Goal: Task Accomplishment & Management: Use online tool/utility

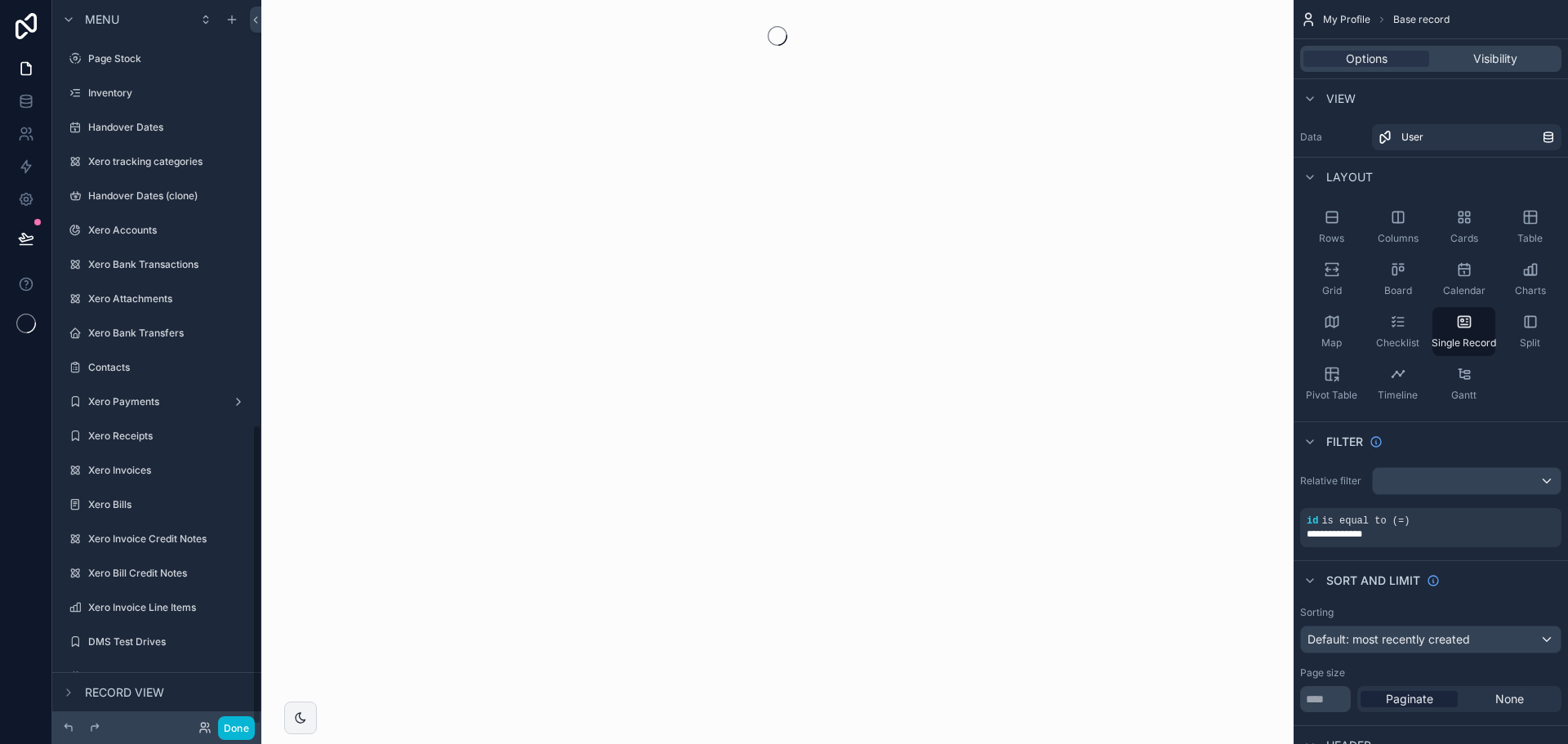
scroll to position [1026, 0]
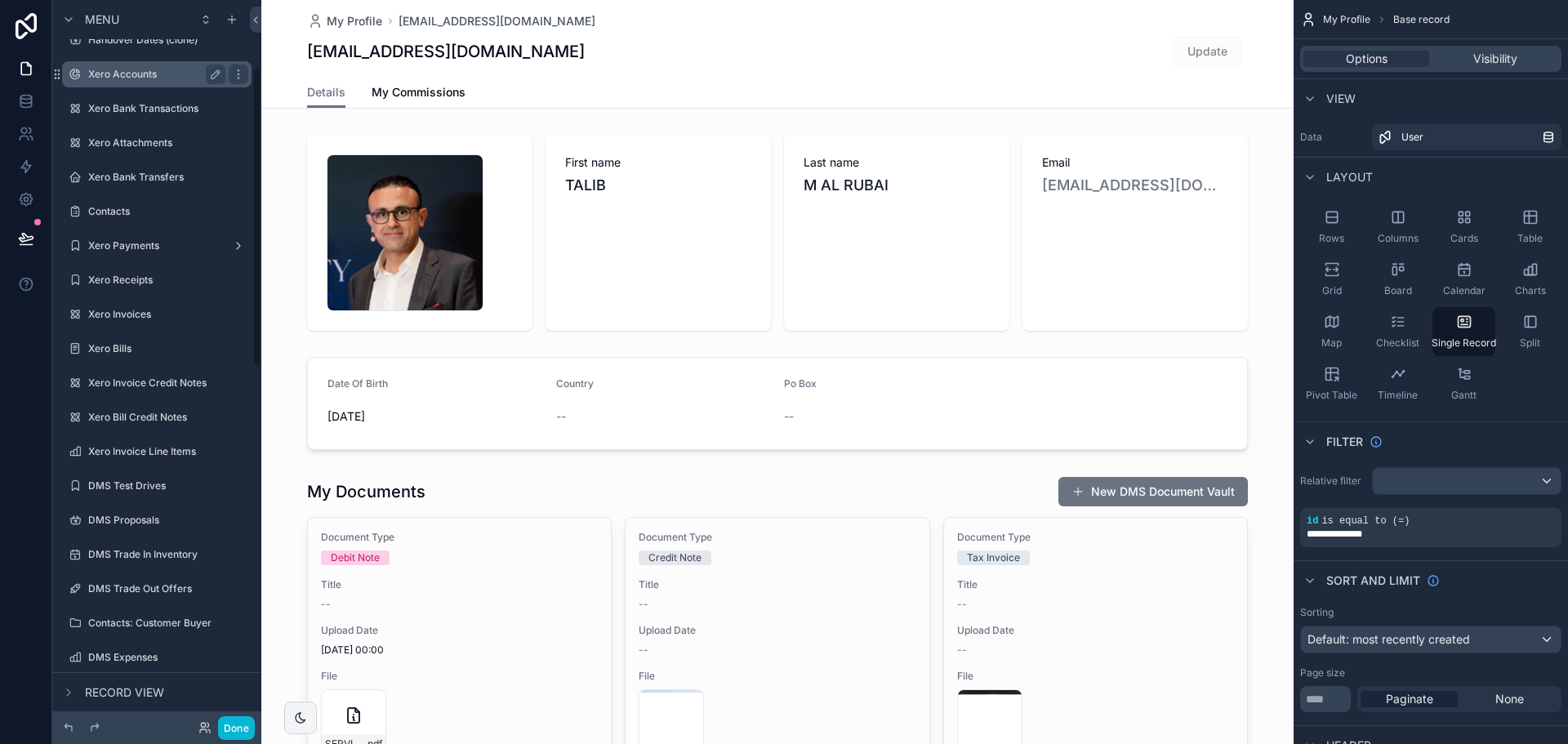
scroll to position [164, 0]
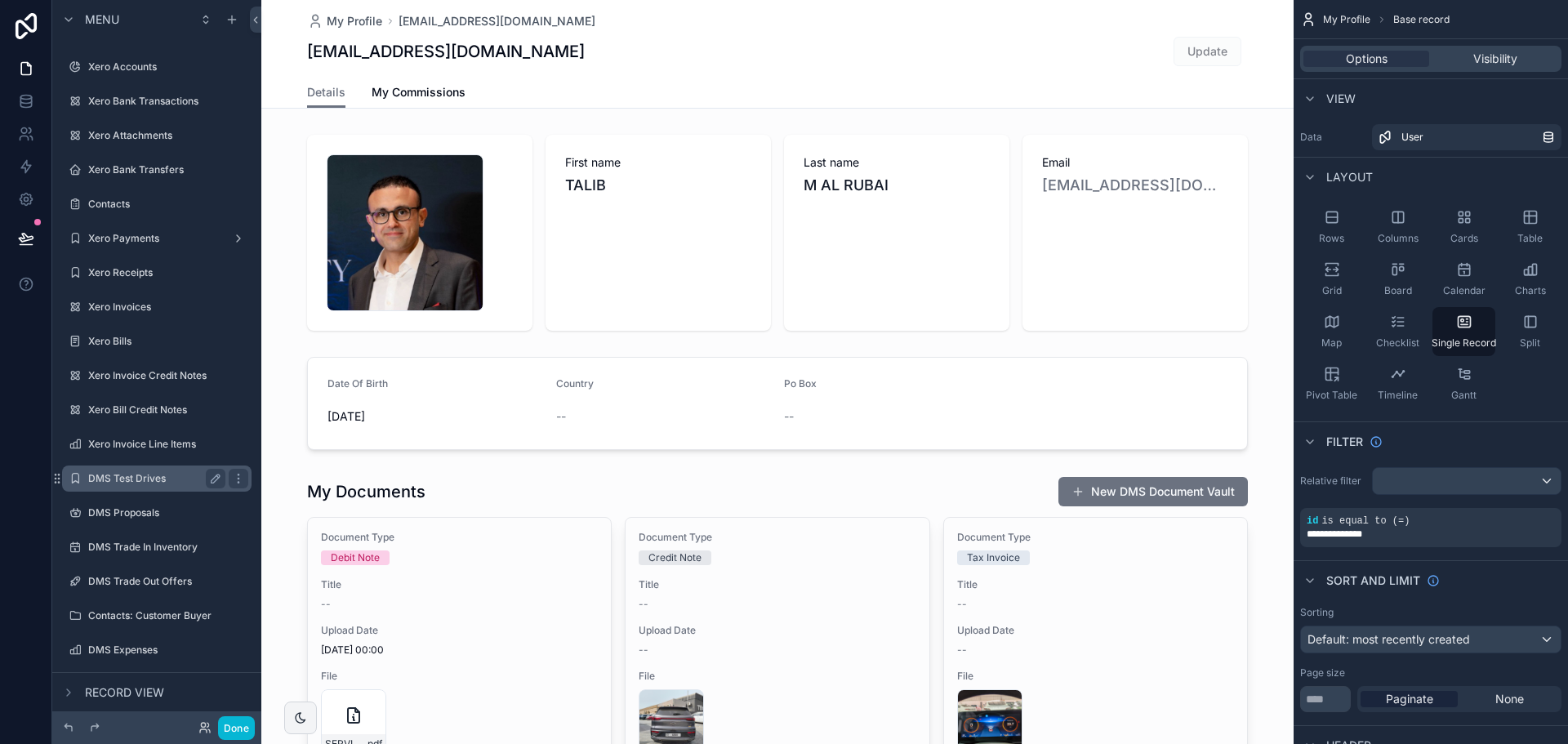
click at [152, 474] on label "DMS Test Drives" at bounding box center [153, 478] width 131 height 13
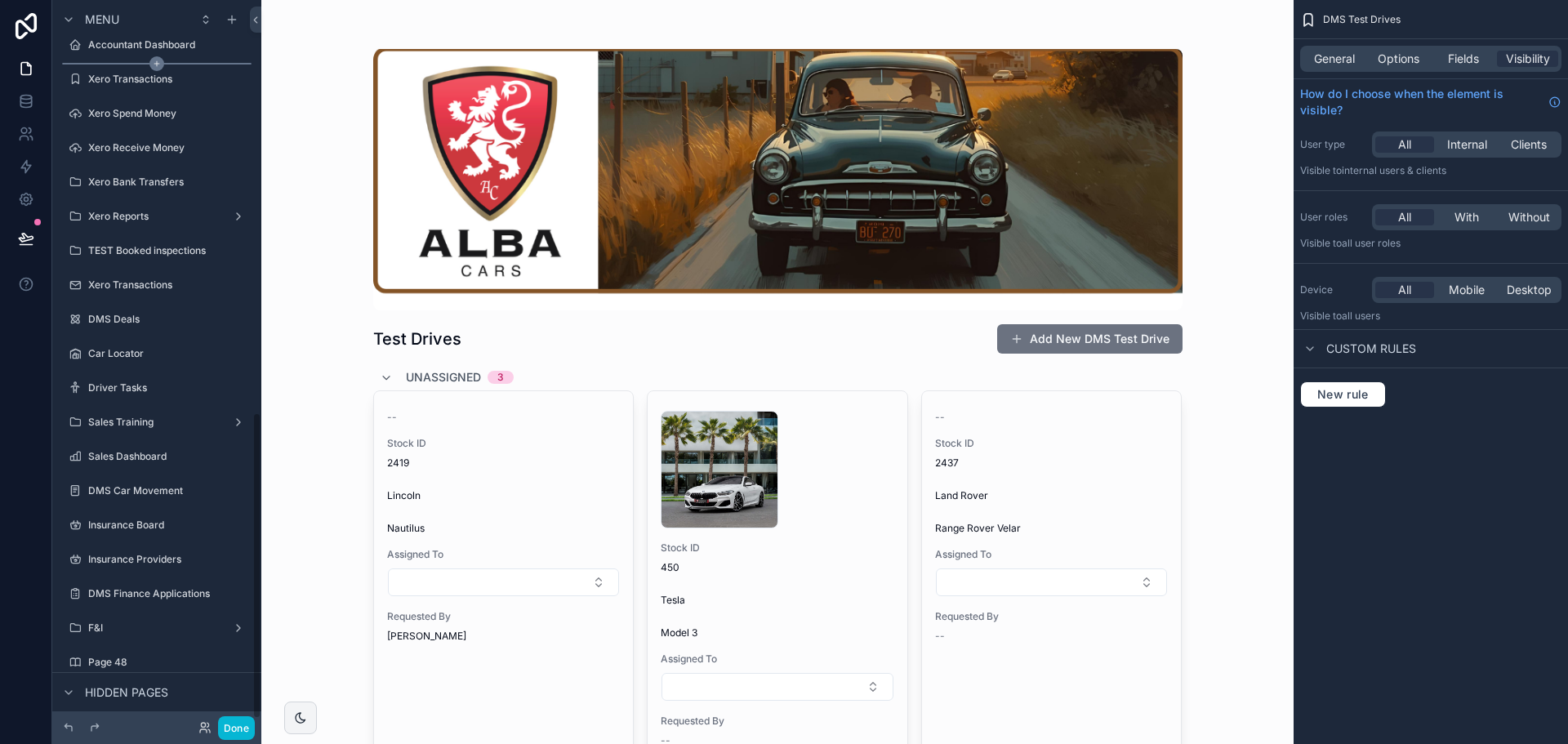
scroll to position [986, 0]
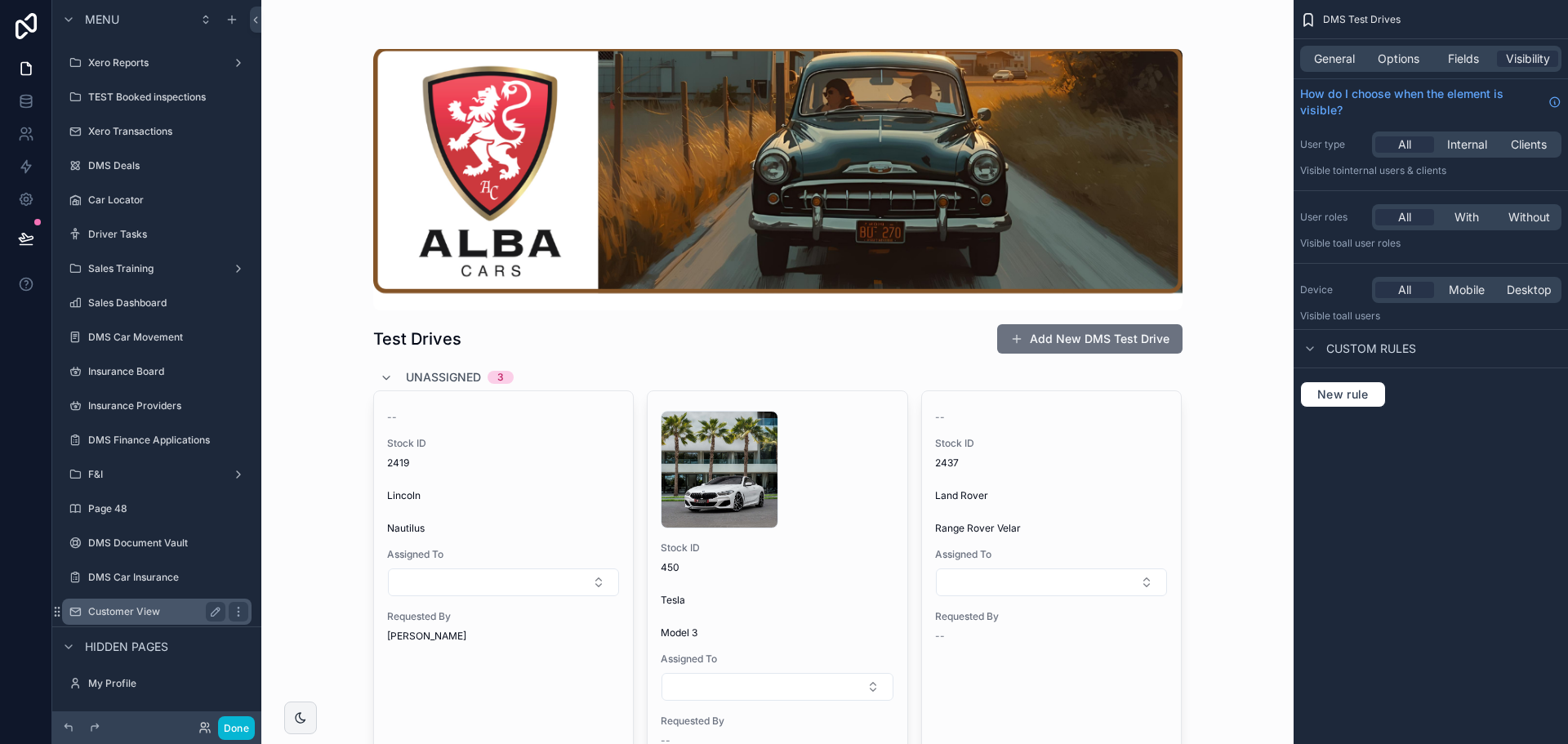
click at [166, 602] on div "Customer View" at bounding box center [156, 611] width 137 height 20
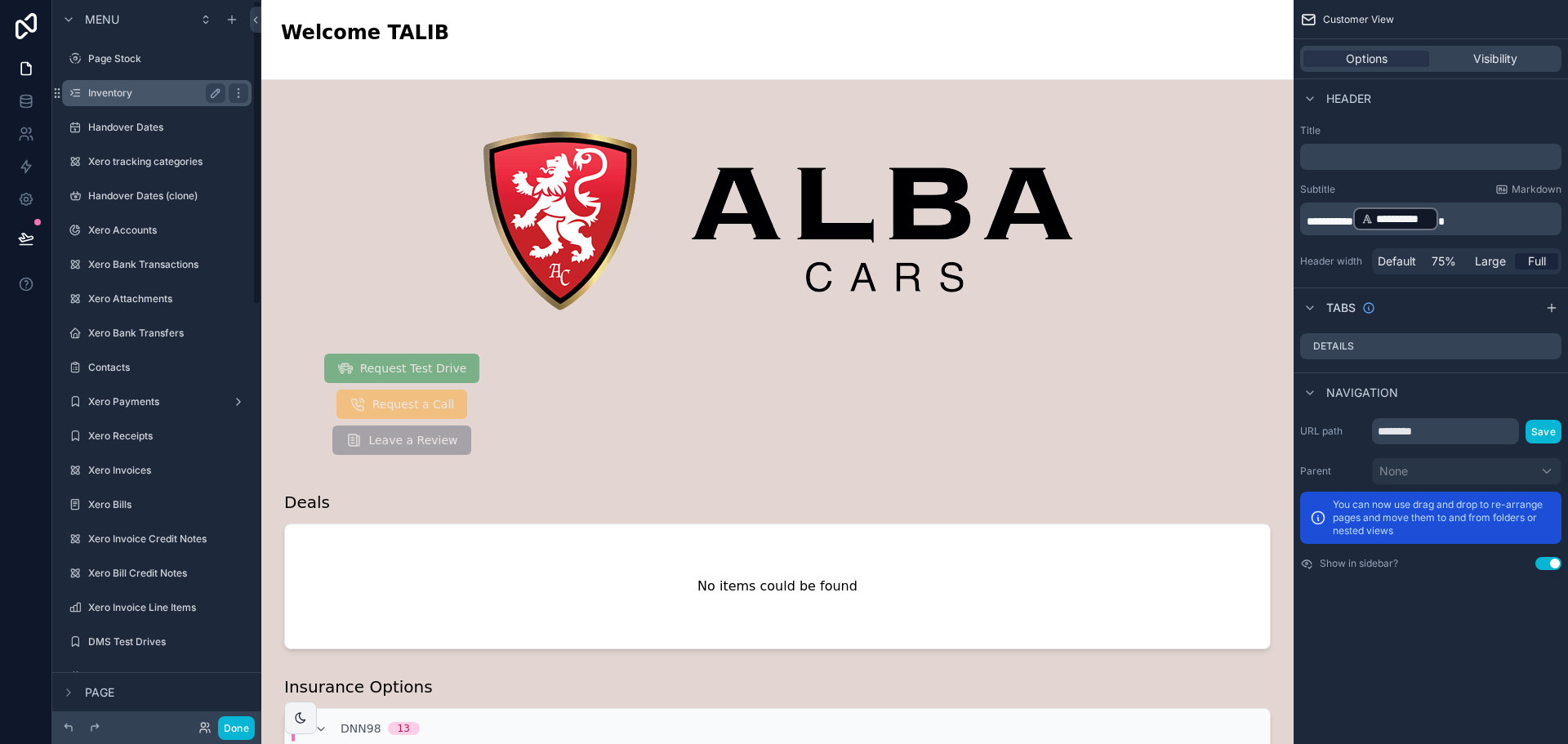
click at [147, 93] on label "Inventory" at bounding box center [153, 93] width 131 height 13
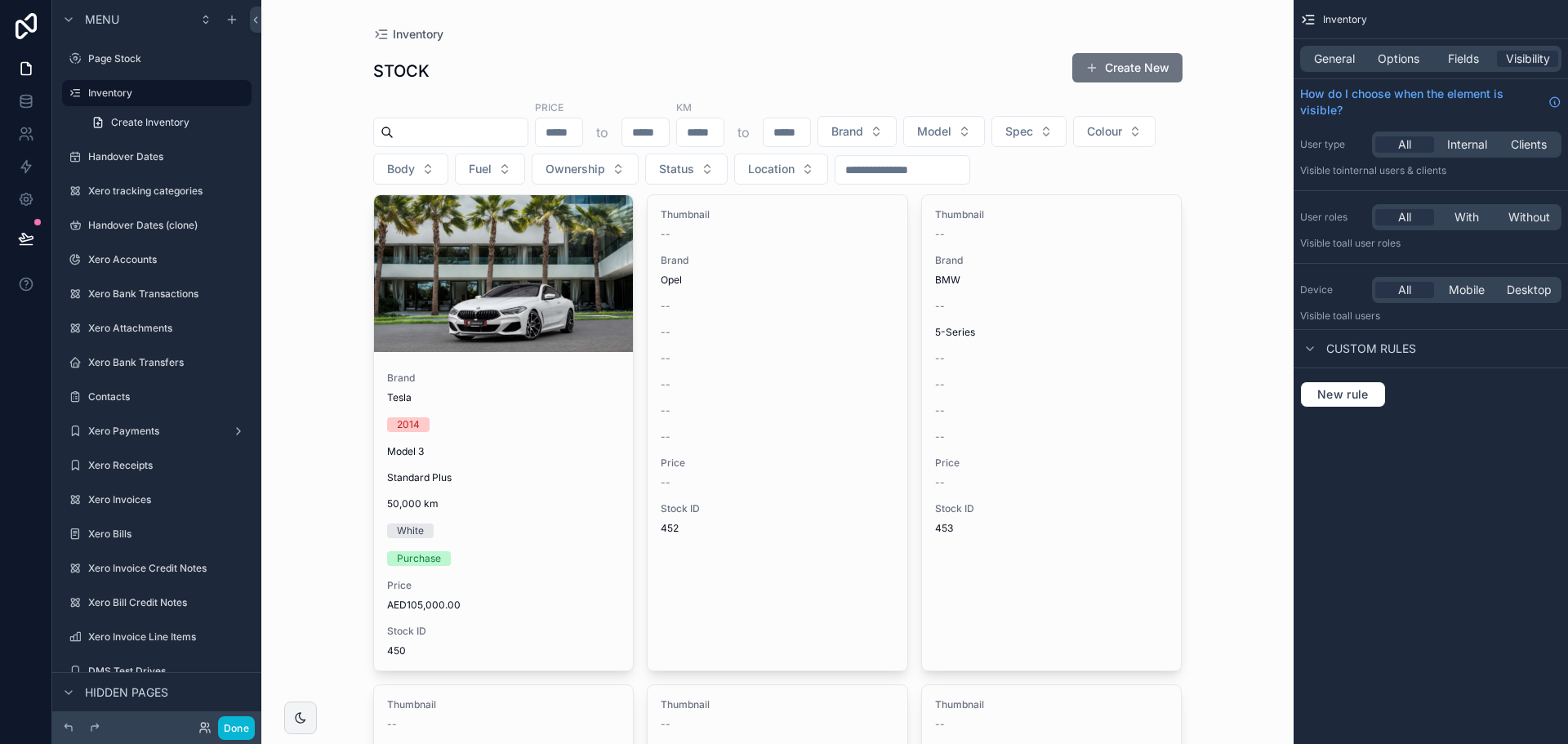
click at [16, 104] on link at bounding box center [26, 102] width 52 height 33
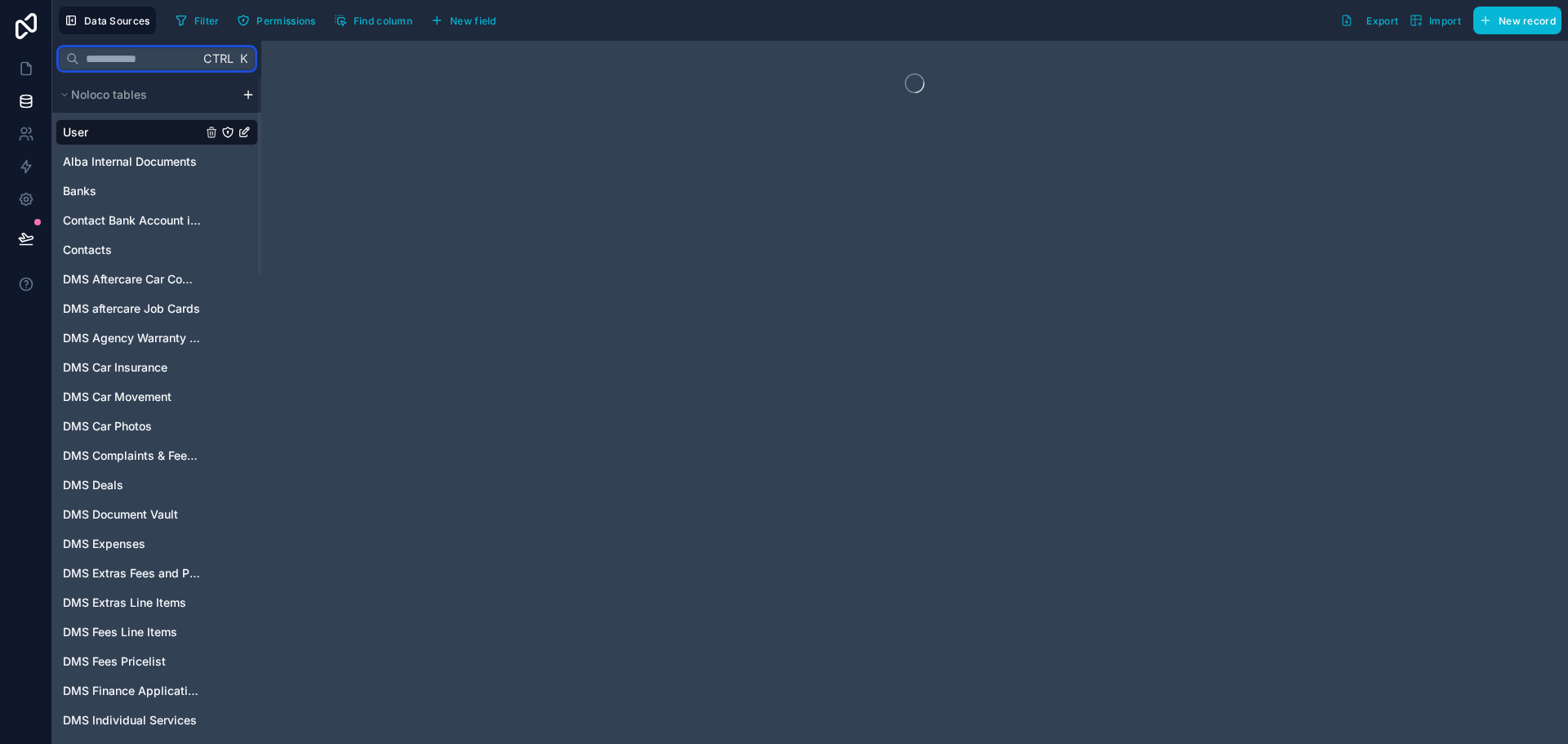
click at [168, 60] on input "text" at bounding box center [139, 59] width 120 height 29
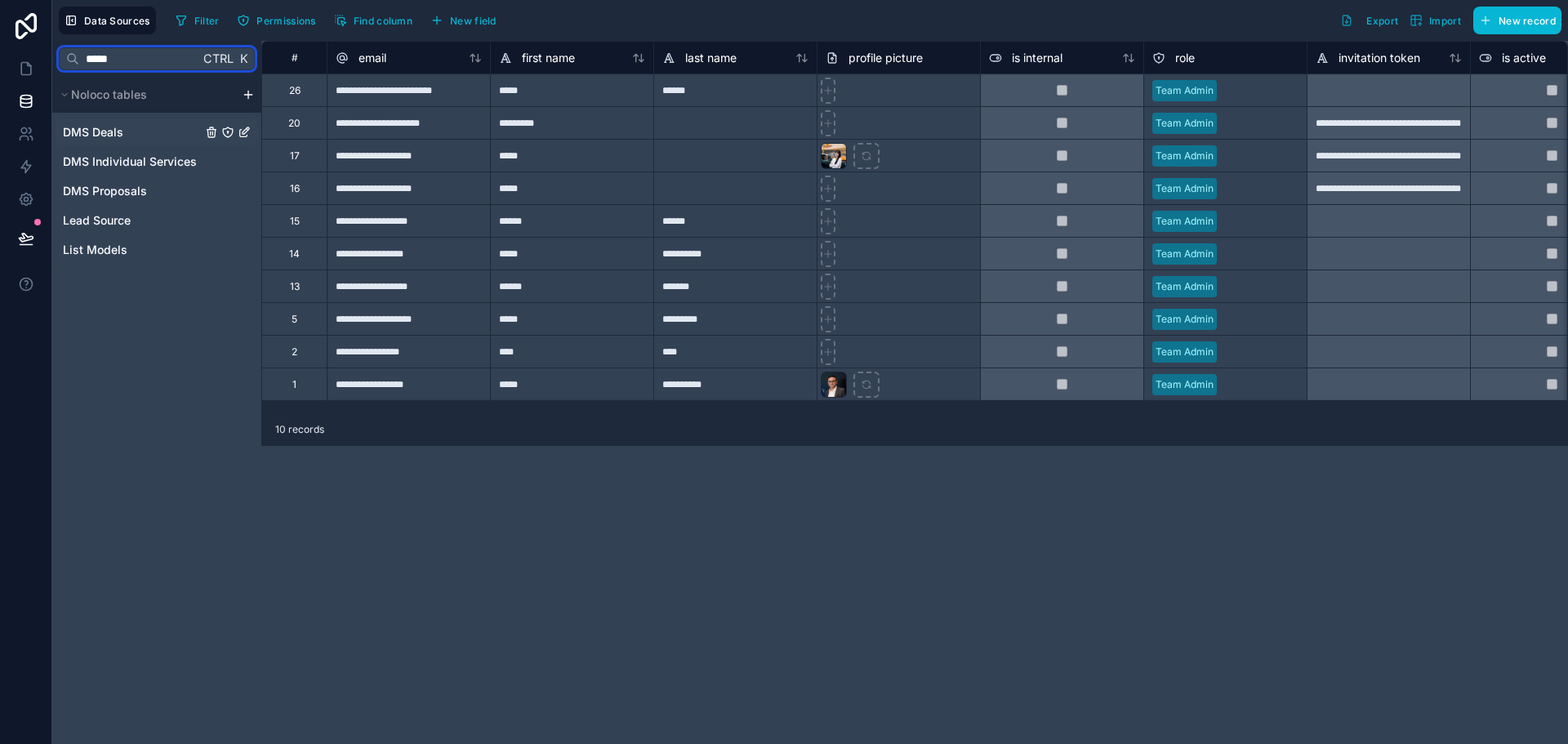
type input "*****"
click at [134, 133] on link "DMS Deals" at bounding box center [132, 132] width 139 height 16
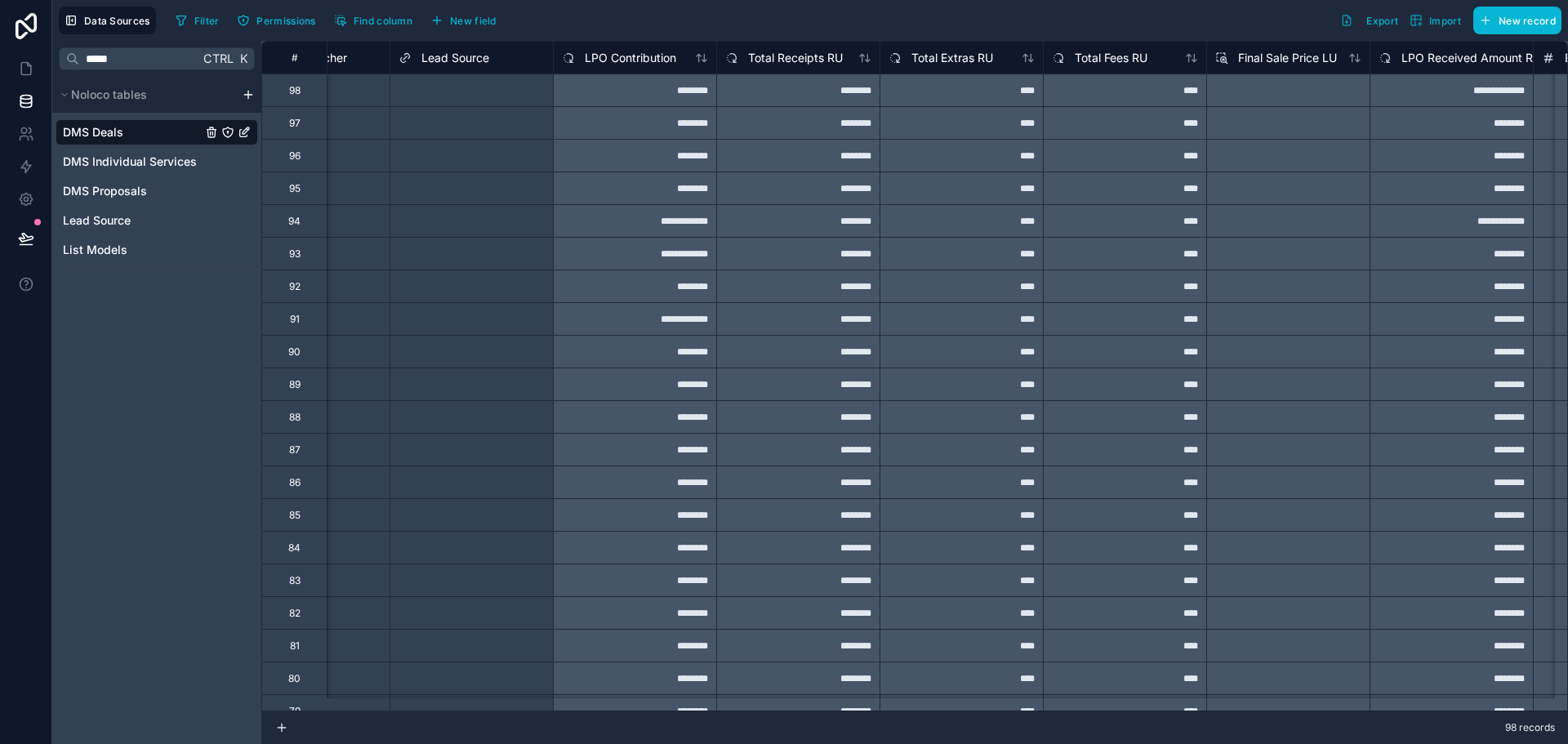
scroll to position [0, 1825]
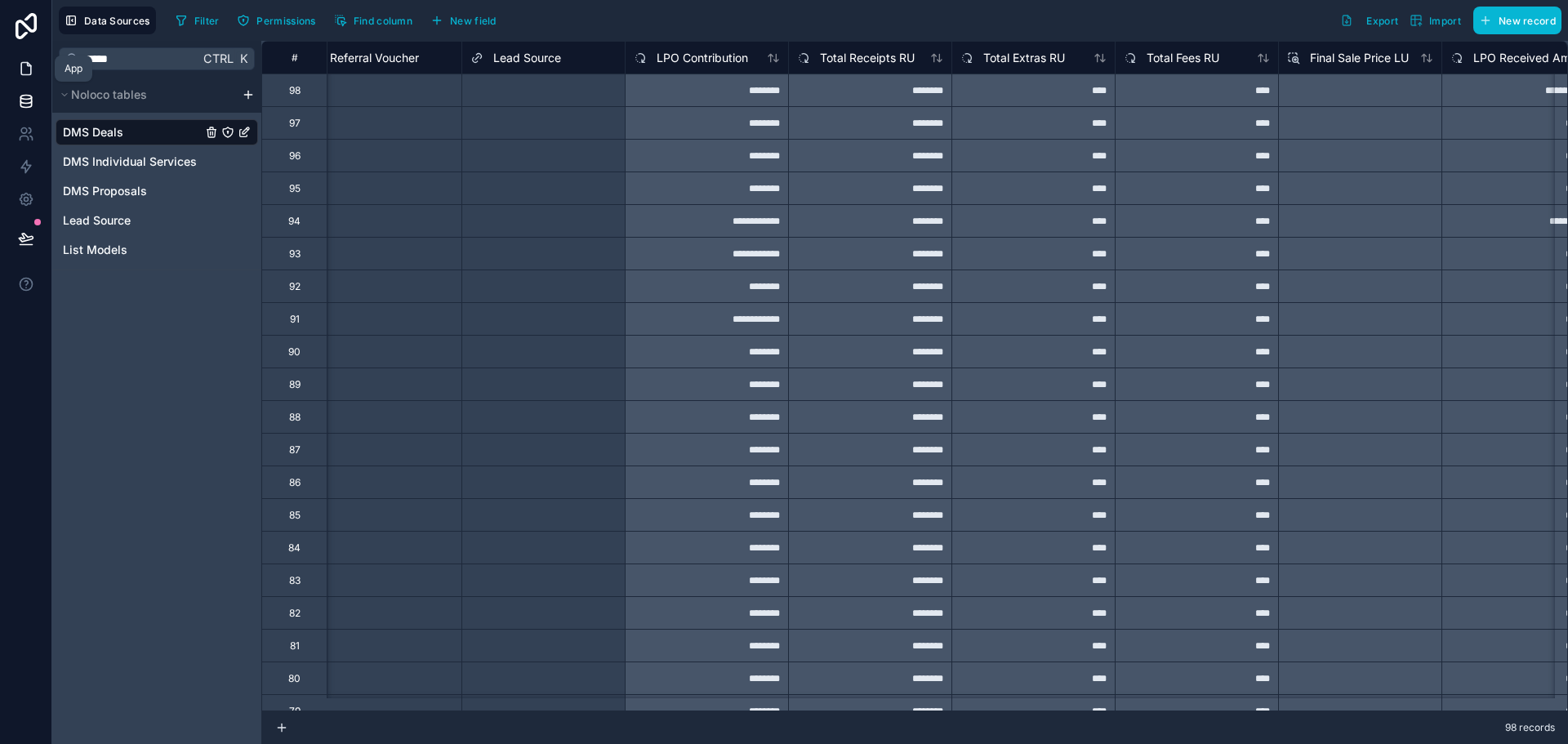
click at [33, 77] on link at bounding box center [26, 69] width 52 height 33
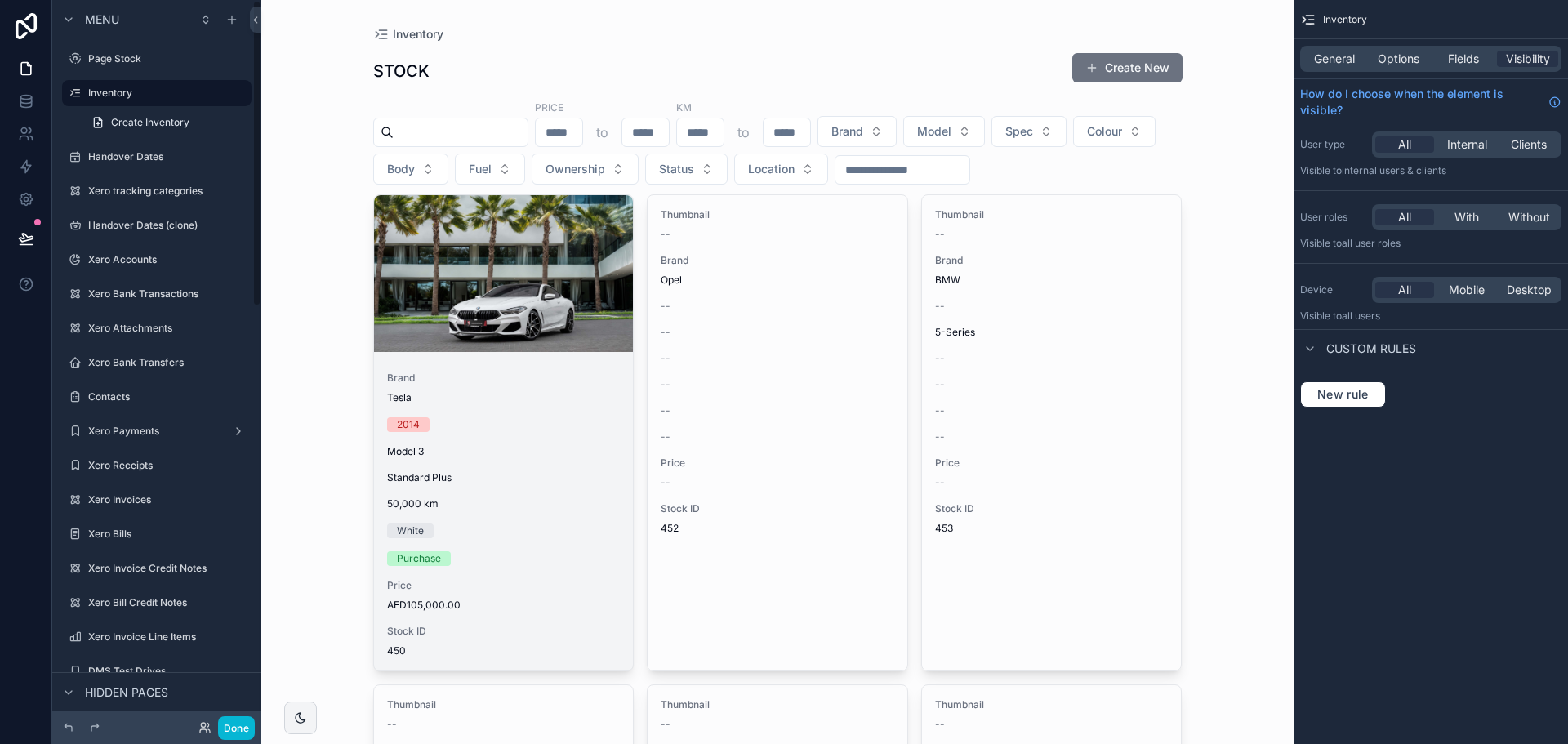
click at [525, 237] on div "scrollable content" at bounding box center [504, 274] width 260 height 157
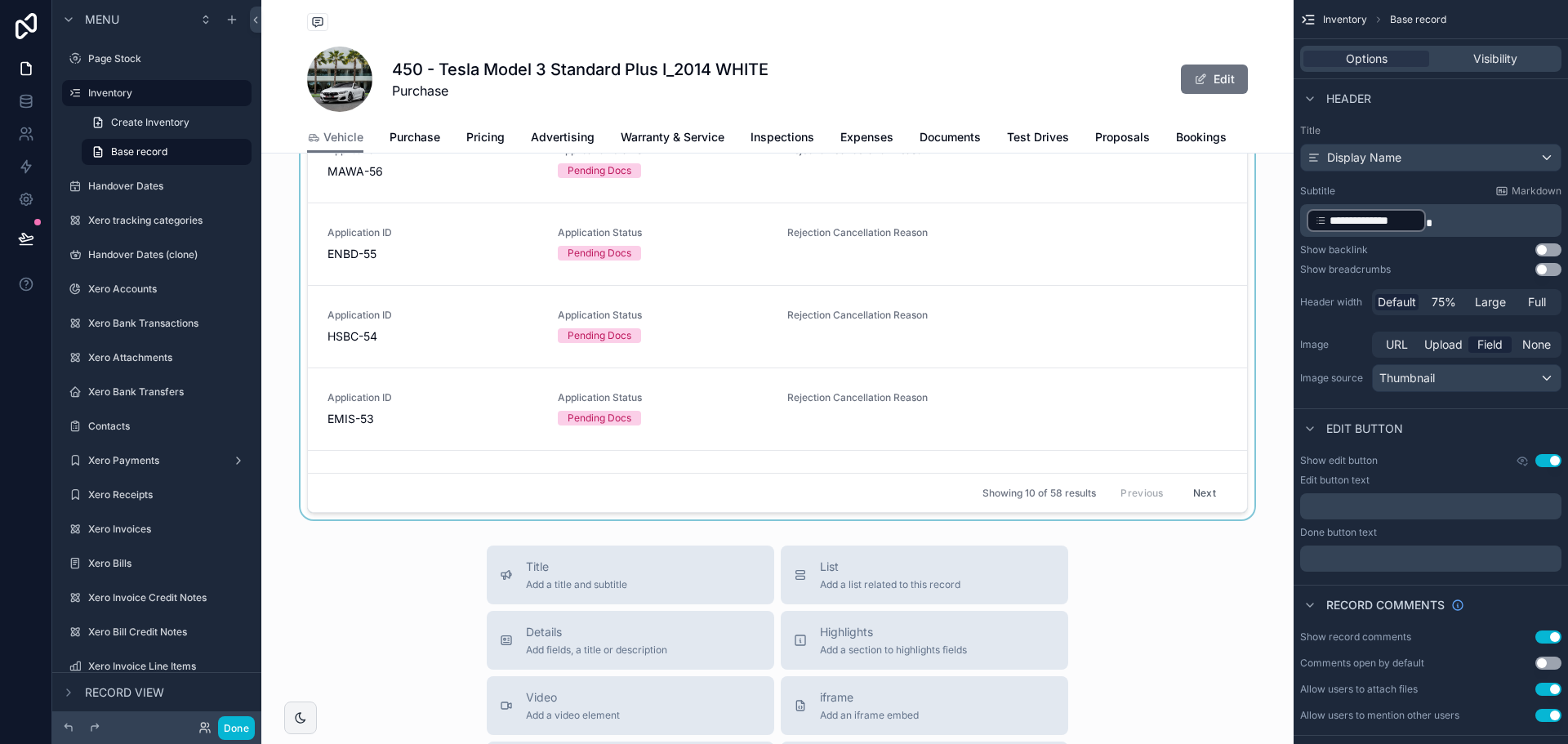
scroll to position [1128, 0]
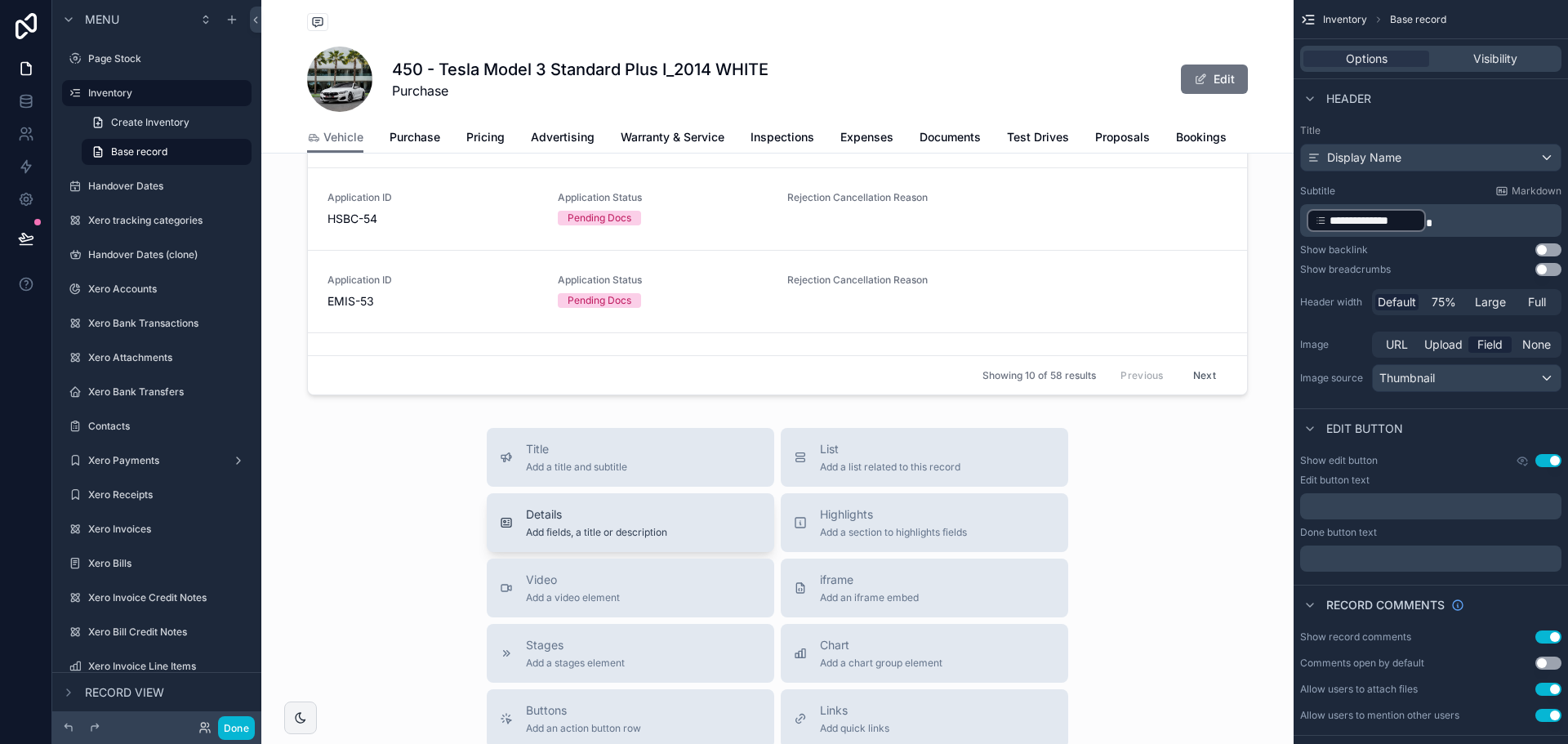
click at [614, 539] on span "Add fields, a title or description" at bounding box center [596, 532] width 141 height 13
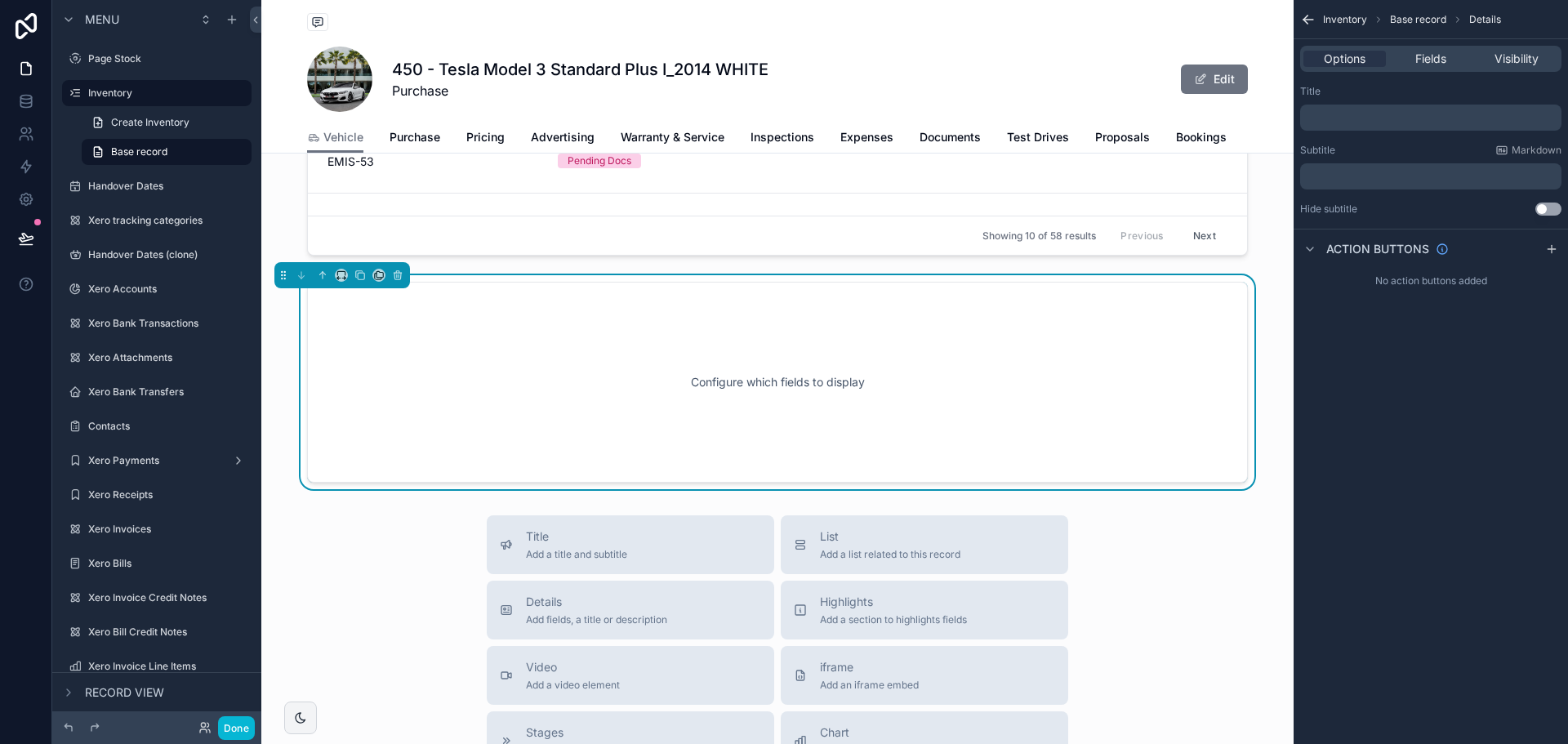
scroll to position [1291, 0]
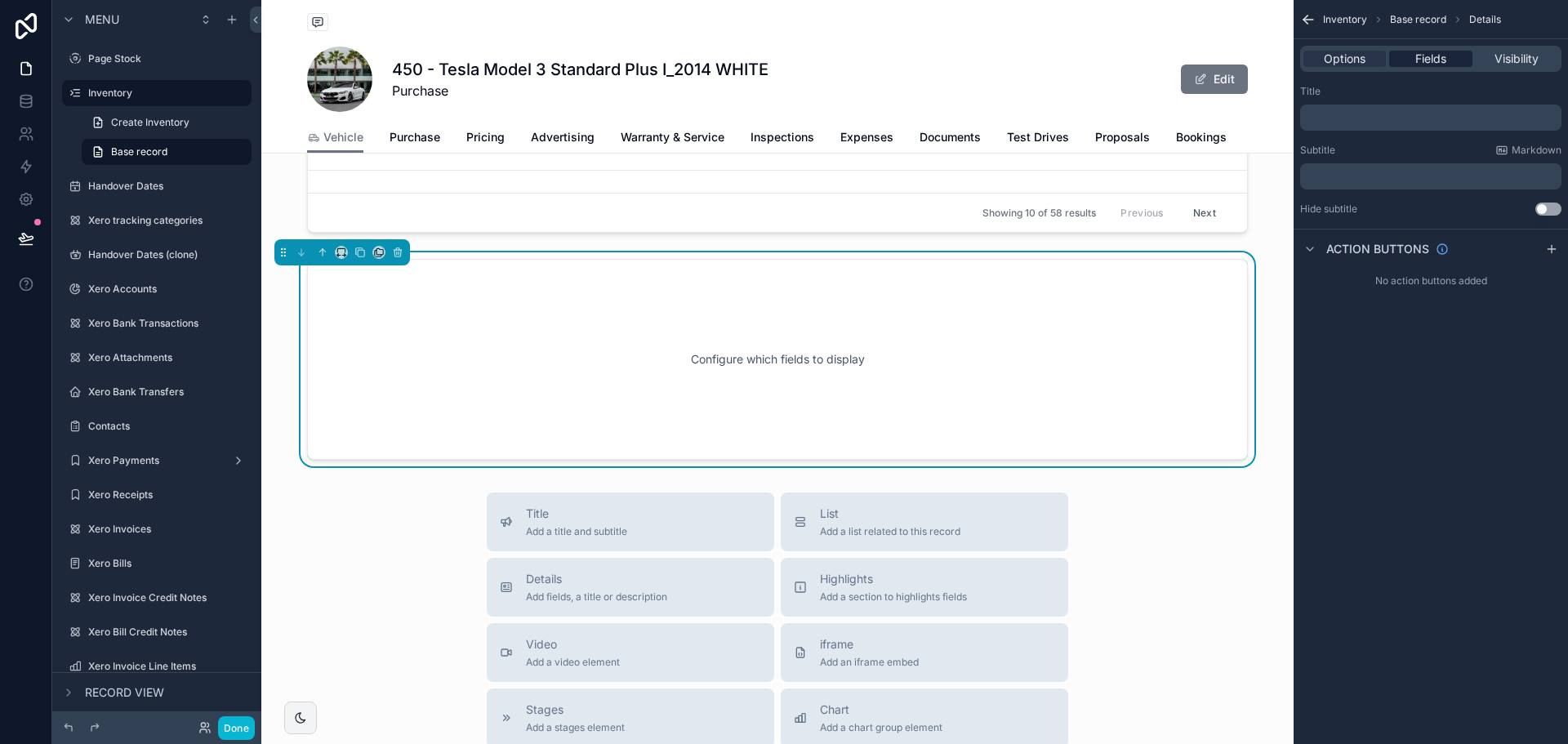
click at [1435, 60] on span "Fields" at bounding box center [1430, 59] width 31 height 16
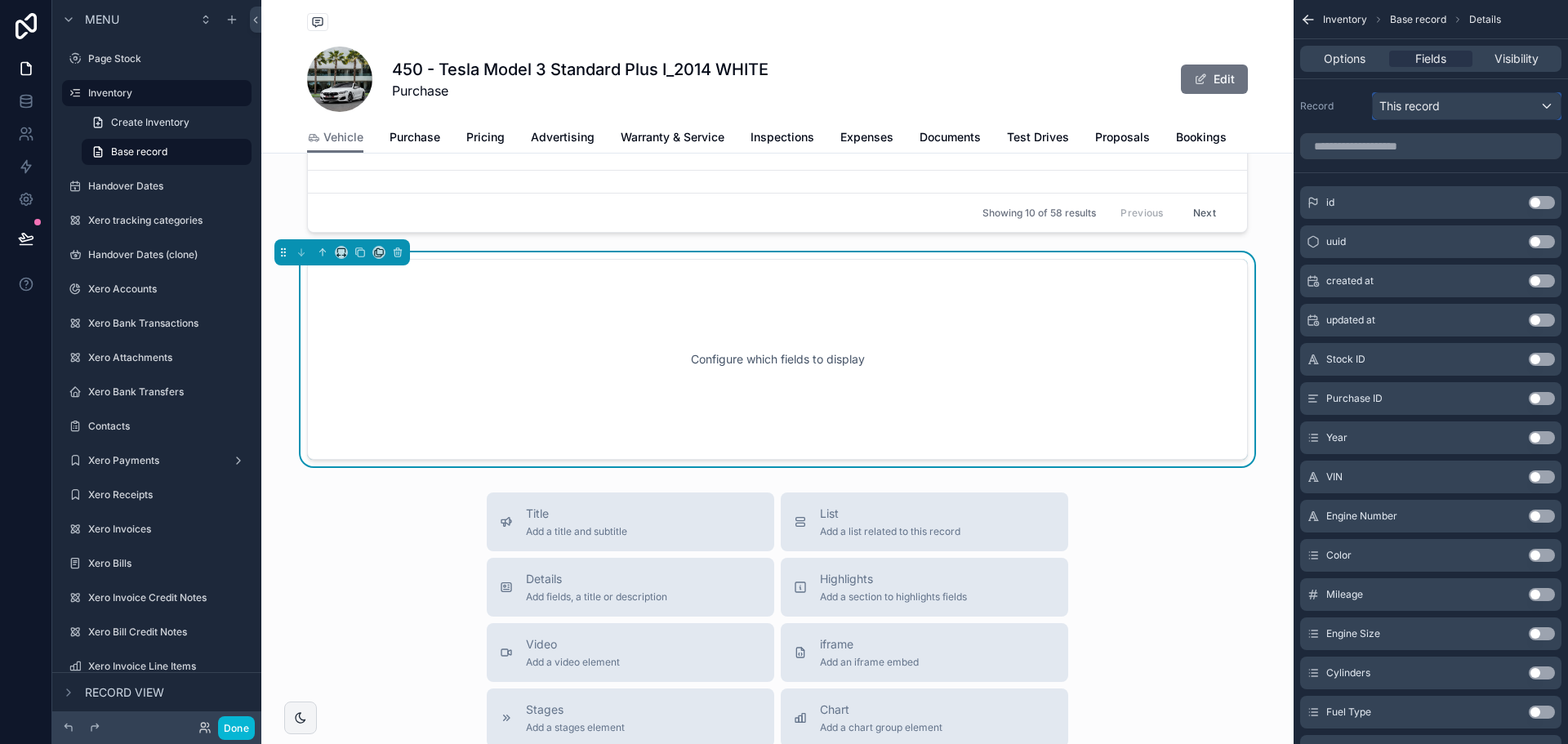
click at [1461, 108] on div "This record" at bounding box center [1466, 106] width 188 height 26
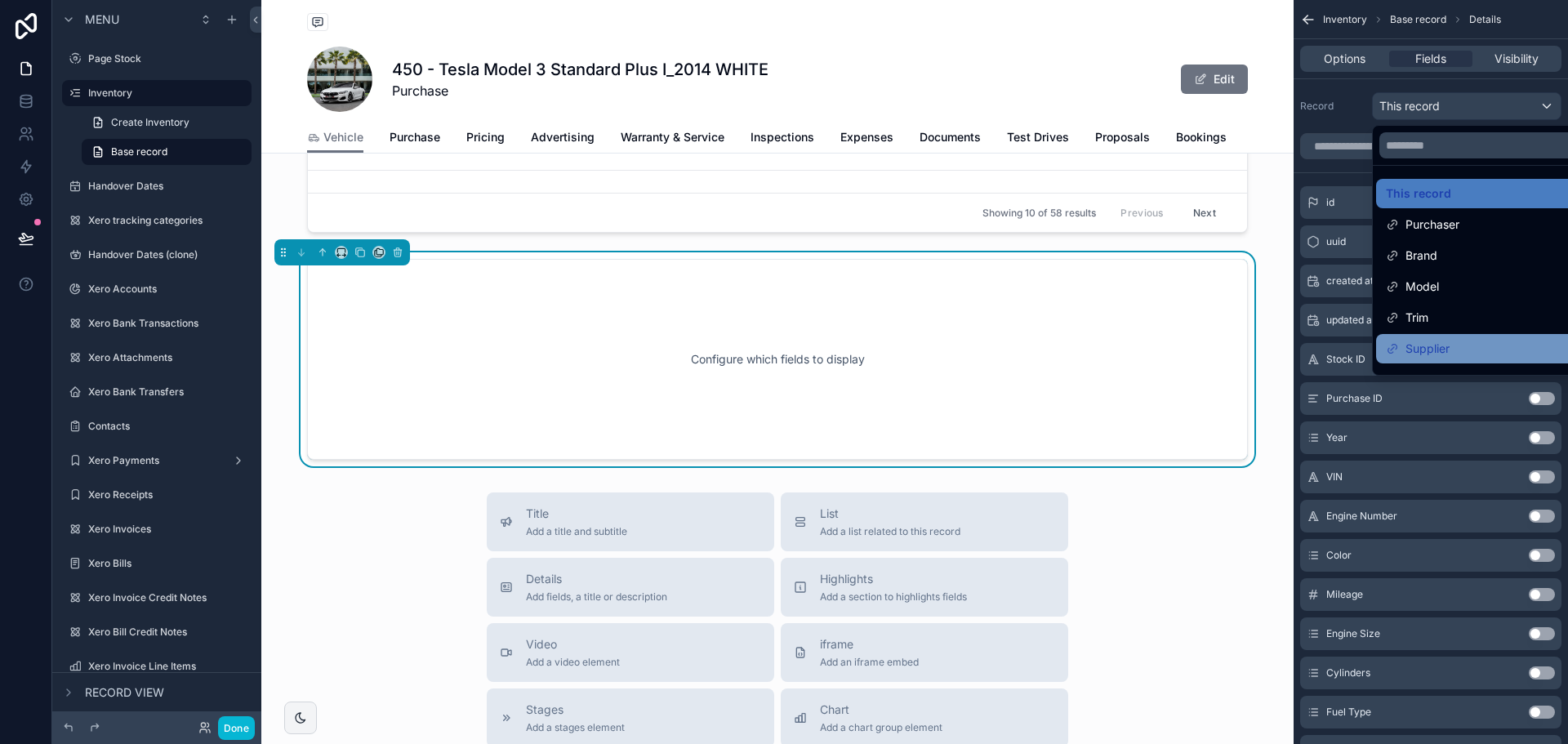
click at [1462, 336] on div "Supplier" at bounding box center [1485, 349] width 219 height 29
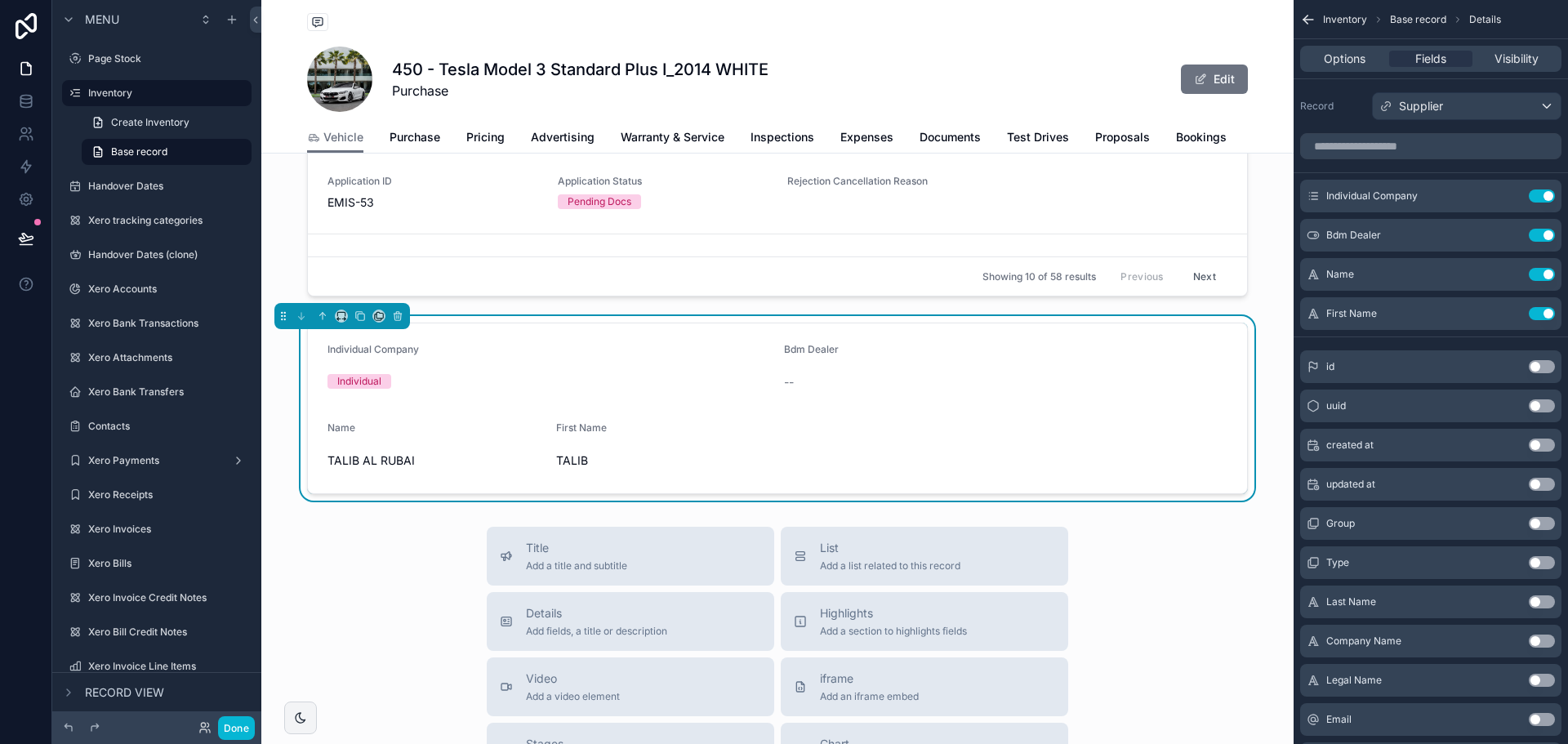
scroll to position [1225, 0]
click at [648, 443] on div "First Name" at bounding box center [664, 433] width 216 height 20
click at [565, 471] on span "TALIB" at bounding box center [664, 462] width 216 height 16
click at [1509, 313] on icon "scrollable content" at bounding box center [1509, 313] width 13 height 13
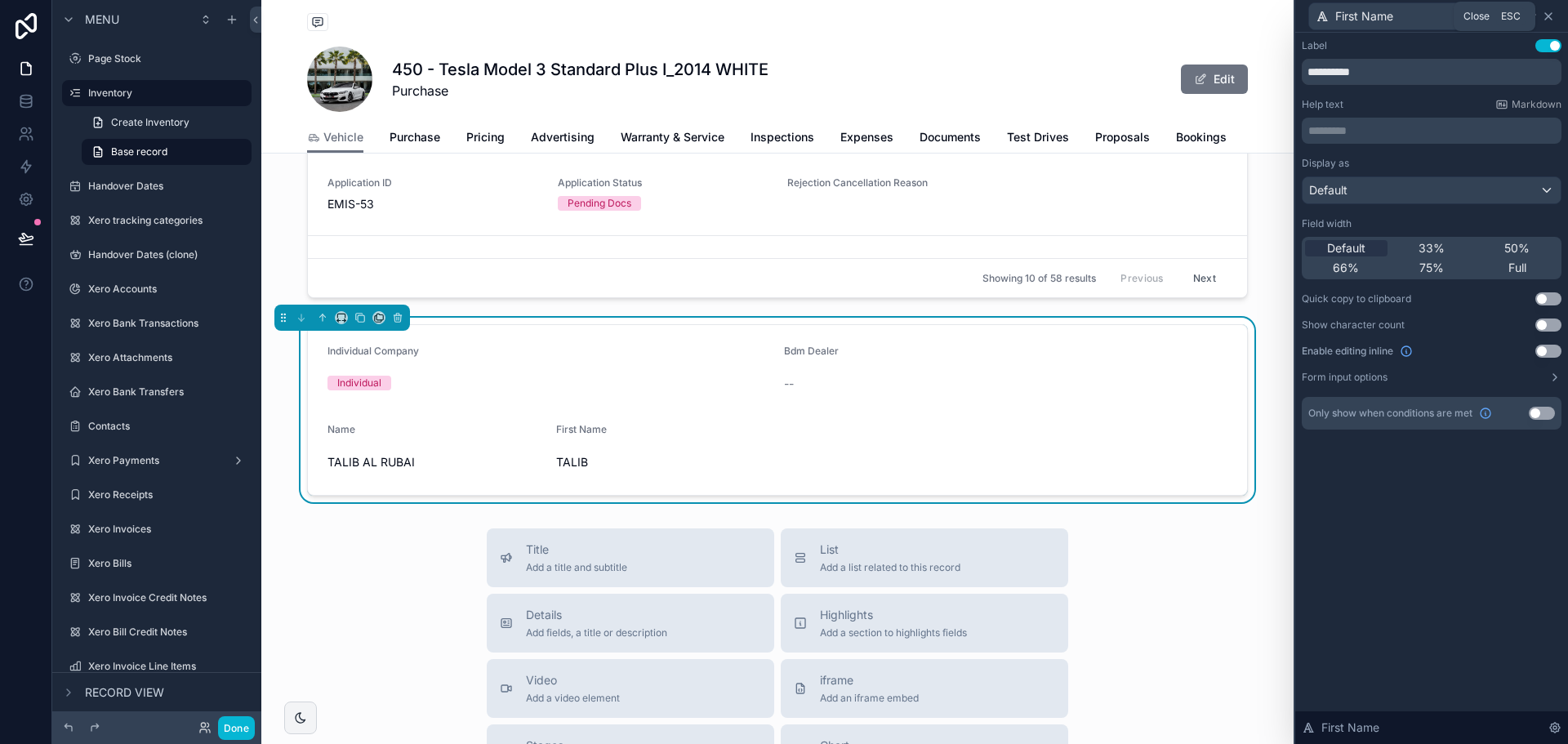
click at [1549, 19] on icon at bounding box center [1547, 16] width 13 height 13
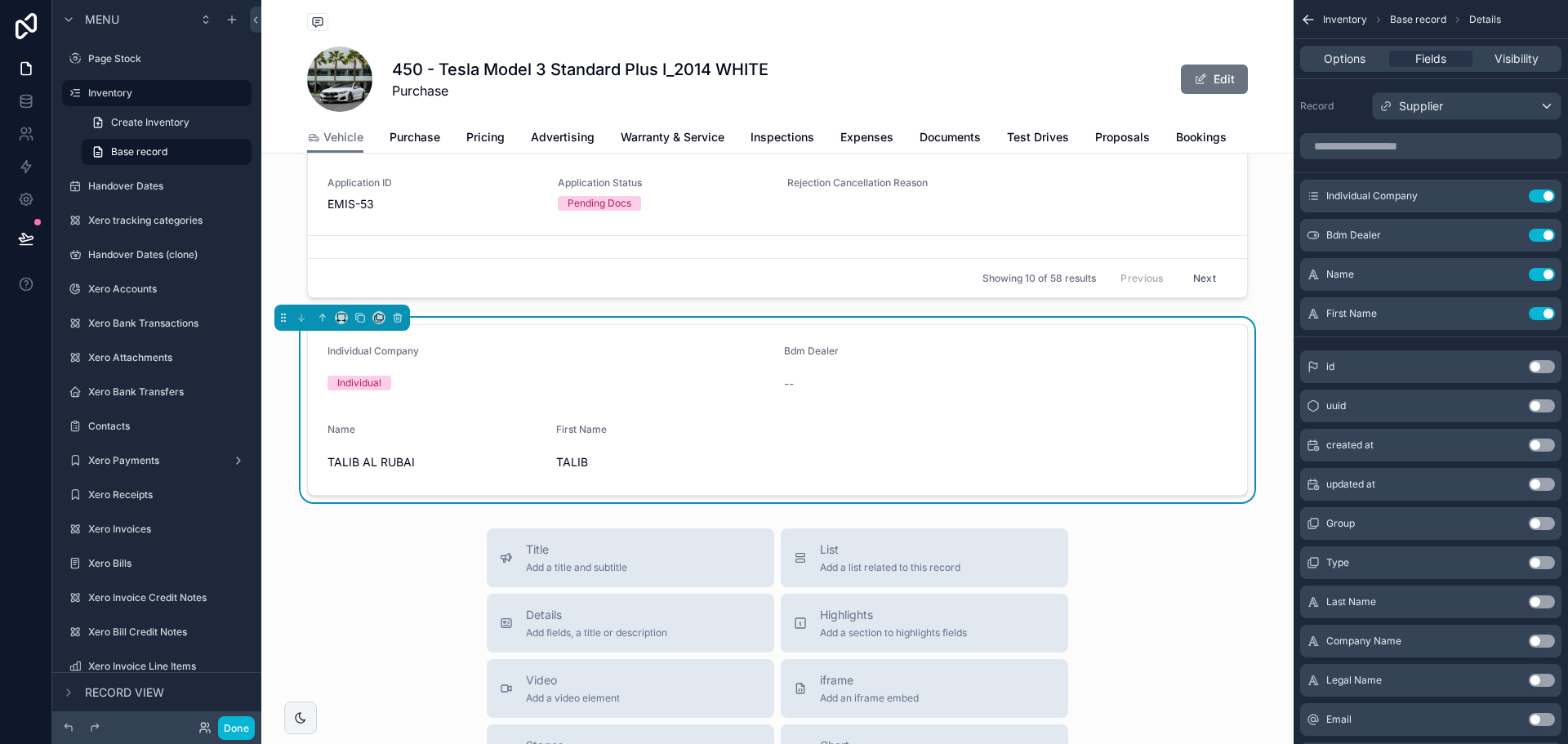
click at [790, 364] on div "Bdm Dealer" at bounding box center [1005, 354] width 443 height 20
click at [568, 471] on span "TALIB" at bounding box center [664, 462] width 216 height 16
click at [1511, 196] on icon "scrollable content" at bounding box center [1509, 195] width 13 height 13
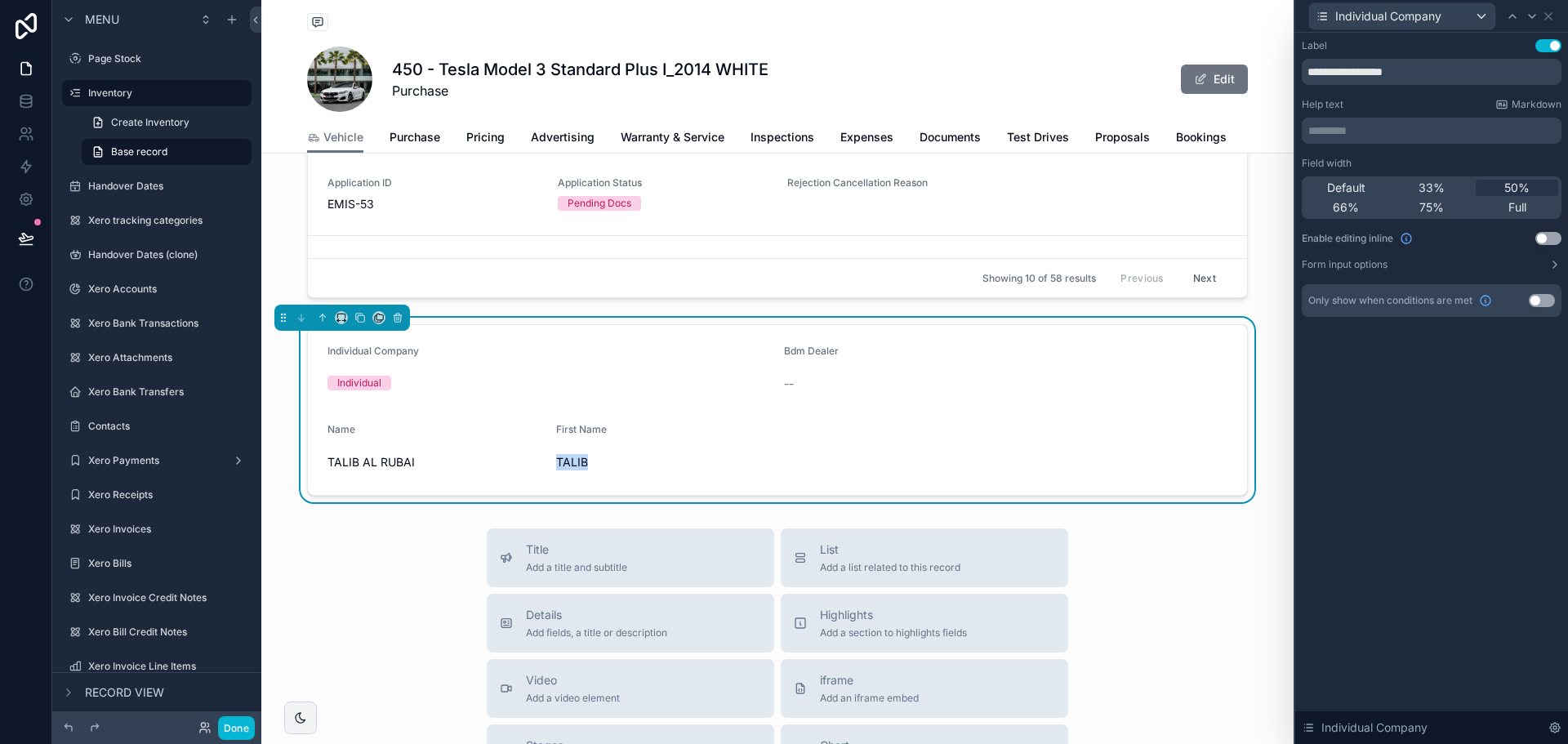
click at [1558, 240] on button "Use setting" at bounding box center [1548, 238] width 26 height 13
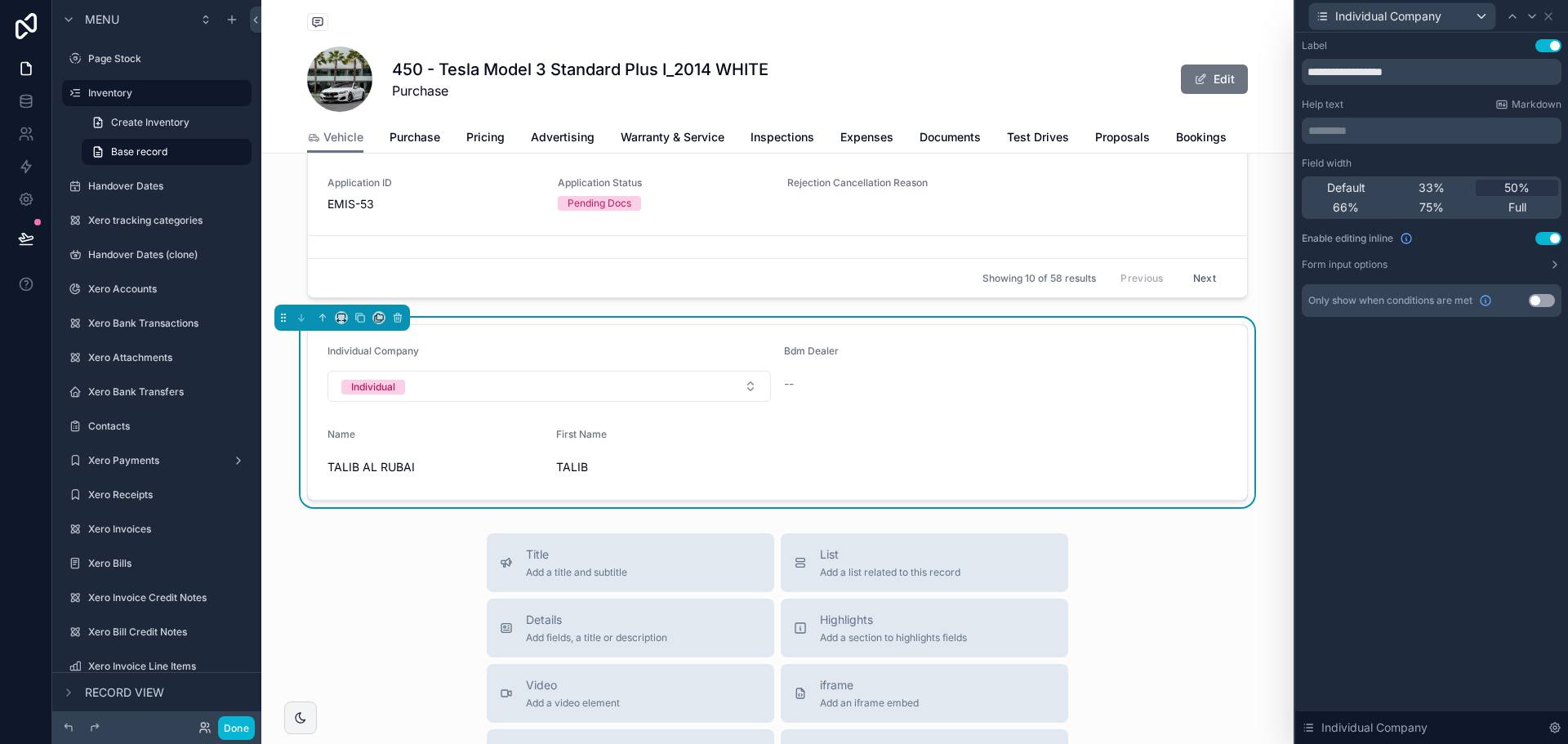
click at [1558, 240] on button "Use setting" at bounding box center [1548, 238] width 26 height 13
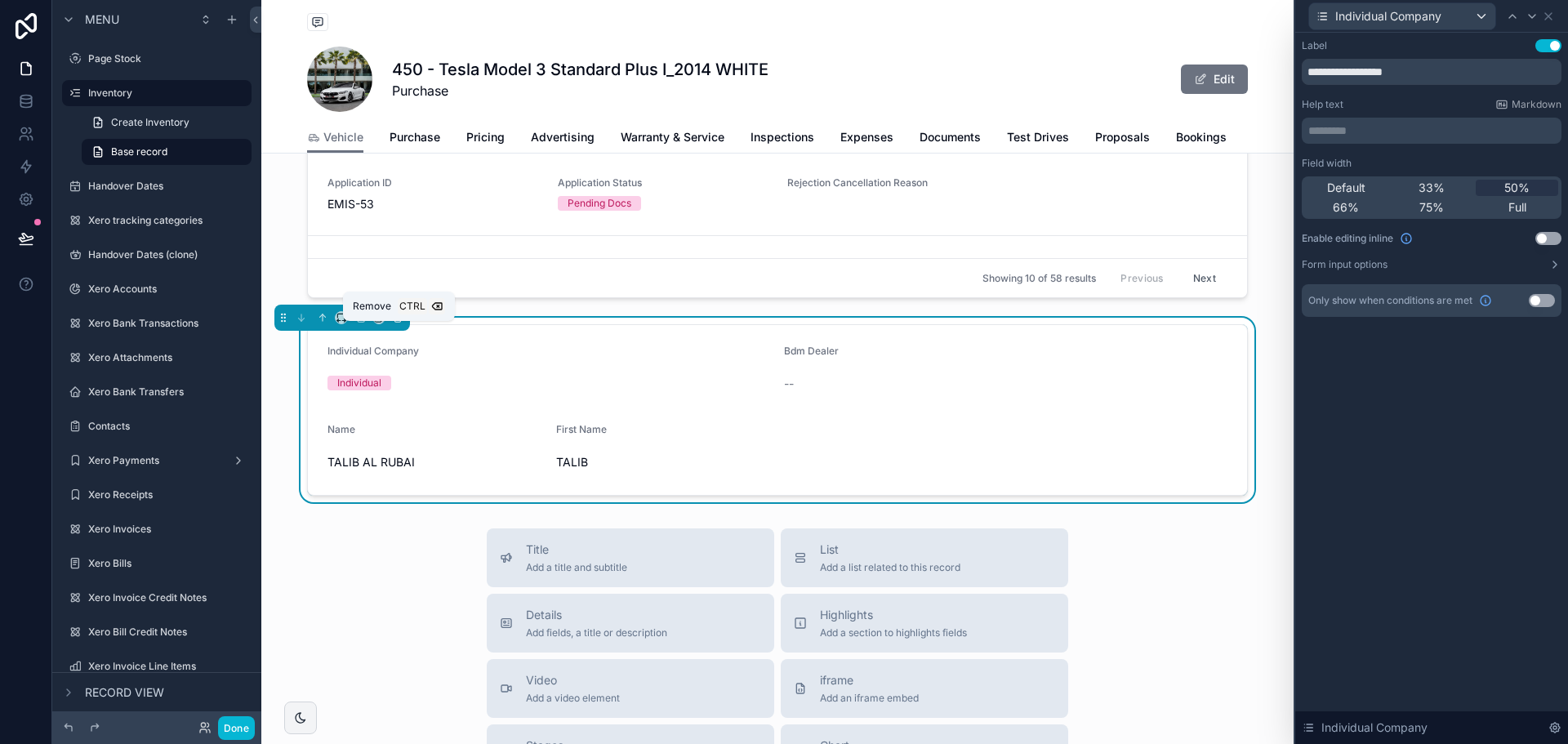
click at [399, 315] on icon "scrollable content" at bounding box center [398, 314] width 3 height 2
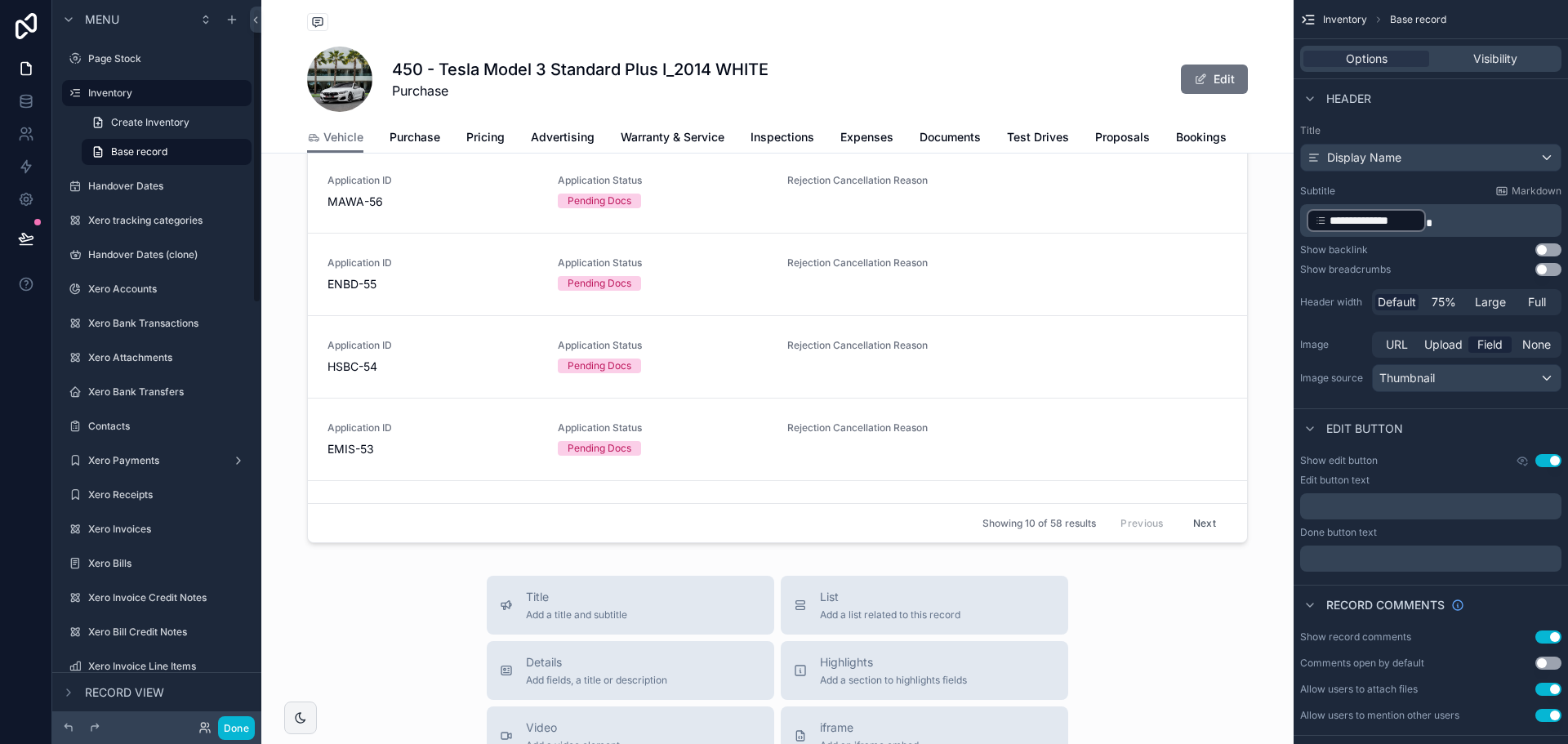
scroll to position [164, 0]
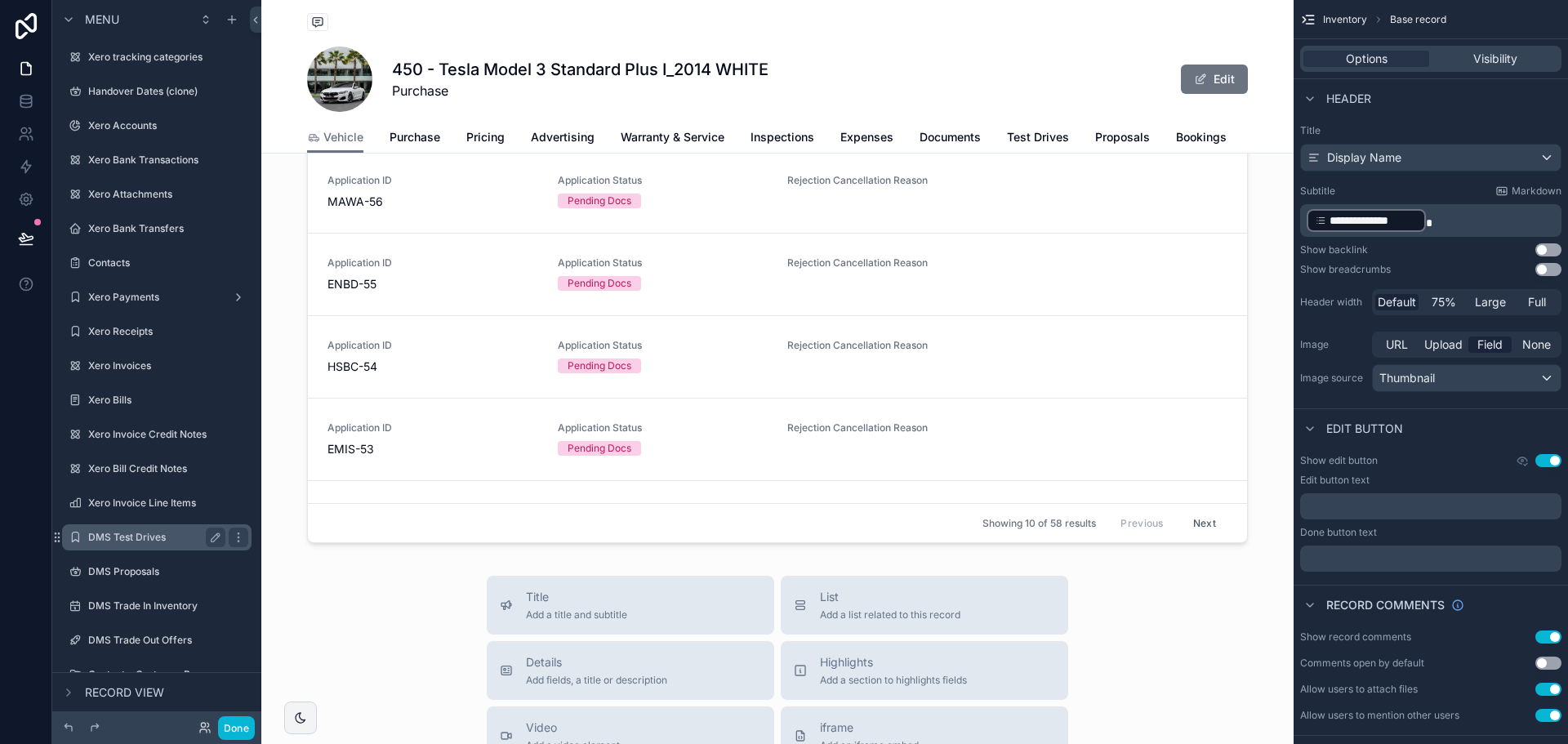
click at [151, 532] on label "DMS Test Drives" at bounding box center [153, 537] width 131 height 13
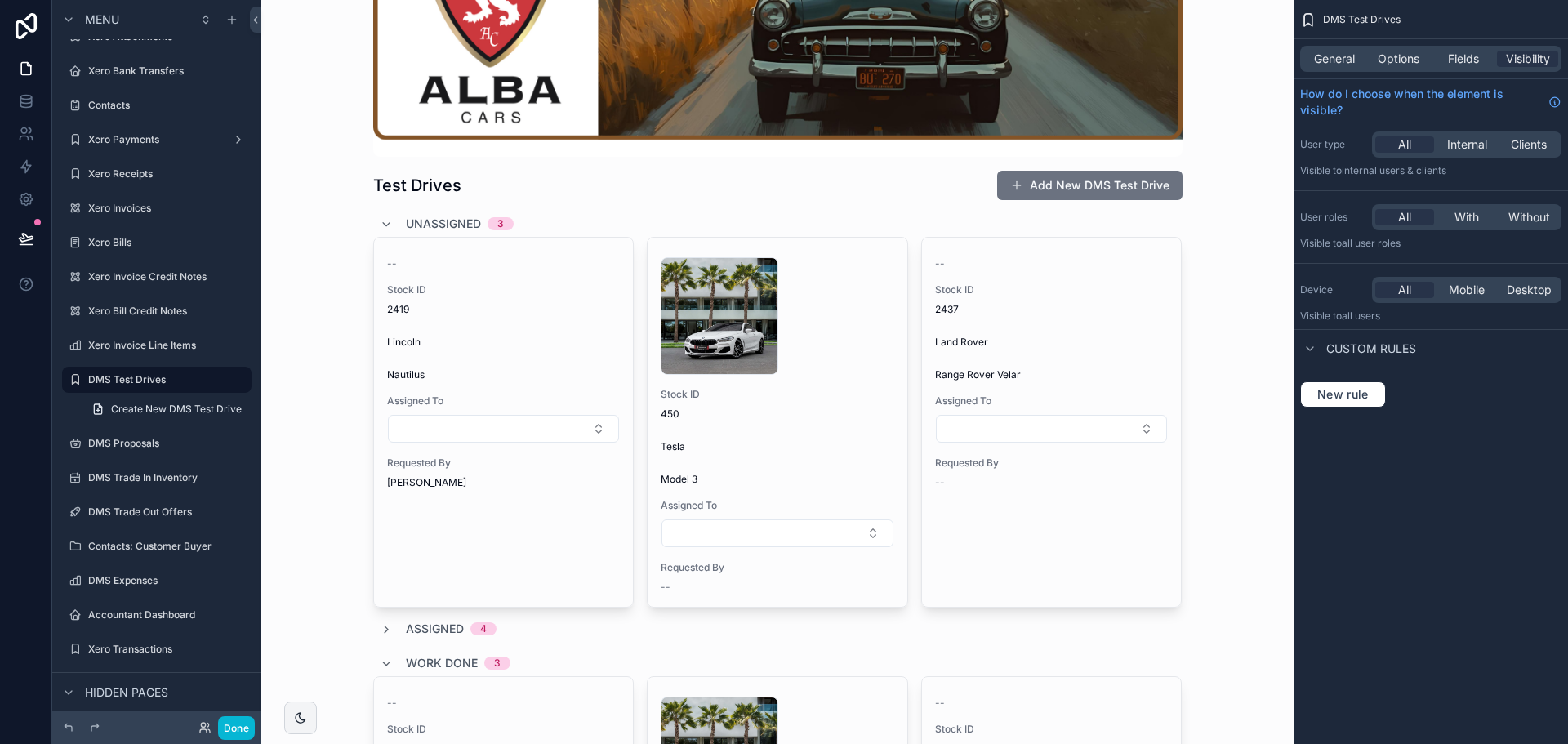
scroll to position [164, 0]
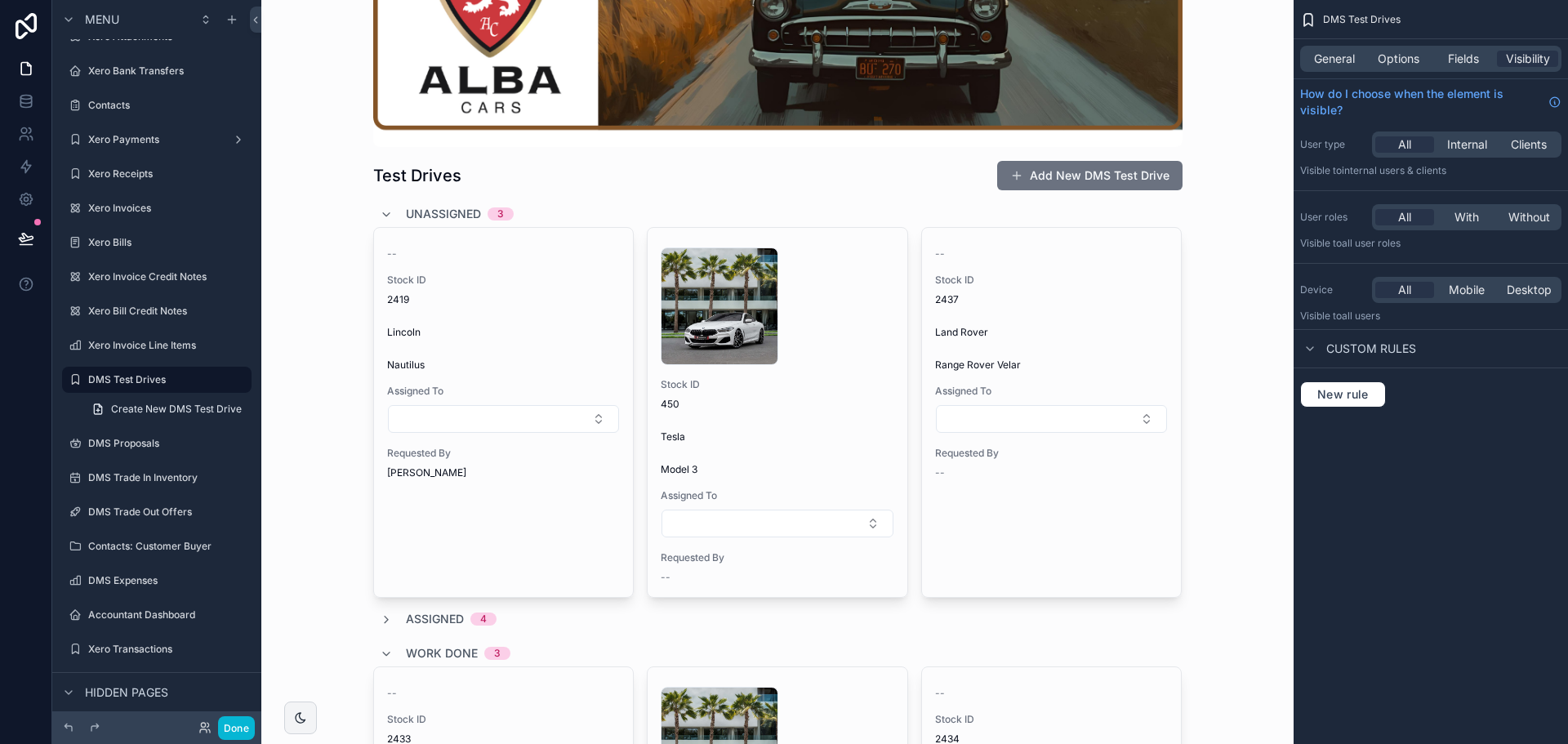
click at [761, 318] on div "scrollable content" at bounding box center [777, 670] width 836 height 1667
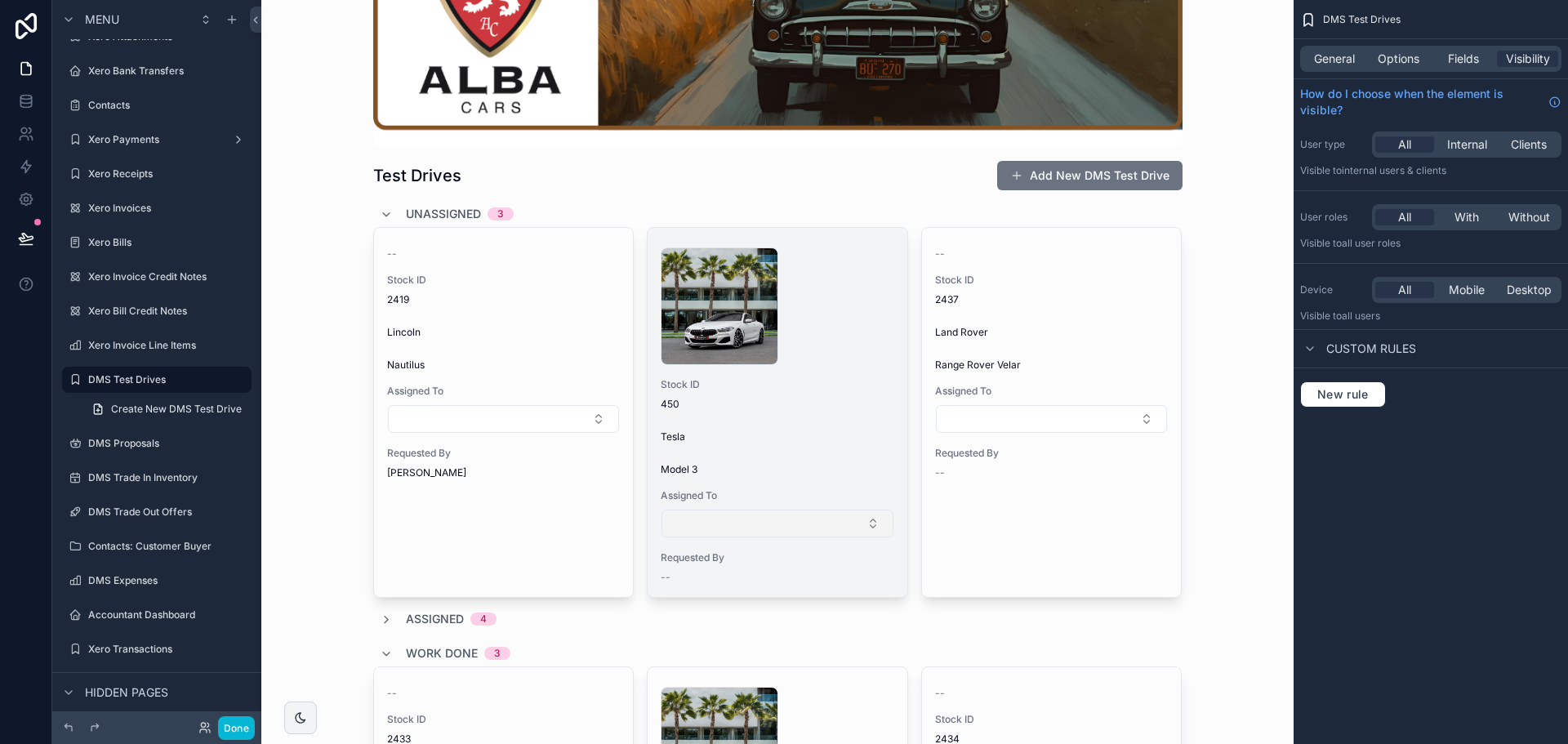
click at [803, 524] on button "Select Button" at bounding box center [777, 524] width 231 height 28
click at [818, 418] on div "1 .jpg Stock ID 450 Tesla Model 3 Assigned To Requested By --" at bounding box center [777, 412] width 260 height 369
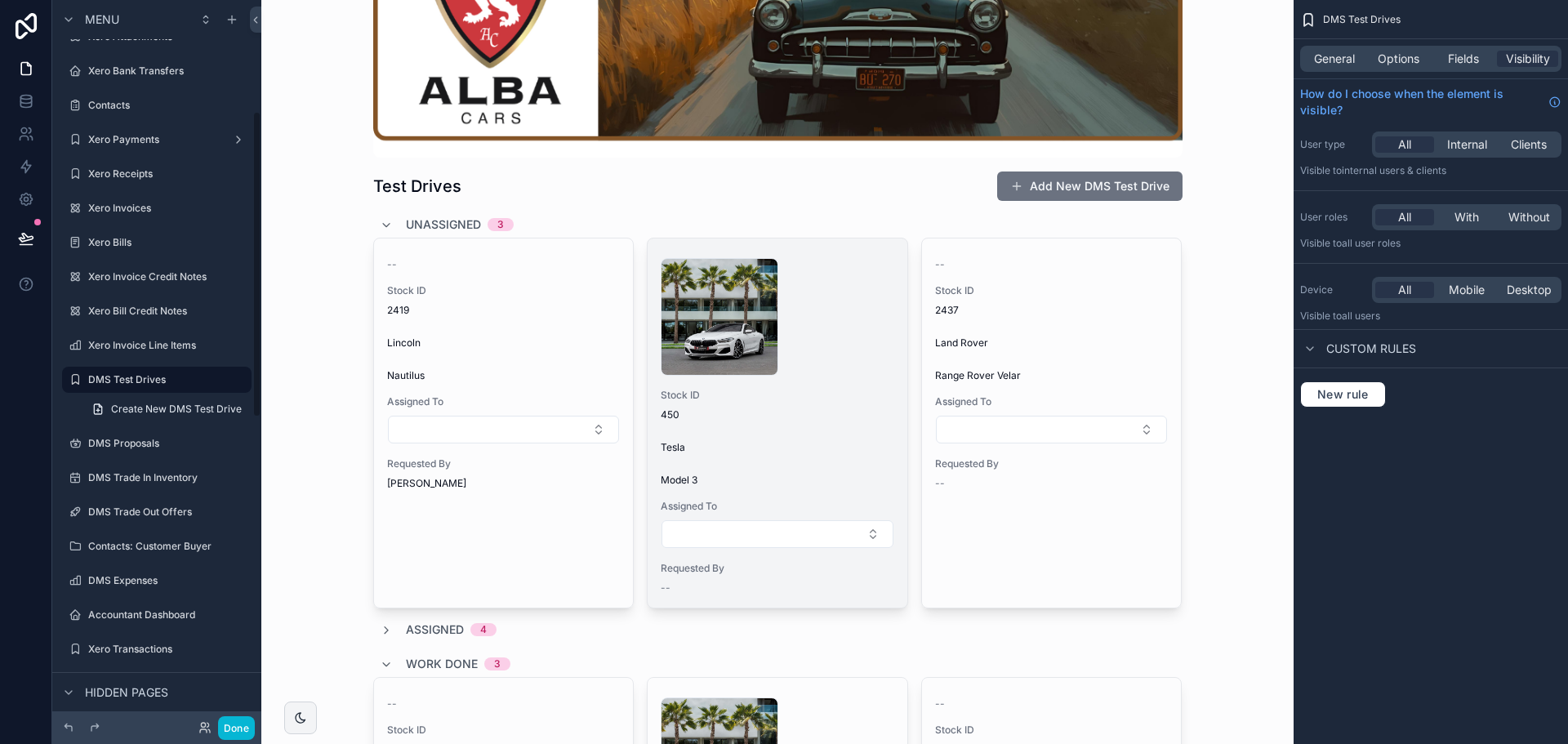
scroll to position [164, 0]
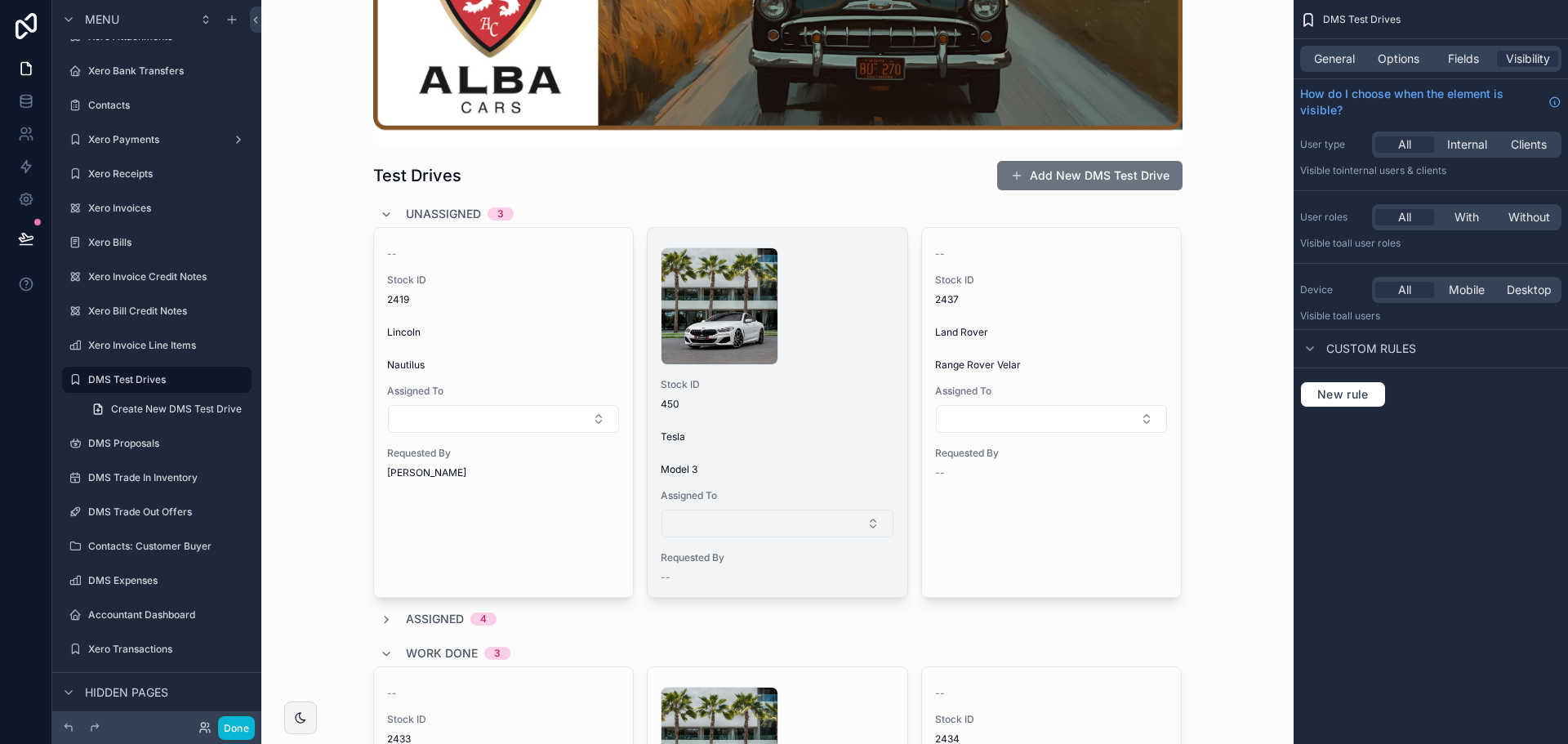
click at [768, 519] on button "Select Button" at bounding box center [777, 524] width 231 height 28
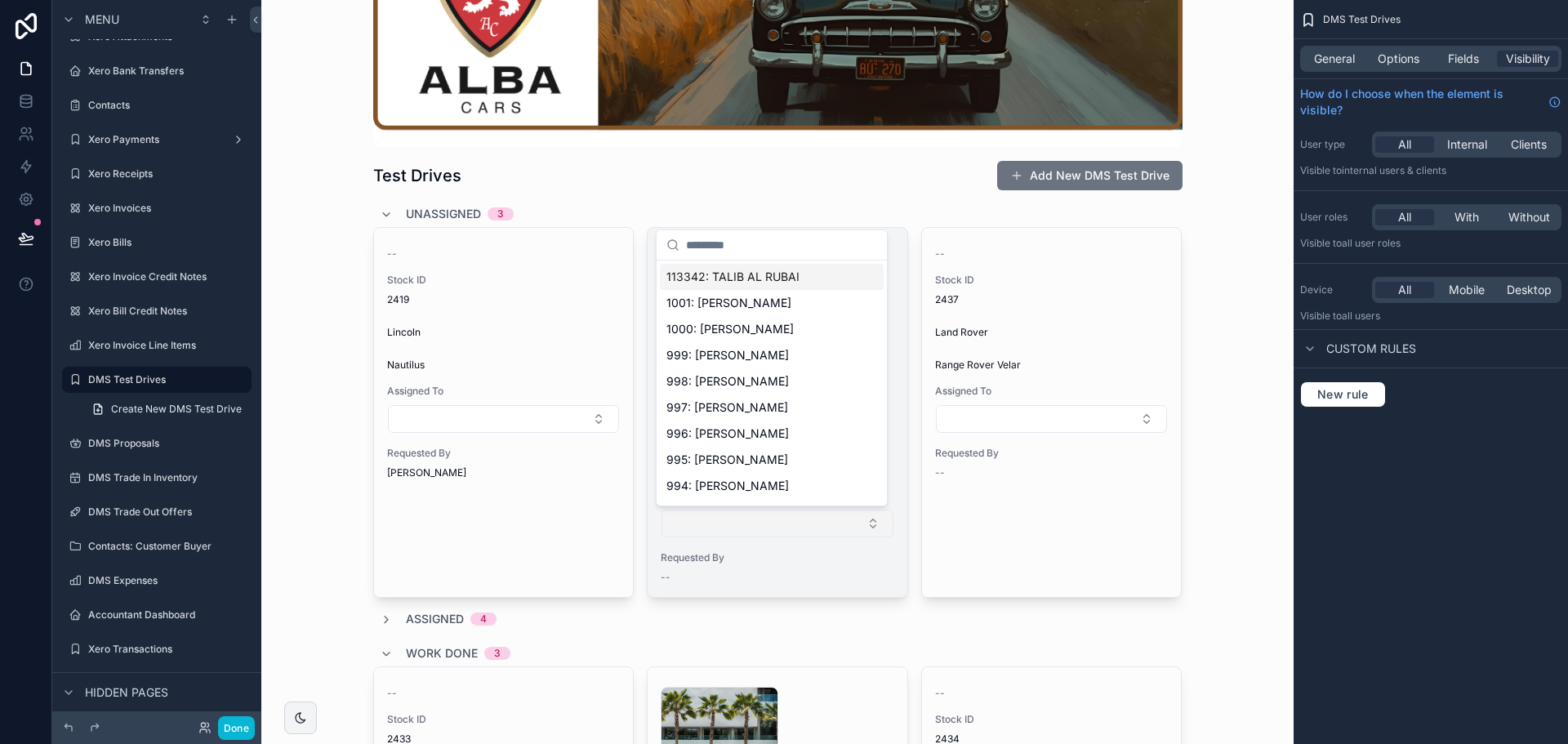
click at [768, 519] on button "Select Button" at bounding box center [777, 524] width 231 height 28
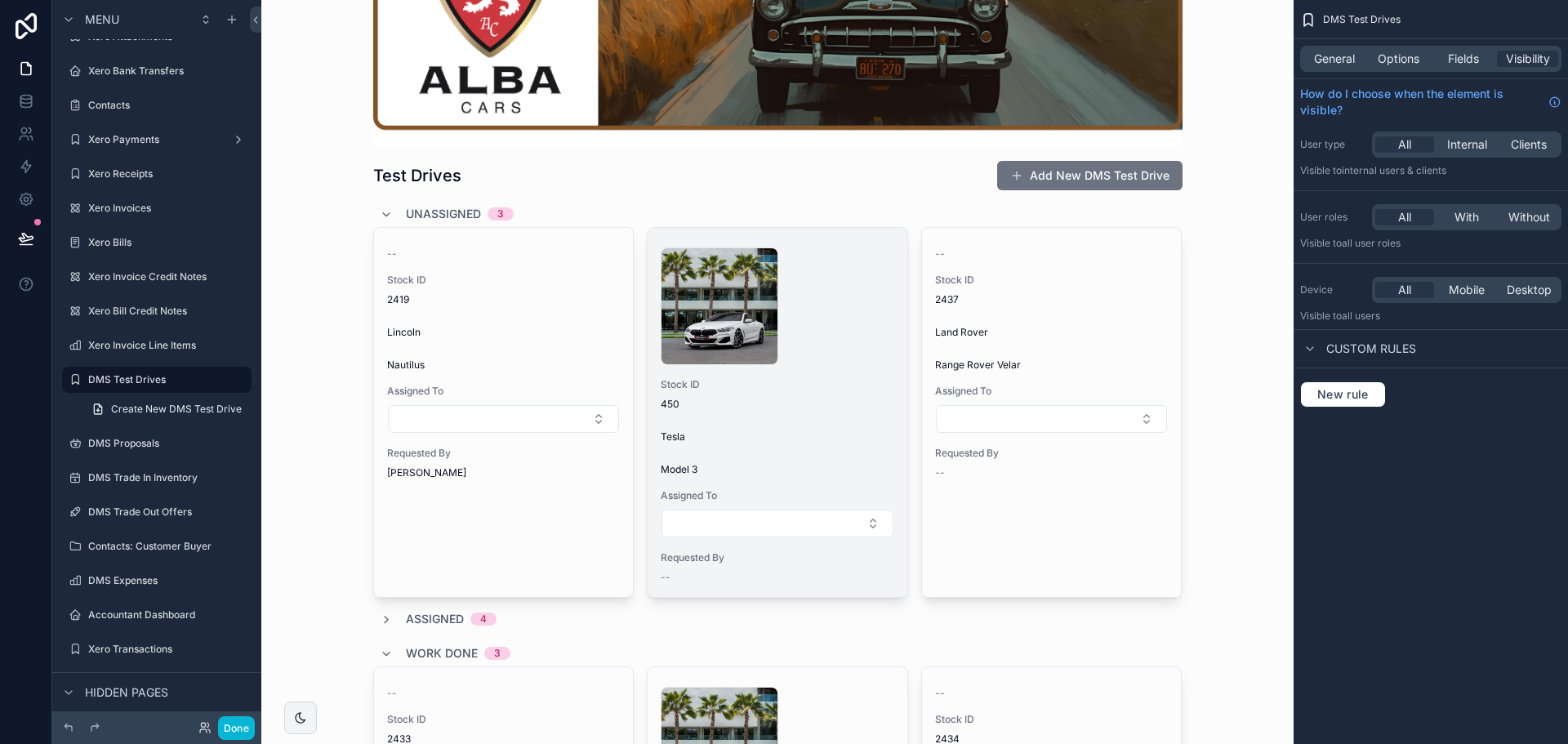
click at [826, 357] on div "1 .jpg" at bounding box center [777, 307] width 233 height 118
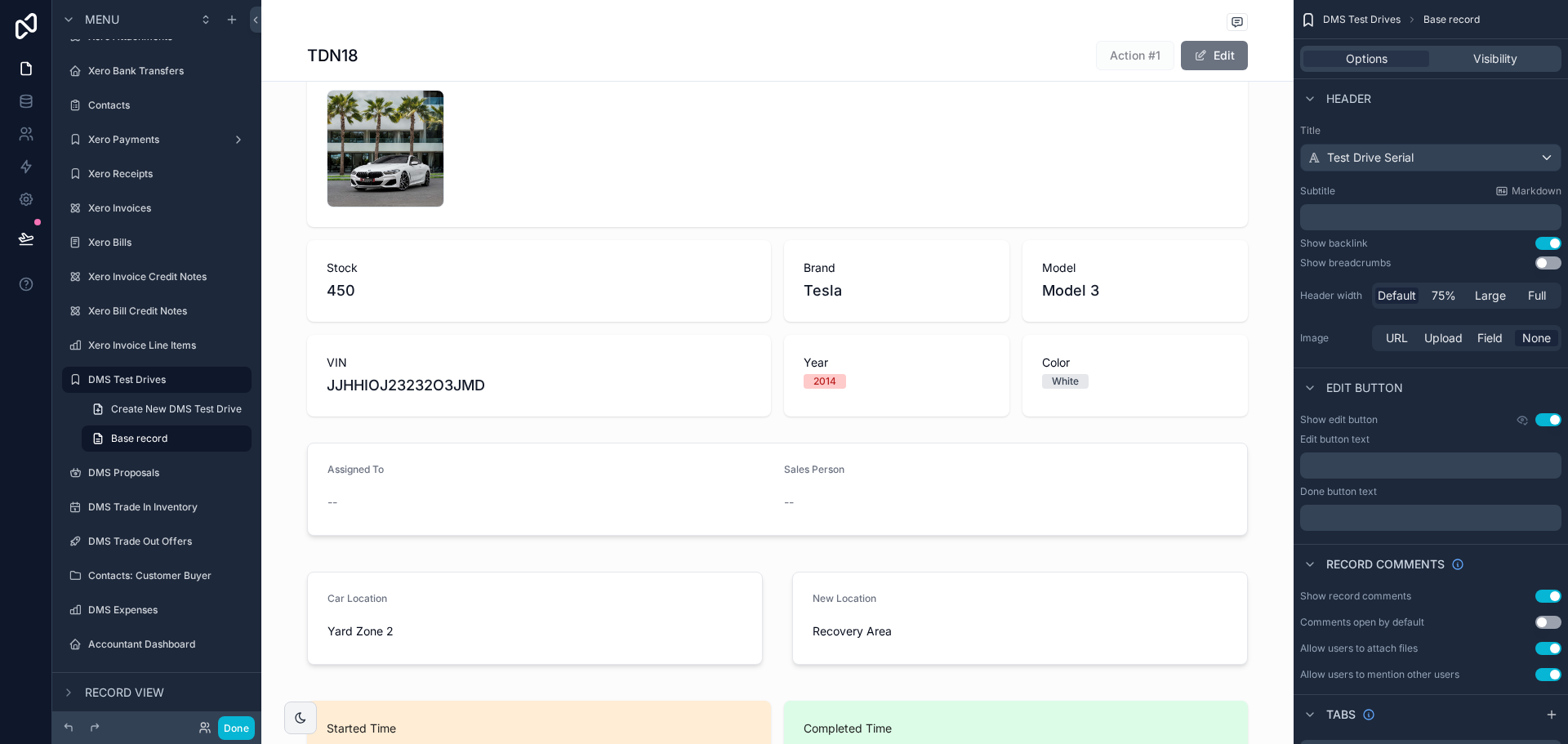
click at [1124, 43] on div "Action #1" at bounding box center [1134, 55] width 78 height 29
click at [1122, 57] on span "Action #1" at bounding box center [1134, 54] width 78 height 16
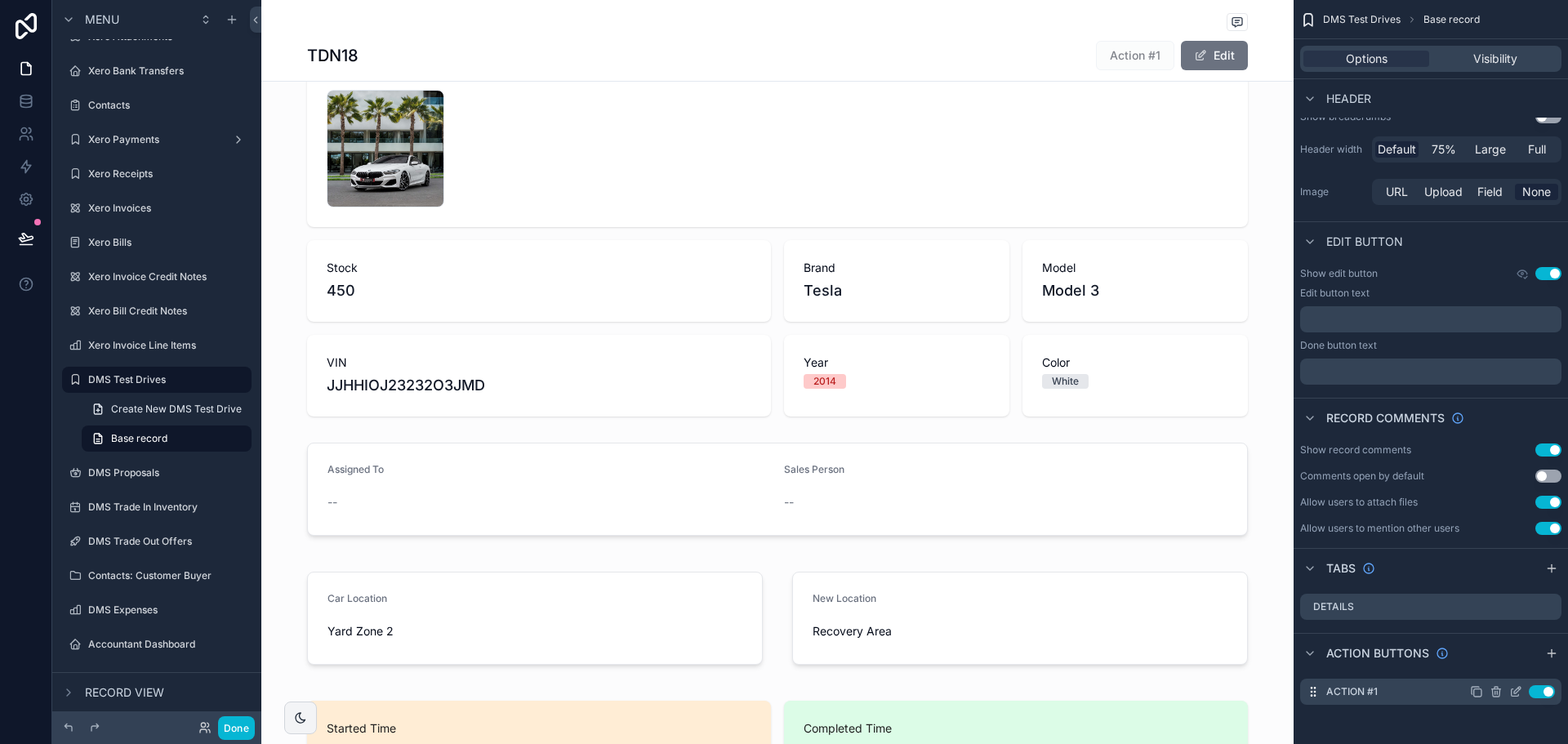
click at [1513, 690] on icon "scrollable content" at bounding box center [1515, 693] width 8 height 8
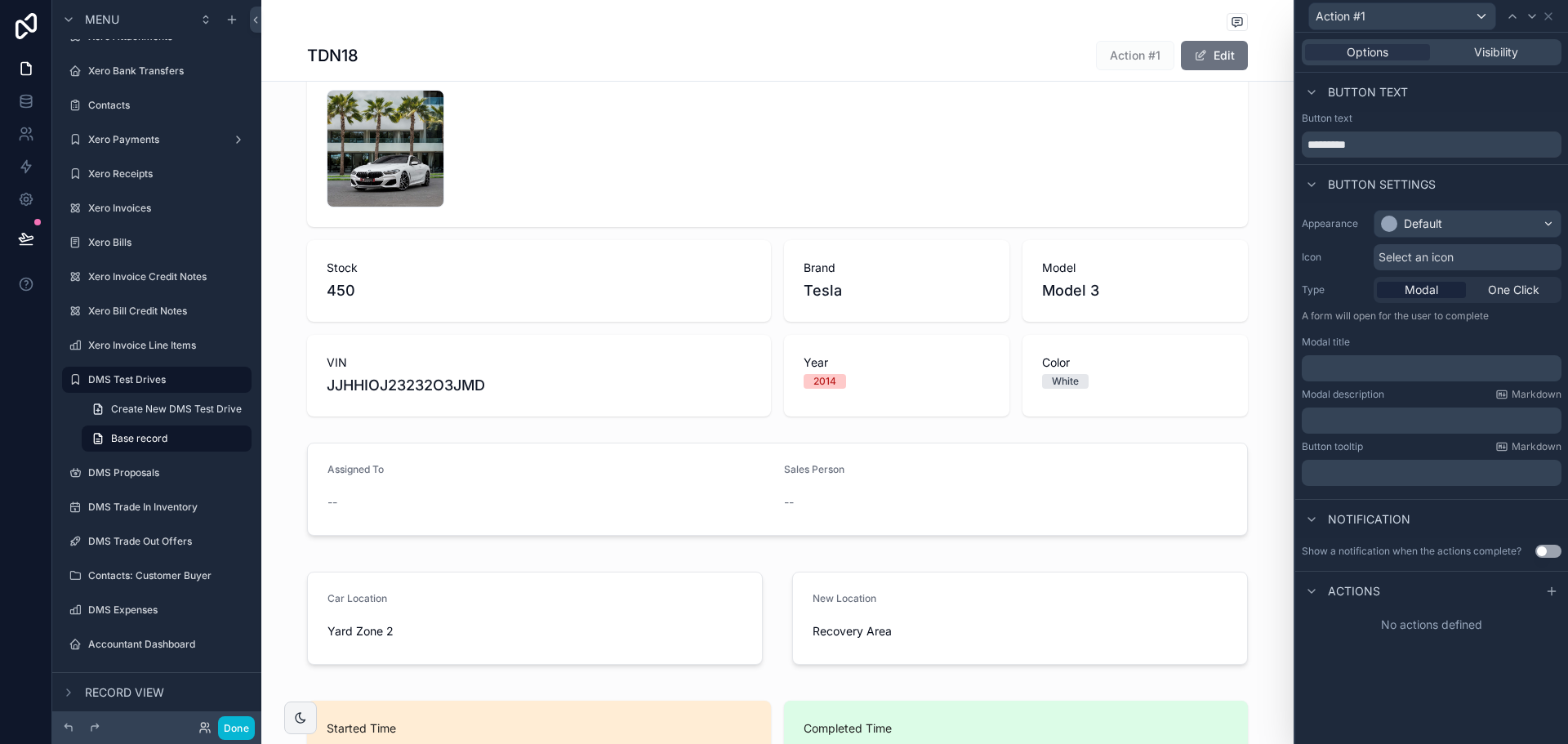
click at [1067, 59] on div "TDN18 Action #1 Edit" at bounding box center [777, 55] width 941 height 31
click at [1133, 53] on span "Action #1" at bounding box center [1134, 54] width 78 height 16
click at [1553, 16] on icon at bounding box center [1547, 16] width 13 height 13
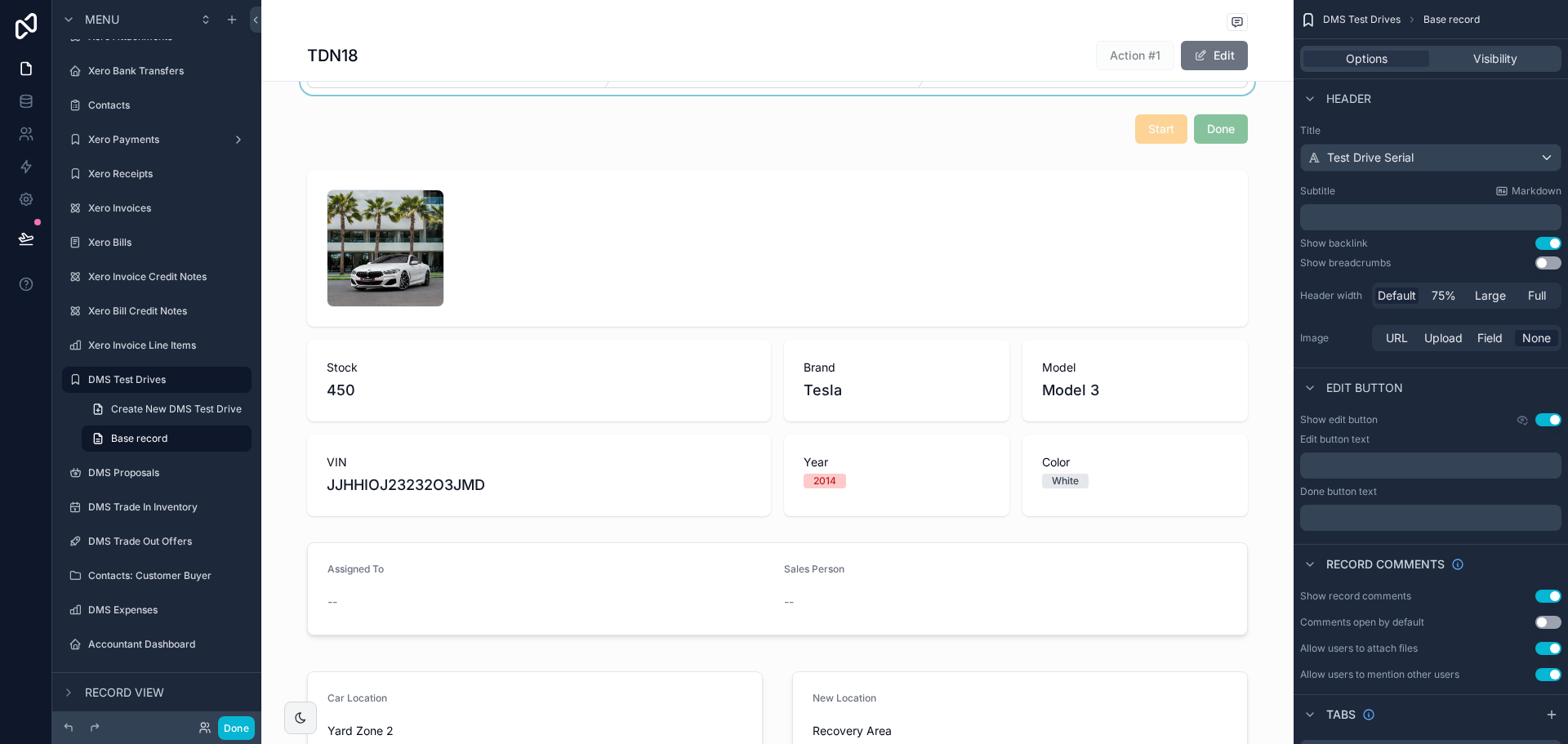
scroll to position [0, 0]
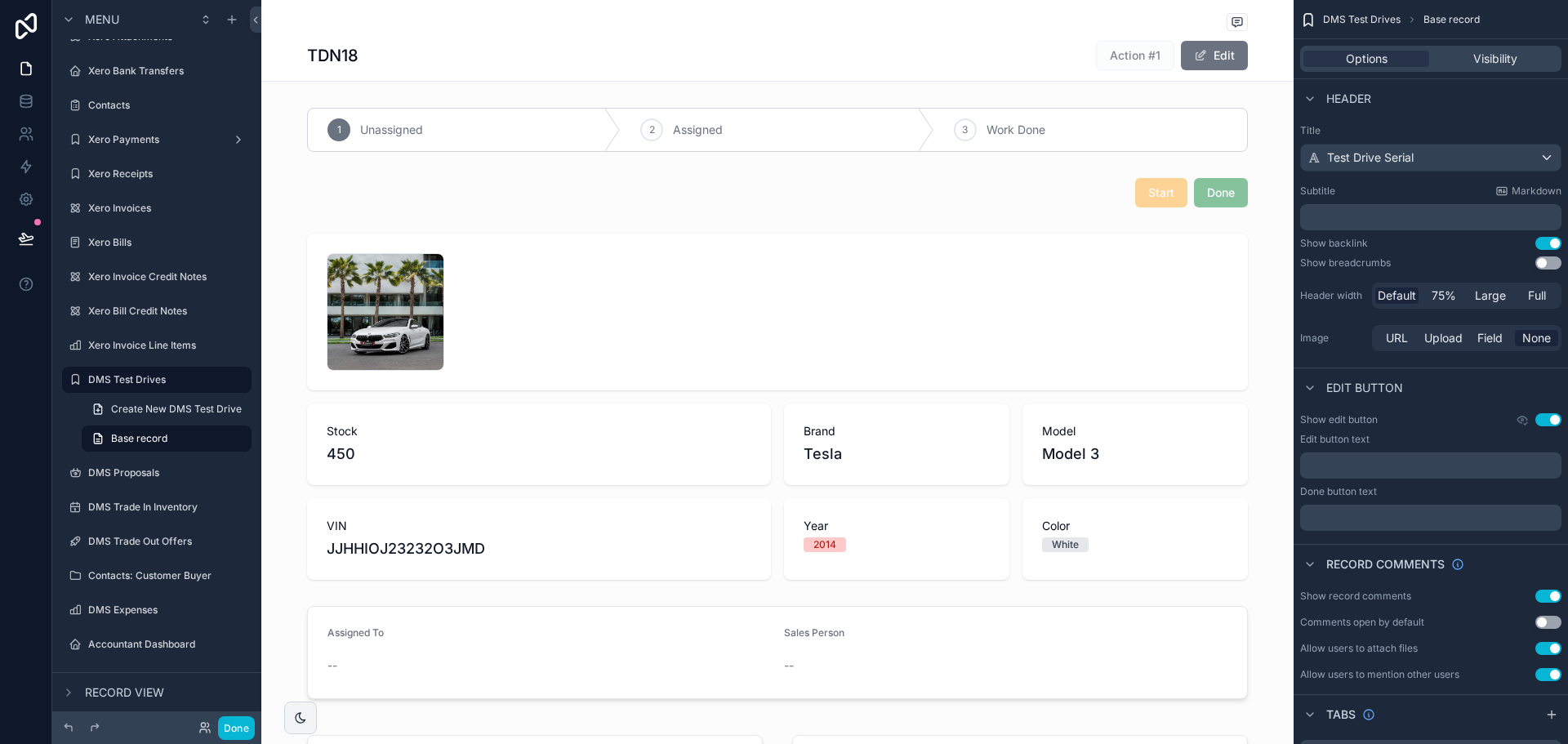
drag, startPoint x: 1084, startPoint y: 191, endPoint x: 1152, endPoint y: 162, distance: 73.9
click at [1083, 191] on div "scrollable content" at bounding box center [777, 192] width 1032 height 42
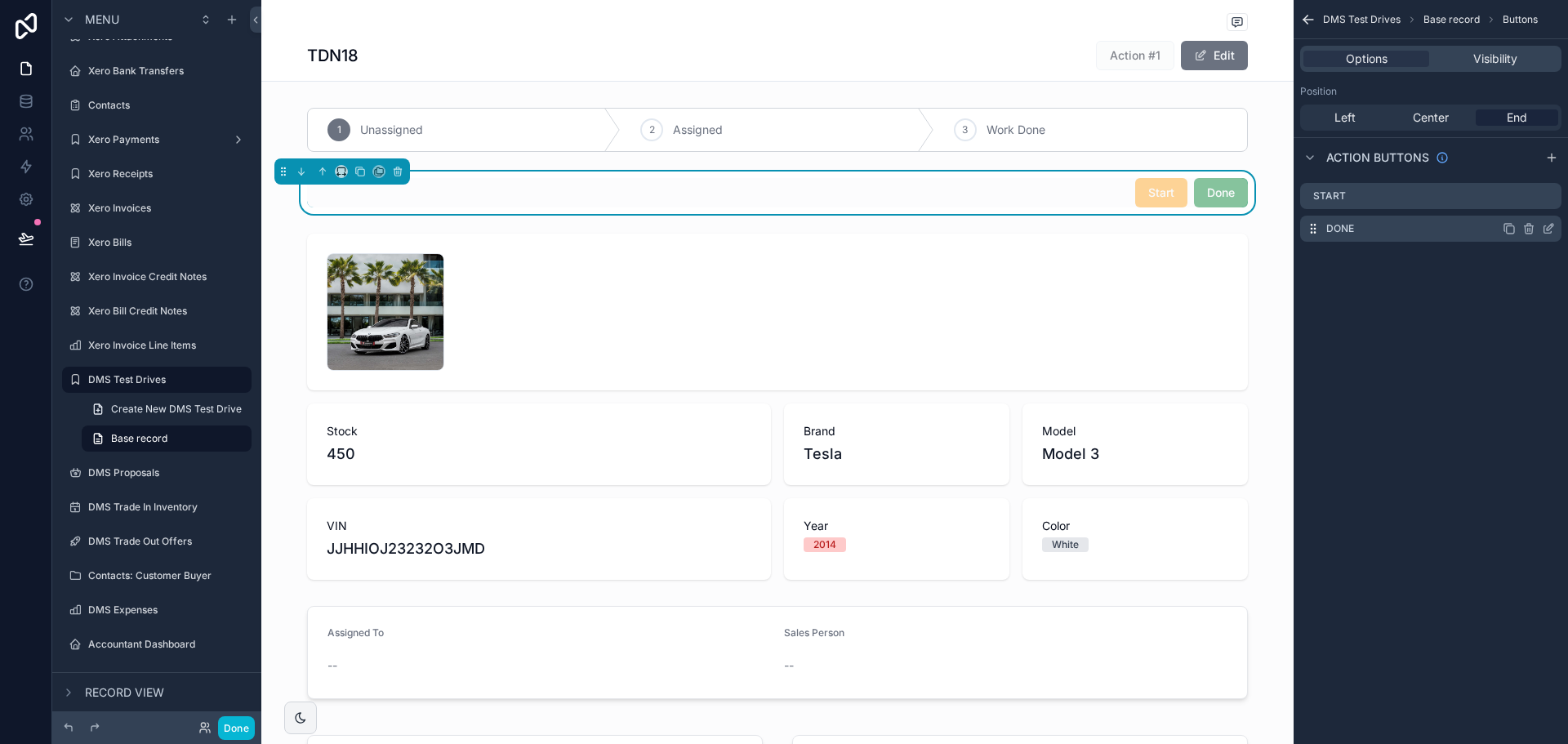
click at [1553, 231] on icon "scrollable content" at bounding box center [1547, 228] width 13 height 13
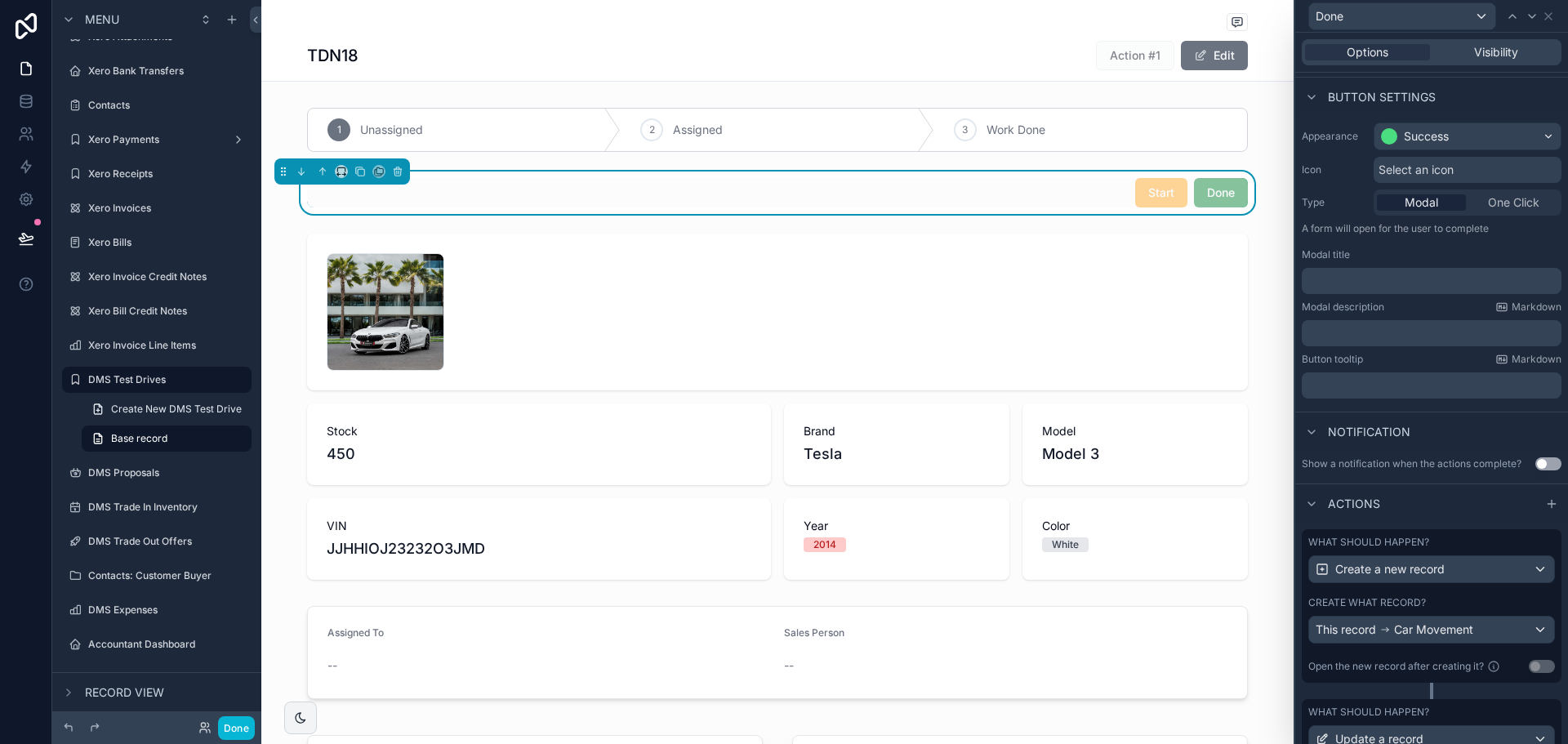
scroll to position [213, 0]
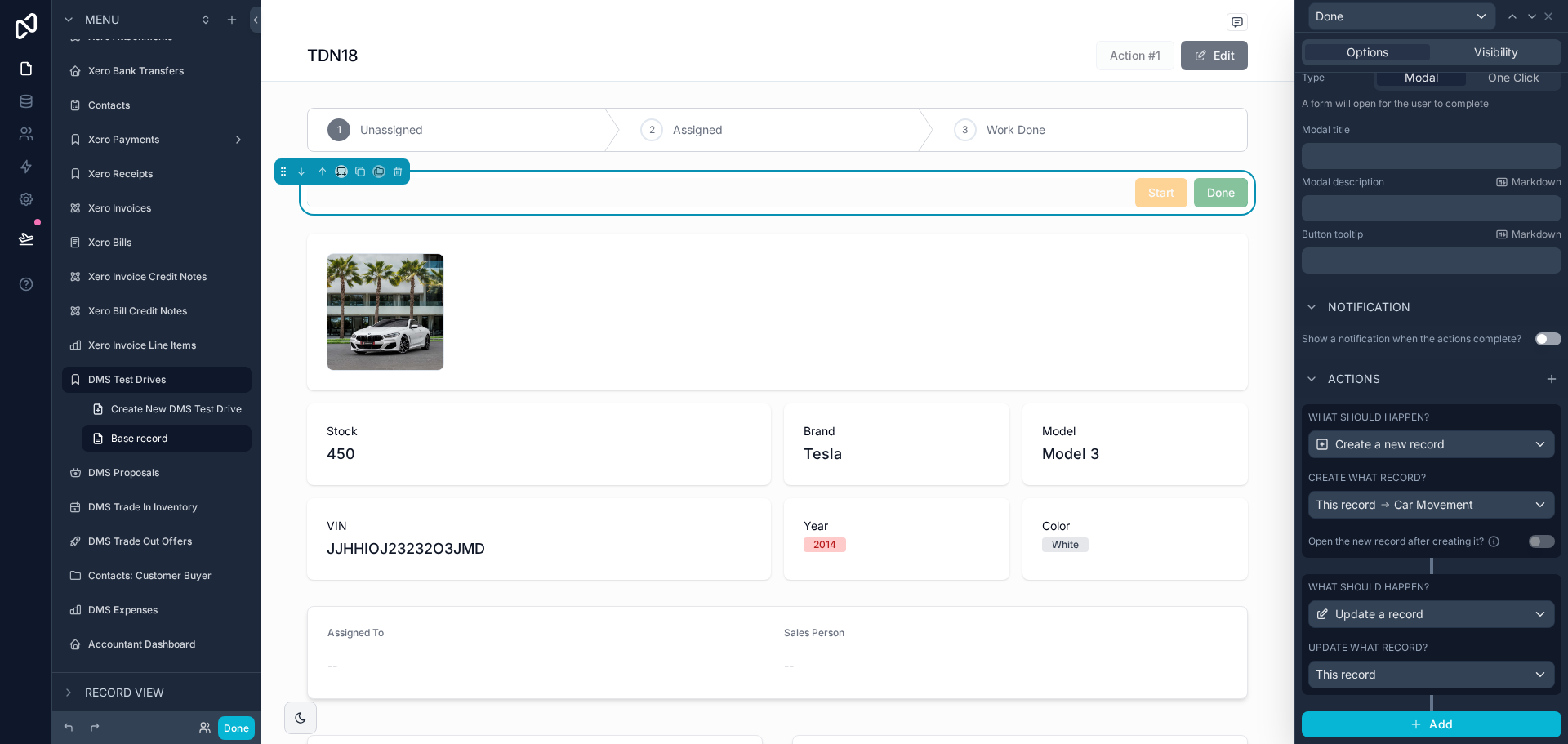
click at [1448, 639] on div "What should happen? Update a record Update what record? This record" at bounding box center [1432, 635] width 260 height 121
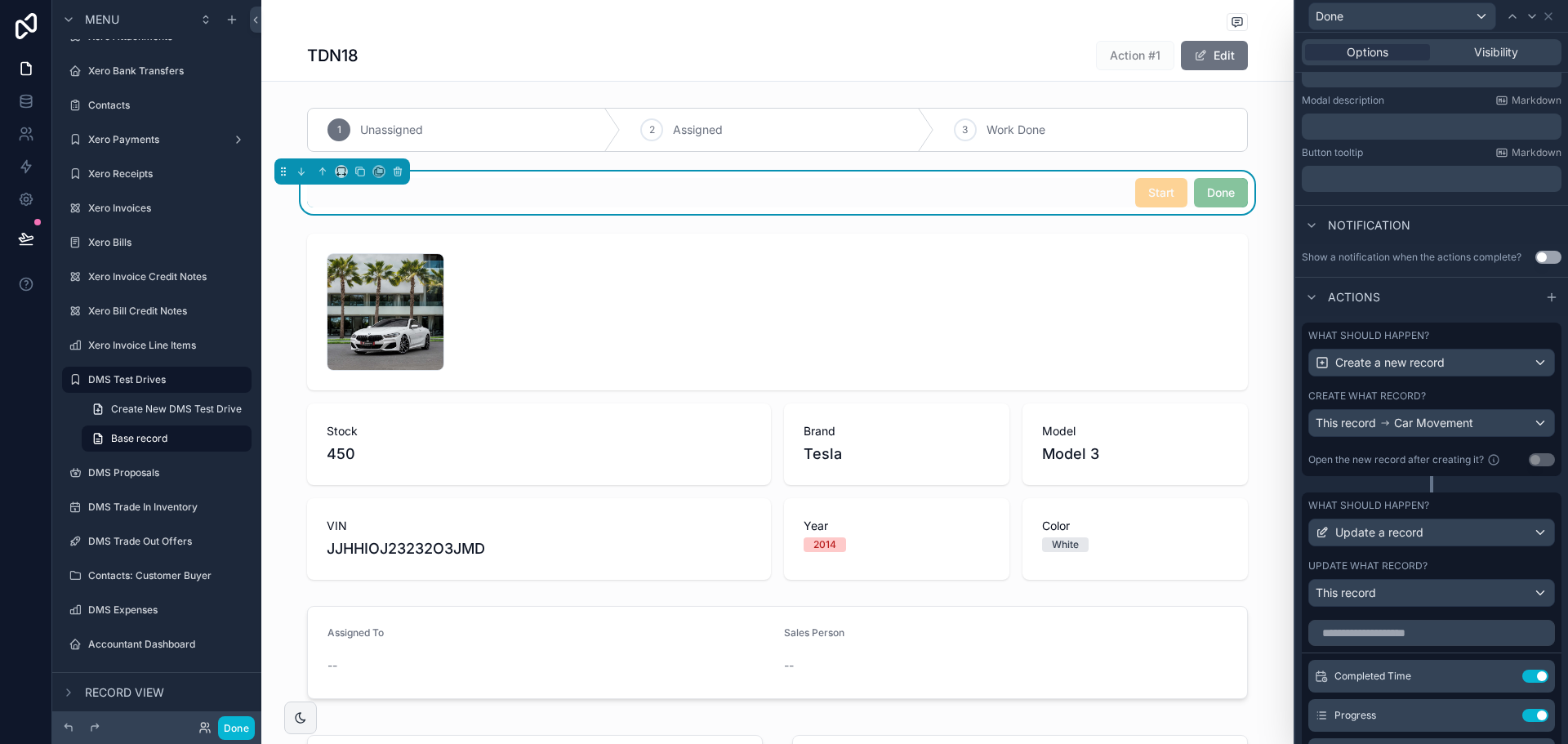
scroll to position [375, 0]
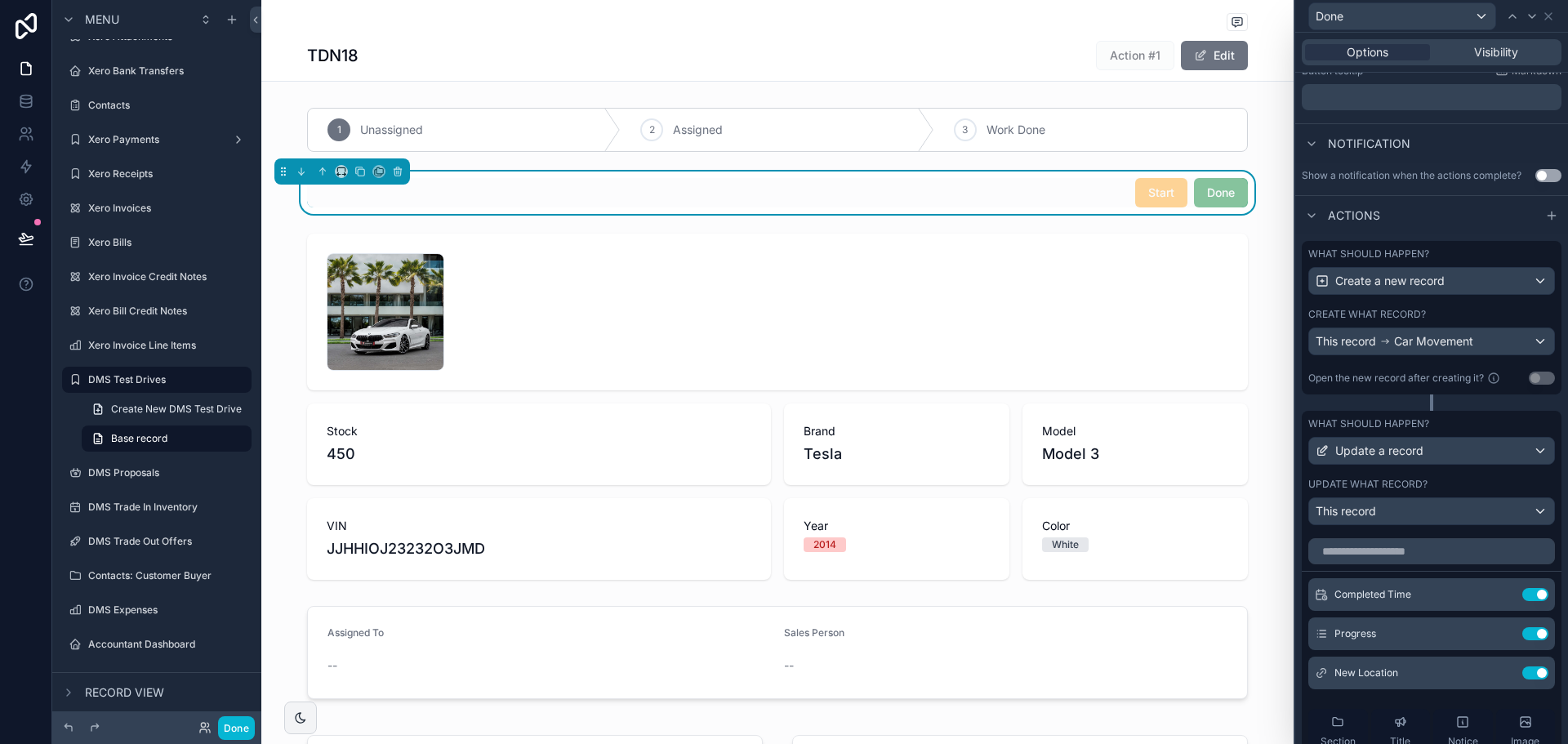
click at [1428, 309] on div "Create what record?" at bounding box center [1431, 314] width 247 height 13
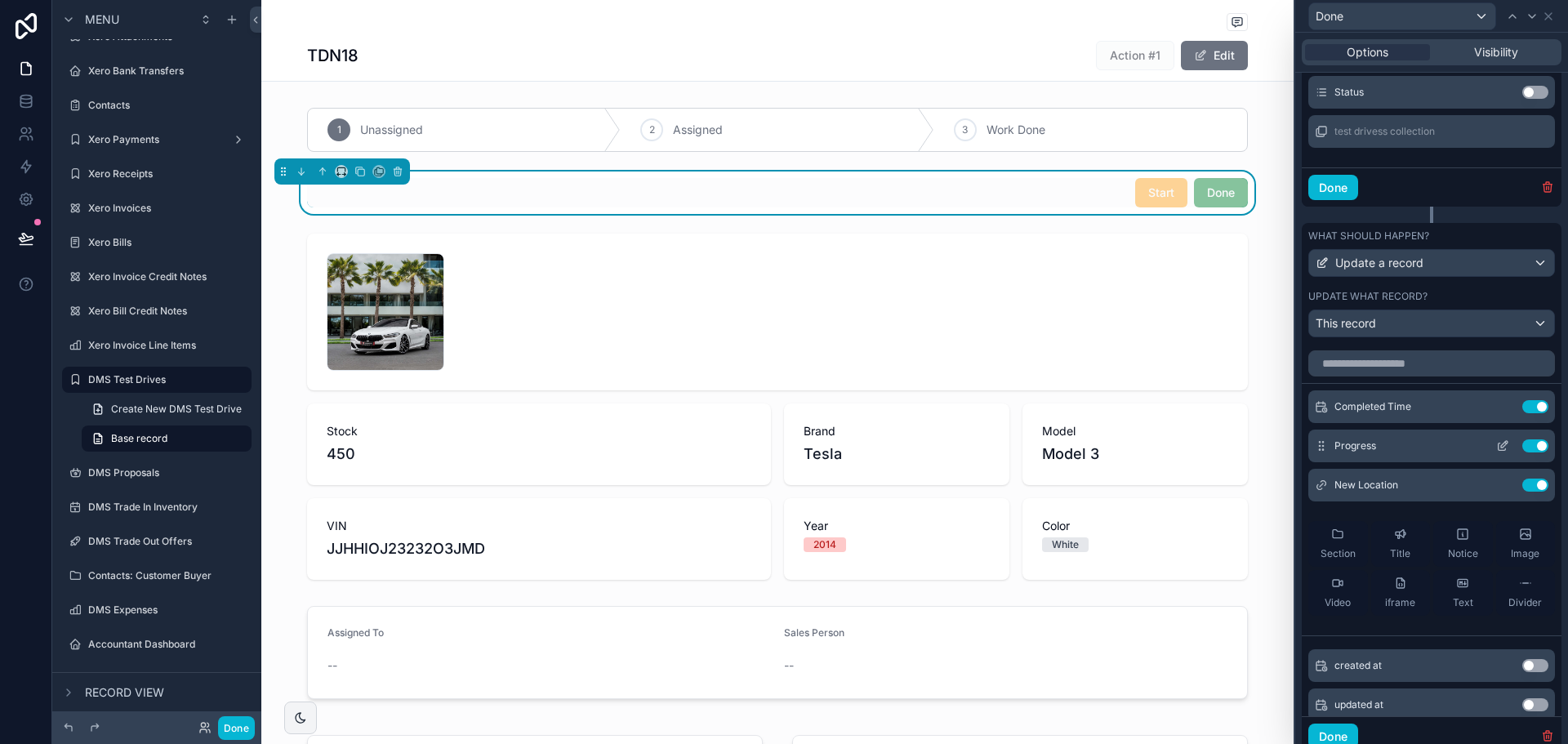
scroll to position [948, 0]
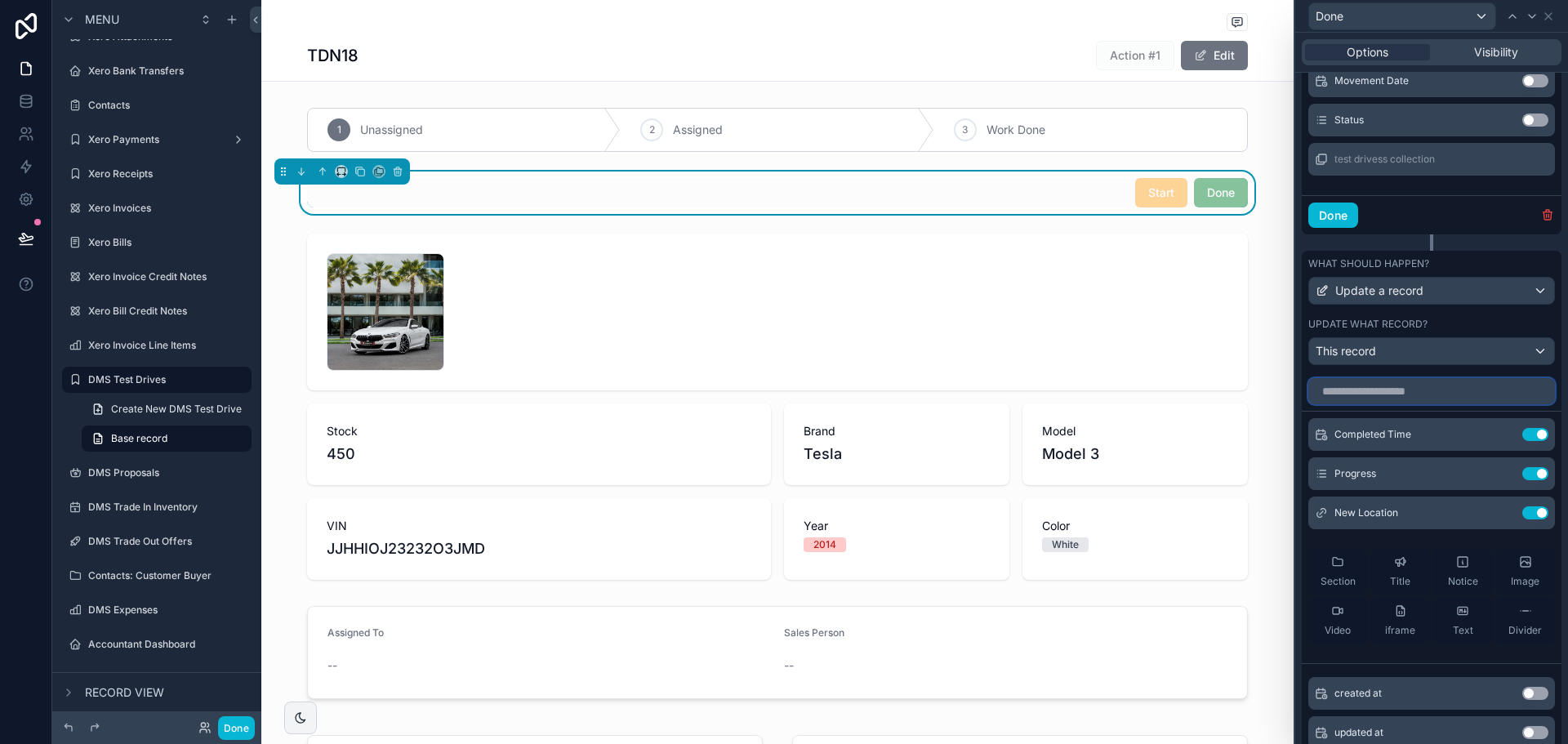
click at [1411, 397] on input "text" at bounding box center [1431, 391] width 247 height 26
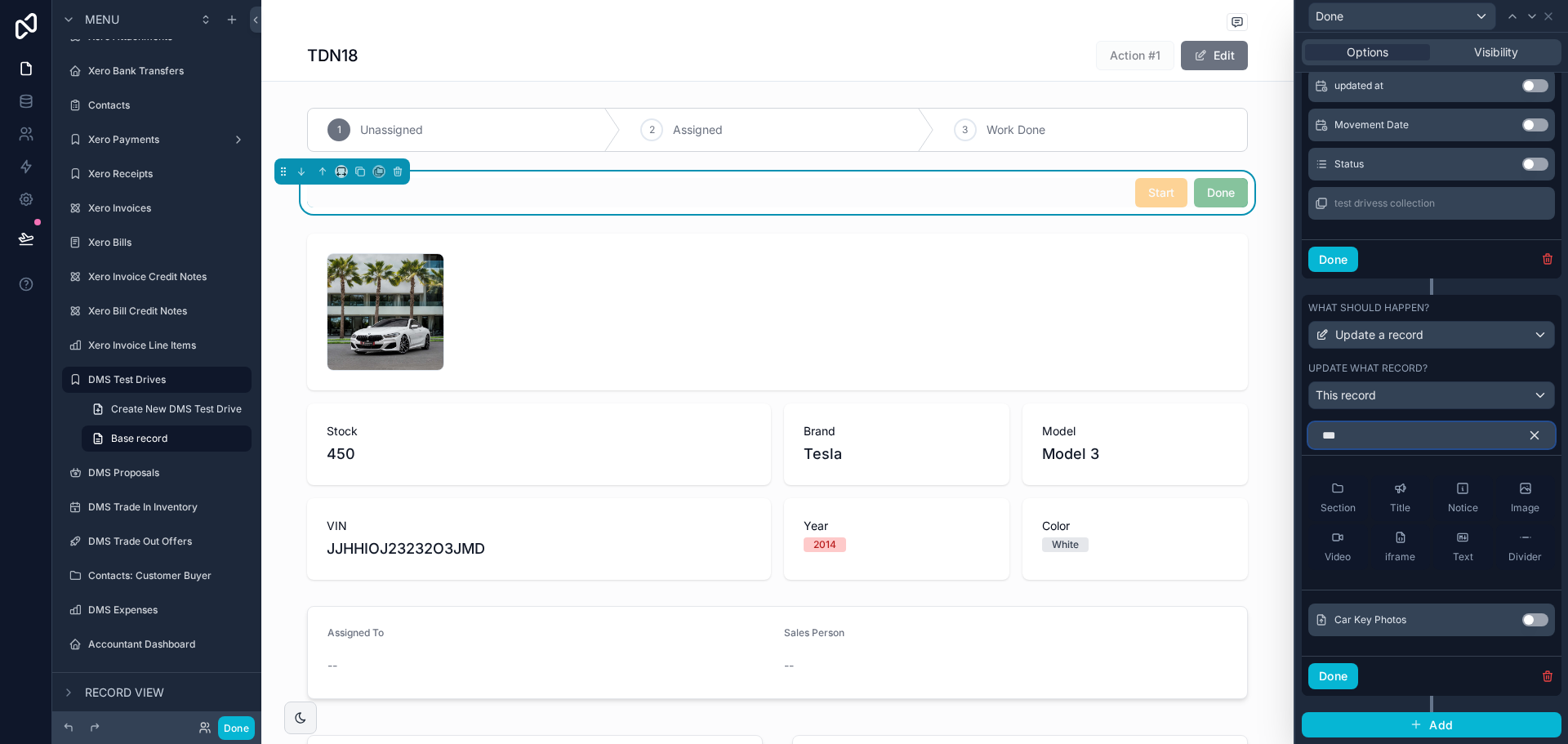
scroll to position [903, 0]
type input "***"
click at [1522, 620] on button "Use setting" at bounding box center [1535, 620] width 26 height 13
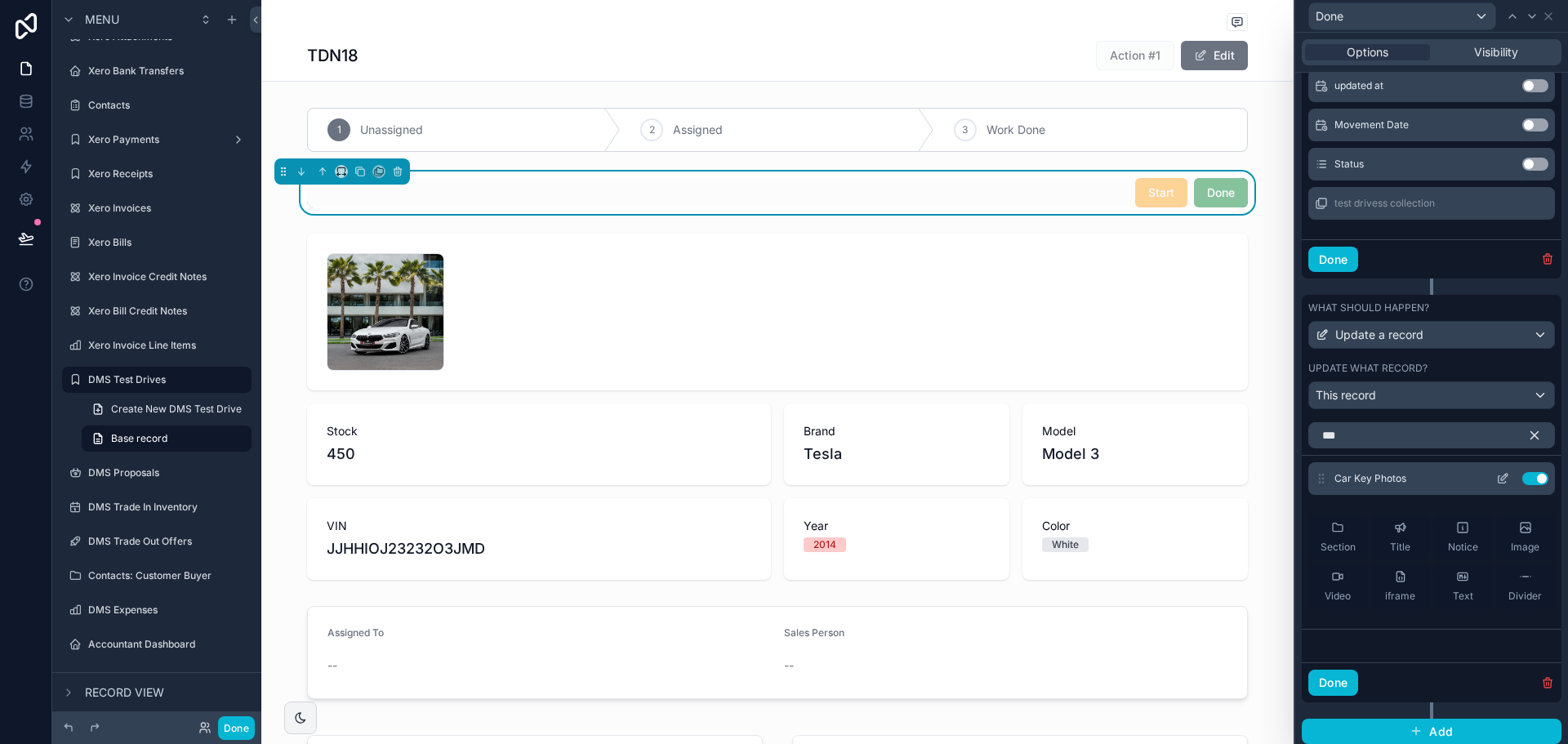
click at [1496, 482] on icon at bounding box center [1502, 478] width 13 height 13
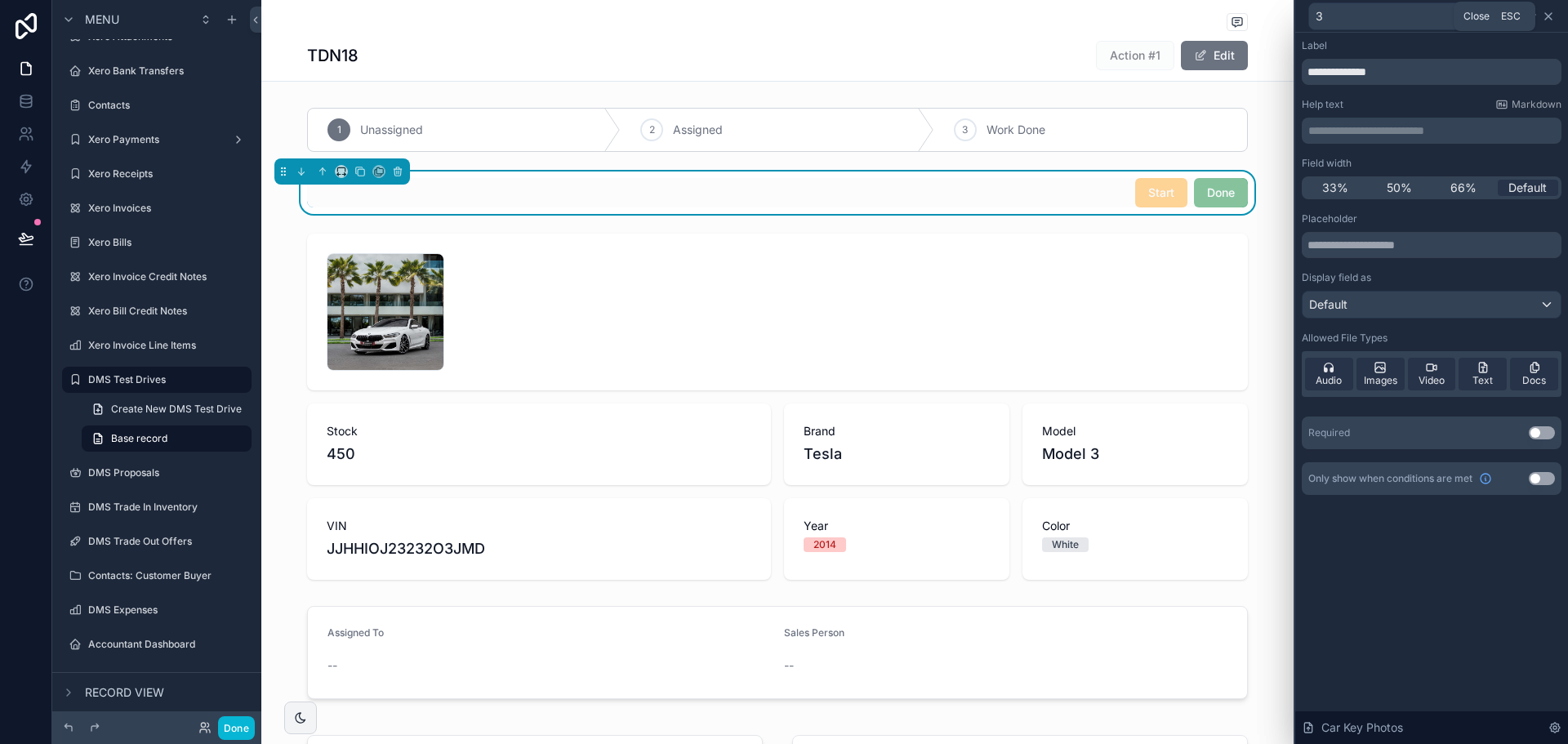
click at [1548, 16] on icon at bounding box center [1548, 16] width 7 height 7
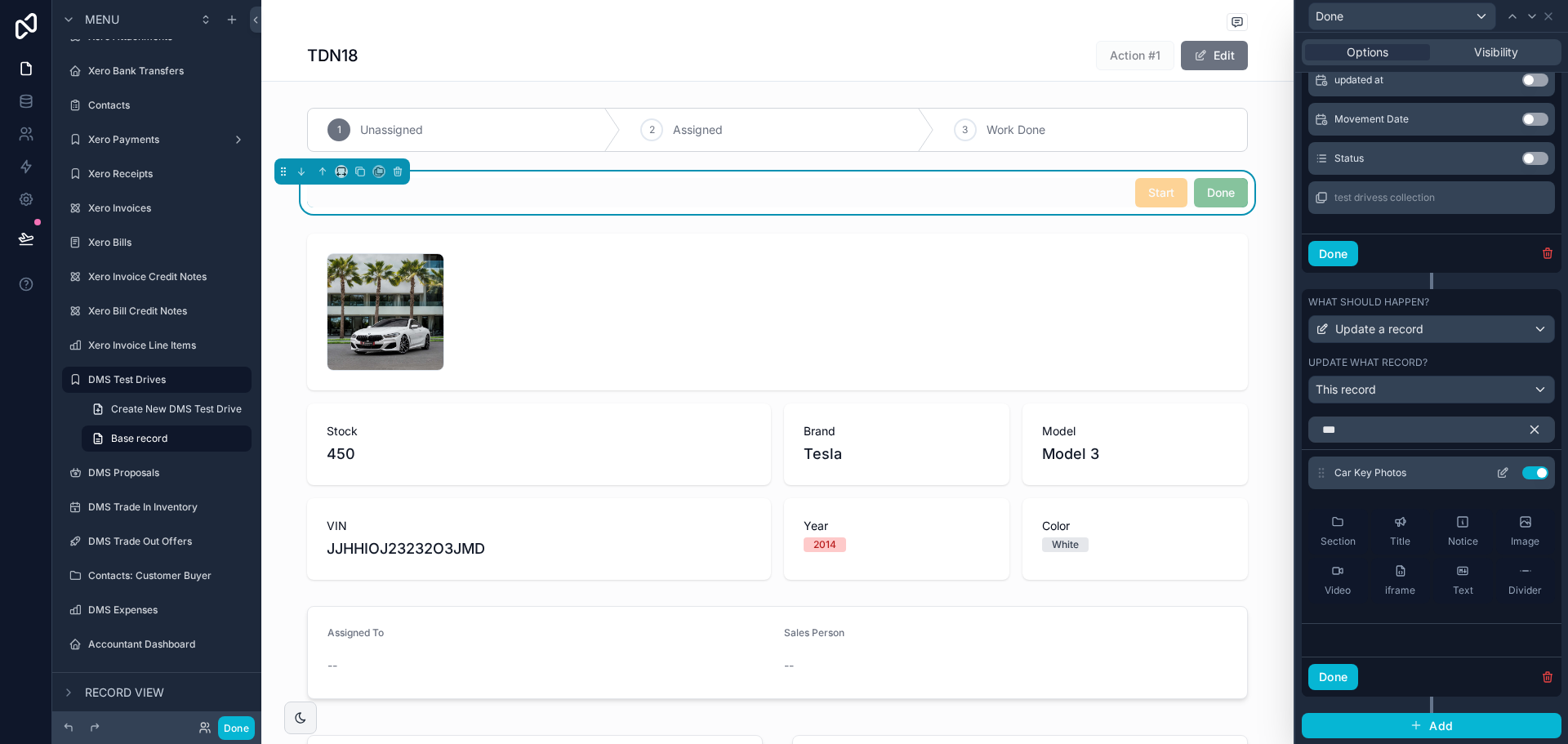
scroll to position [910, 0]
click at [1496, 474] on icon at bounding box center [1502, 472] width 13 height 13
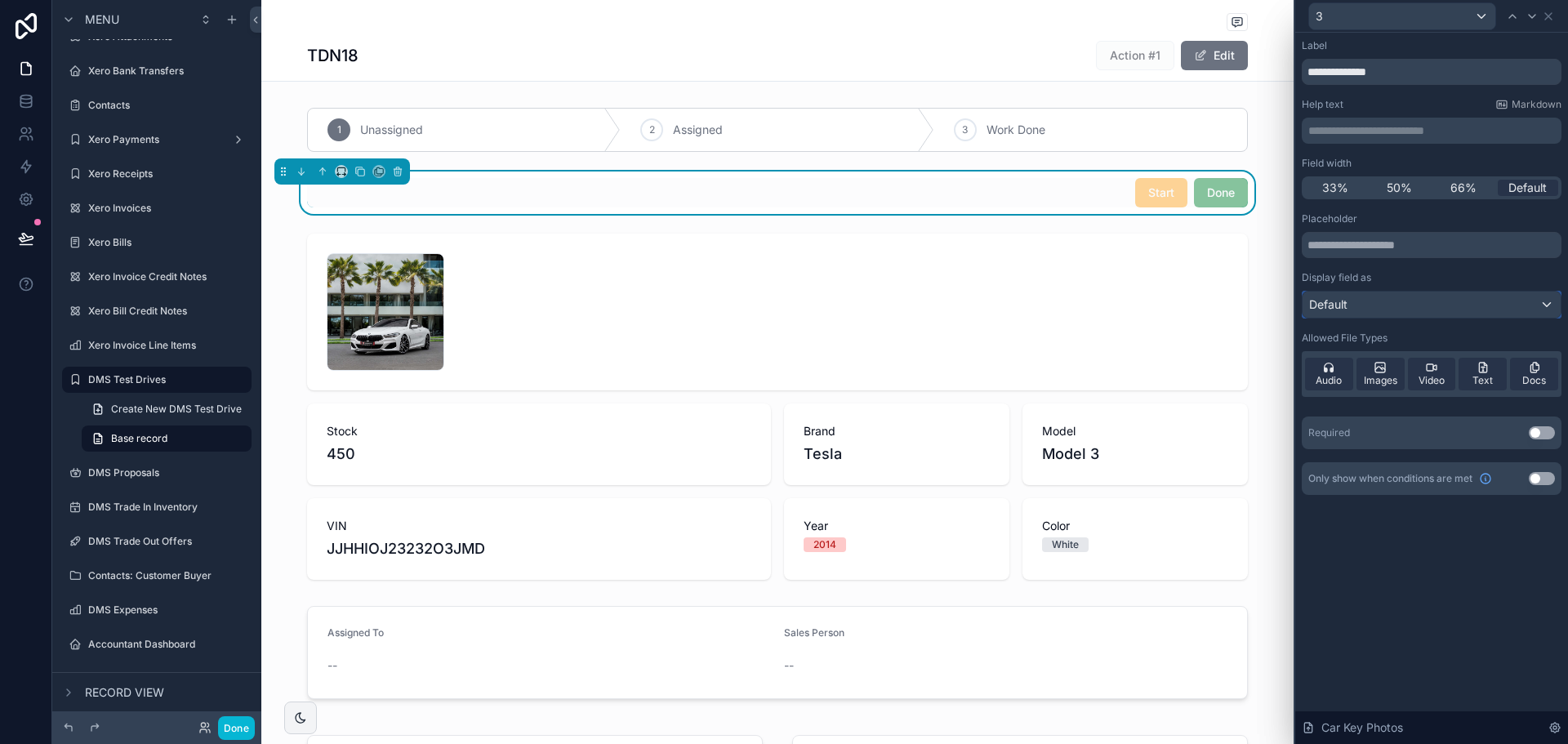
click at [1423, 300] on div "Default" at bounding box center [1431, 305] width 258 height 26
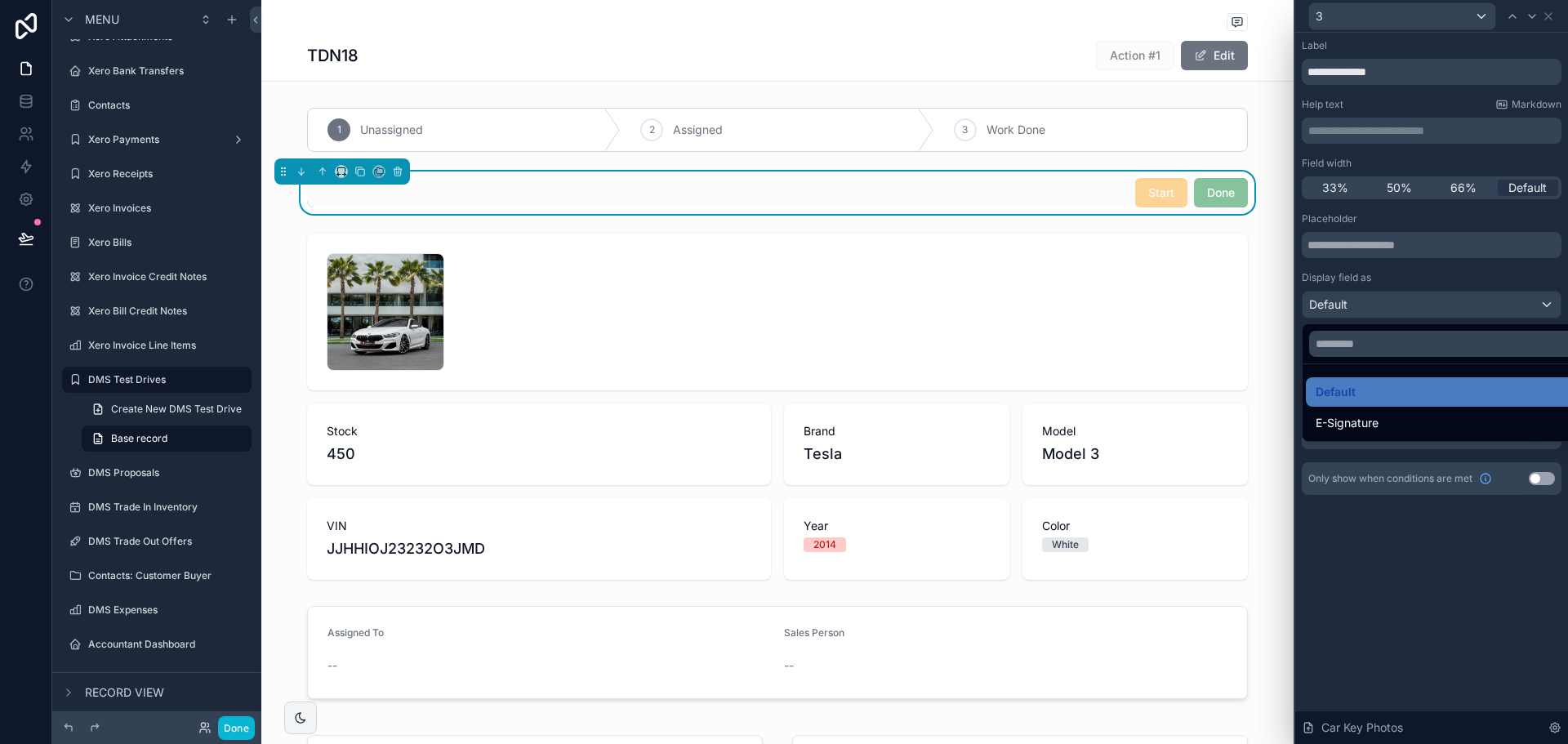
click at [1423, 300] on div at bounding box center [1431, 372] width 273 height 744
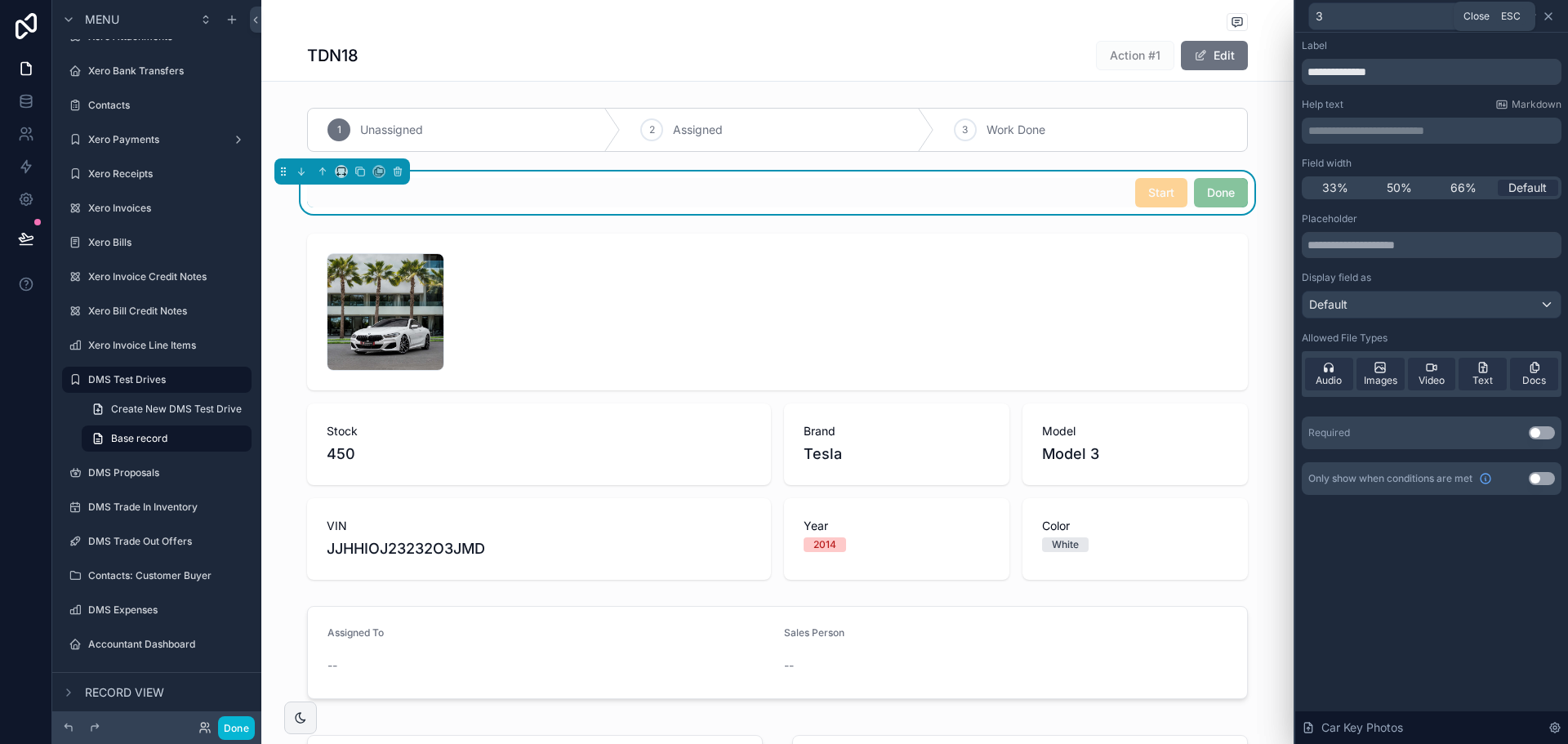
click at [1549, 17] on icon at bounding box center [1548, 16] width 7 height 7
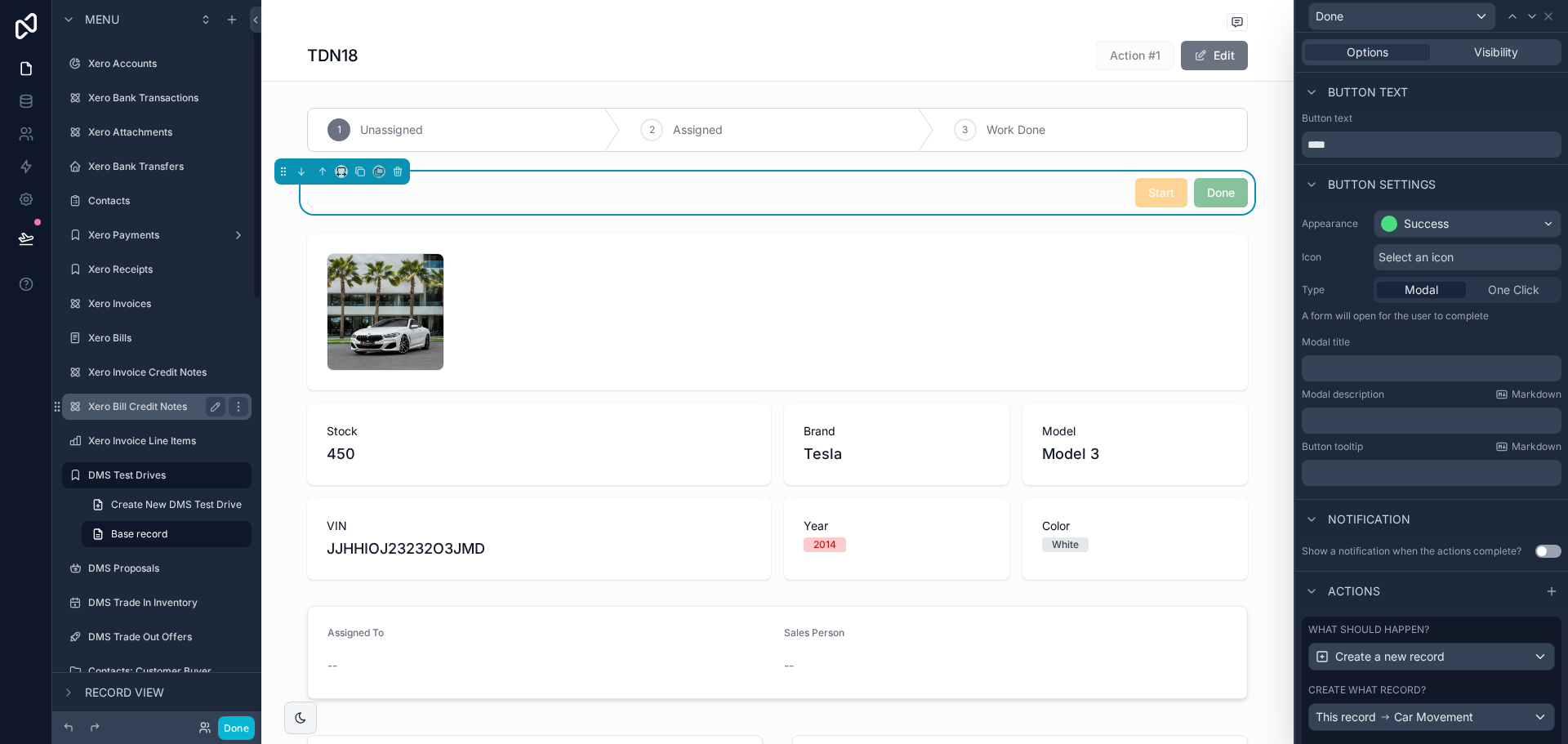
scroll to position [0, 0]
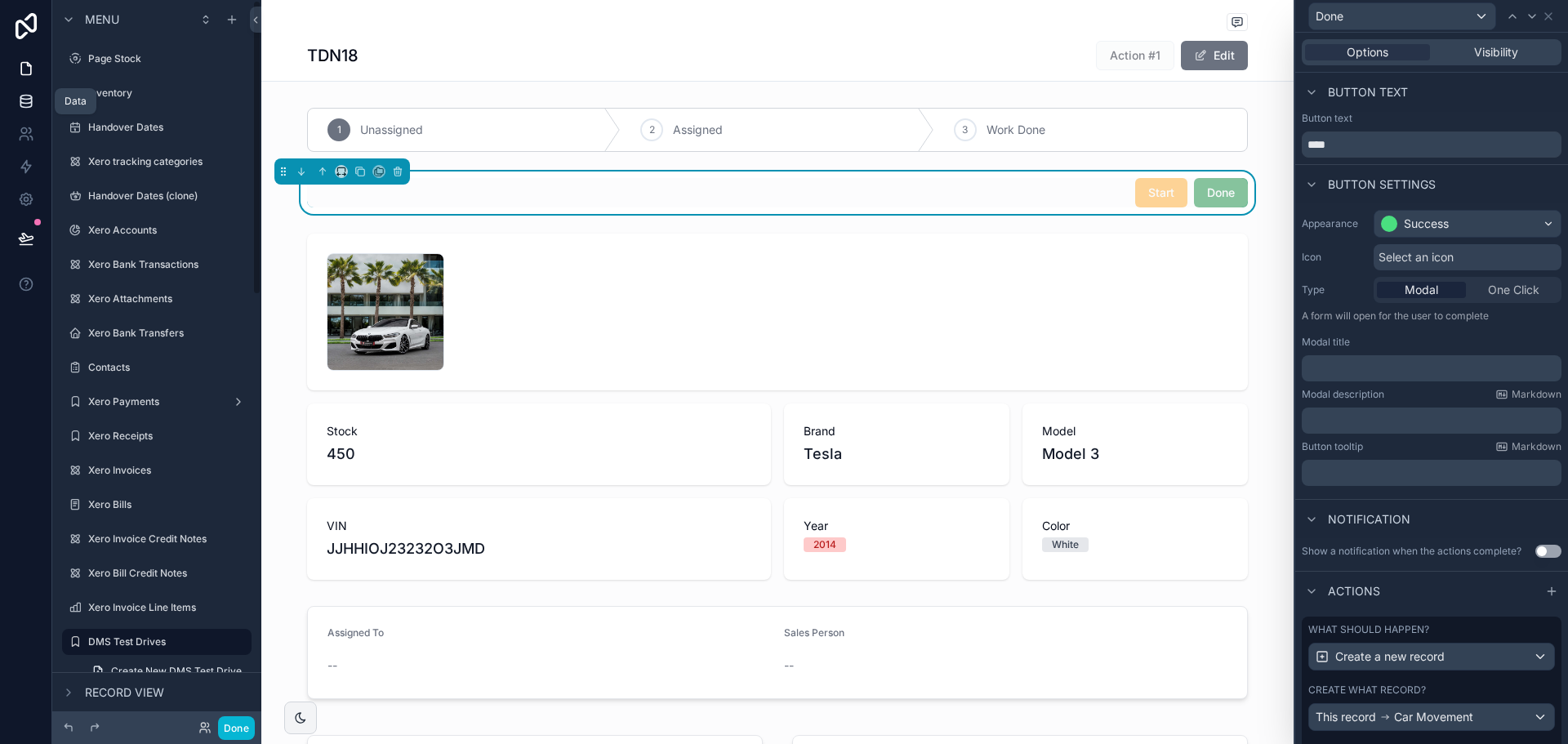
click at [18, 96] on icon at bounding box center [26, 101] width 16 height 16
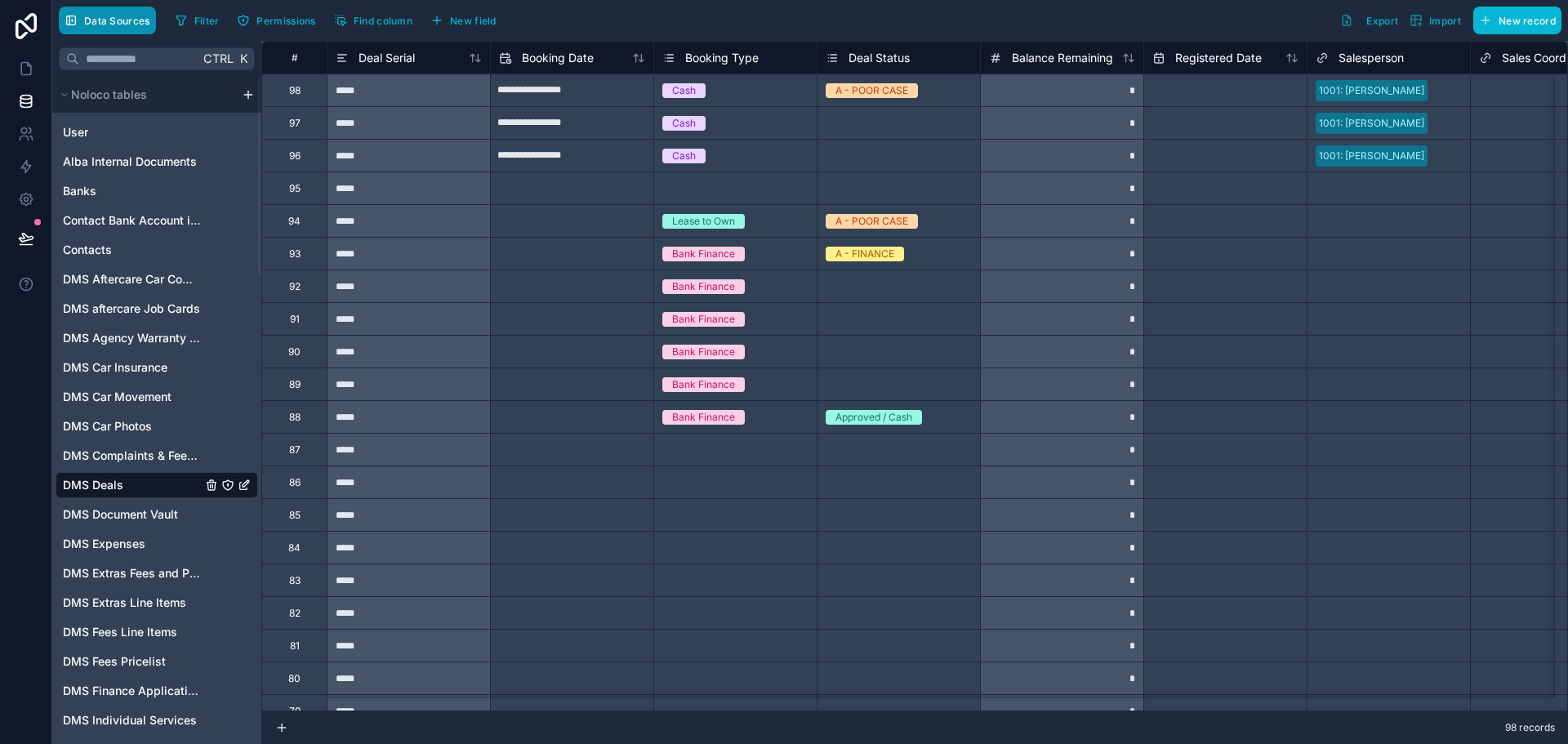
click at [133, 17] on span "Data Sources" at bounding box center [117, 21] width 66 height 12
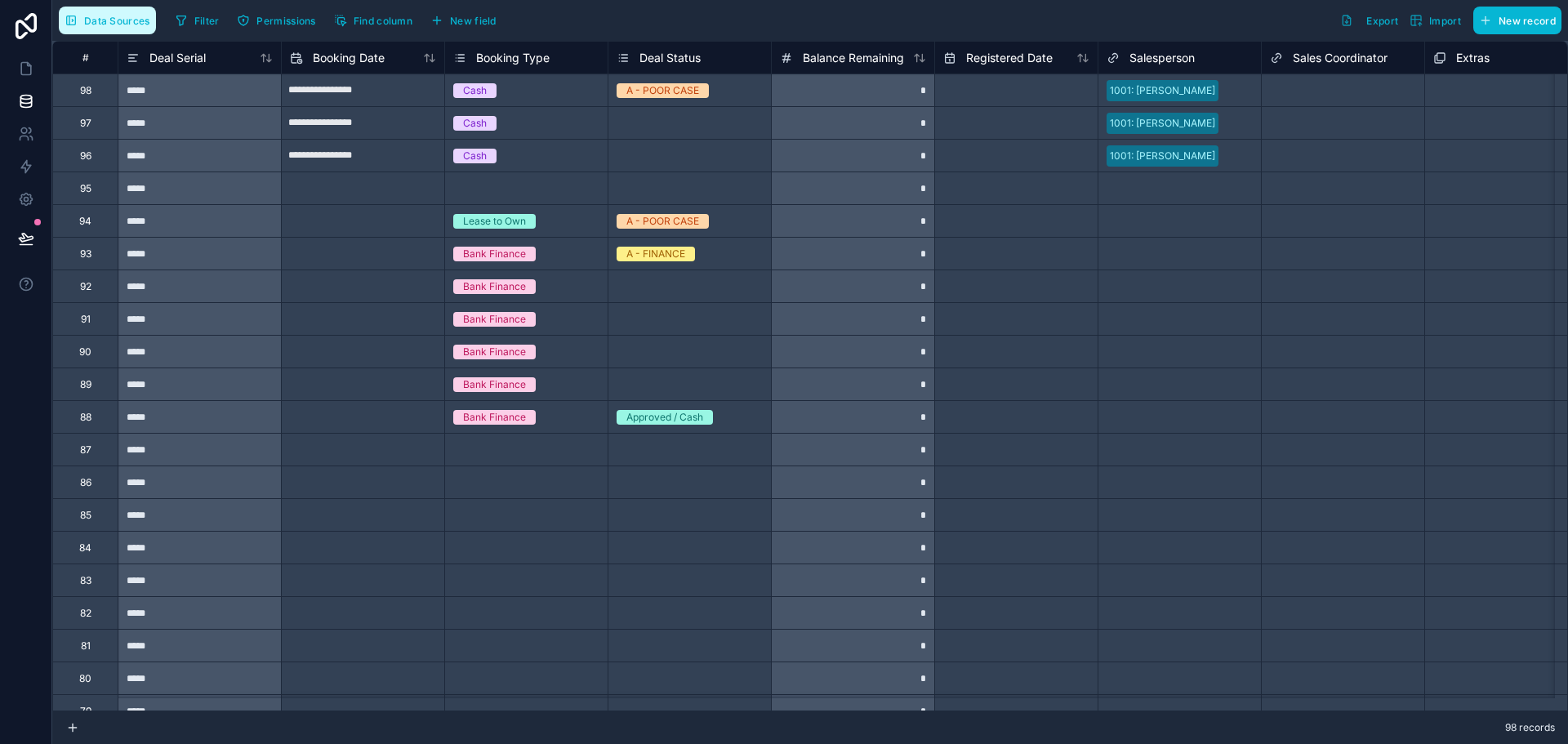
click at [129, 20] on span "Data Sources" at bounding box center [117, 21] width 66 height 12
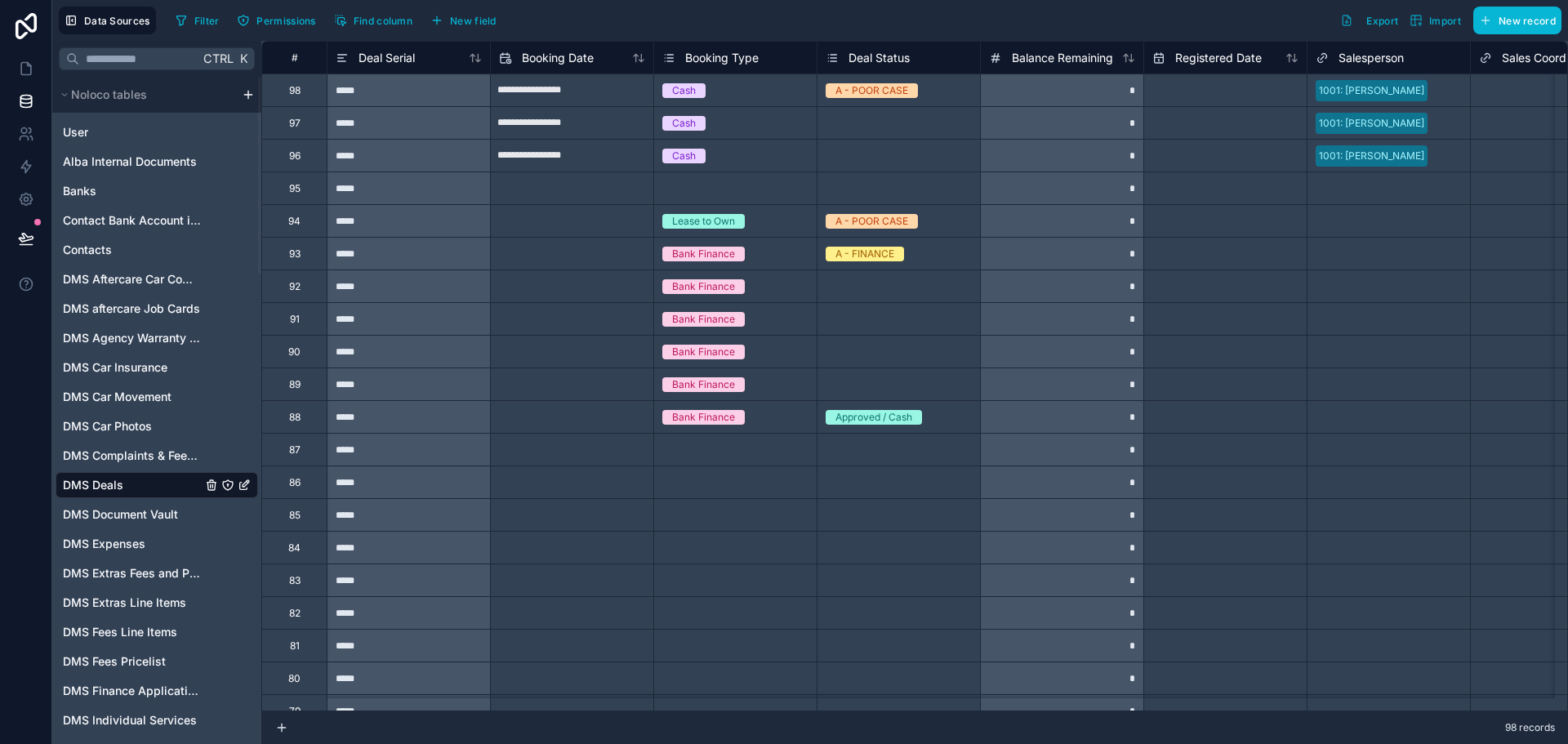
click at [248, 90] on html "Data Sources Filter Permissions Find column New field Export Import New record …" at bounding box center [784, 372] width 1568 height 744
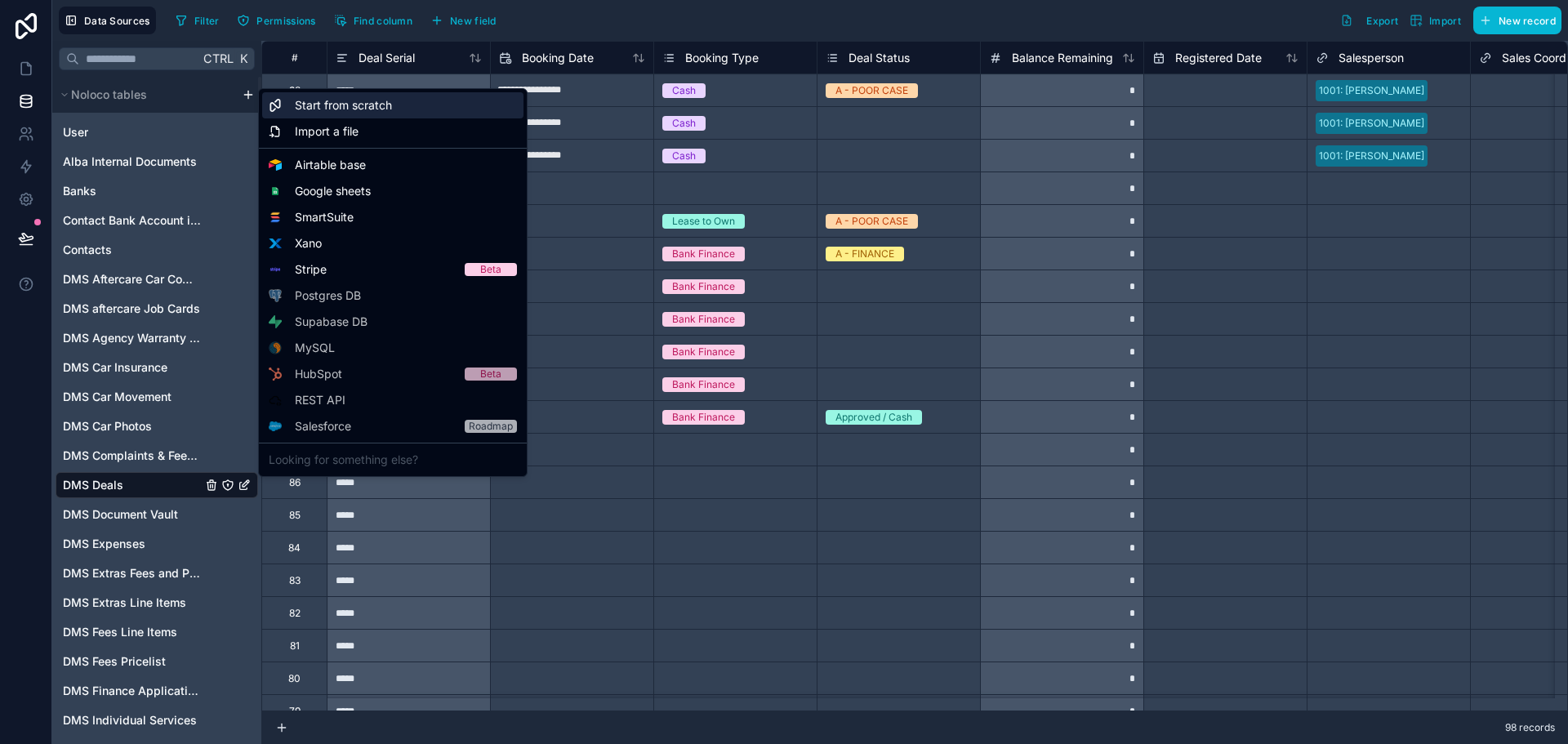
click at [330, 106] on span "Start from scratch" at bounding box center [343, 105] width 97 height 16
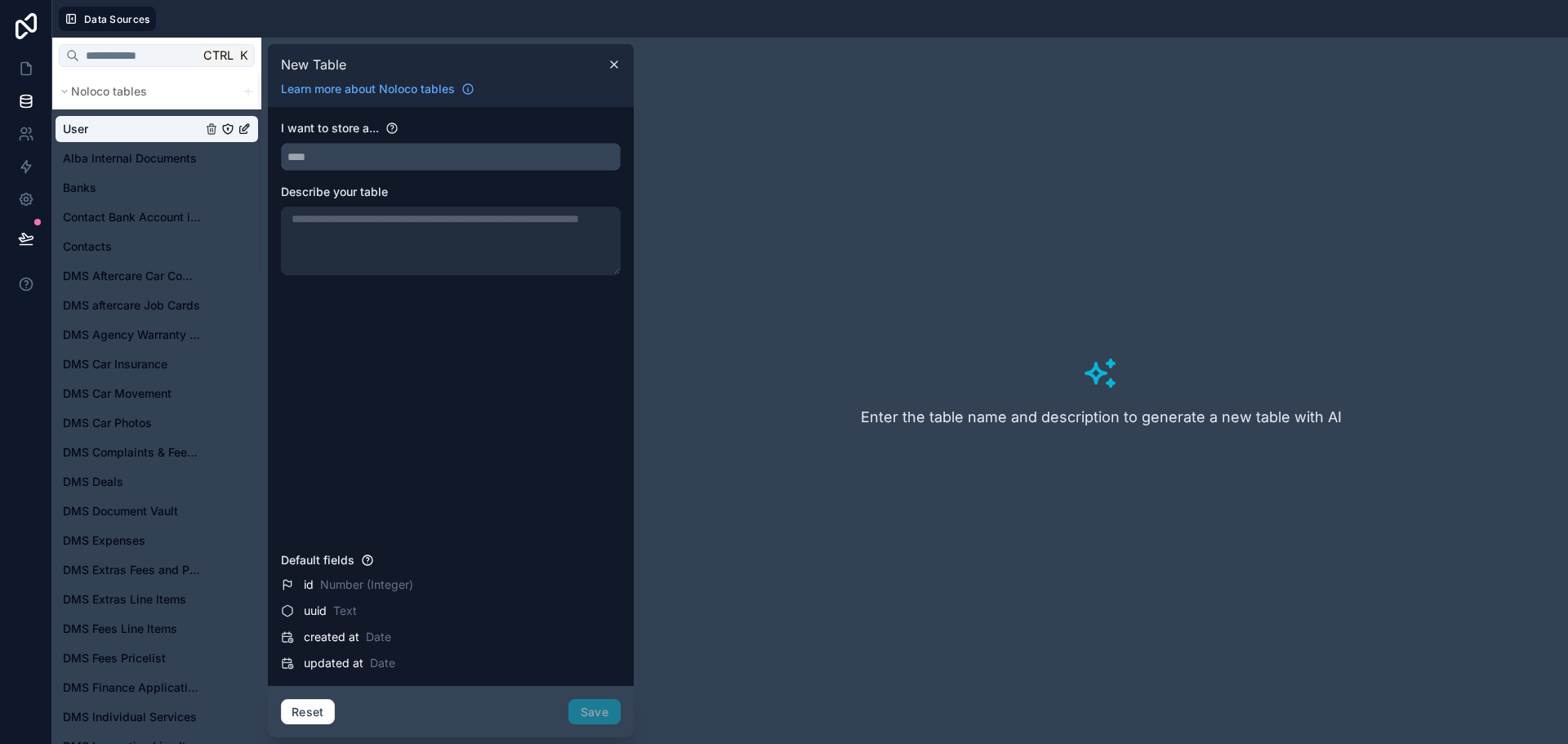
click at [398, 157] on input "text" at bounding box center [450, 157] width 338 height 26
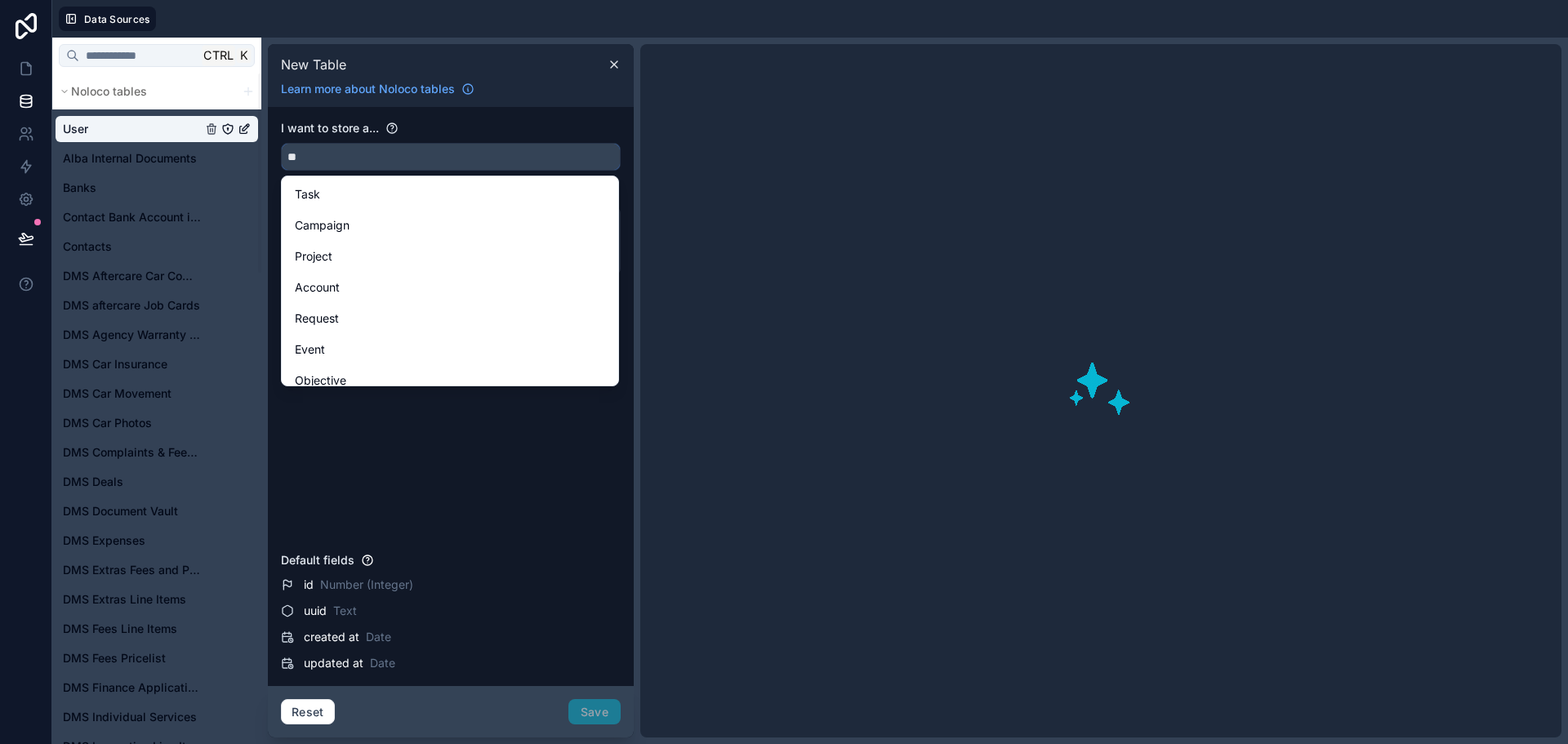
type input "*"
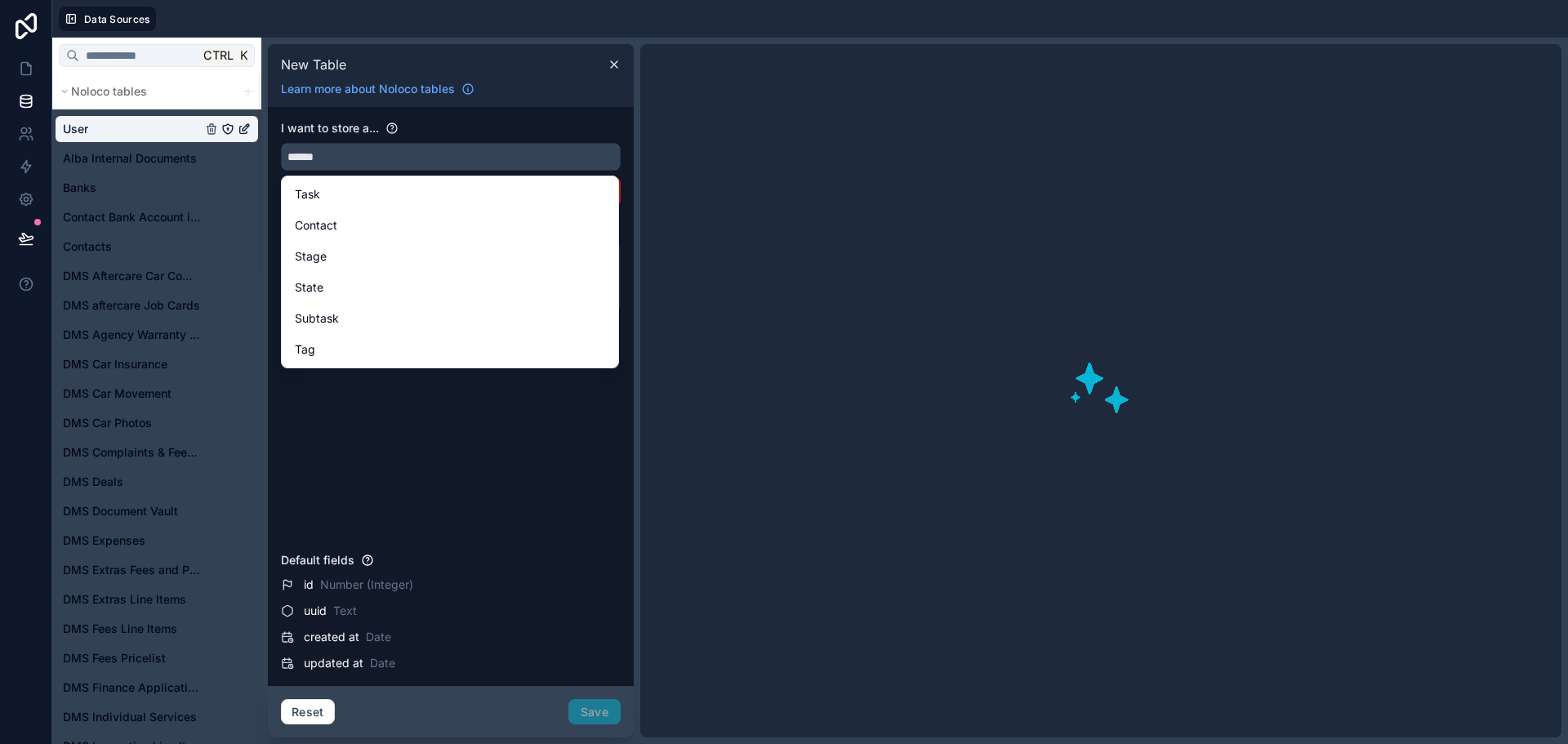
click at [281, 143] on button "*****" at bounding box center [450, 157] width 340 height 28
click at [281, 143] on button "********" at bounding box center [450, 157] width 340 height 28
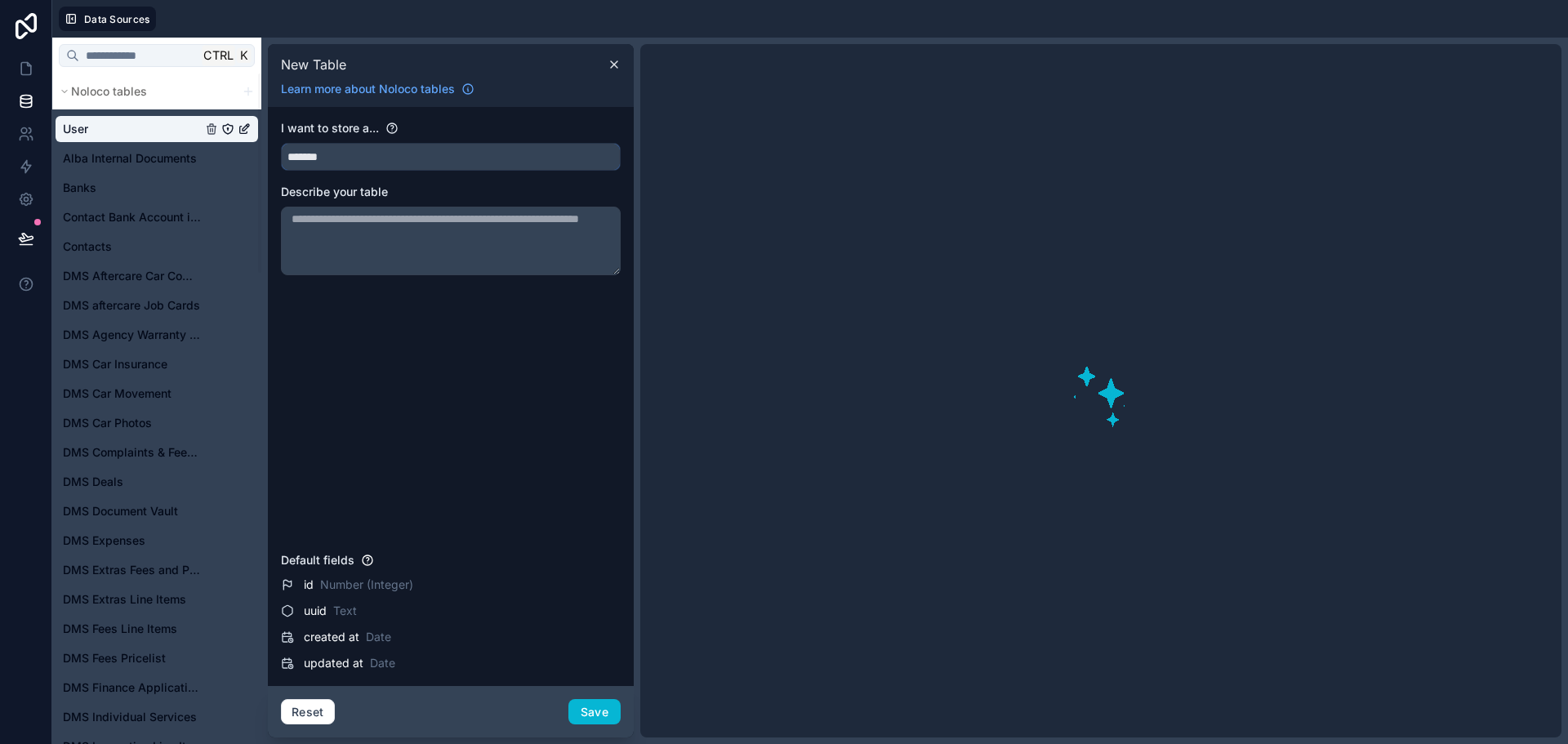
click at [281, 143] on button "*******" at bounding box center [450, 157] width 340 height 28
click at [281, 143] on button "********" at bounding box center [450, 157] width 340 height 28
type input "**********"
click at [471, 239] on textarea at bounding box center [450, 241] width 340 height 69
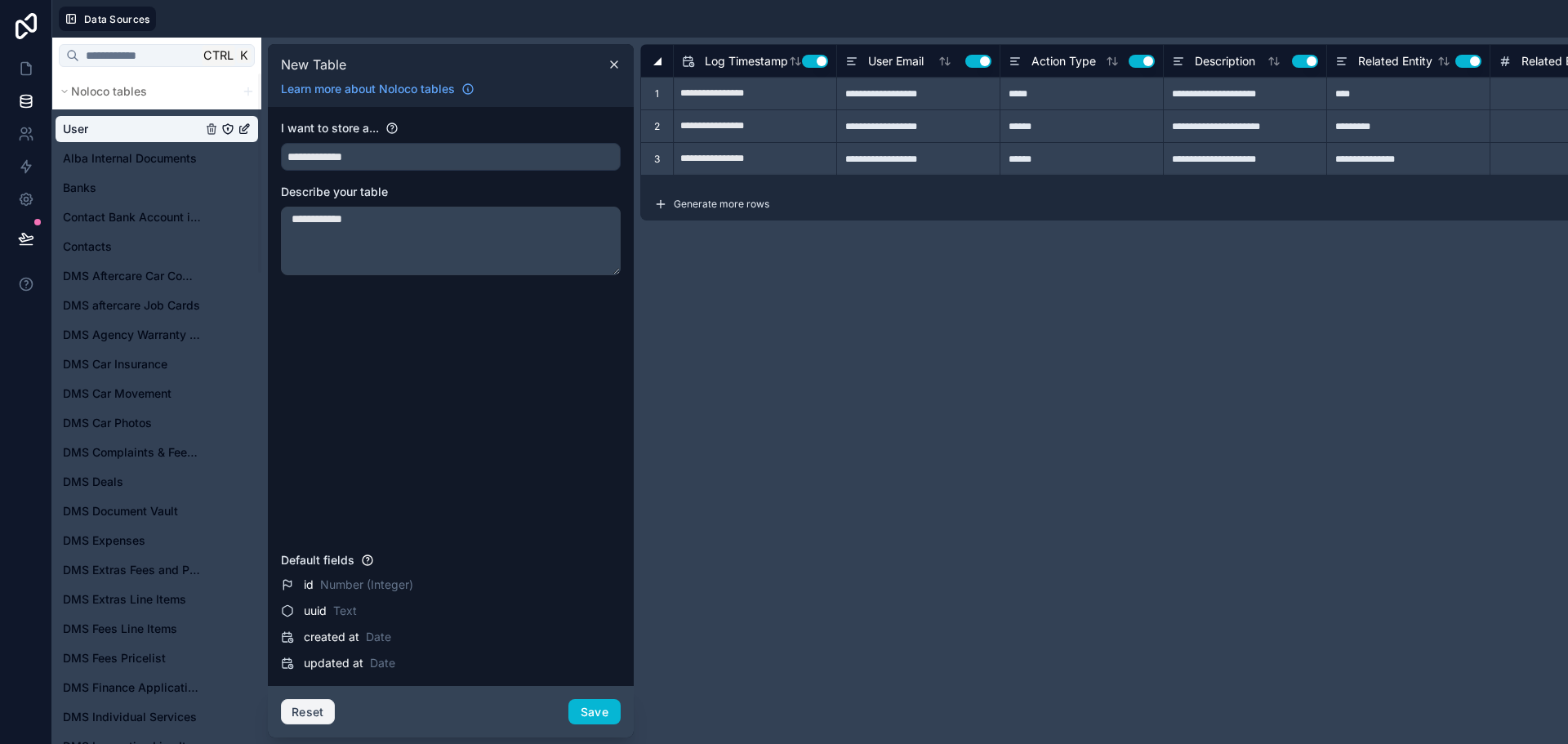
type textarea "**********"
click at [314, 718] on button "Reset" at bounding box center [307, 712] width 54 height 26
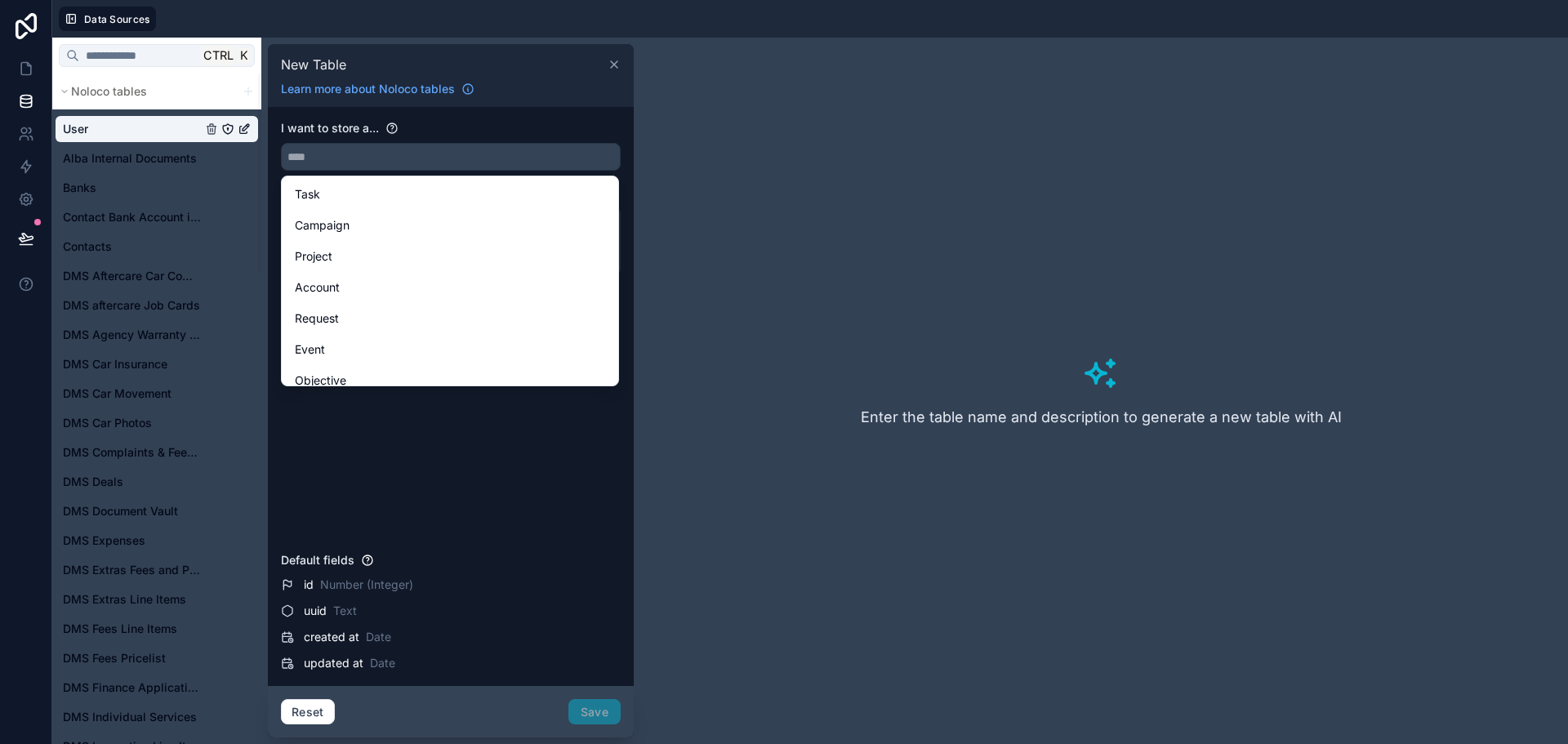
click at [619, 59] on icon at bounding box center [614, 64] width 13 height 13
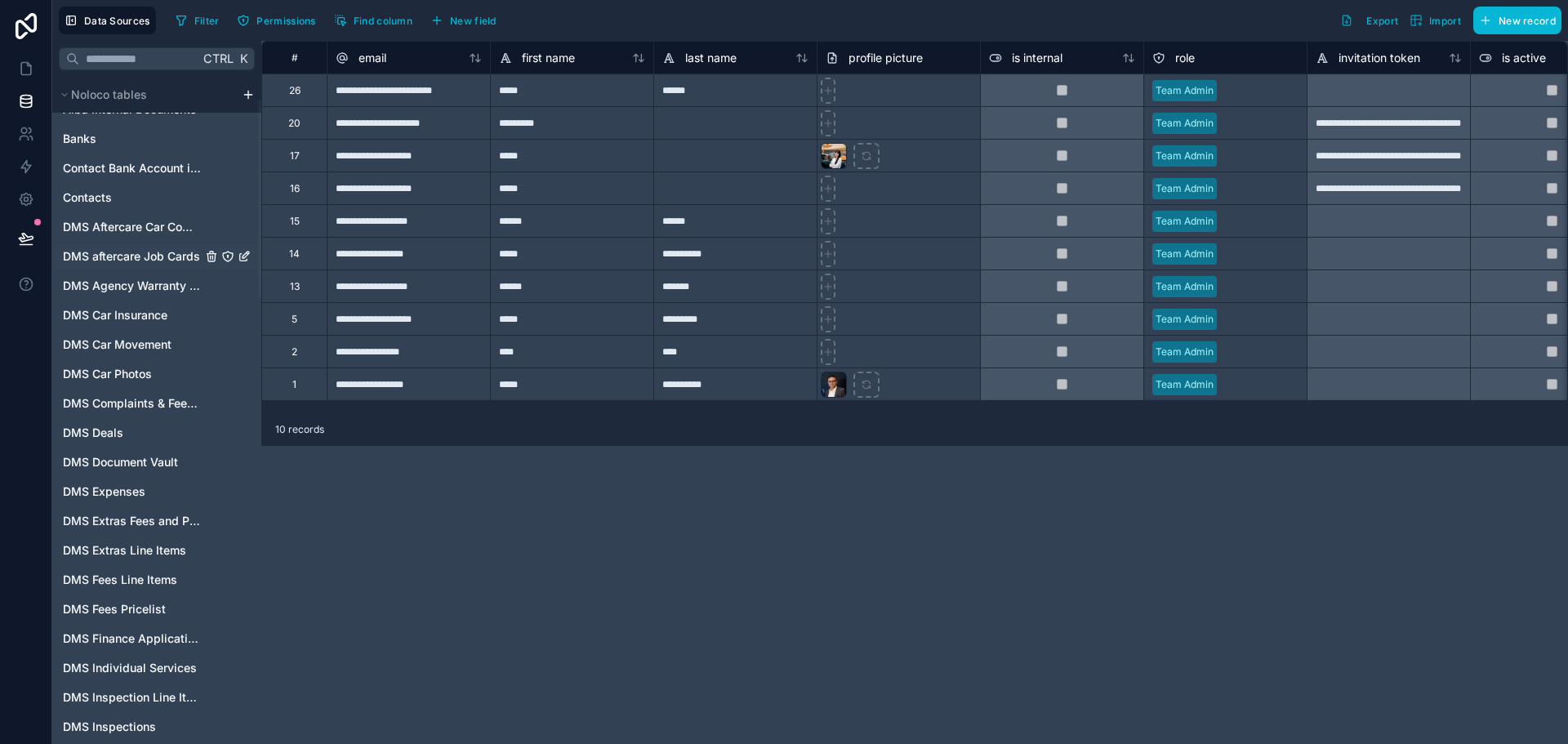
scroll to position [82, 0]
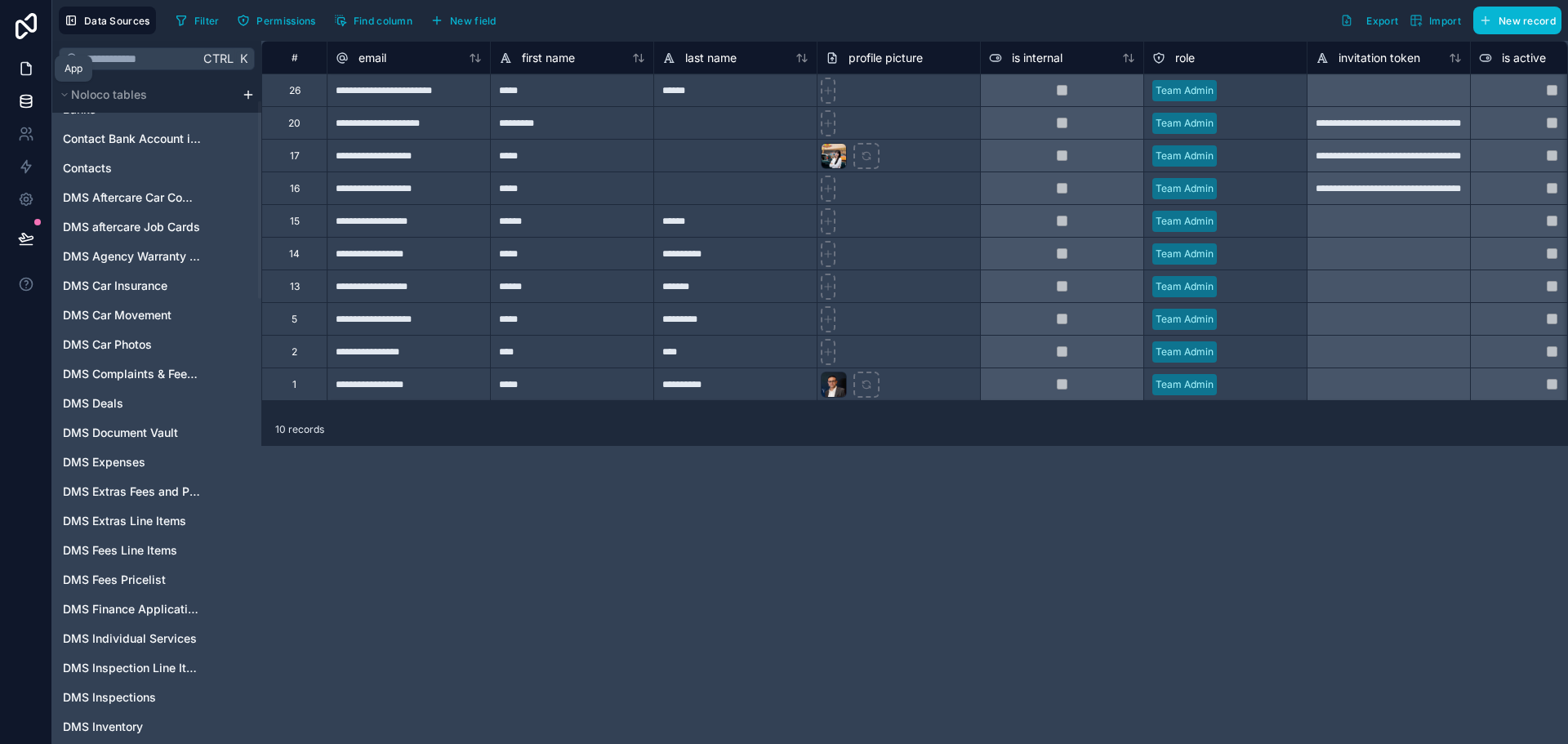
click at [33, 73] on icon at bounding box center [26, 68] width 16 height 16
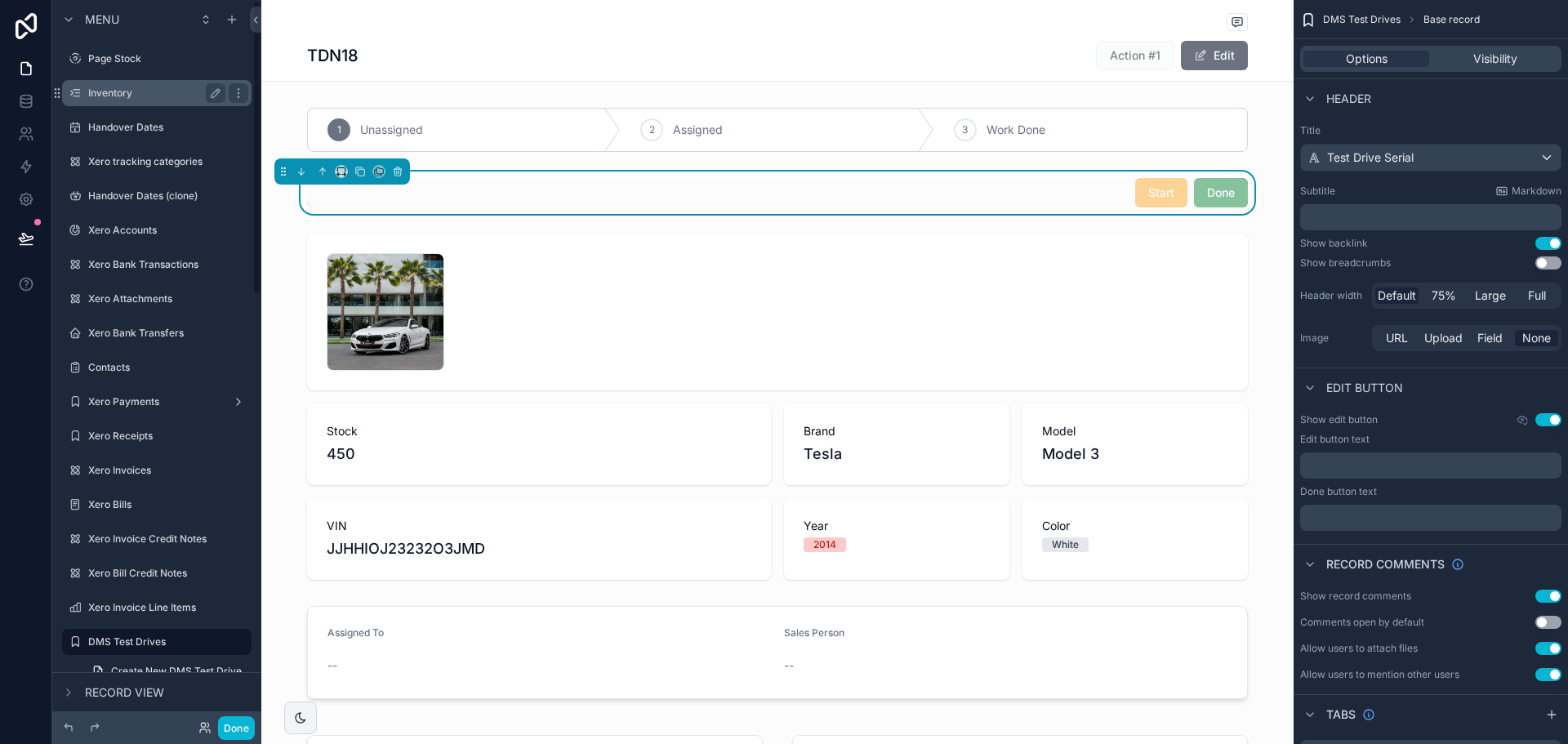
click at [108, 95] on label "Inventory" at bounding box center [153, 93] width 131 height 13
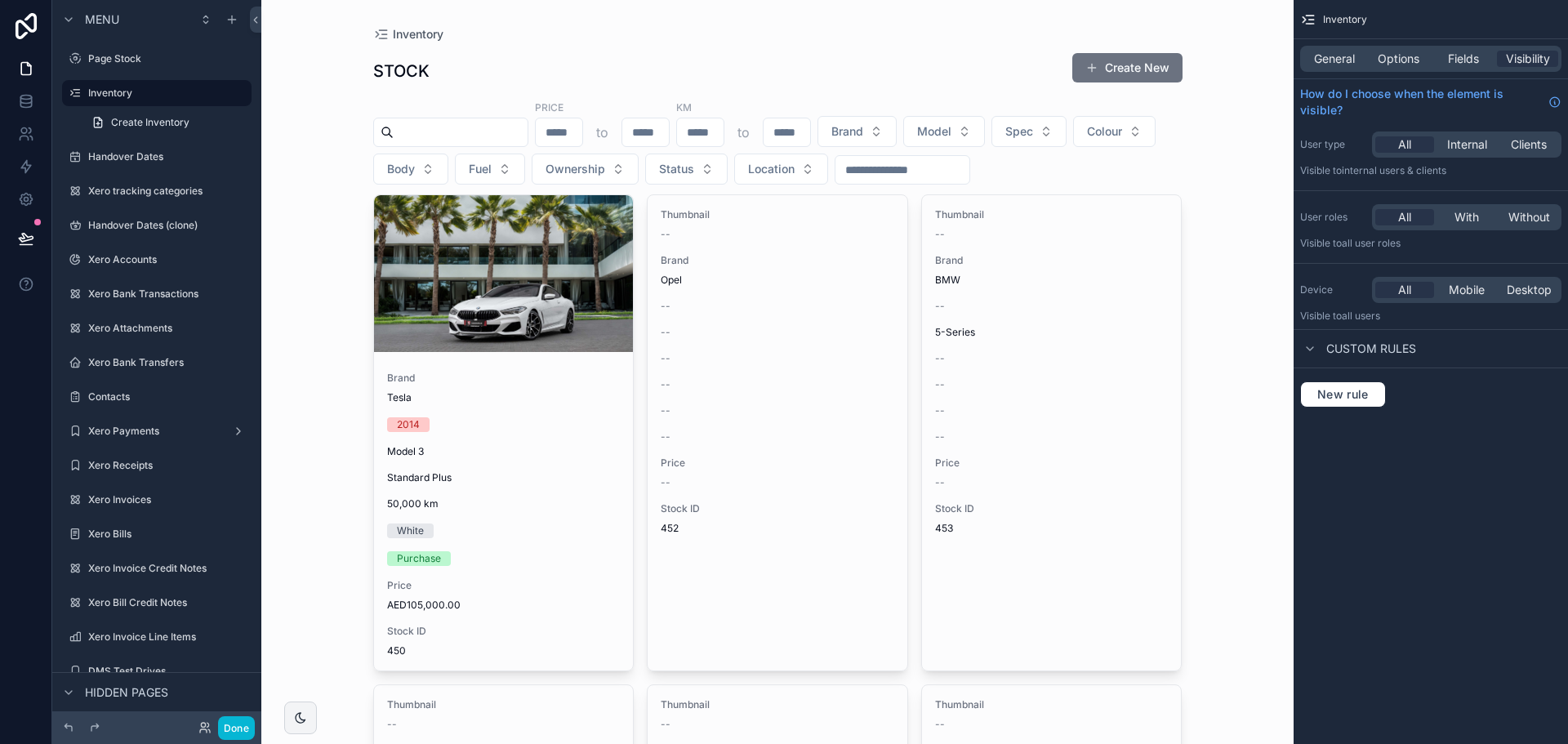
click at [669, 128] on input "scrollable content" at bounding box center [645, 132] width 46 height 23
click at [724, 140] on input "scrollable content" at bounding box center [701, 132] width 46 height 23
type input "*****"
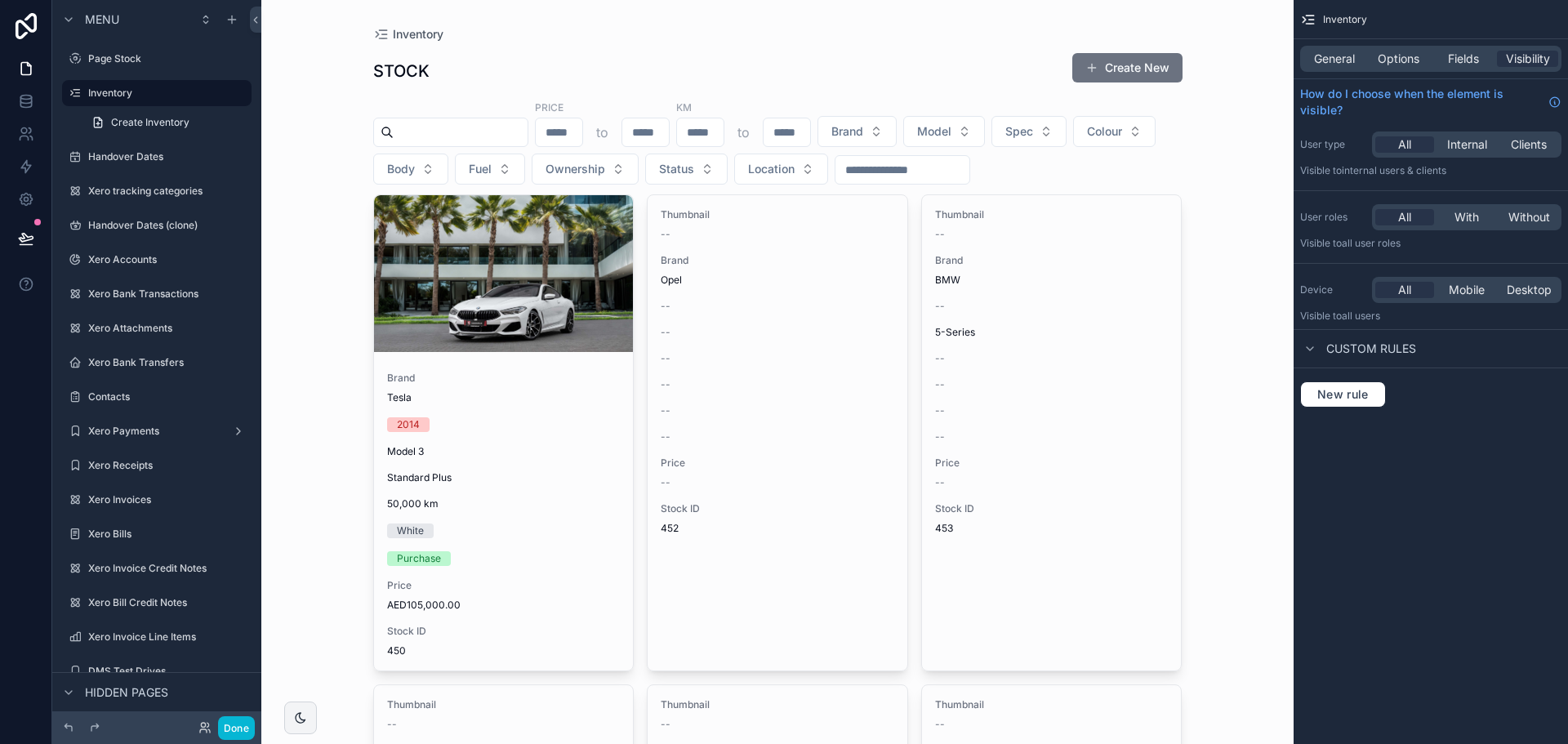
click at [782, 83] on div "STOCK Create New" at bounding box center [778, 71] width 809 height 38
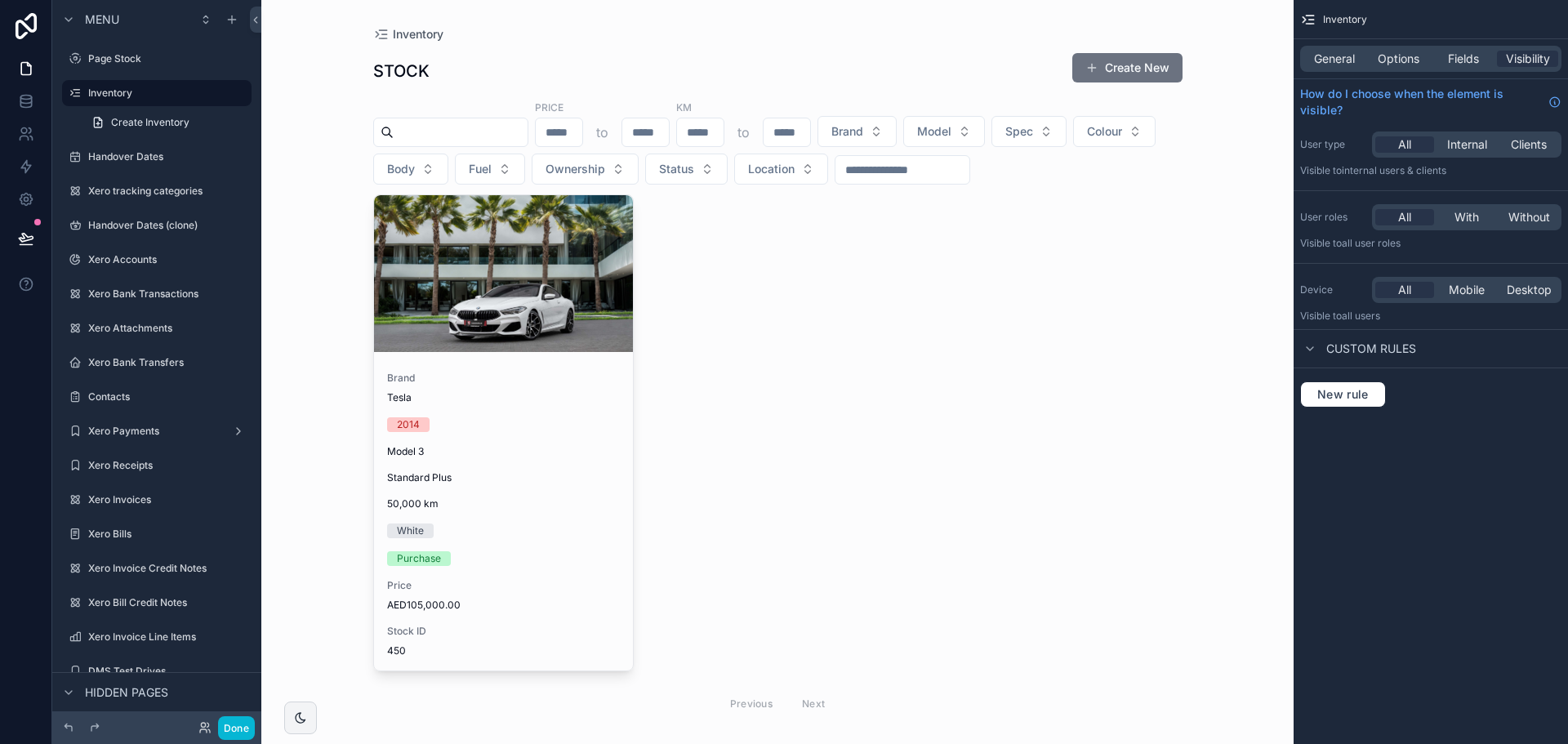
click at [724, 129] on input "*****" at bounding box center [701, 132] width 46 height 23
click at [525, 125] on input "scrollable content" at bounding box center [460, 132] width 134 height 23
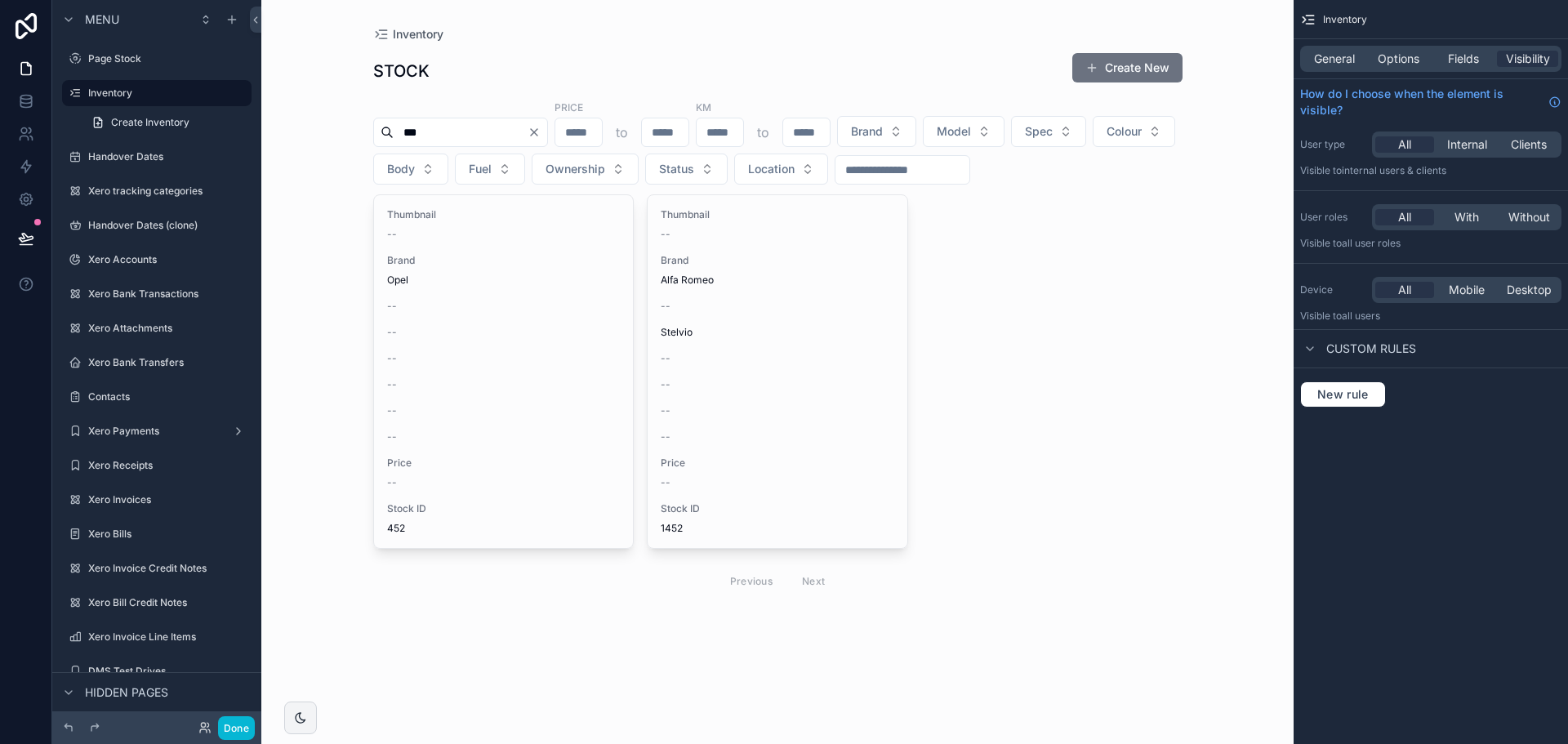
type input "***"
click at [540, 132] on icon "Clear" at bounding box center [534, 132] width 13 height 13
click at [969, 170] on input "scrollable content" at bounding box center [903, 170] width 134 height 23
type input "***"
click at [979, 170] on icon "Clear" at bounding box center [976, 170] width 7 height 7
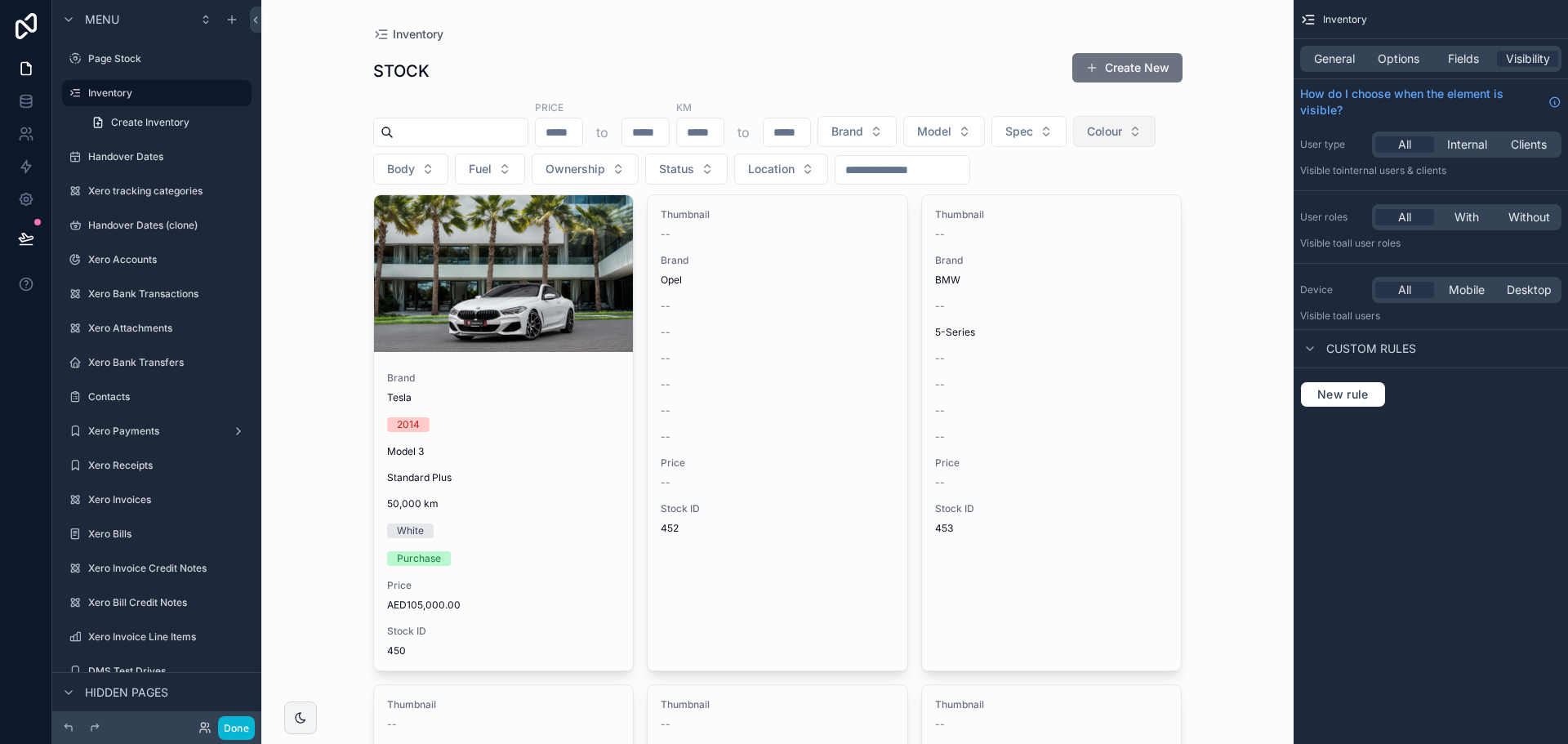
click at [1073, 147] on button "Colour" at bounding box center [1114, 132] width 83 height 31
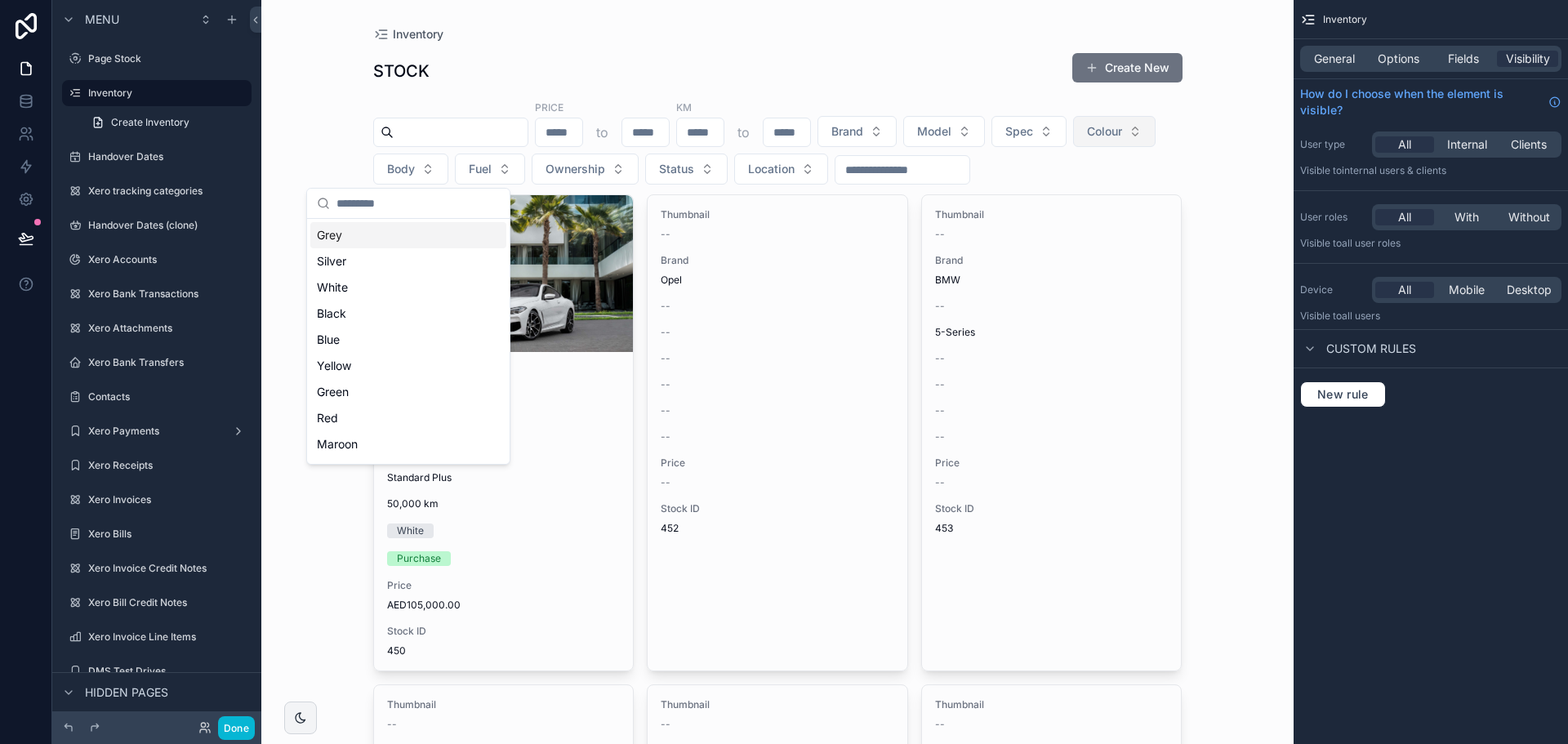
click at [1073, 147] on button "Colour" at bounding box center [1114, 132] width 83 height 31
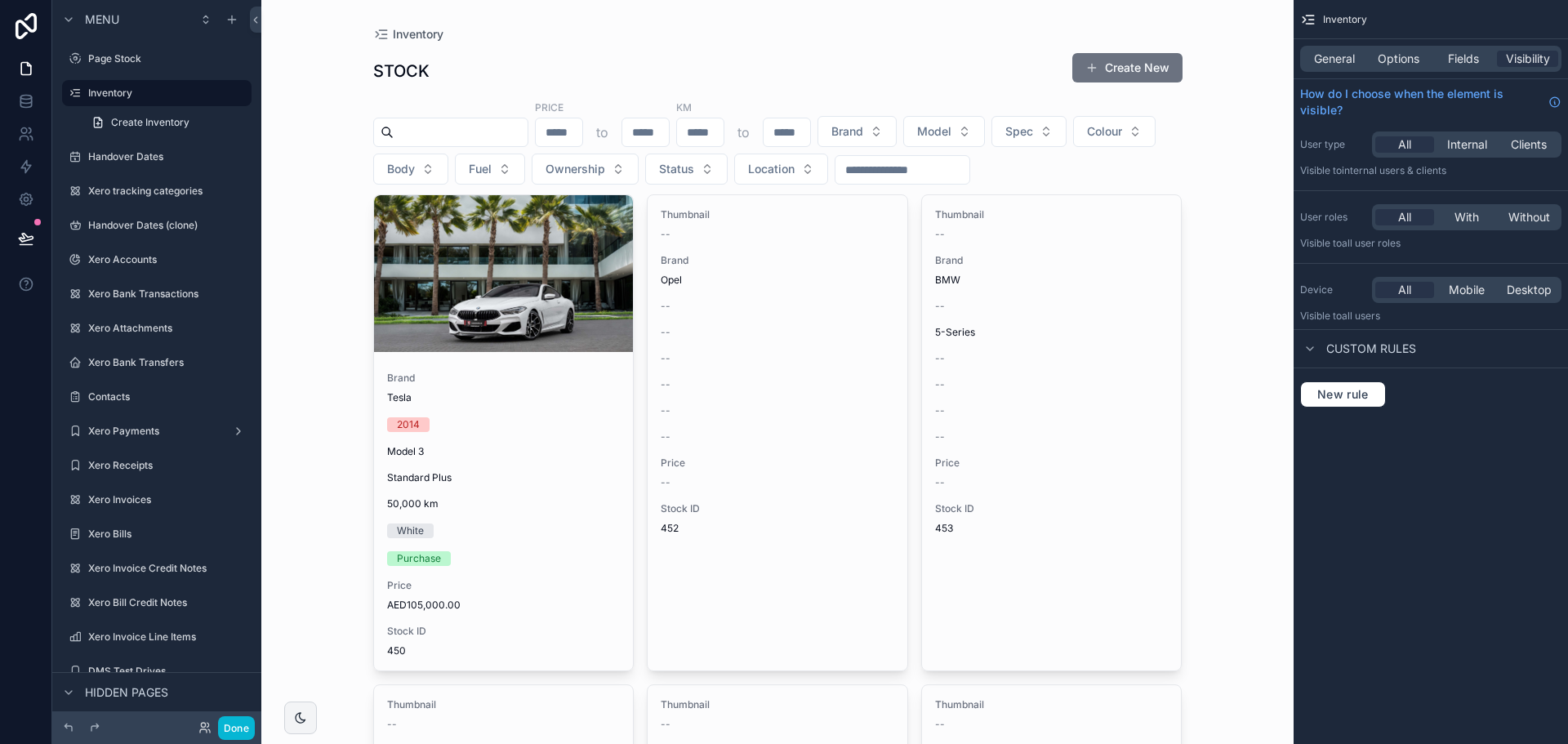
click at [583, 127] on input "scrollable content" at bounding box center [559, 132] width 46 height 23
click at [645, 134] on div "to" at bounding box center [602, 133] width 135 height 29
click at [666, 135] on input "scrollable content" at bounding box center [645, 132] width 46 height 23
click at [457, 133] on input "scrollable content" at bounding box center [460, 132] width 134 height 23
click at [280, 127] on div "Inventory STOCK Create New Price to KM to Brand Model Spec Colour Body Fuel Own…" at bounding box center [777, 372] width 1032 height 744
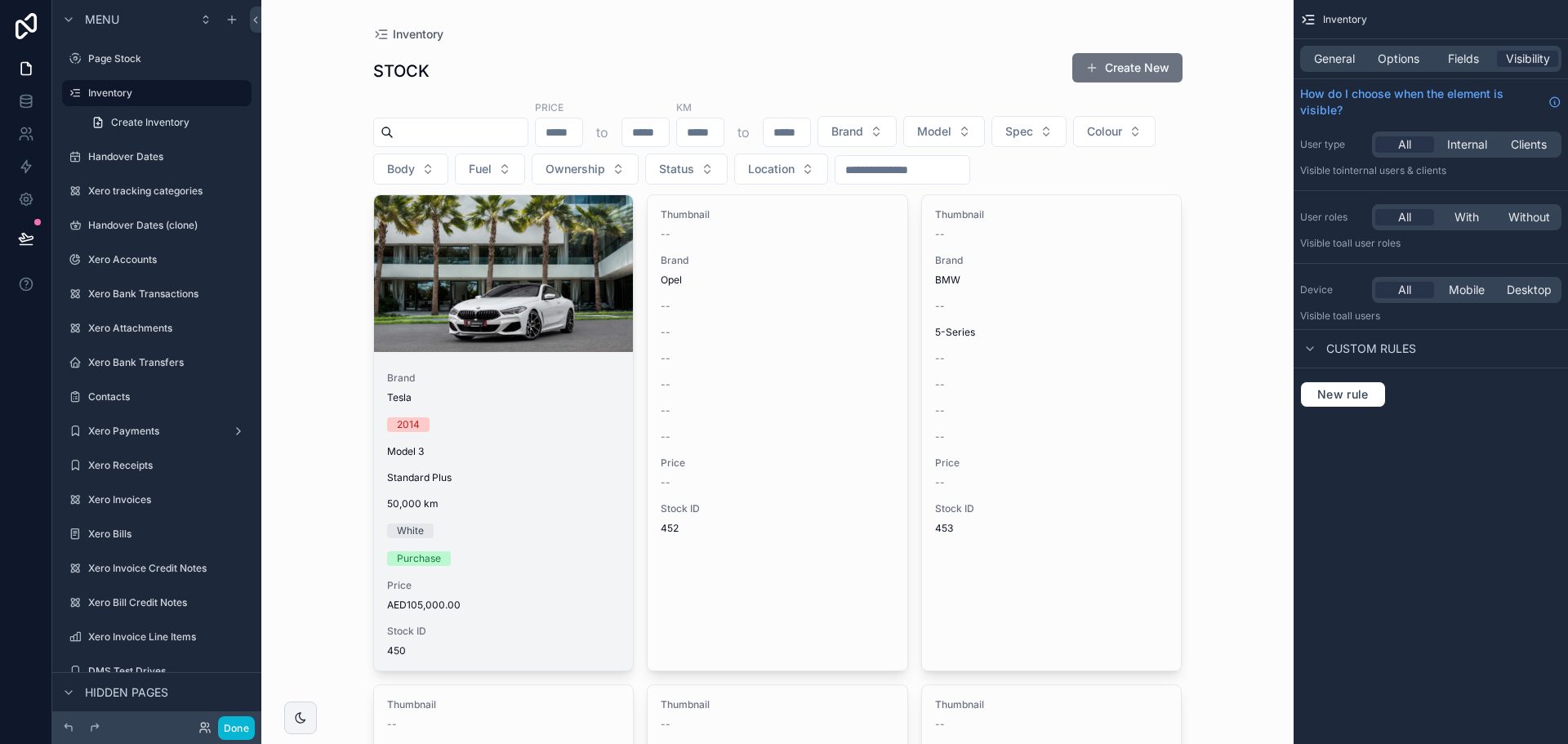
click at [524, 307] on div "scrollable content" at bounding box center [504, 274] width 260 height 157
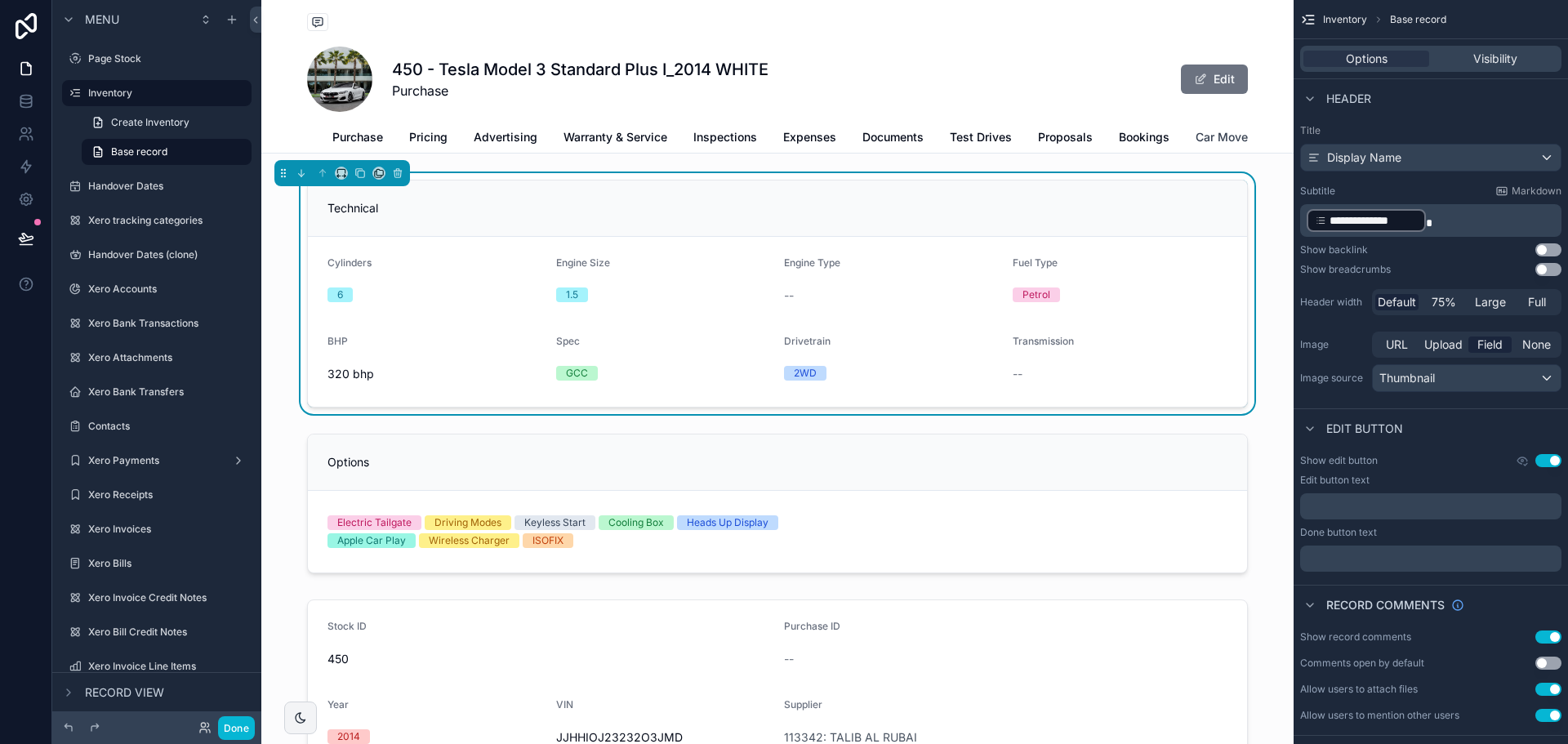
click at [1237, 137] on span "Car Move" at bounding box center [1221, 137] width 52 height 16
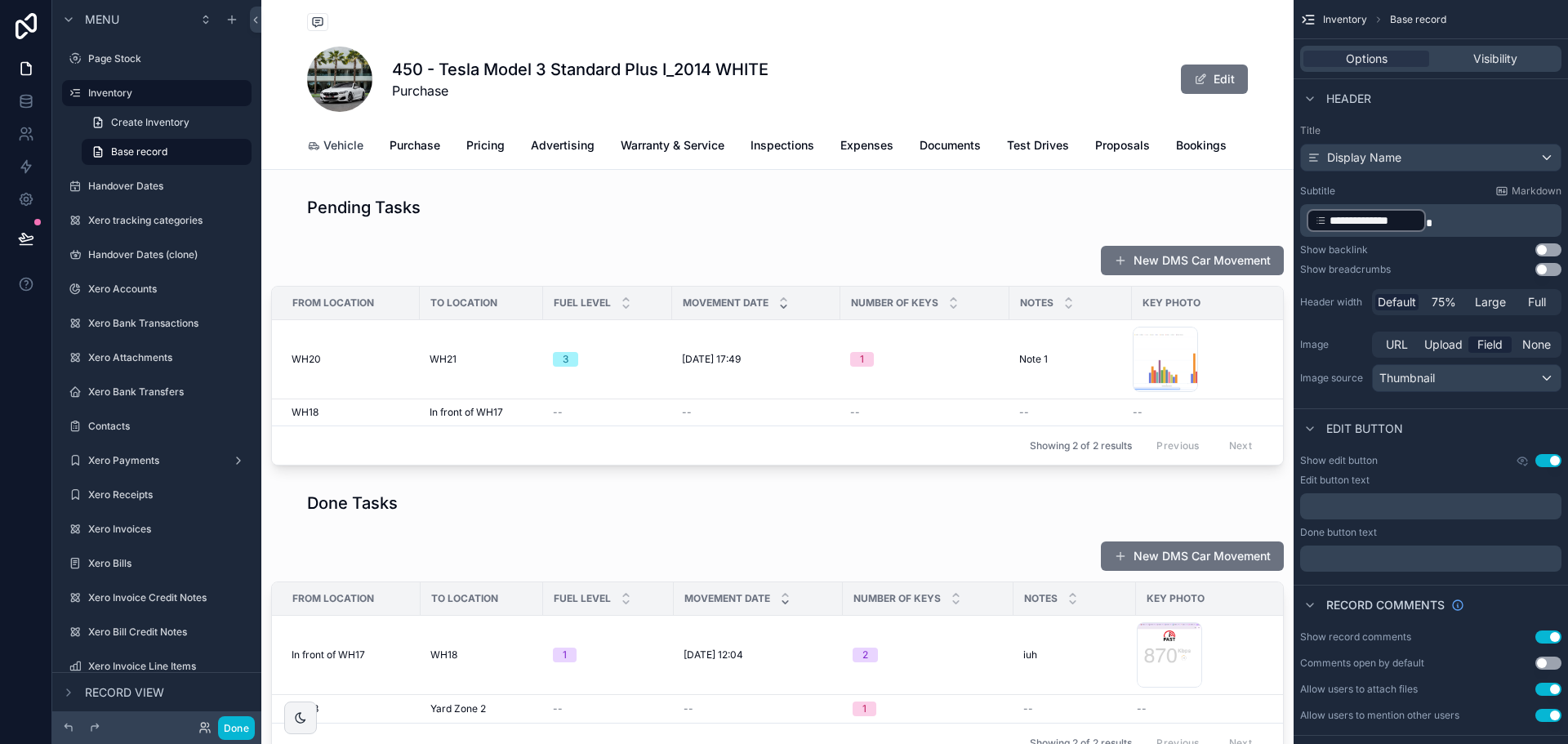
click at [337, 144] on span "Vehicle" at bounding box center [343, 145] width 40 height 16
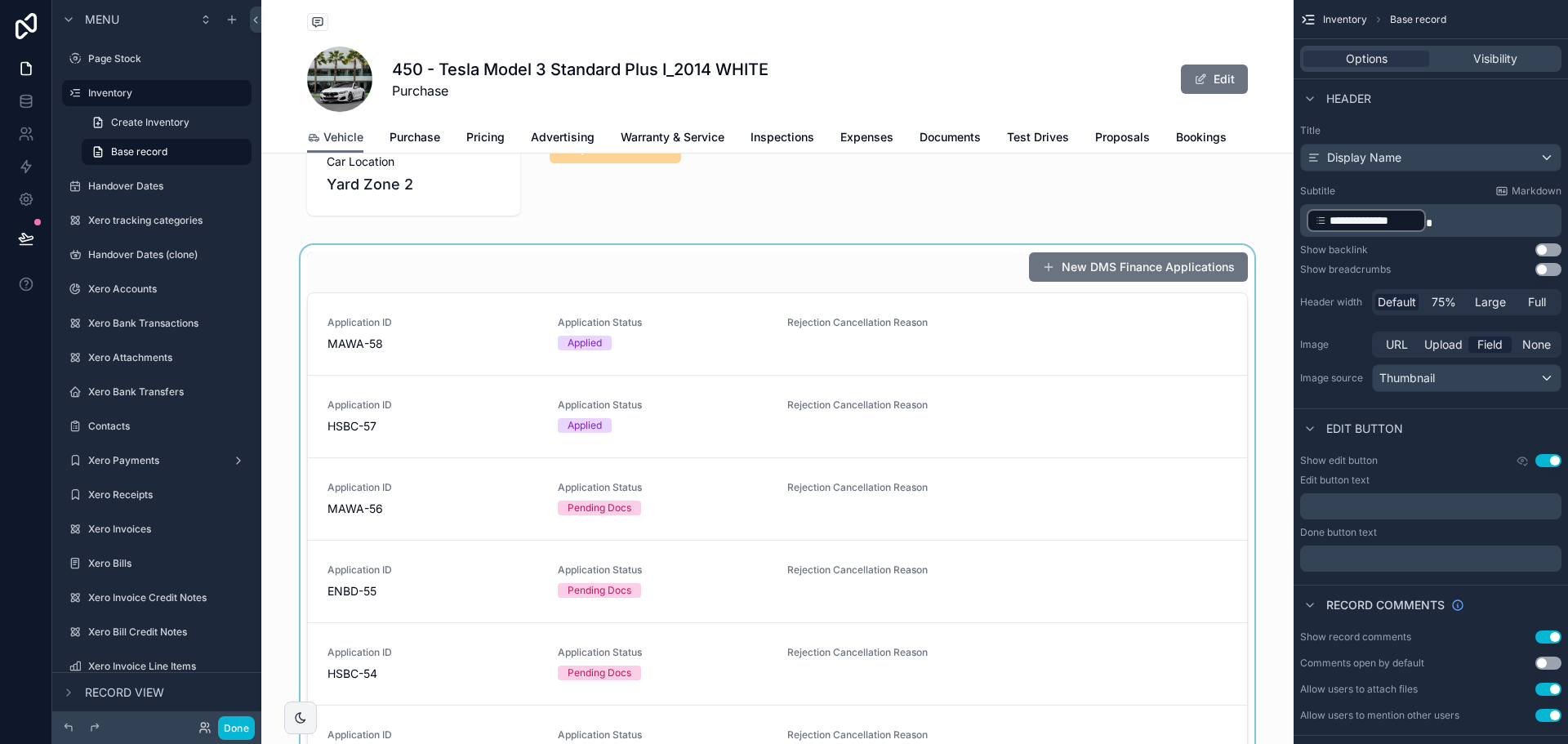
scroll to position [654, 0]
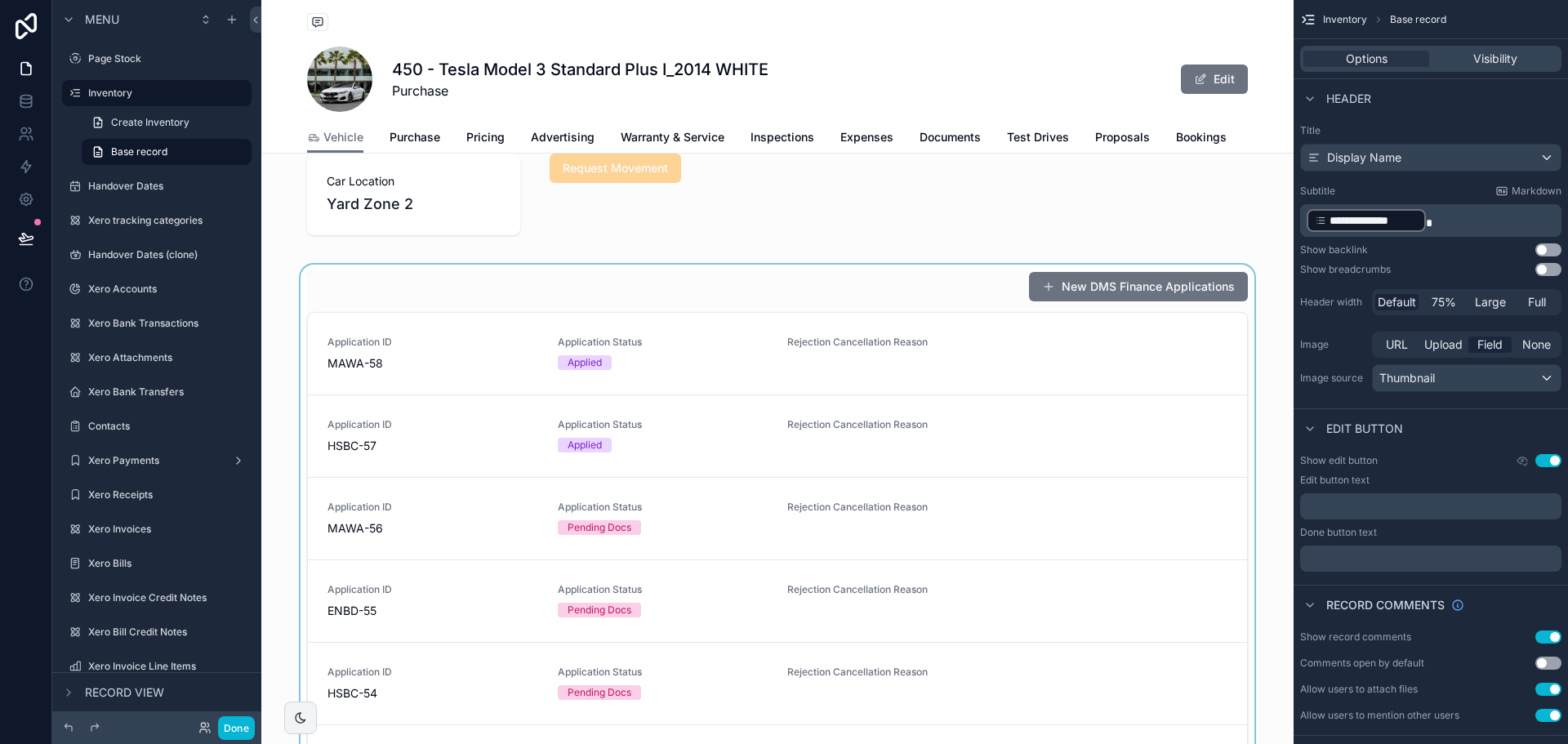
click at [670, 301] on div "scrollable content" at bounding box center [777, 570] width 1032 height 612
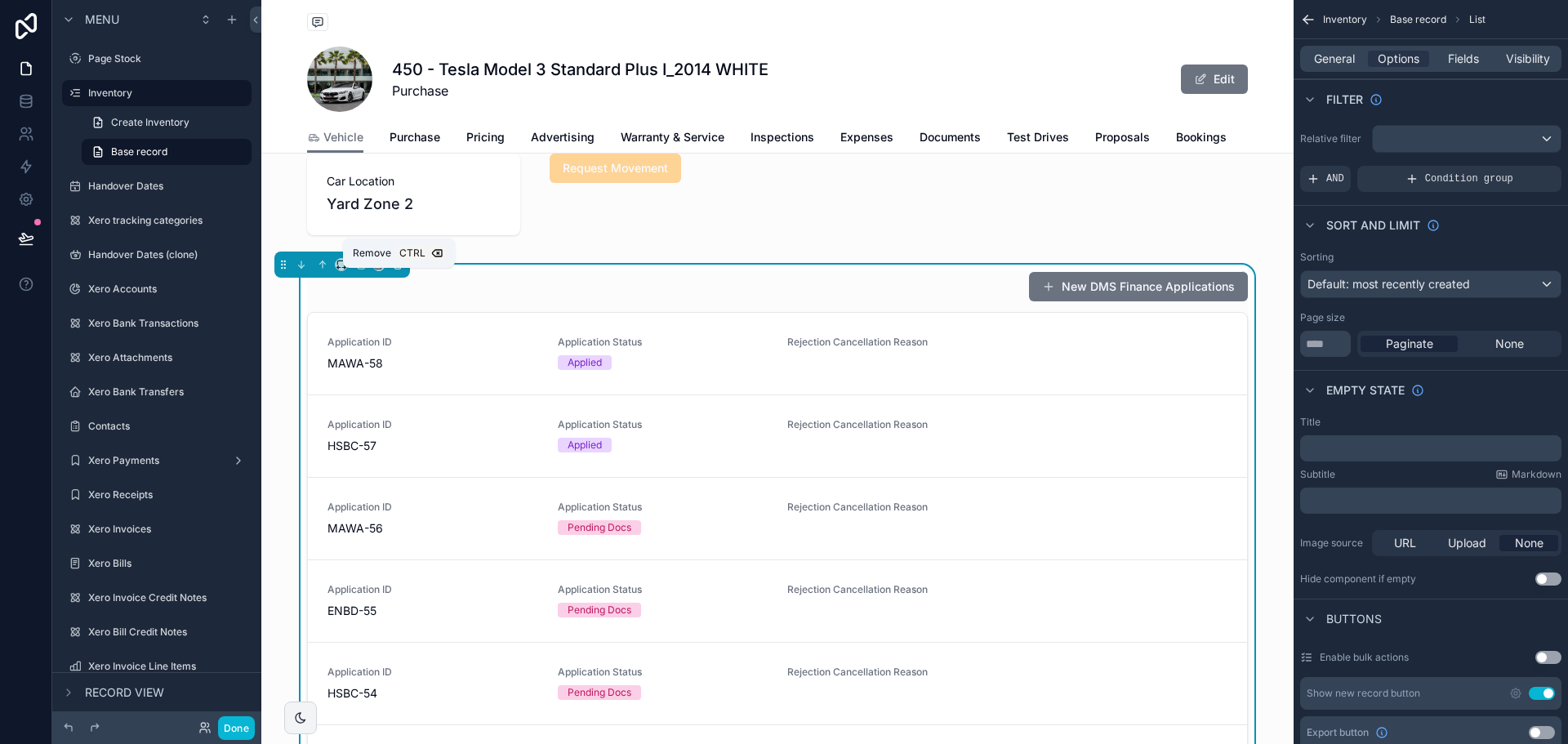
click at [404, 274] on button "scrollable content" at bounding box center [398, 264] width 18 height 18
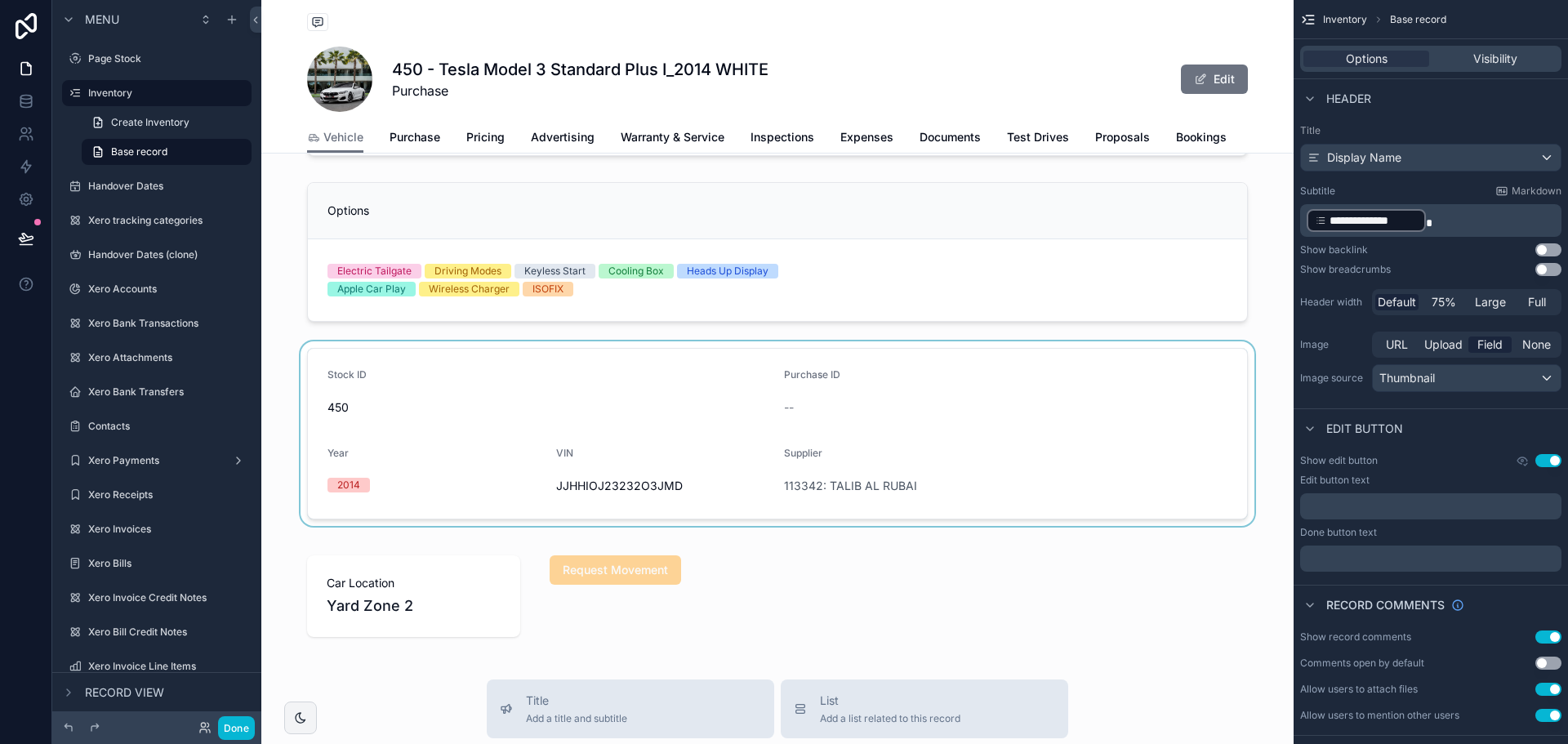
scroll to position [327, 0]
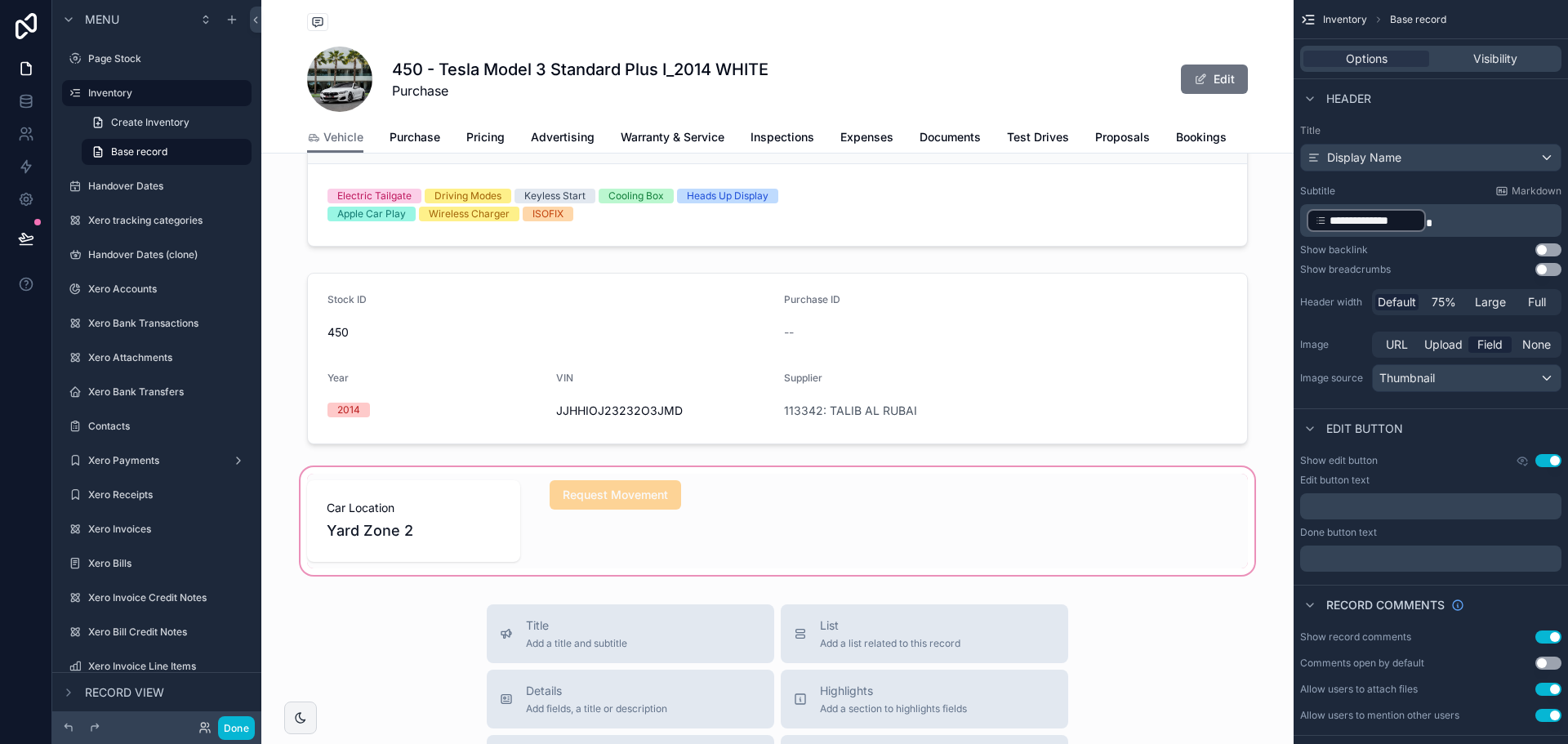
click at [552, 533] on div "scrollable content" at bounding box center [777, 521] width 1032 height 115
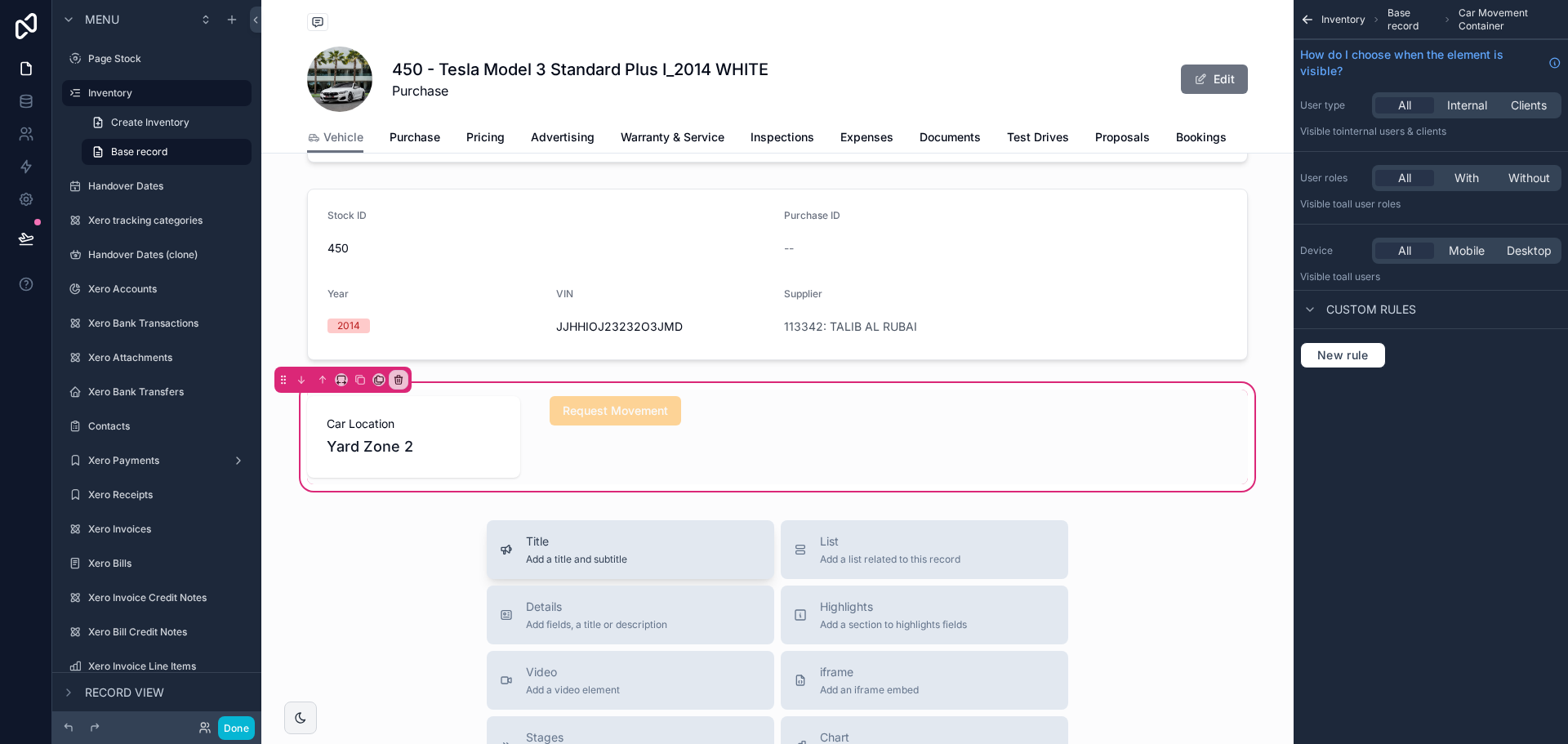
scroll to position [490, 0]
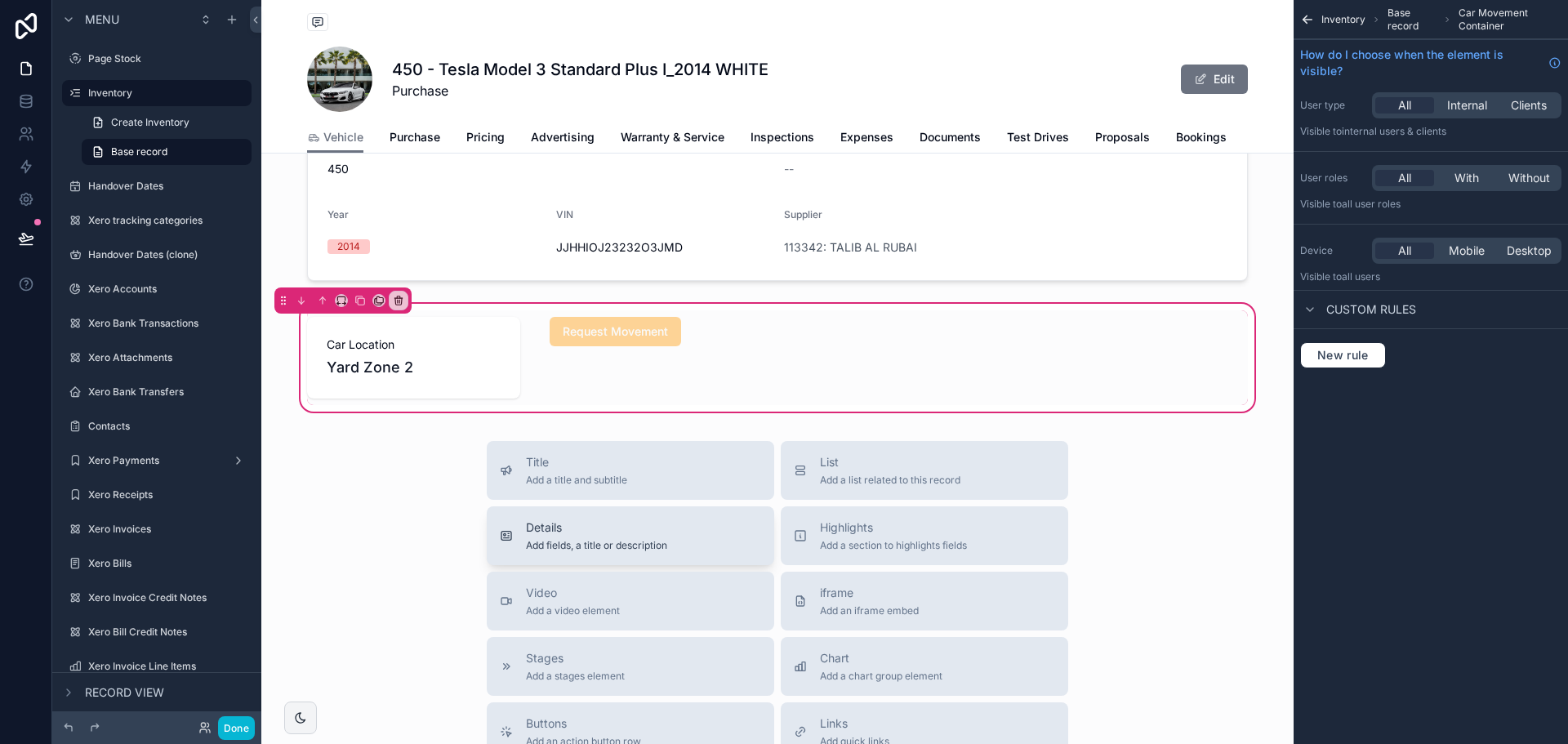
click at [660, 535] on span "Details" at bounding box center [596, 527] width 141 height 16
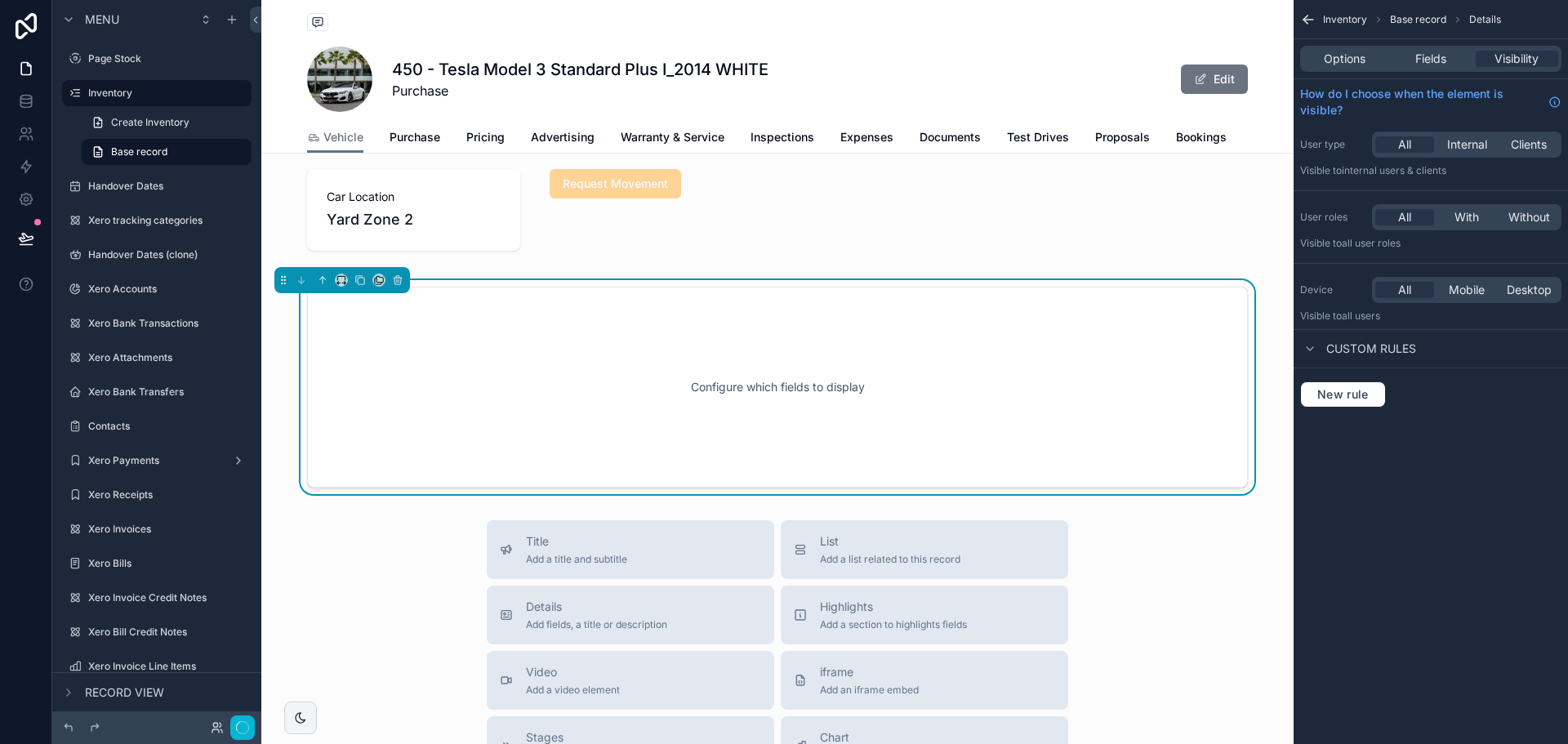
scroll to position [666, 0]
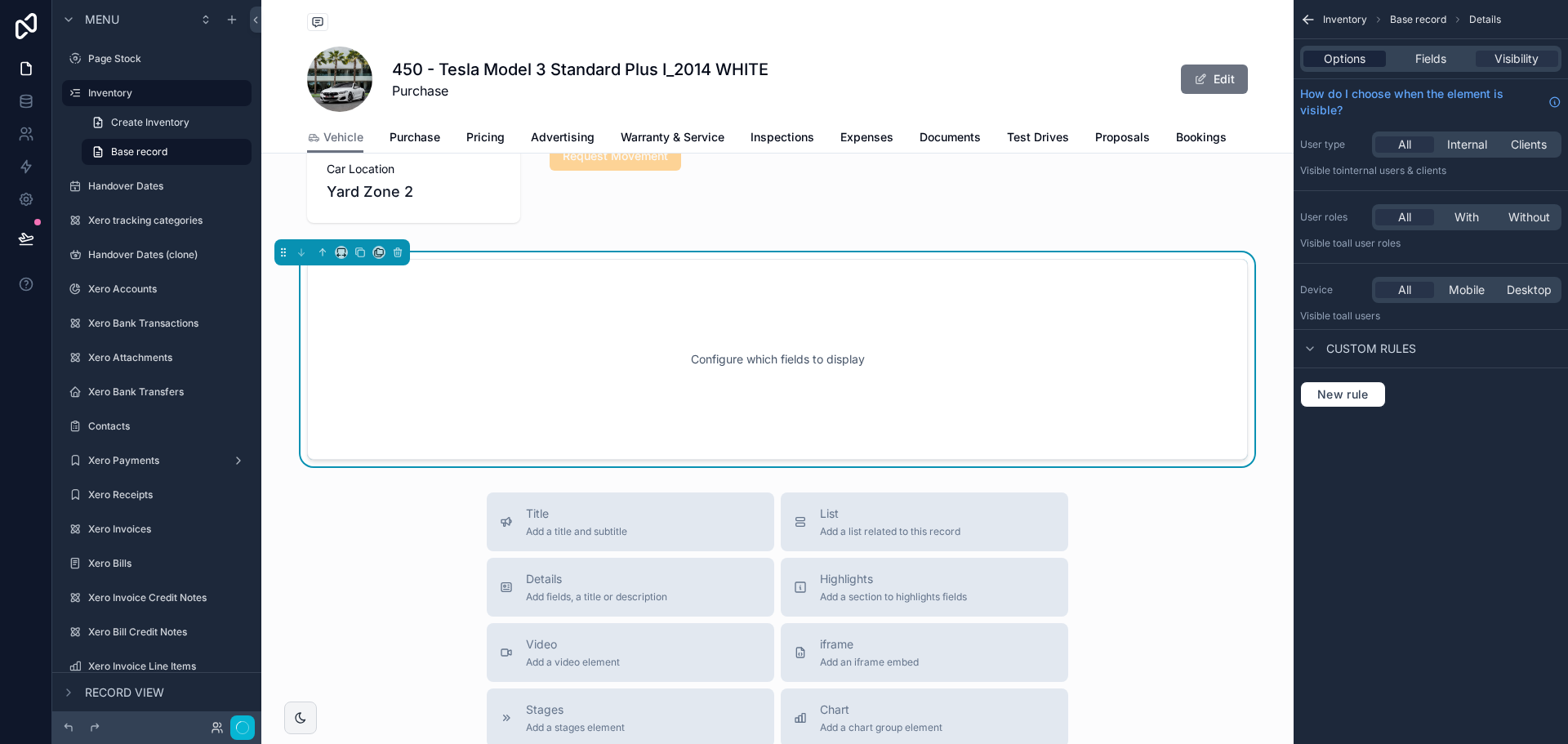
click at [1345, 54] on span "Options" at bounding box center [1344, 59] width 41 height 16
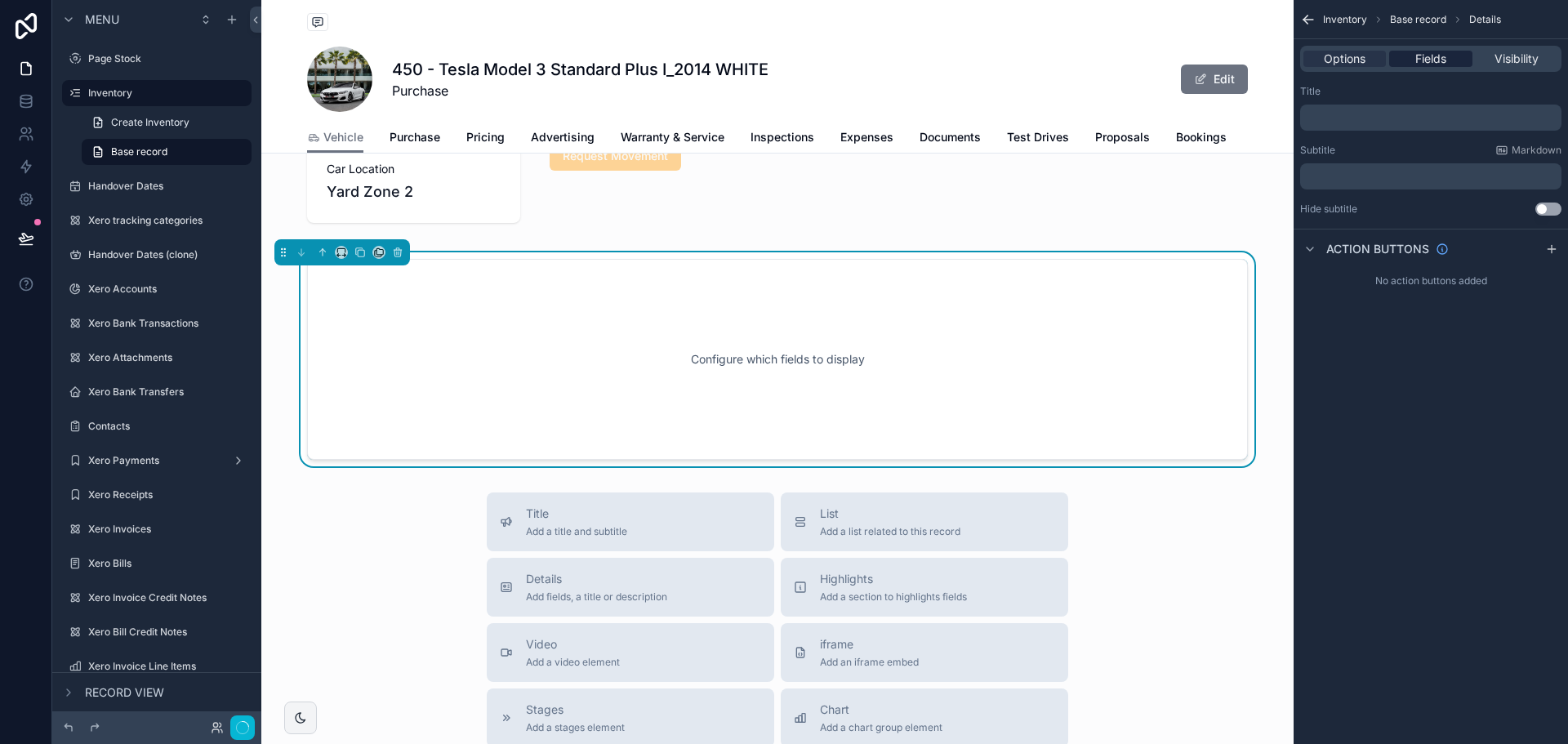
click at [1429, 51] on span "Fields" at bounding box center [1430, 59] width 31 height 16
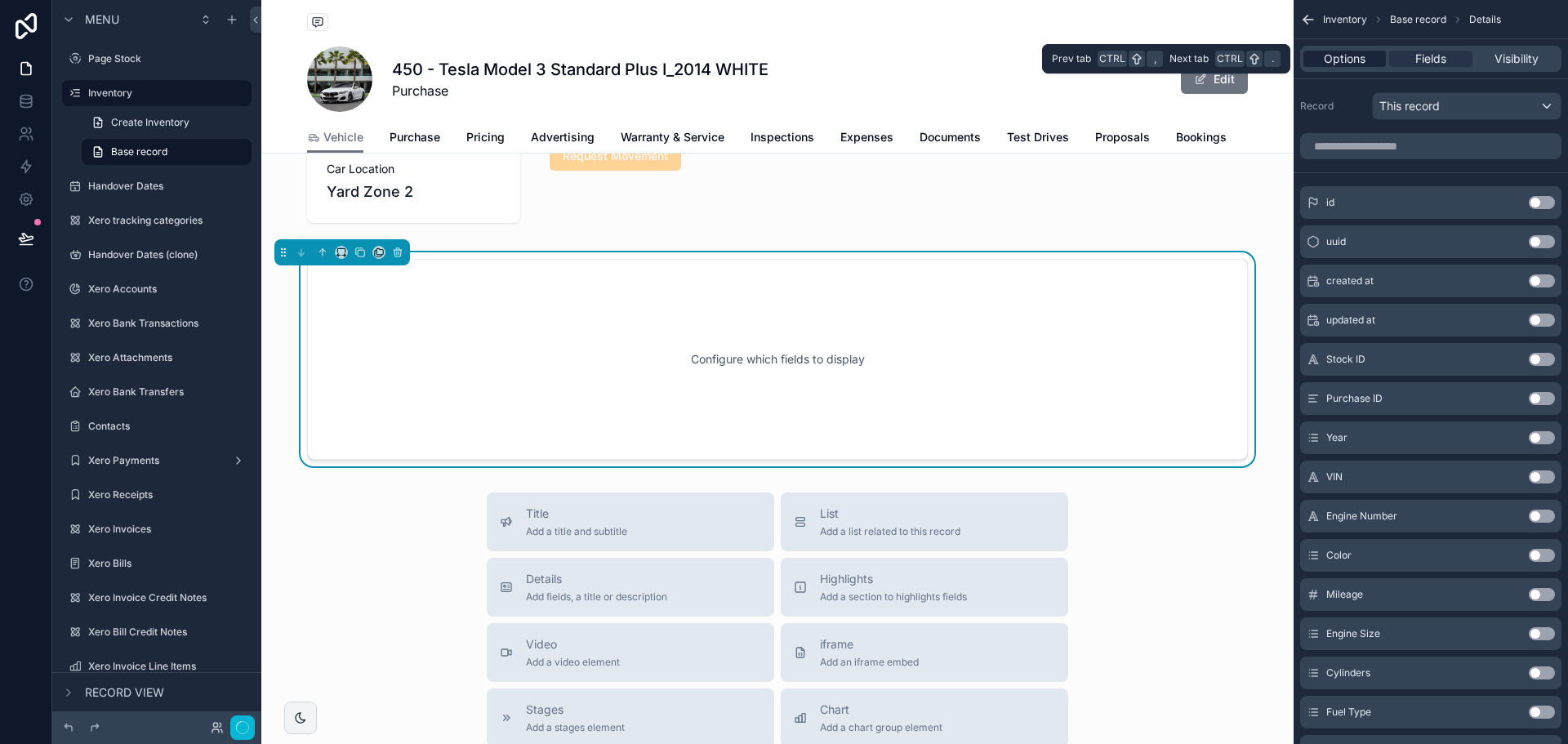
click at [1352, 57] on span "Options" at bounding box center [1344, 59] width 41 height 16
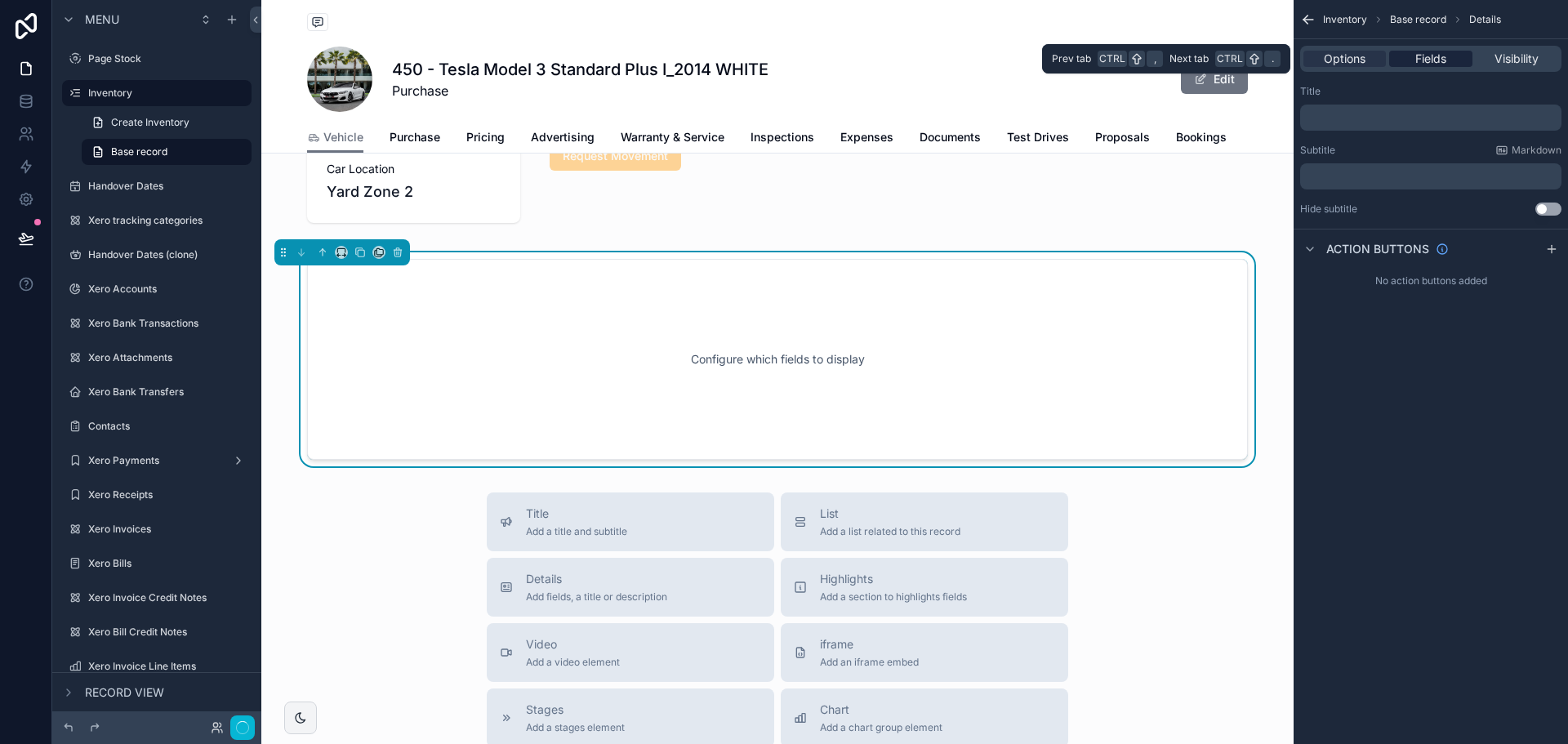
click at [1433, 59] on span "Fields" at bounding box center [1430, 59] width 31 height 16
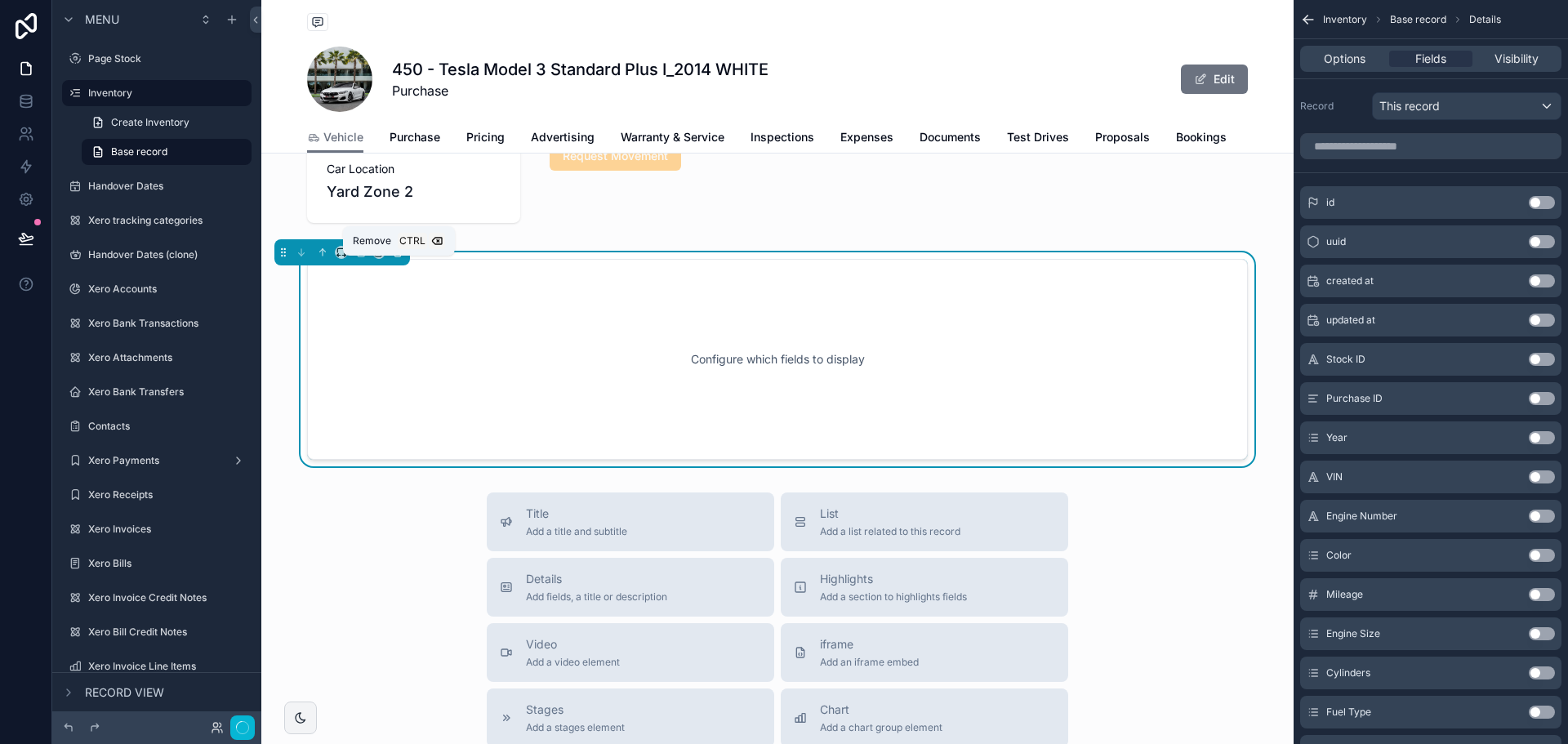
click at [398, 258] on icon "scrollable content" at bounding box center [397, 252] width 11 height 11
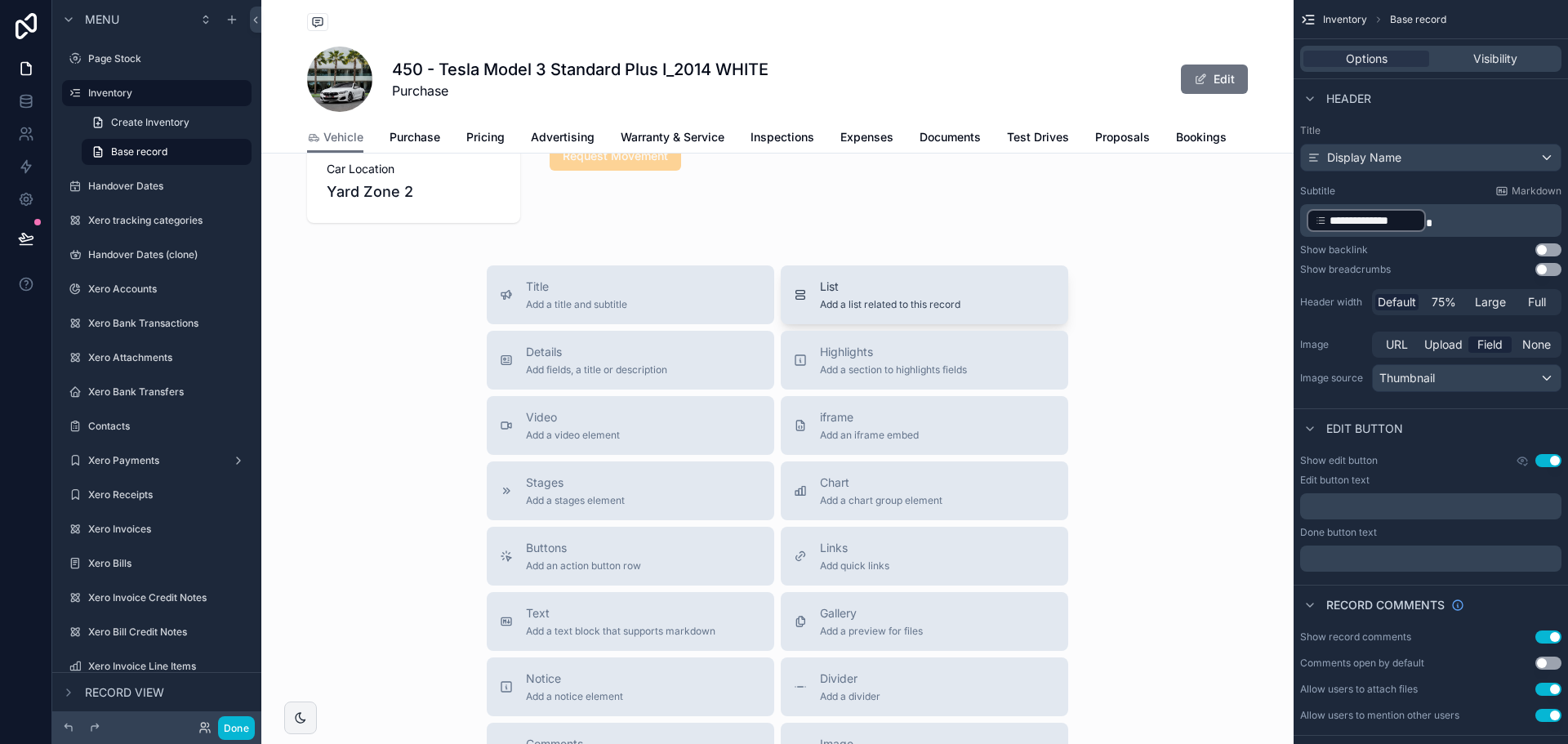
click at [842, 310] on div "List Add a list related to this record" at bounding box center [890, 295] width 140 height 33
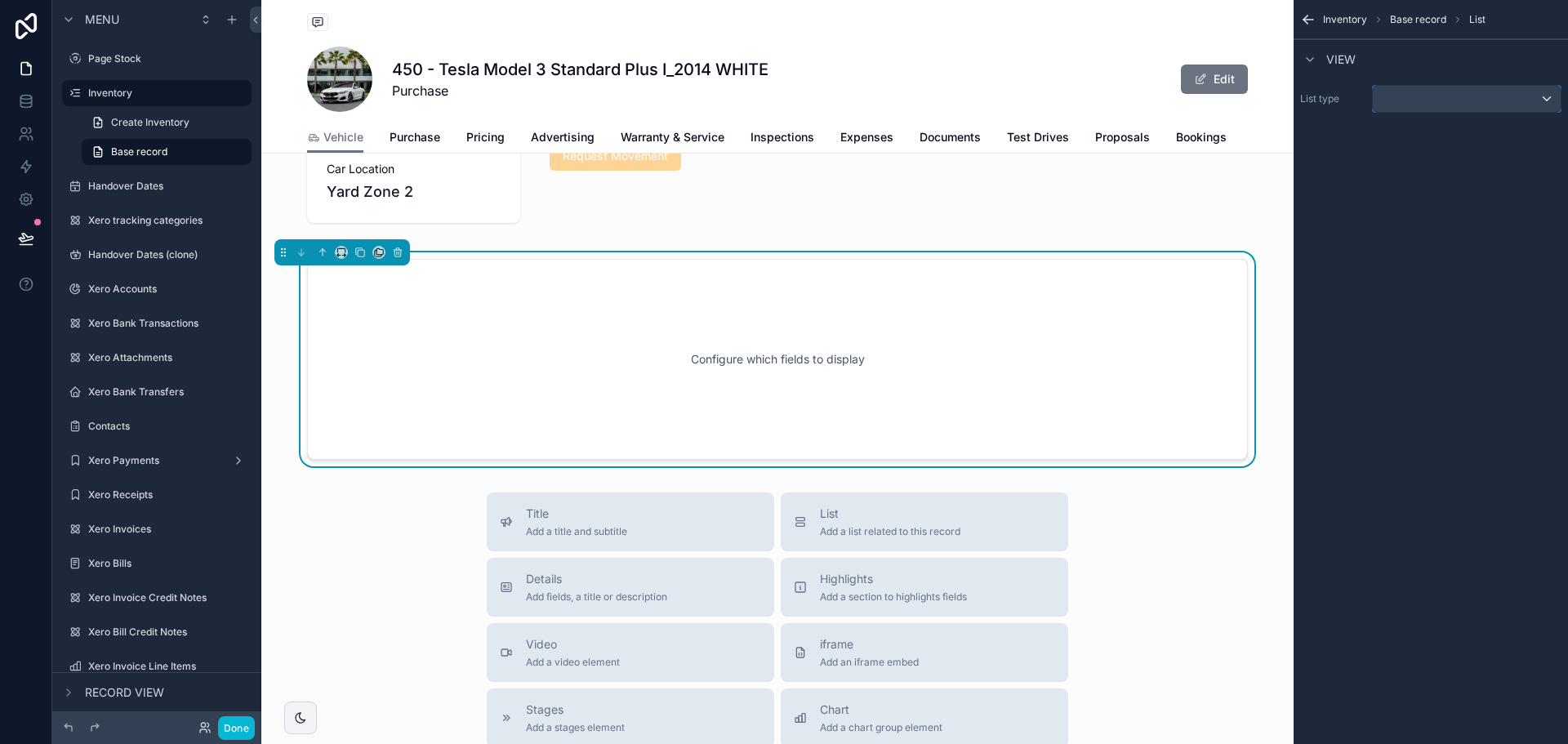
click at [1423, 89] on div "scrollable content" at bounding box center [1466, 99] width 188 height 26
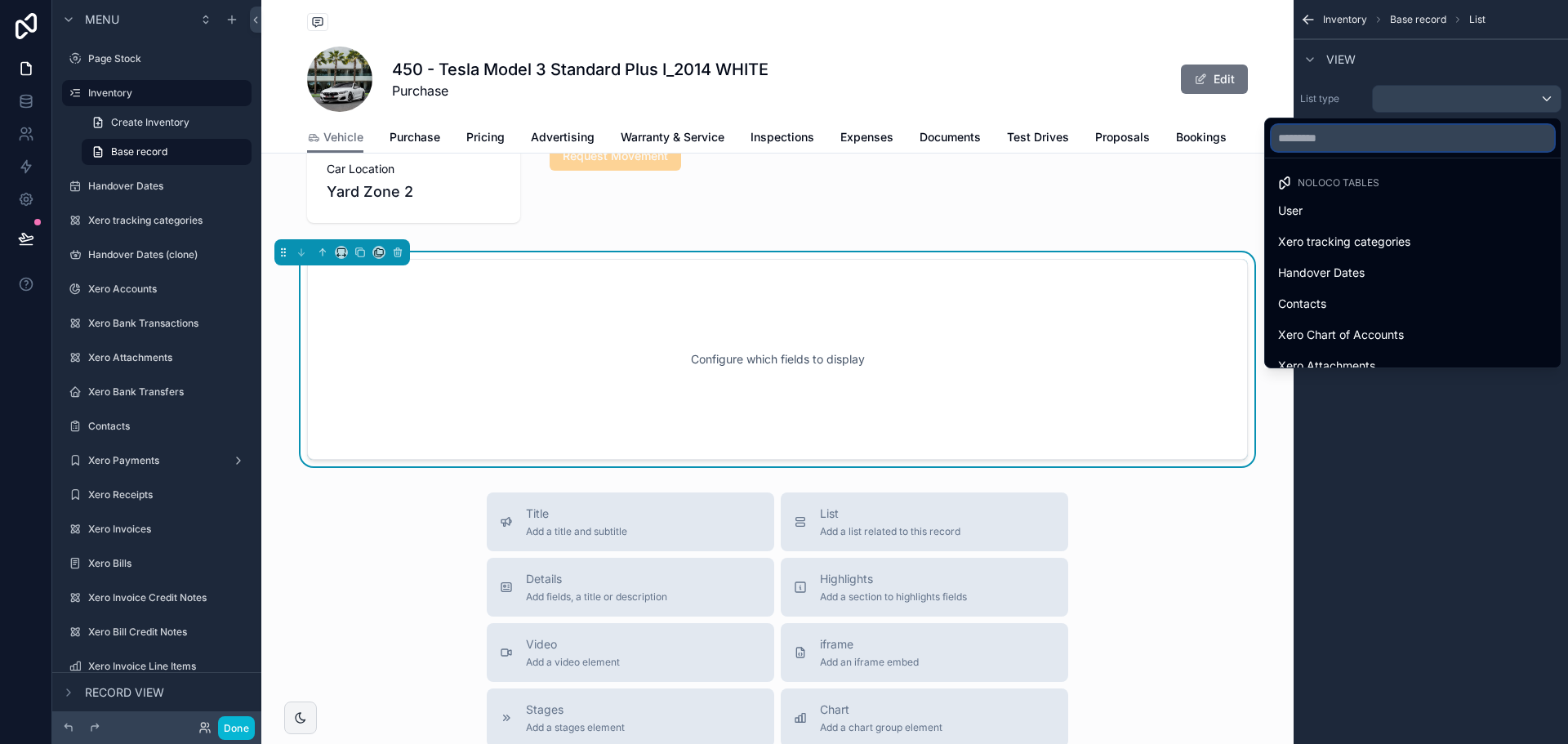
click at [1435, 140] on input "text" at bounding box center [1412, 138] width 282 height 26
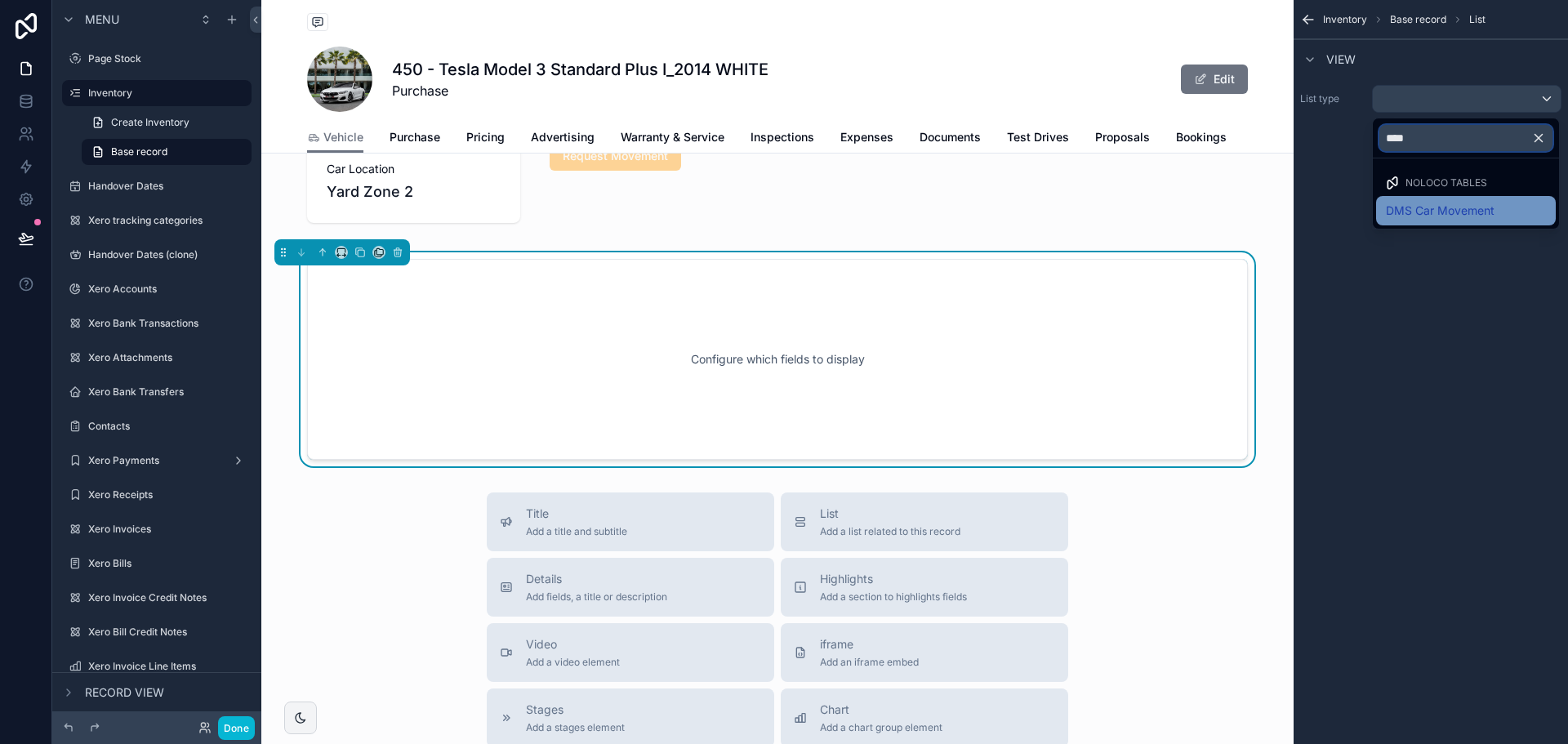
type input "****"
click at [1457, 217] on span "DMS Car Movement" at bounding box center [1440, 210] width 108 height 20
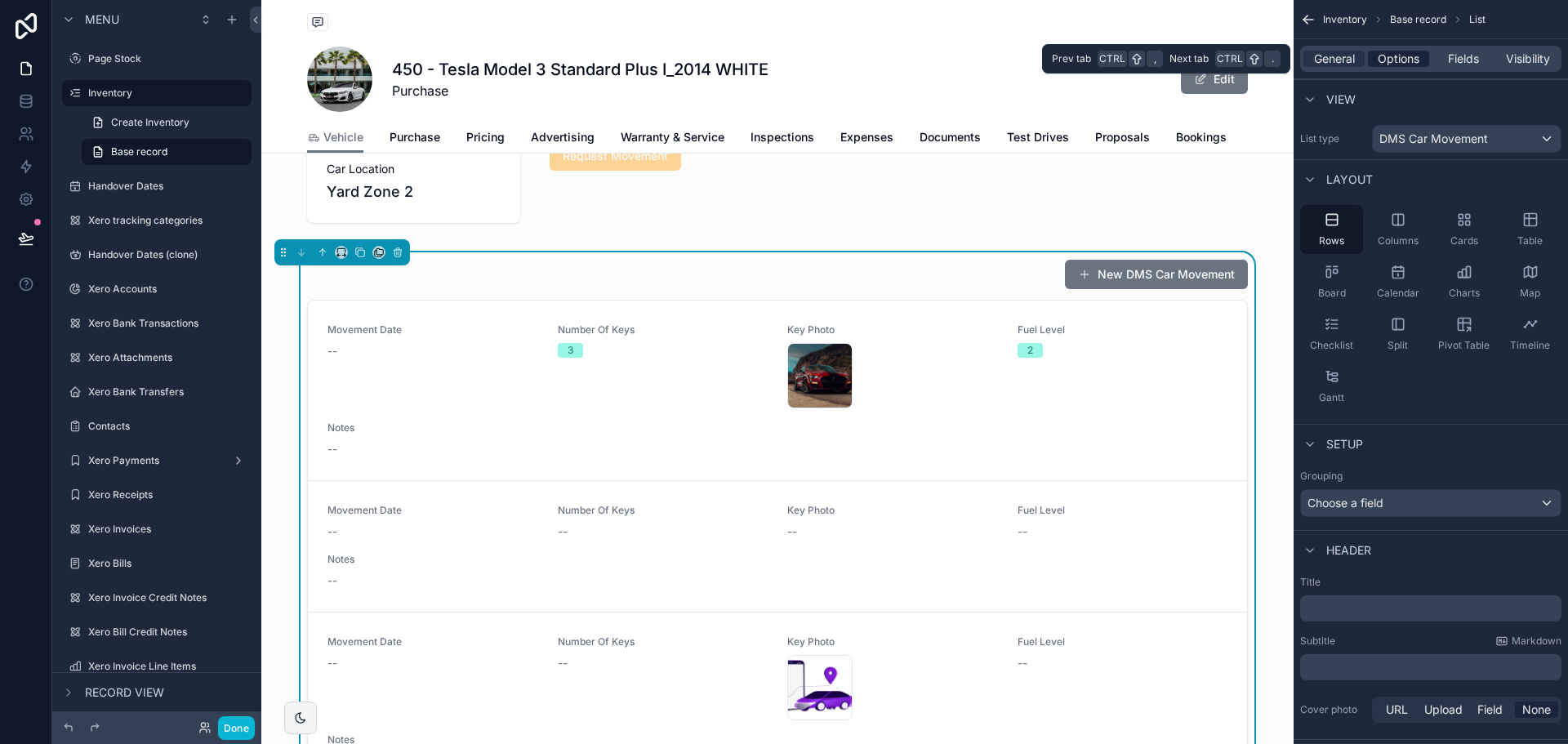
click at [1419, 62] on span "Options" at bounding box center [1398, 59] width 41 height 16
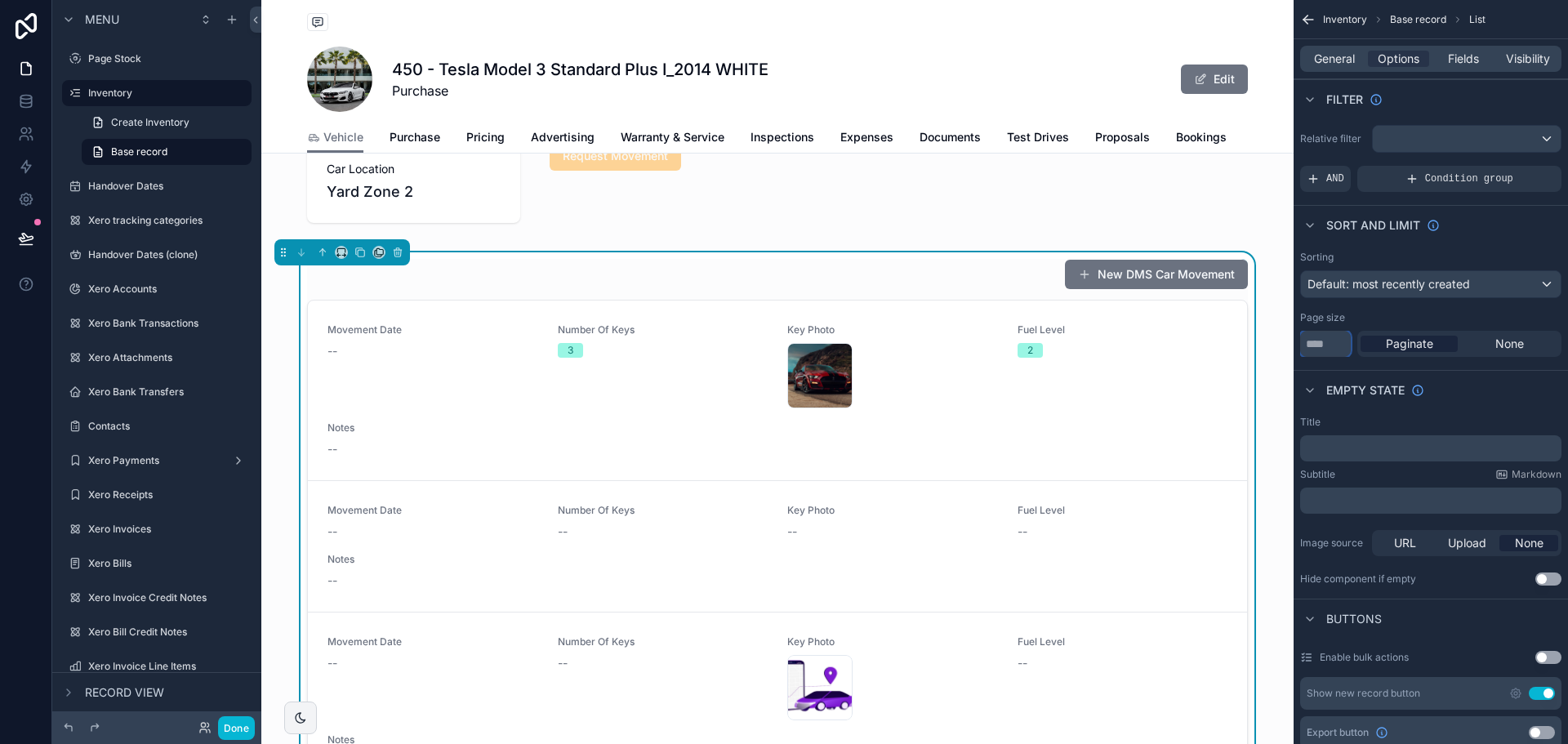
click at [1324, 338] on input "**" at bounding box center [1325, 344] width 51 height 26
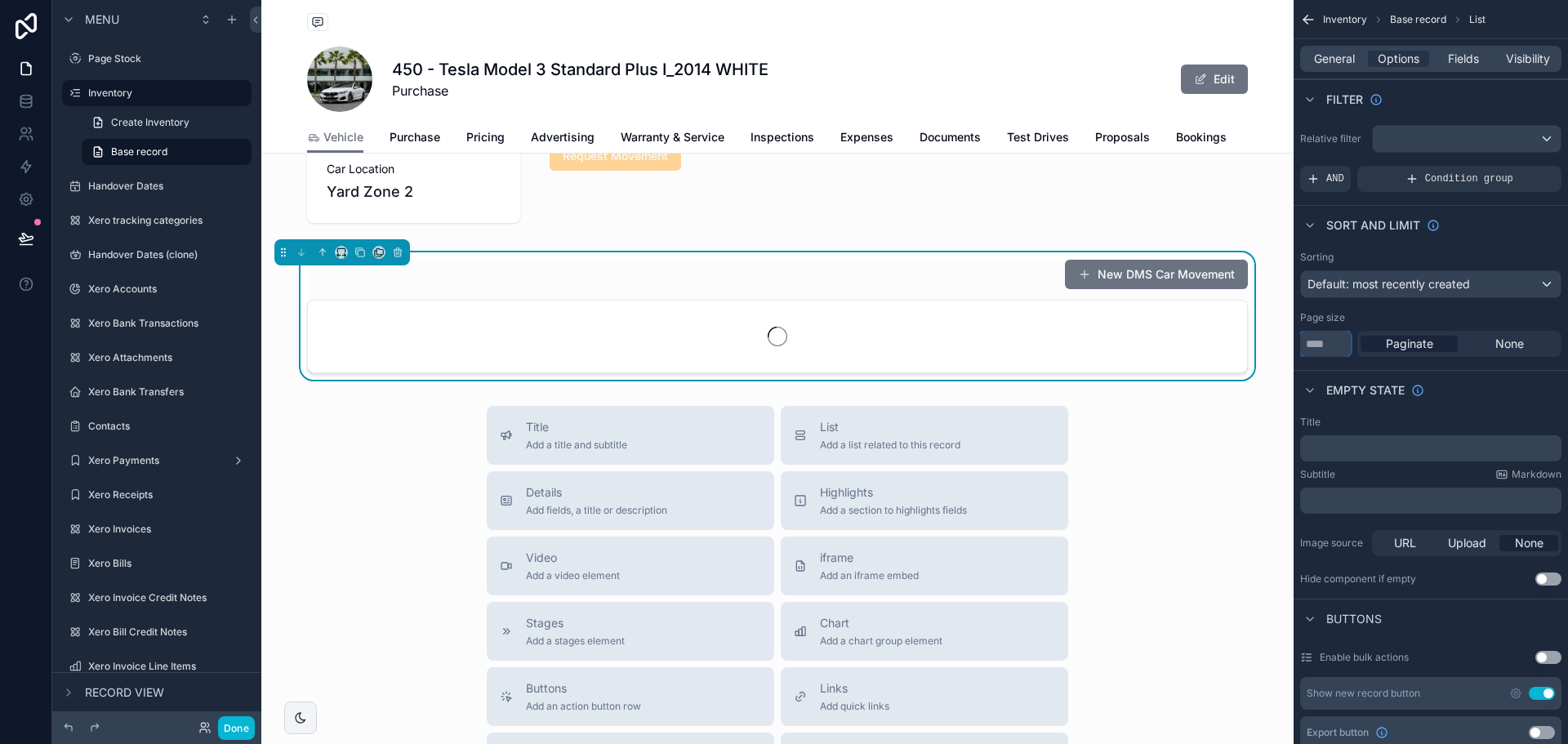
type input "*"
click at [1423, 316] on div "Page size" at bounding box center [1431, 318] width 262 height 13
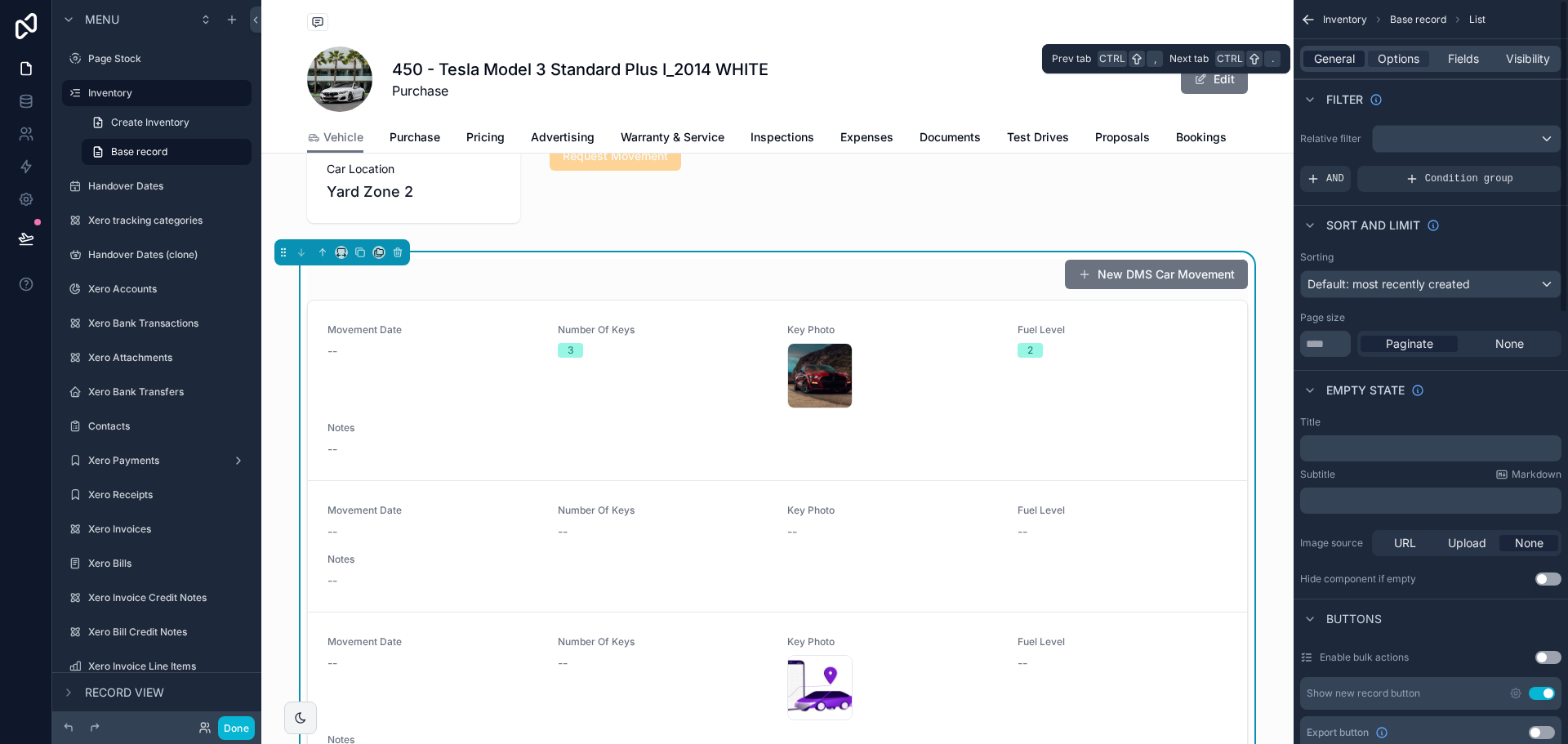
click at [1331, 62] on span "General" at bounding box center [1334, 59] width 40 height 16
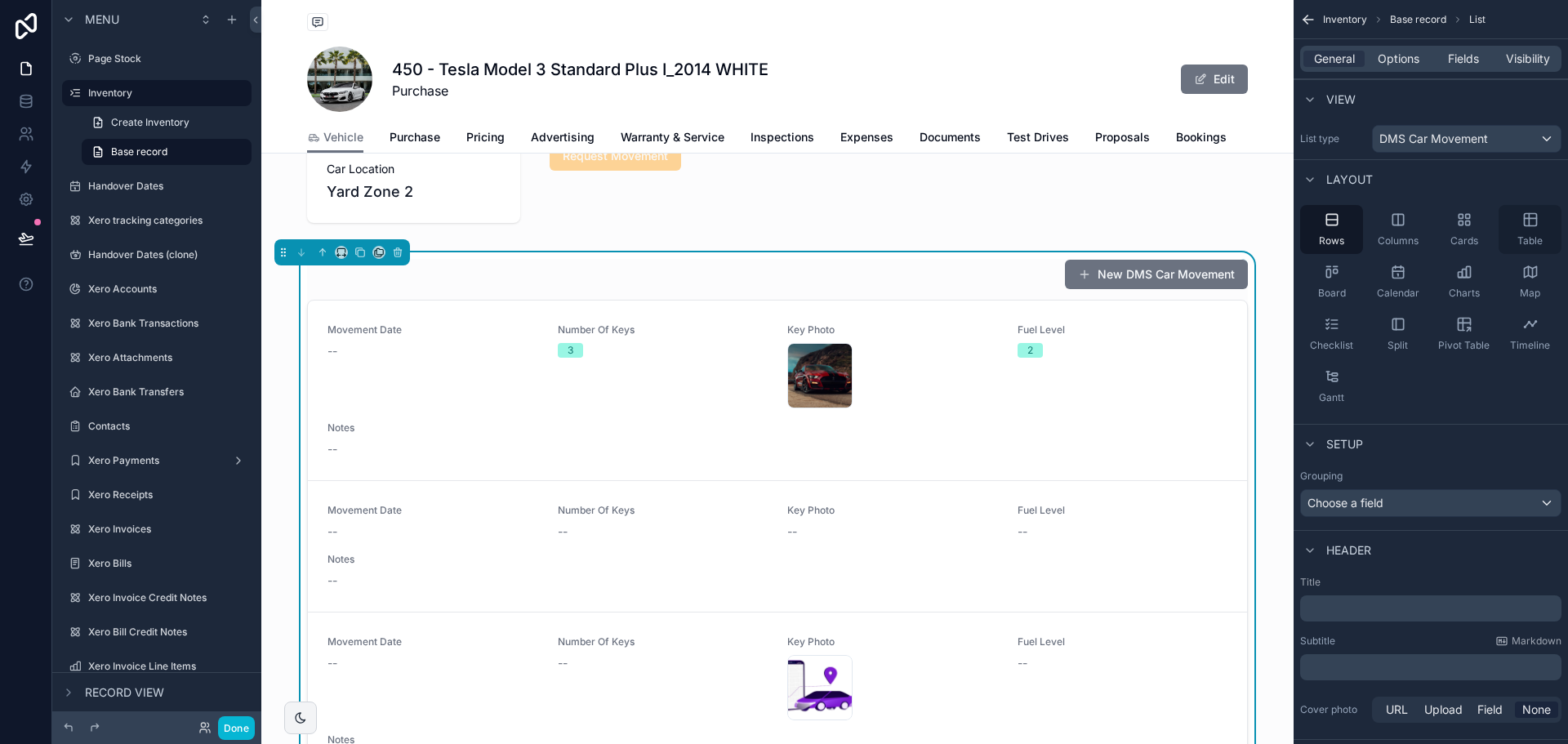
click at [1536, 228] on div "Table" at bounding box center [1529, 229] width 63 height 49
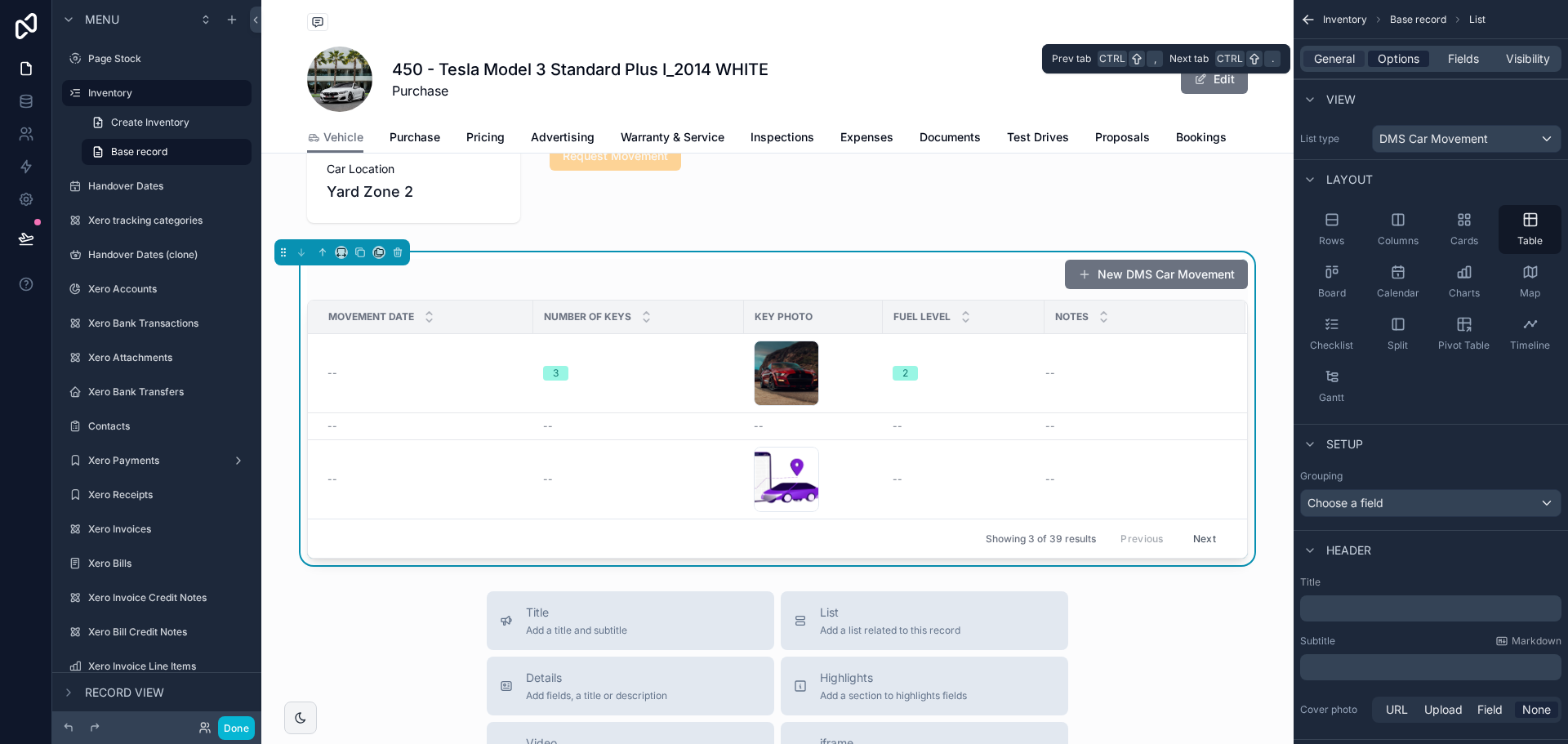
click at [1411, 64] on span "Options" at bounding box center [1398, 59] width 41 height 16
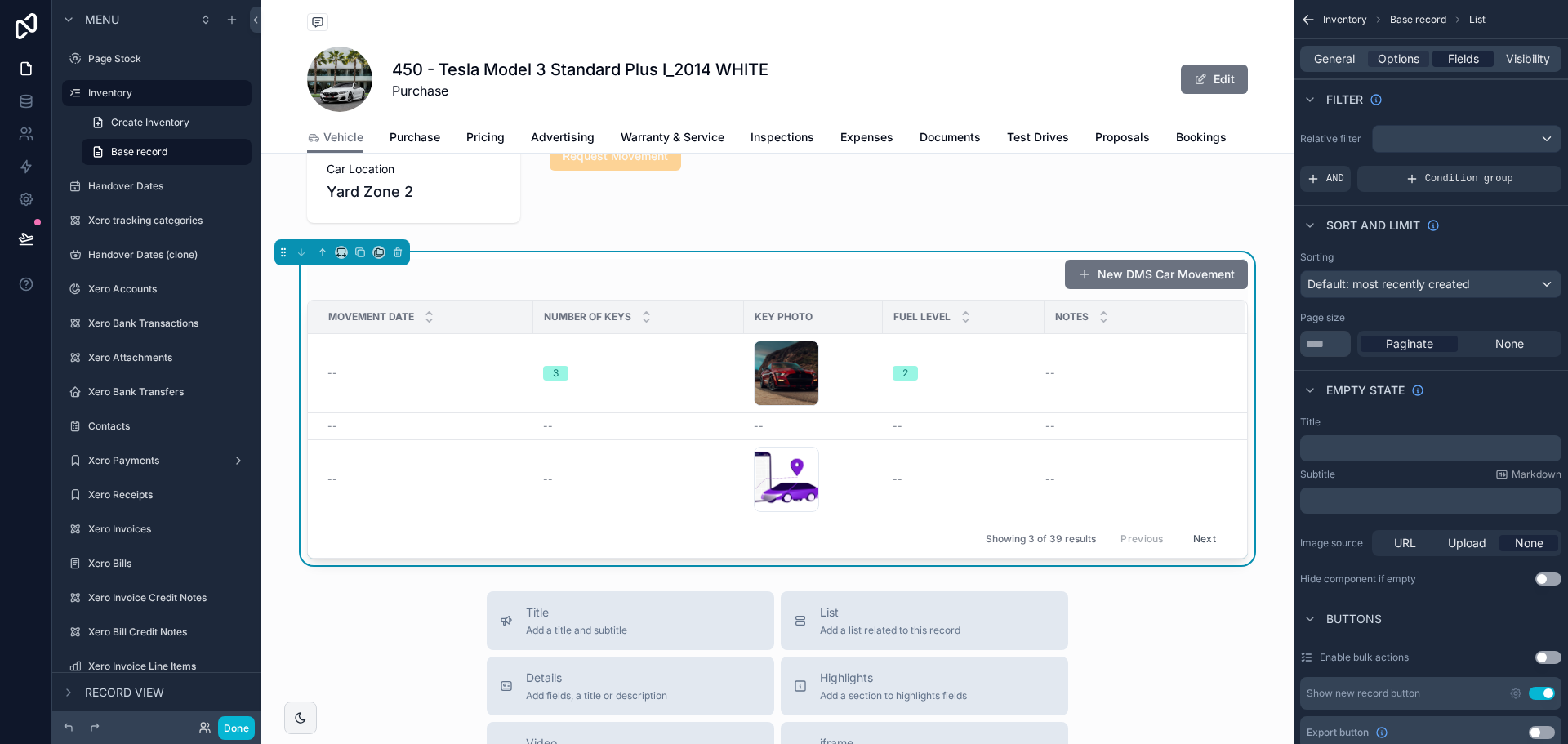
click at [1446, 59] on div "Fields" at bounding box center [1462, 59] width 61 height 16
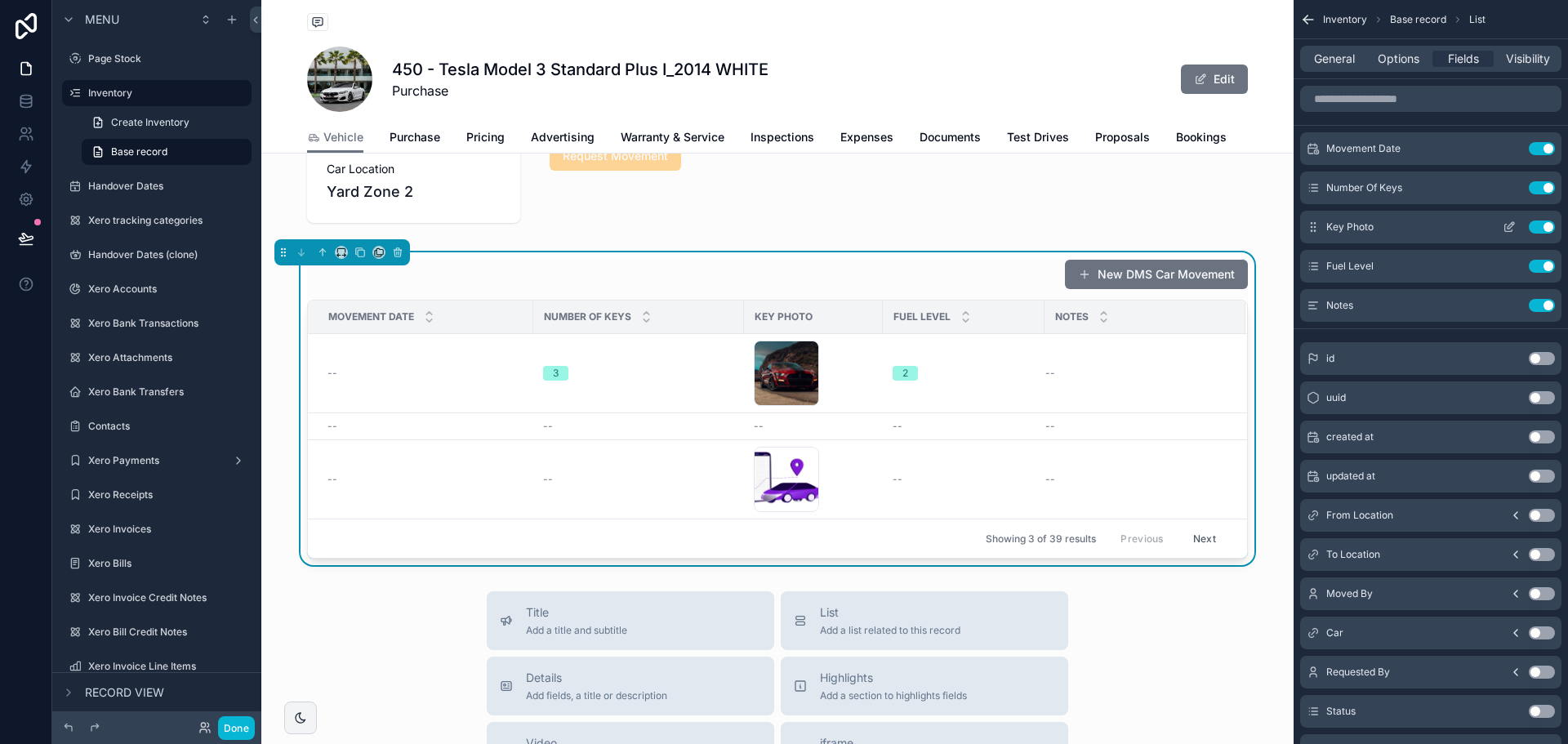
click at [1552, 228] on button "Use setting" at bounding box center [1541, 226] width 26 height 13
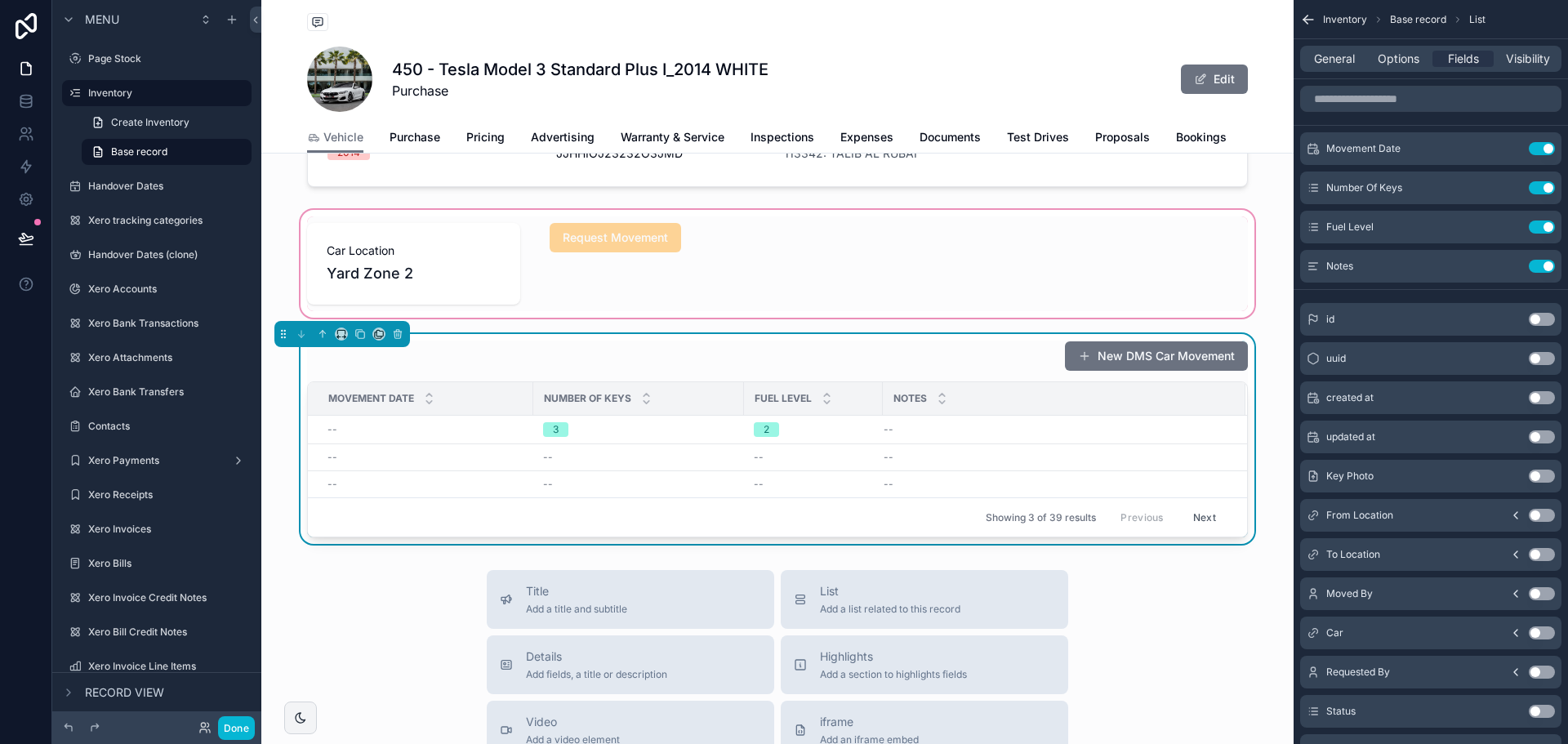
scroll to position [503, 0]
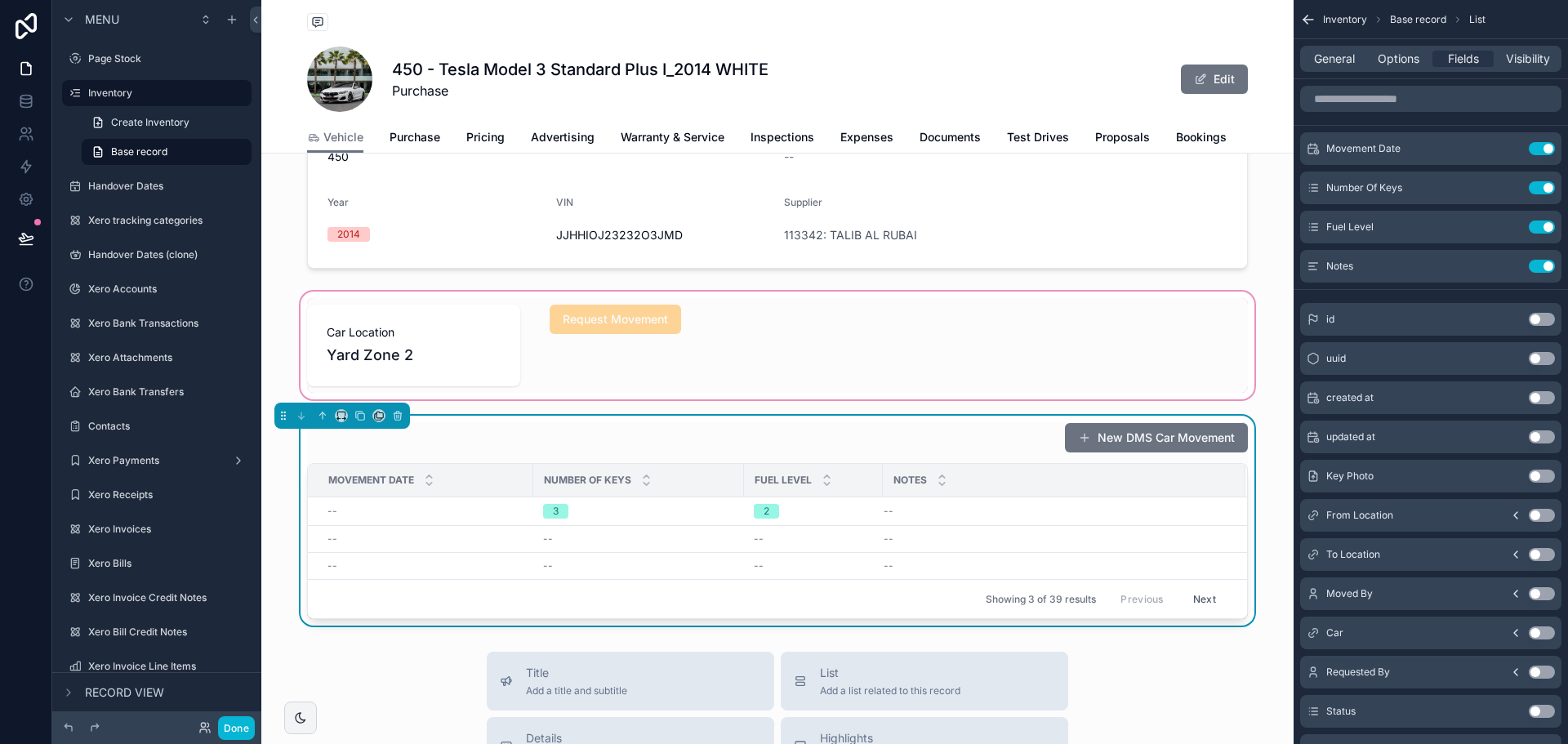
click at [750, 387] on div "scrollable content" at bounding box center [777, 345] width 1032 height 115
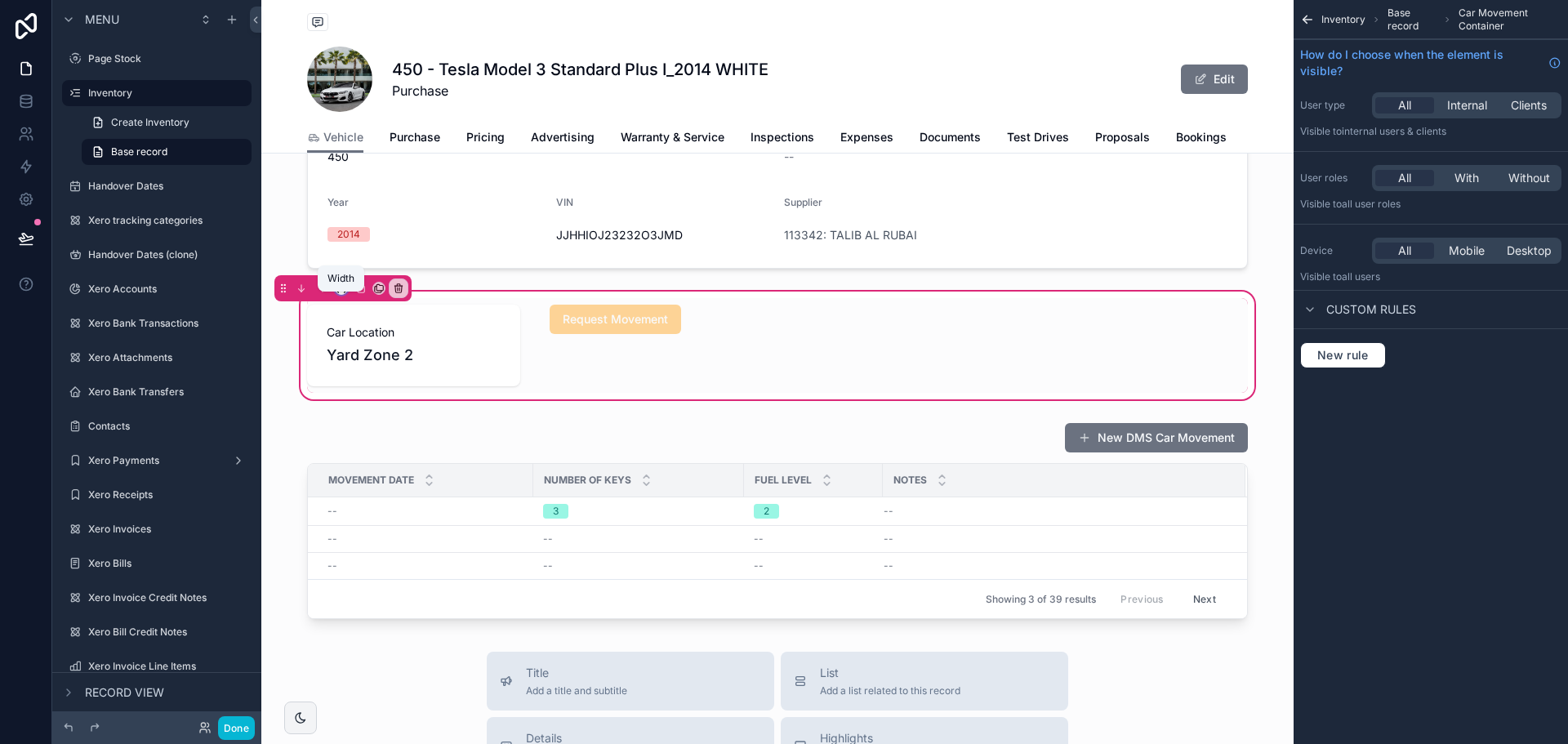
click at [337, 294] on icon "scrollable content" at bounding box center [341, 288] width 11 height 11
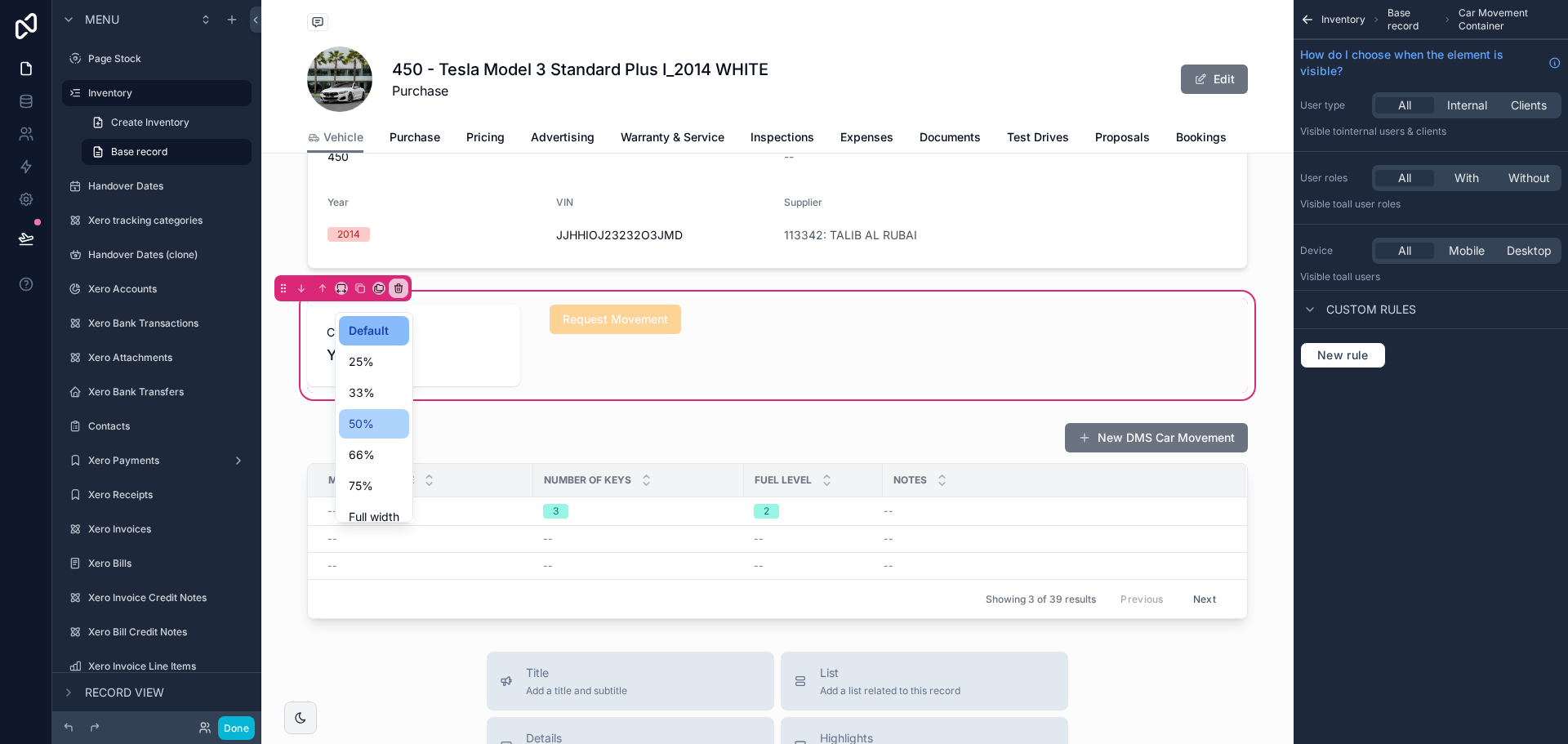
click at [377, 431] on div "50%" at bounding box center [373, 424] width 51 height 20
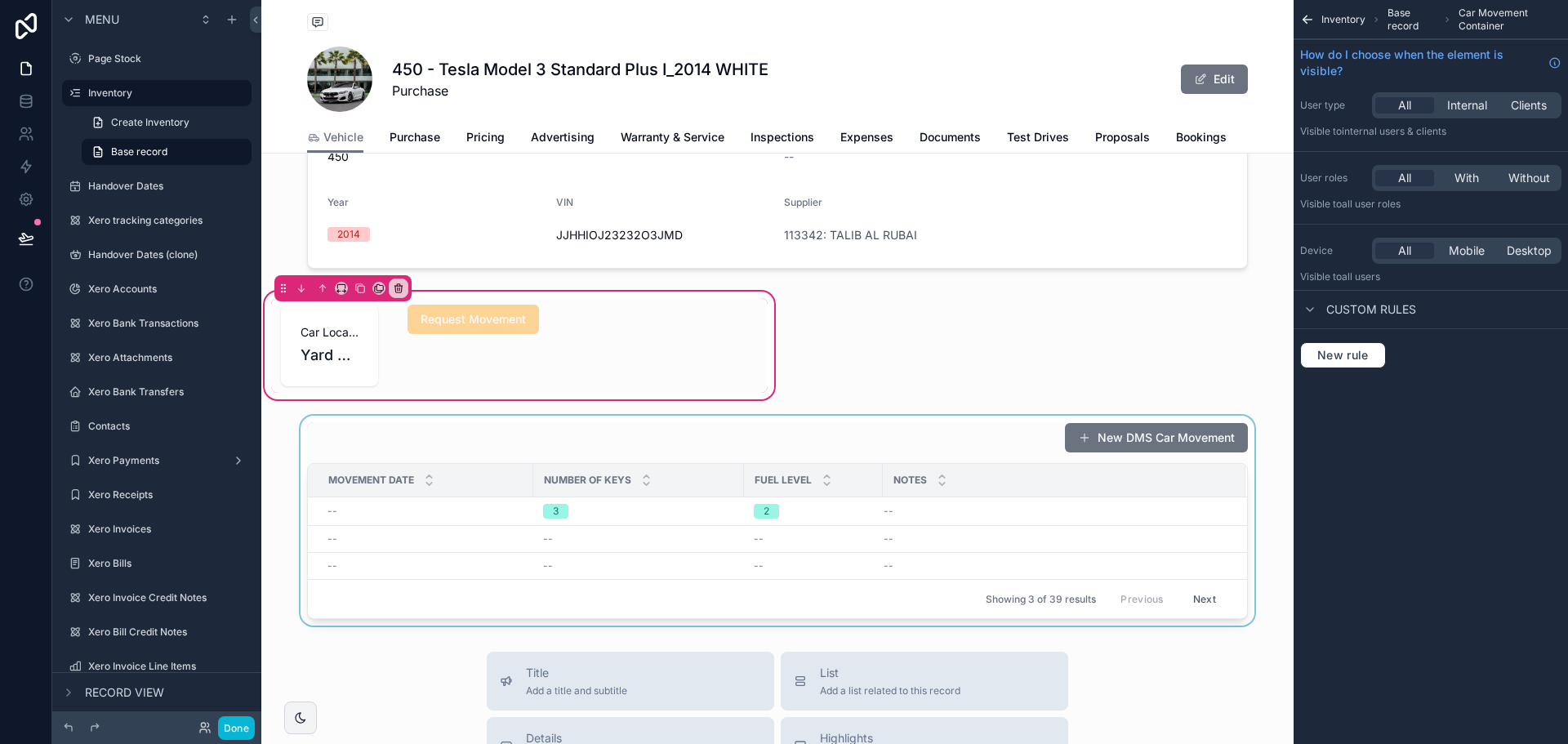
click at [667, 459] on div "scrollable content" at bounding box center [777, 521] width 1032 height 210
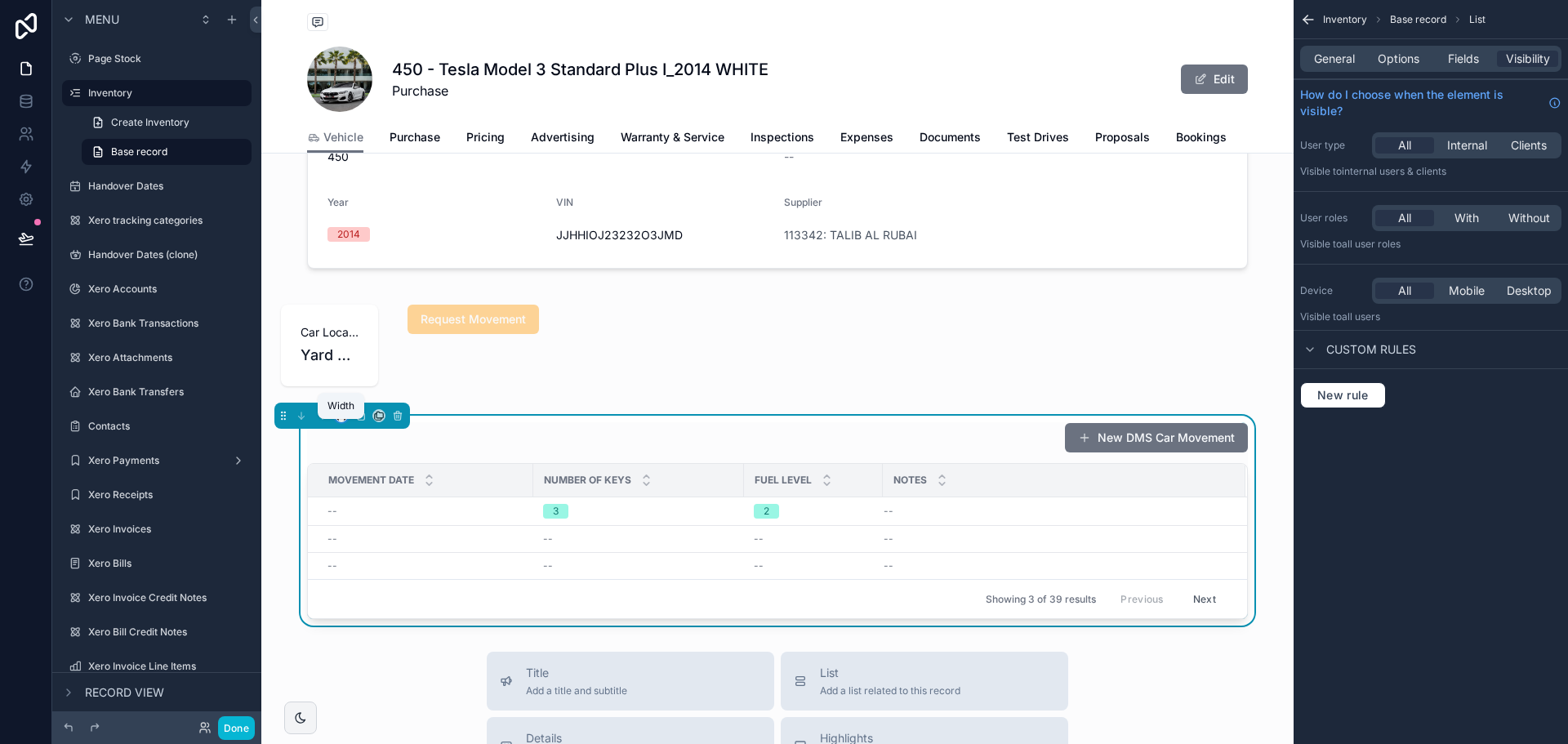
click at [341, 422] on icon "scrollable content" at bounding box center [341, 415] width 11 height 11
click at [381, 551] on div "50%" at bounding box center [373, 551] width 51 height 20
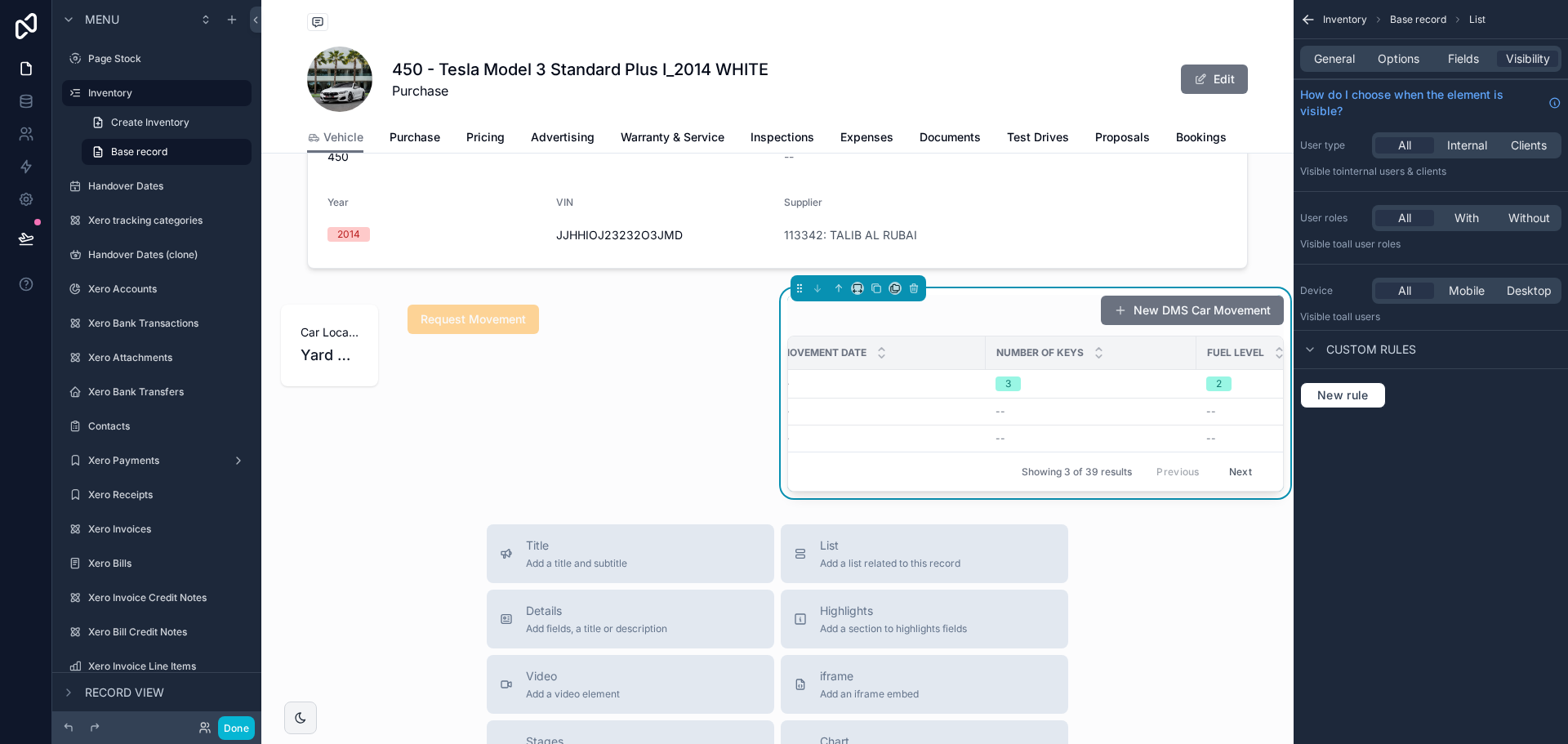
scroll to position [0, 0]
click at [833, 294] on icon "scrollable content" at bounding box center [838, 288] width 11 height 11
click at [707, 338] on div "scrollable content" at bounding box center [520, 394] width 516 height 210
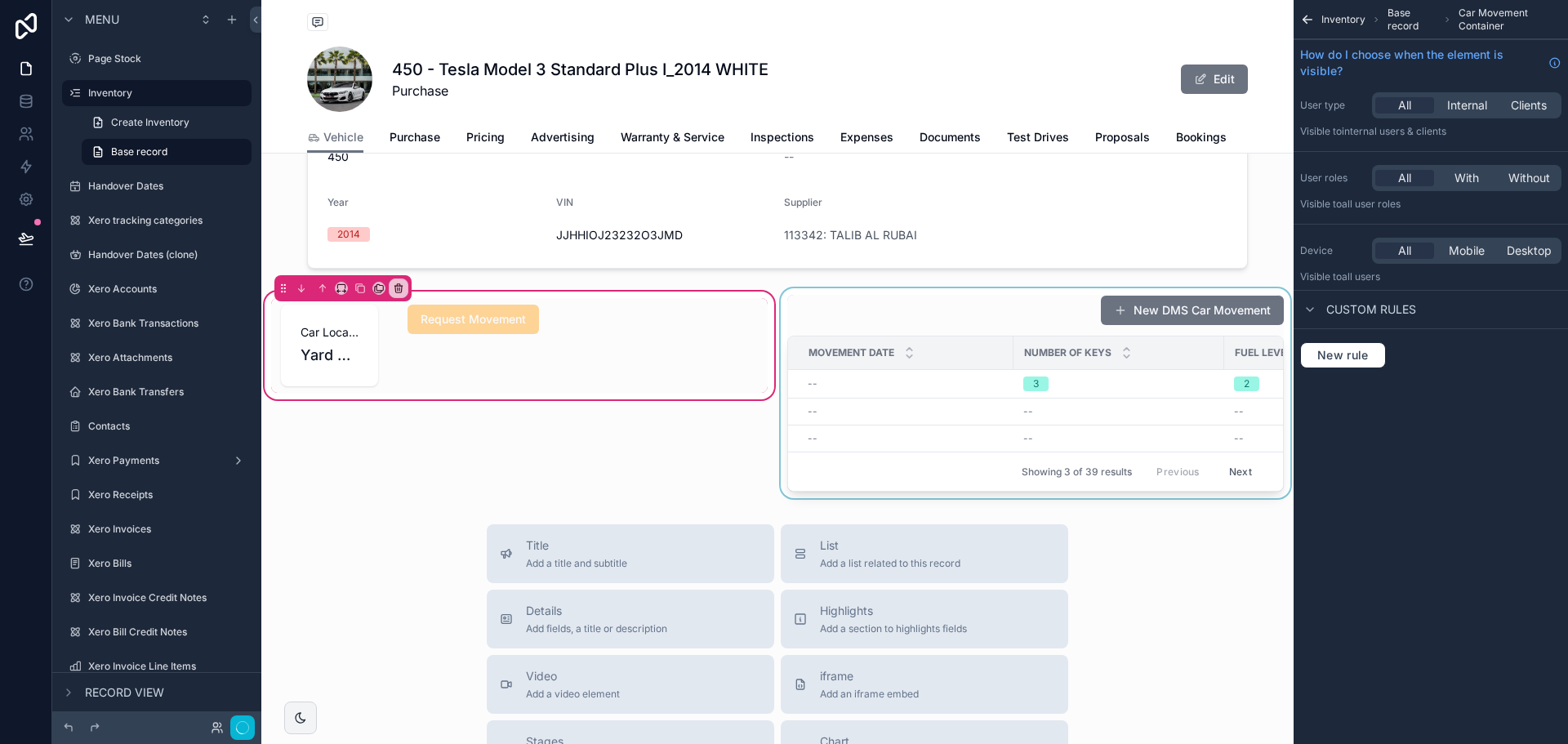
click at [921, 334] on div "scrollable content" at bounding box center [1035, 394] width 516 height 210
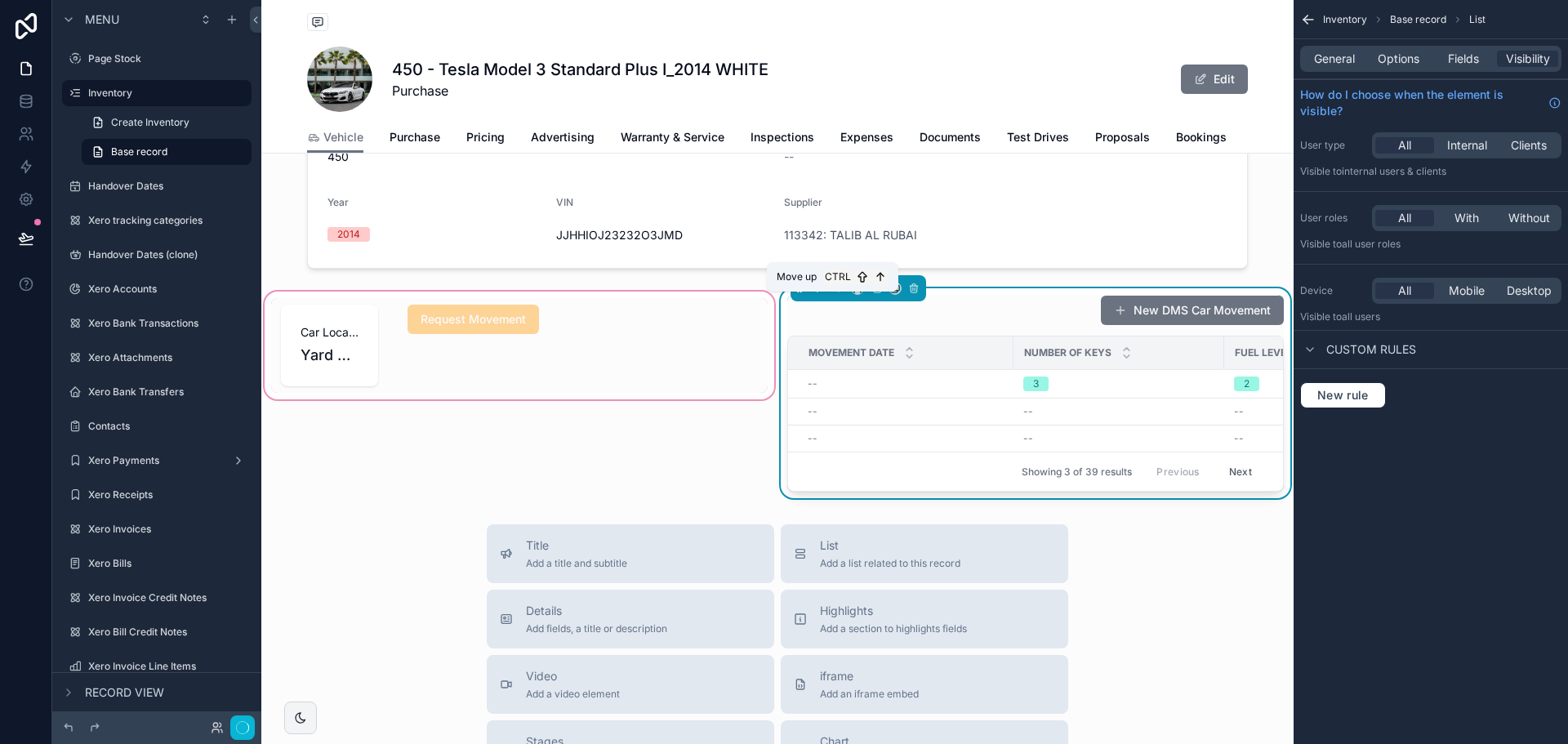
click at [836, 288] on icon "scrollable content" at bounding box center [838, 287] width 3 height 3
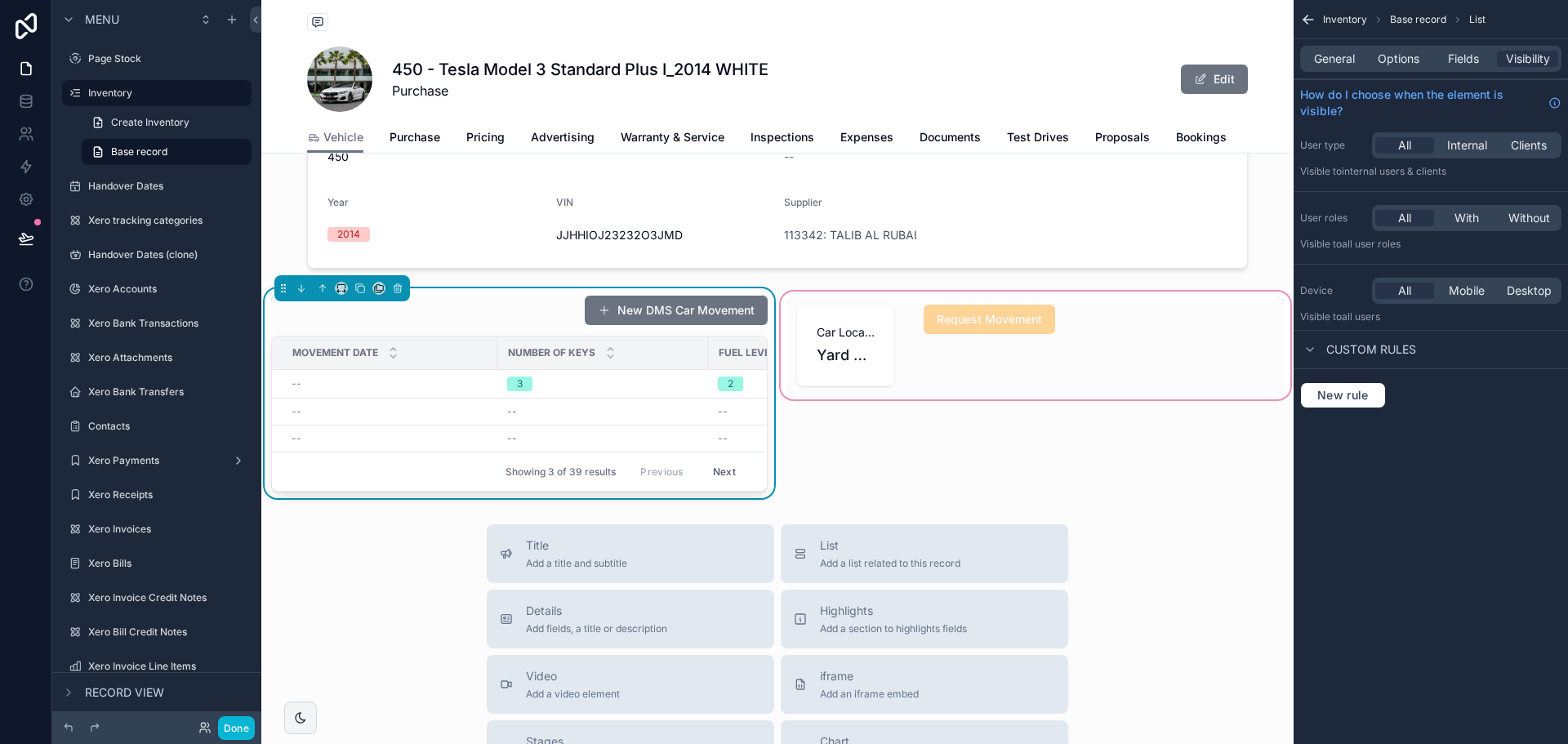
click at [873, 450] on div "scrollable content" at bounding box center [1035, 394] width 516 height 210
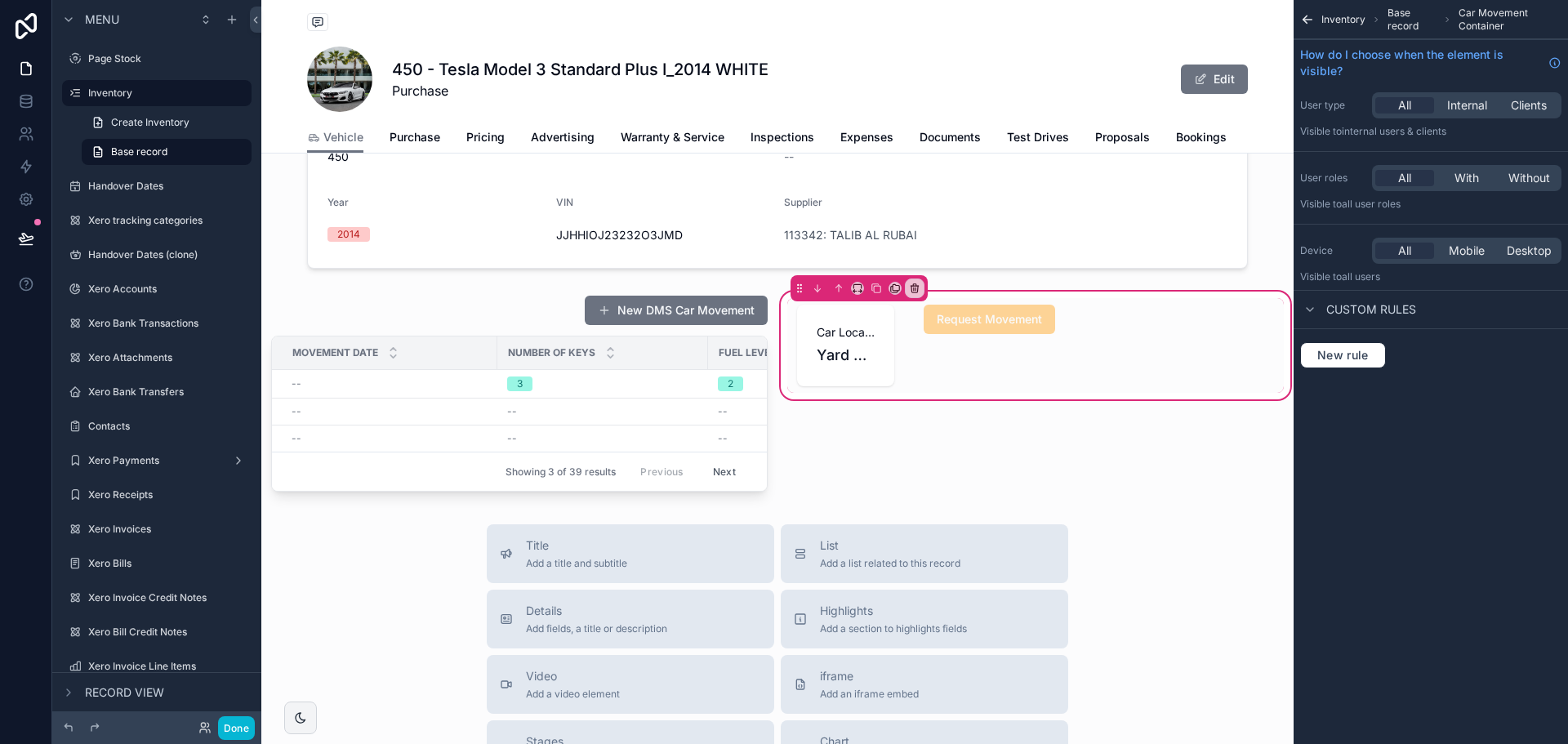
scroll to position [421, 0]
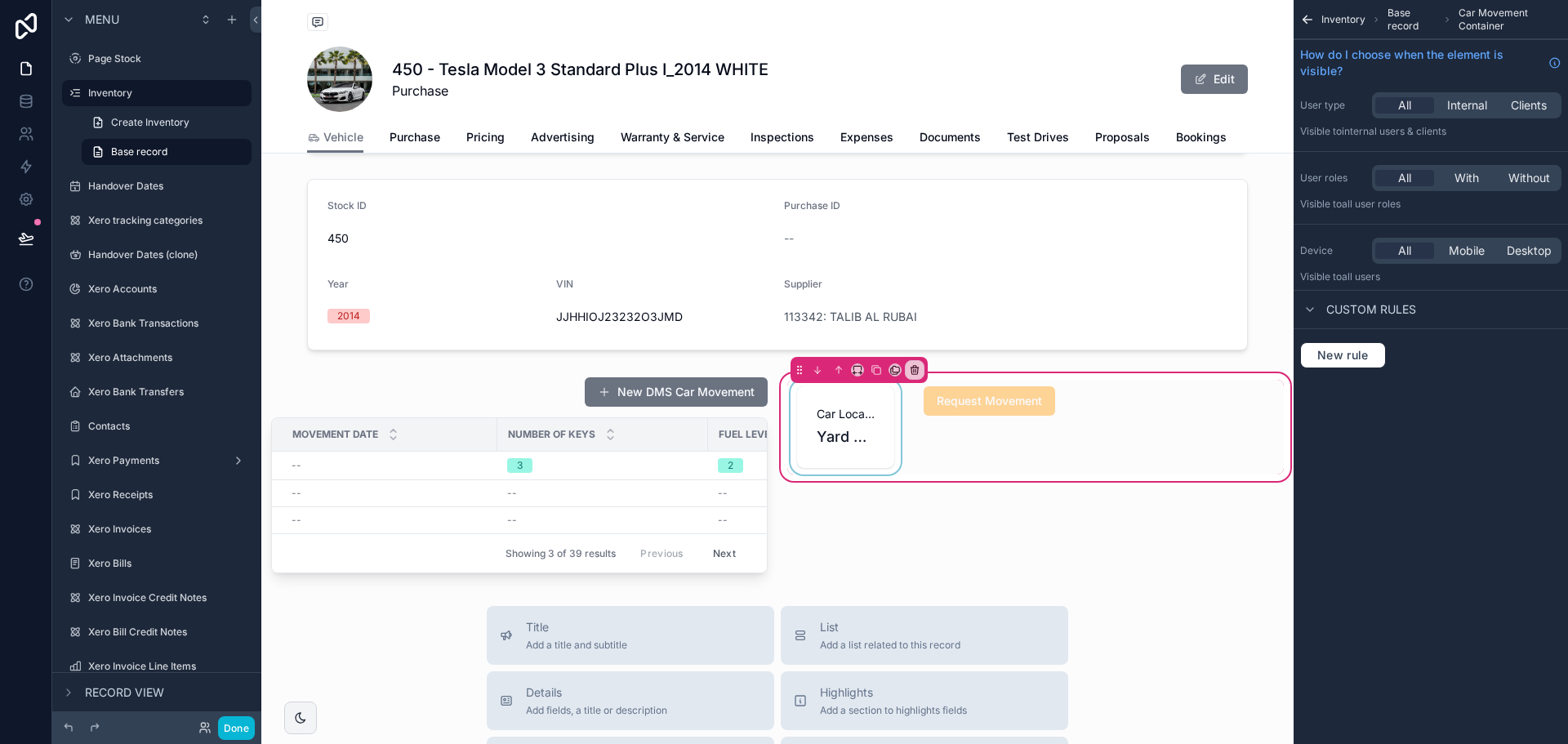
click at [855, 428] on div "scrollable content" at bounding box center [846, 427] width 117 height 95
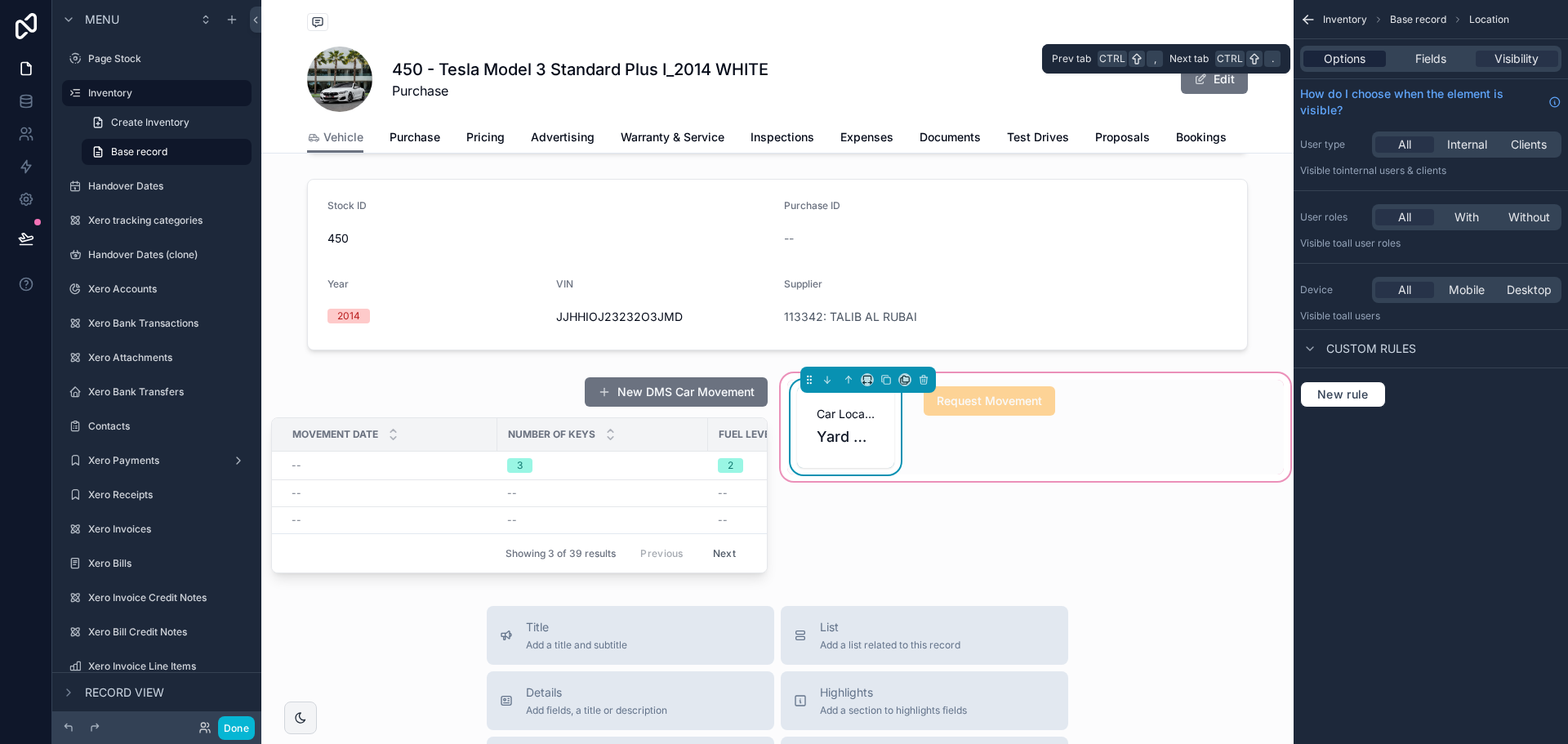
click at [1368, 60] on div "Options" at bounding box center [1344, 59] width 83 height 16
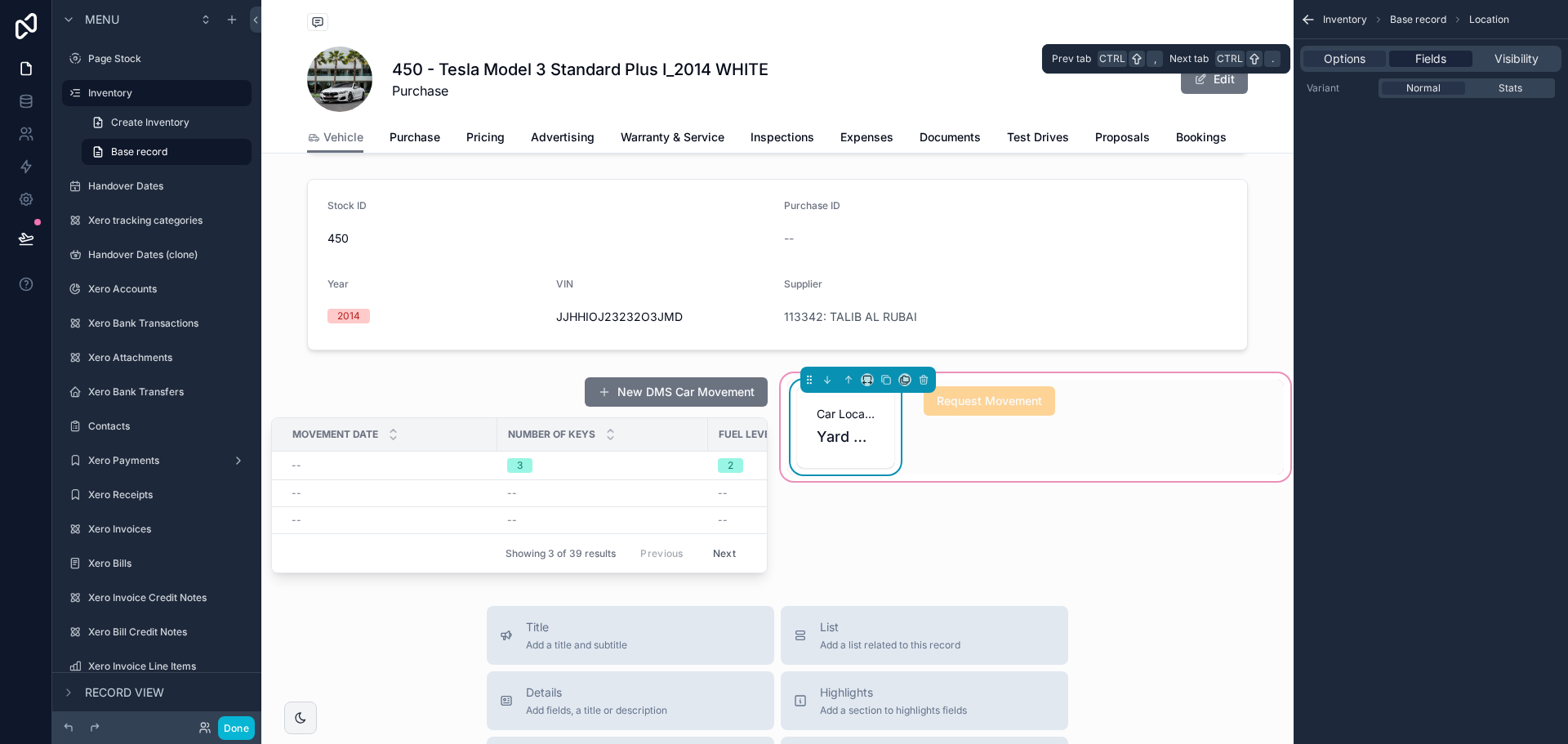
click at [1426, 57] on span "Fields" at bounding box center [1430, 59] width 31 height 16
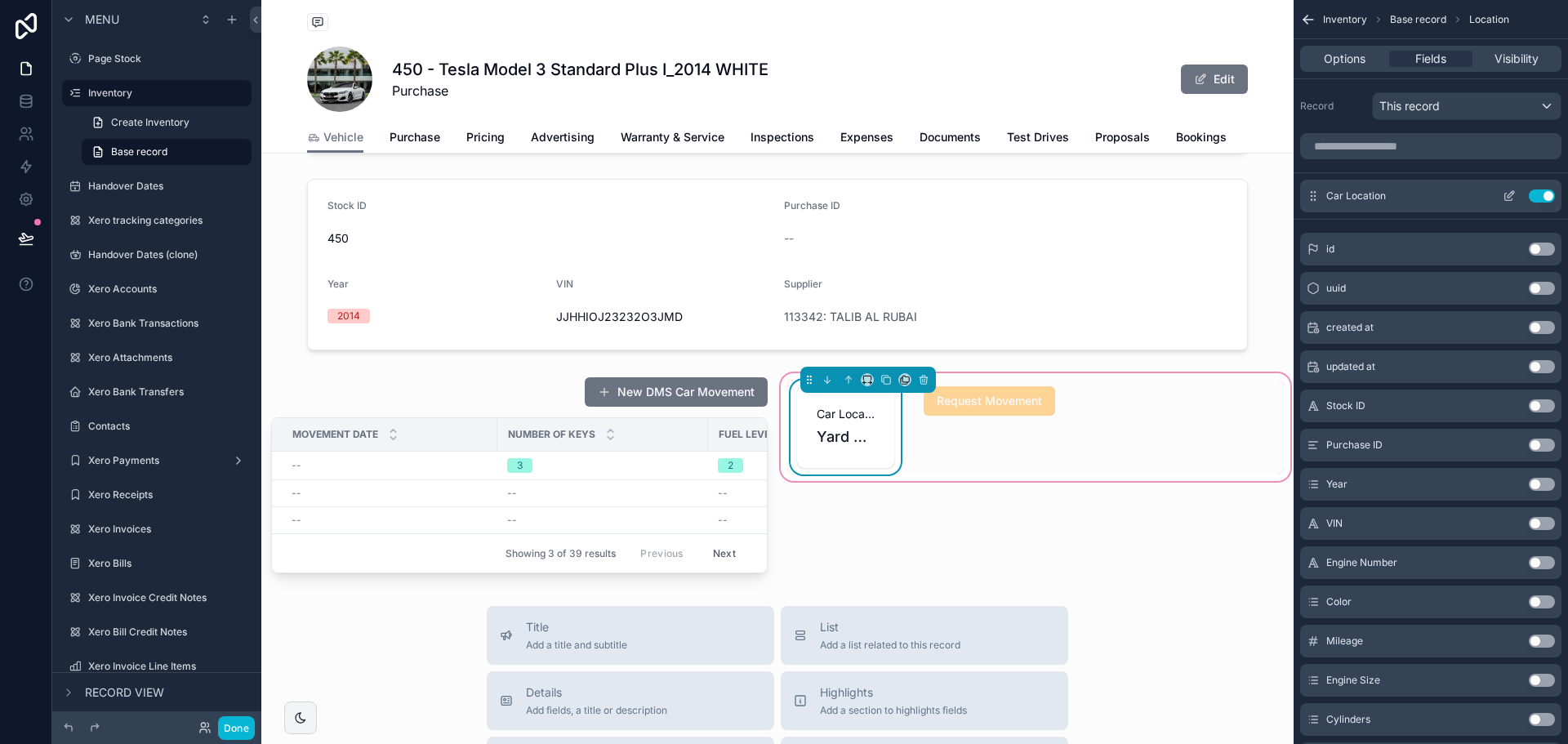
click at [1509, 199] on icon "scrollable content" at bounding box center [1509, 195] width 13 height 13
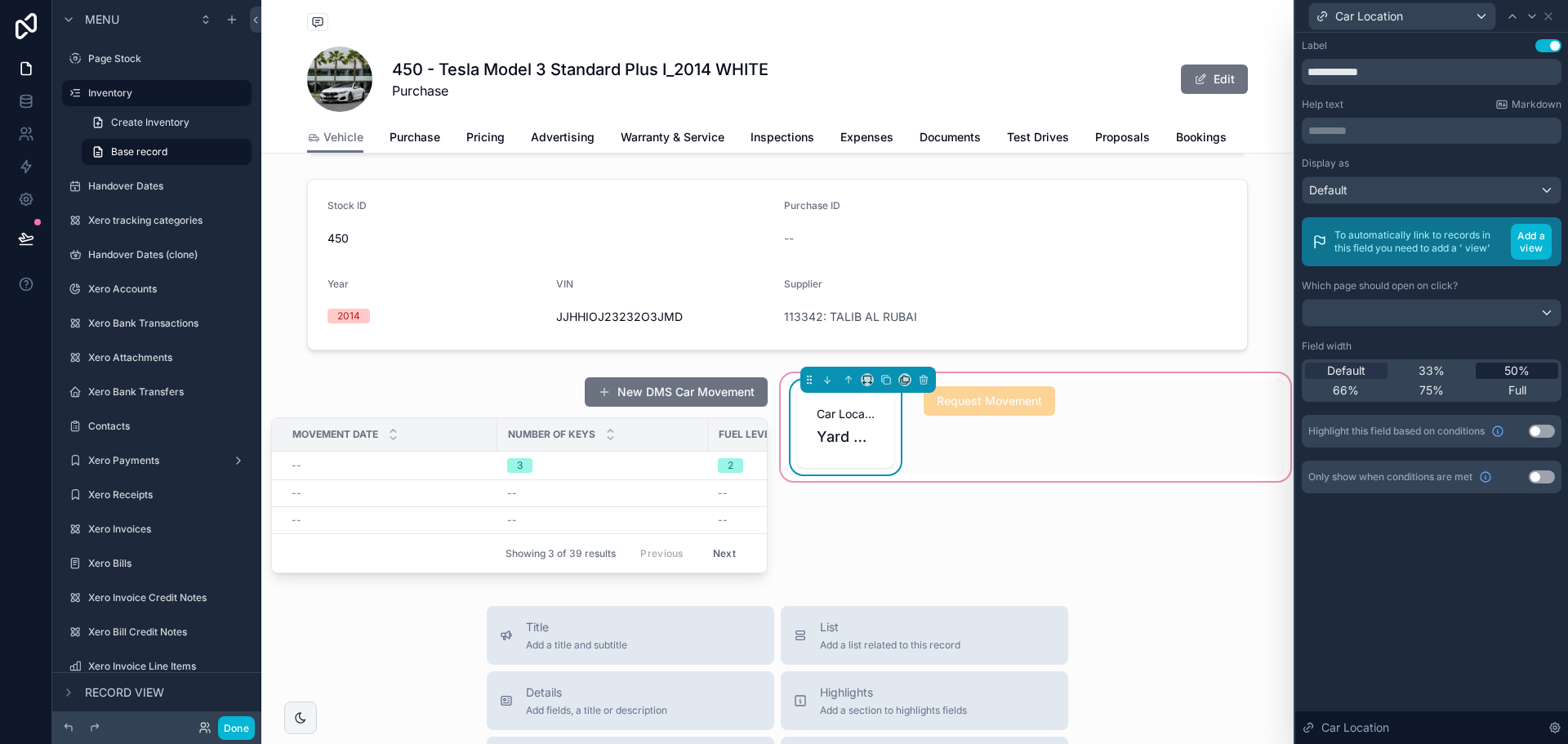
click at [1507, 371] on span "50%" at bounding box center [1516, 370] width 25 height 16
click at [1450, 372] on div "33%" at bounding box center [1432, 370] width 83 height 16
click at [1341, 364] on span "Default" at bounding box center [1346, 370] width 39 height 16
click at [1007, 423] on div "scrollable content" at bounding box center [972, 427] width 117 height 95
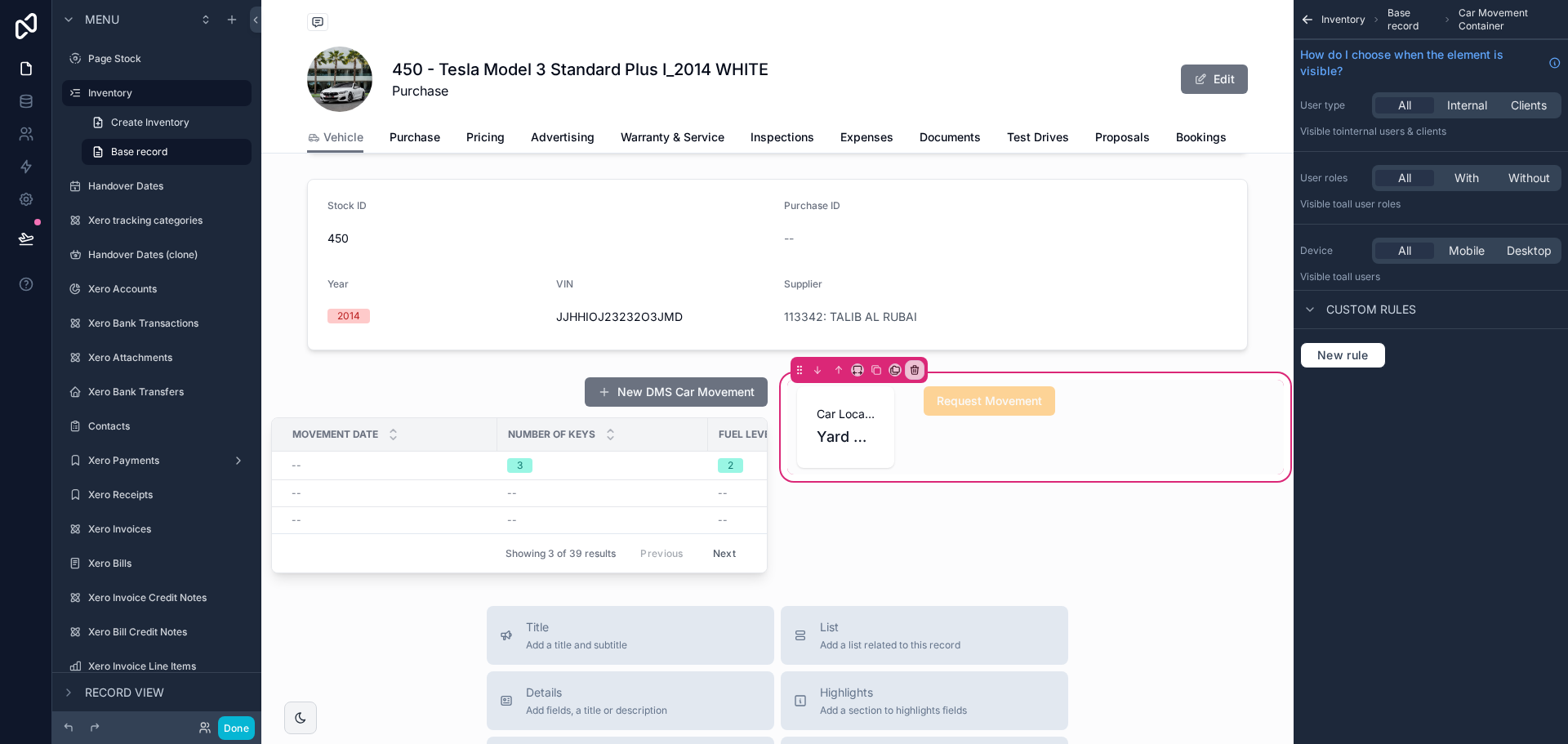
drag, startPoint x: 1306, startPoint y: 17, endPoint x: 1300, endPoint y: 30, distance: 14.3
click at [1306, 17] on icon "scrollable content" at bounding box center [1305, 17] width 4 height 4
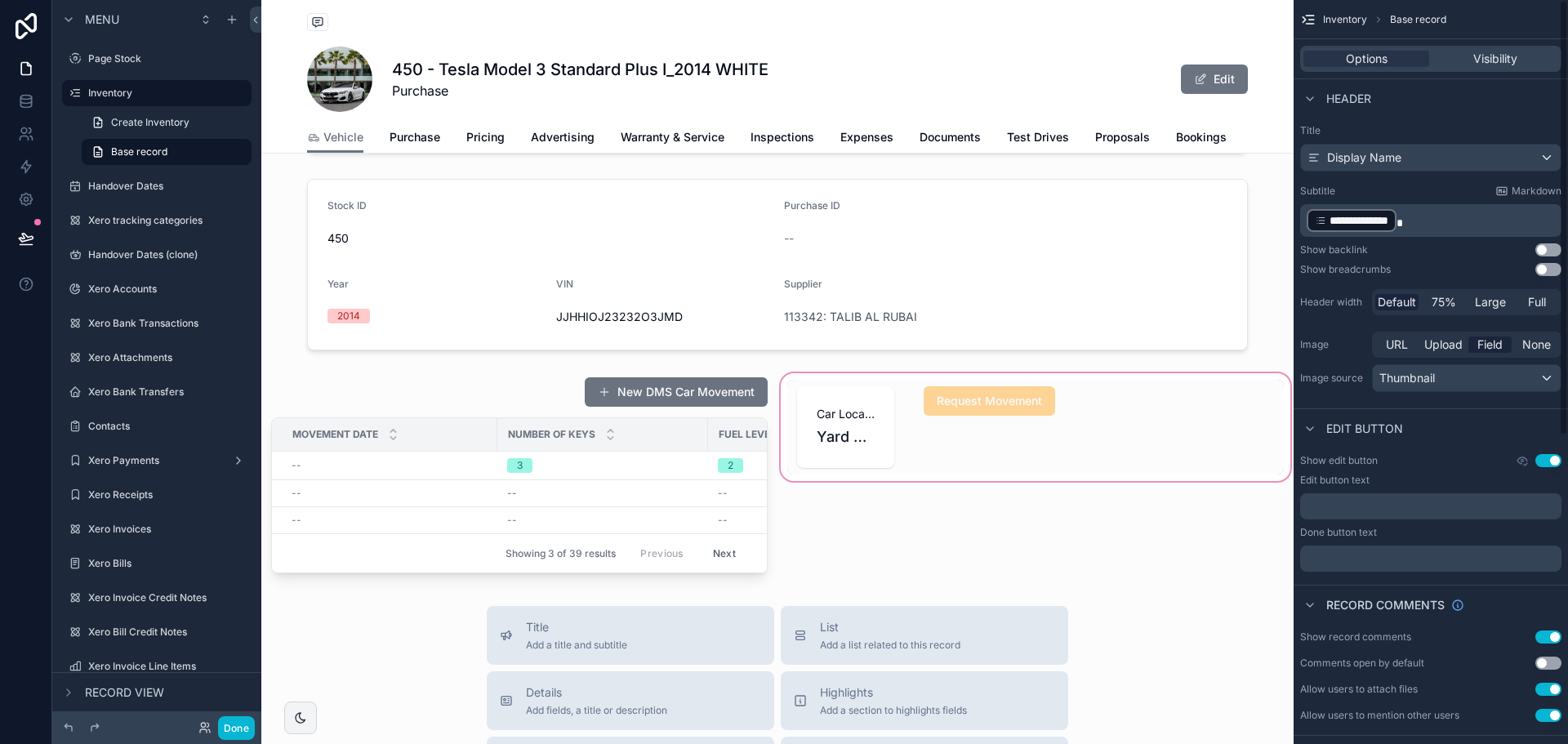
click at [988, 468] on div "scrollable content" at bounding box center [1035, 475] width 516 height 210
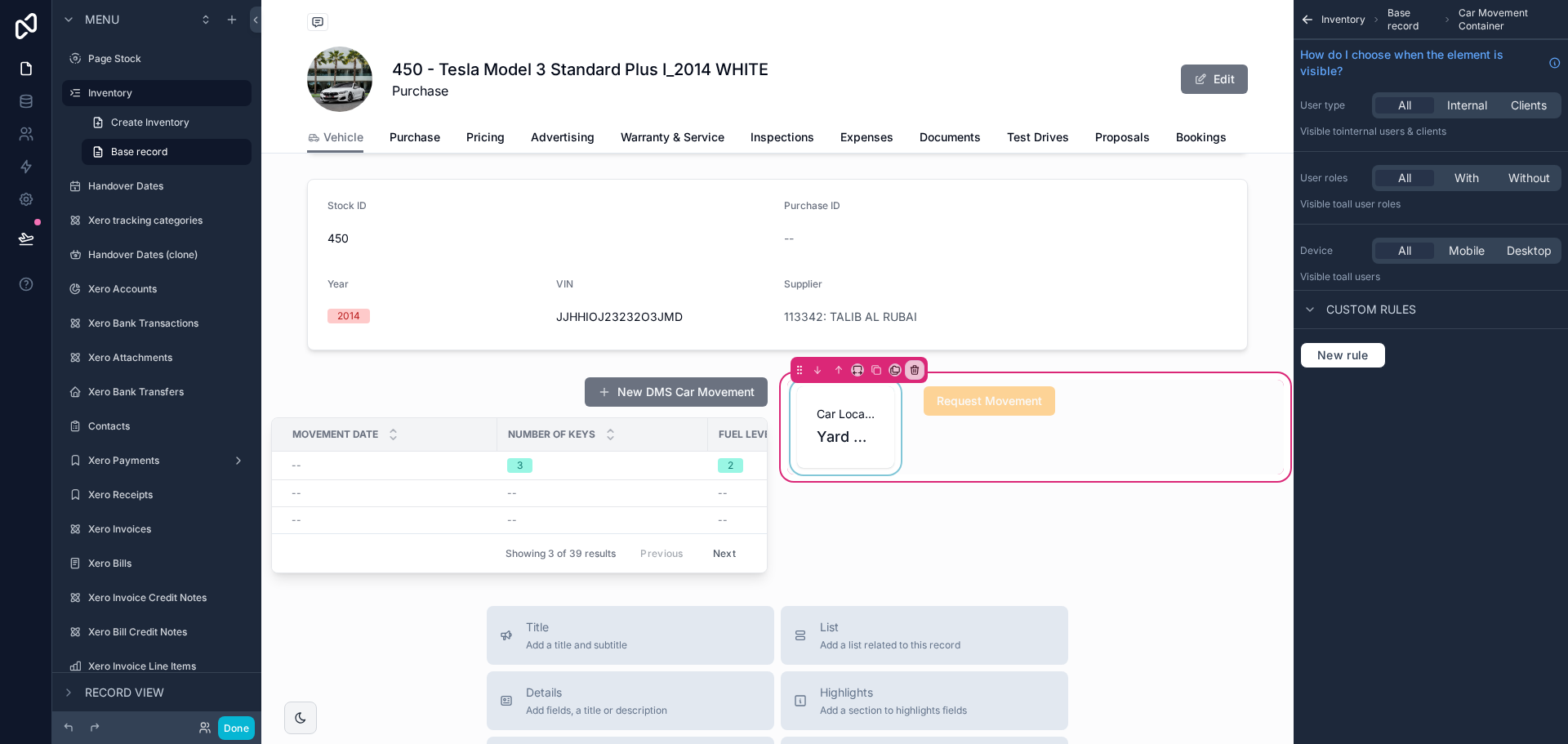
click at [855, 424] on div "scrollable content" at bounding box center [846, 427] width 117 height 95
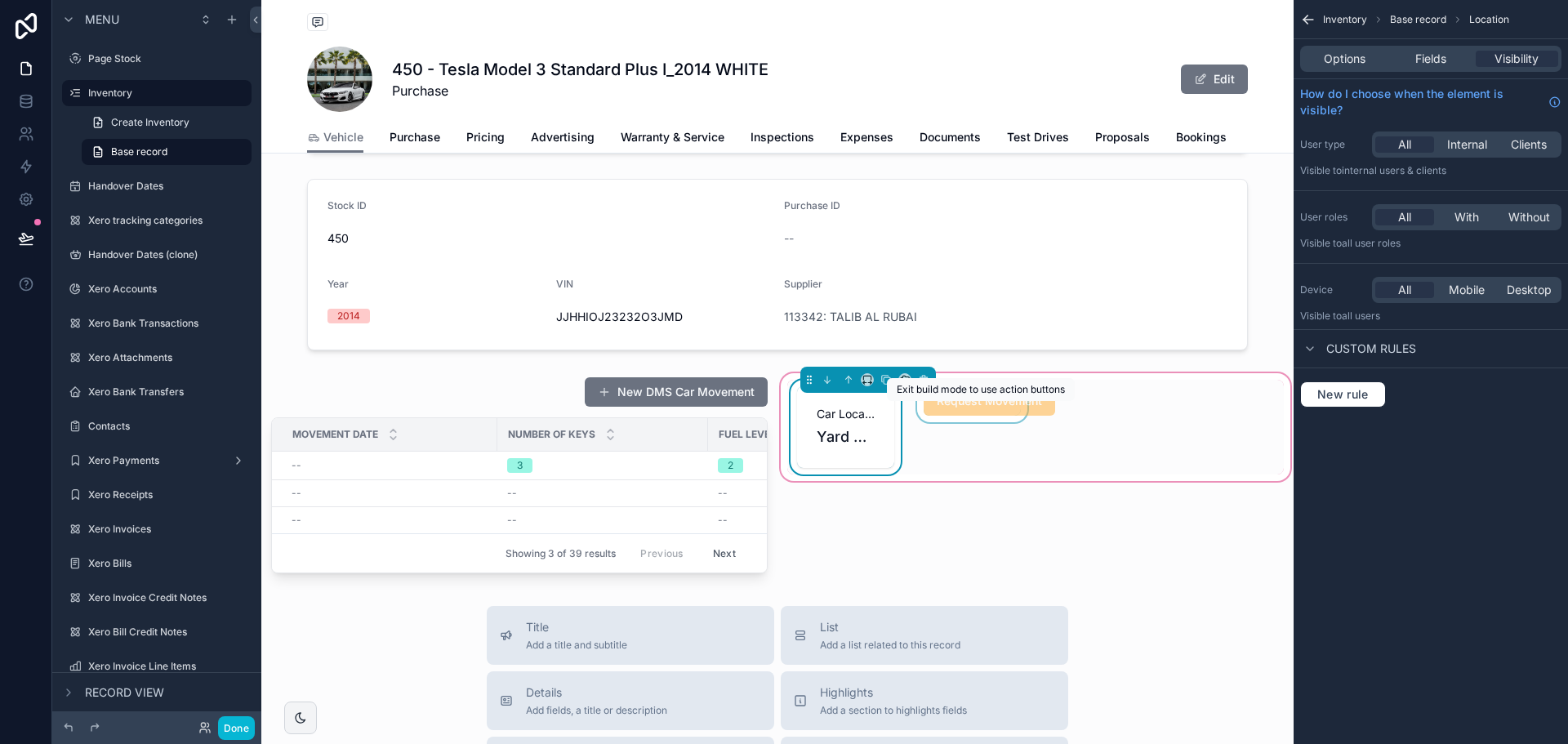
click at [1028, 408] on span "Request Movement" at bounding box center [989, 400] width 132 height 16
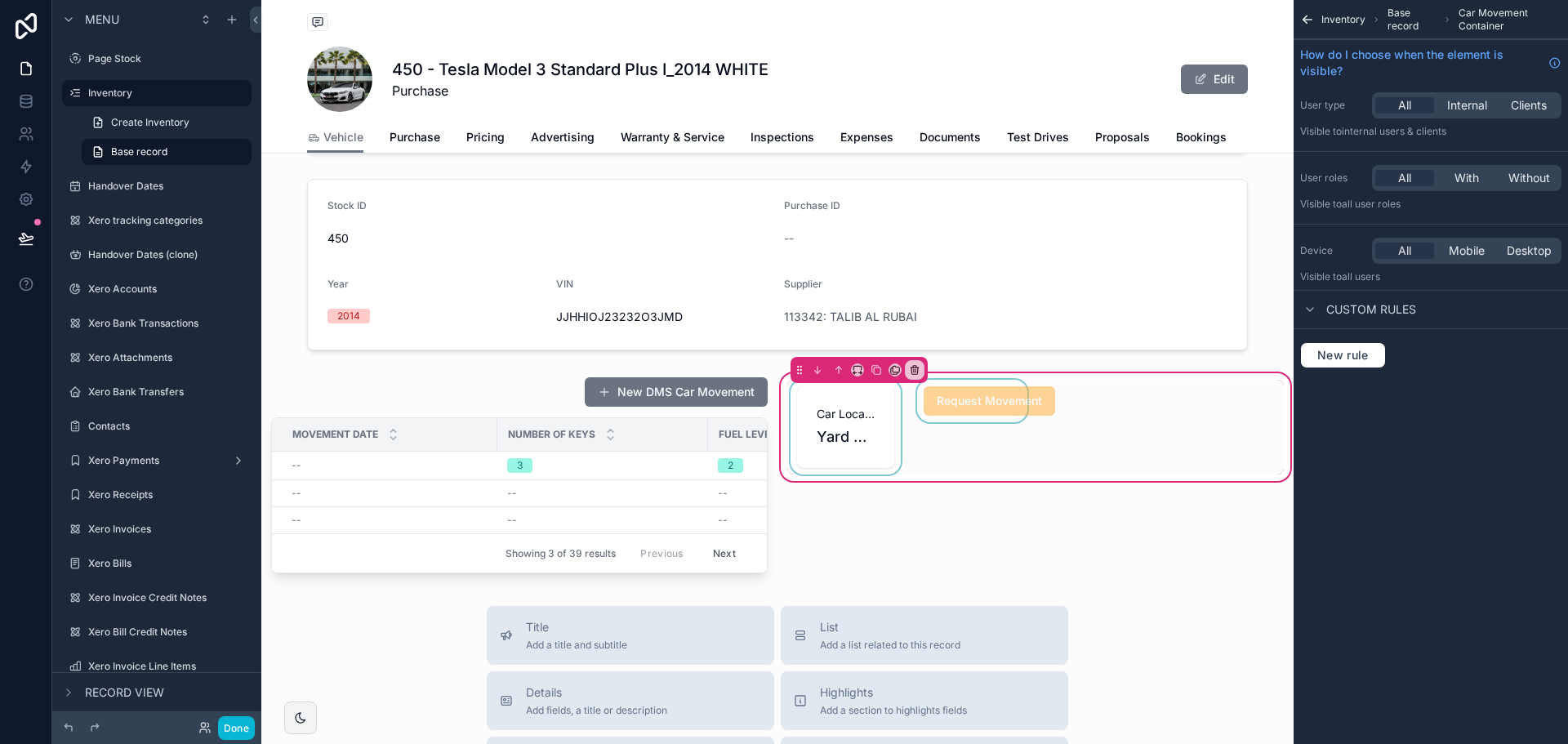
click at [1003, 411] on div "scrollable content" at bounding box center [972, 427] width 117 height 95
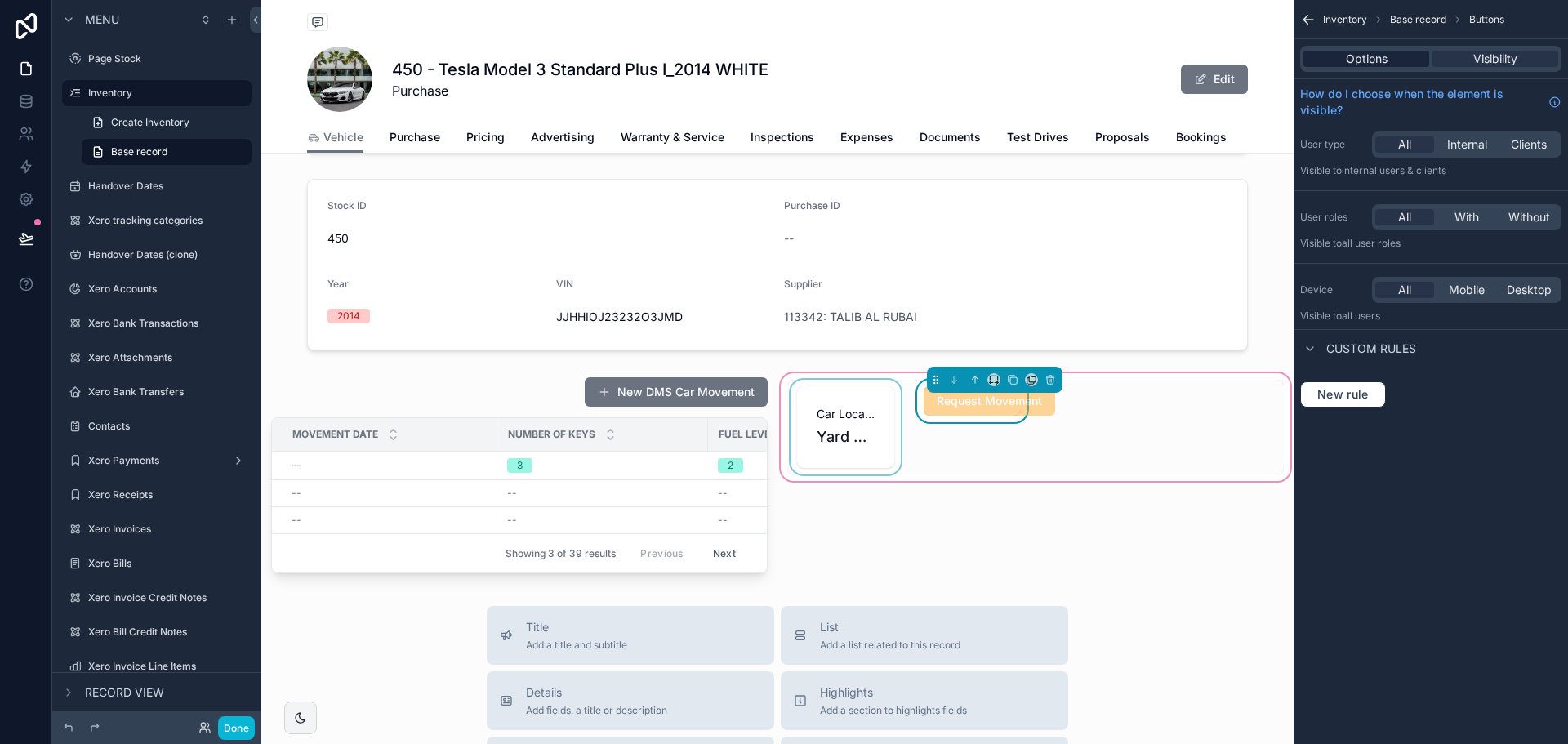
click at [1394, 53] on div "Options" at bounding box center [1366, 59] width 126 height 16
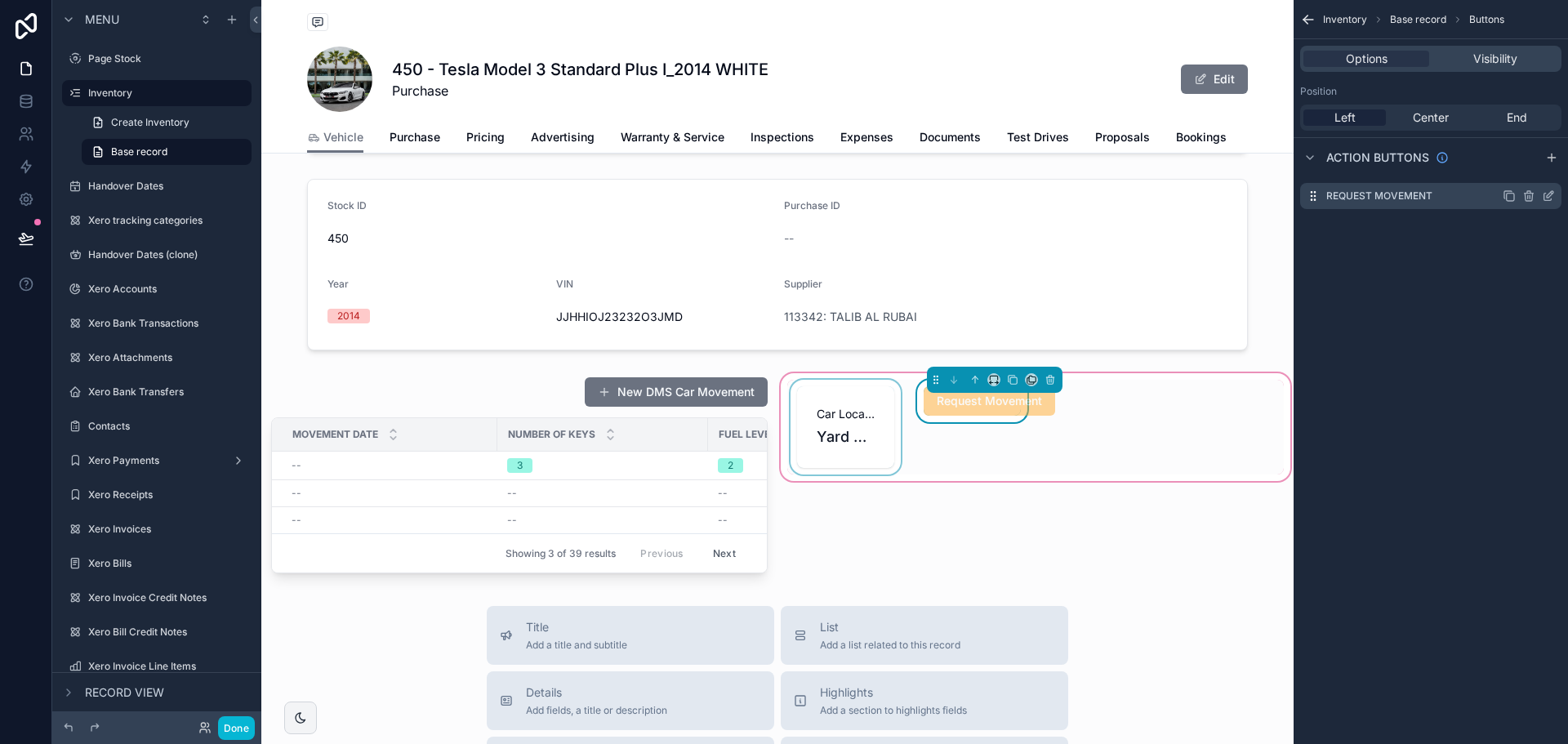
click at [1544, 193] on icon "scrollable content" at bounding box center [1547, 195] width 13 height 13
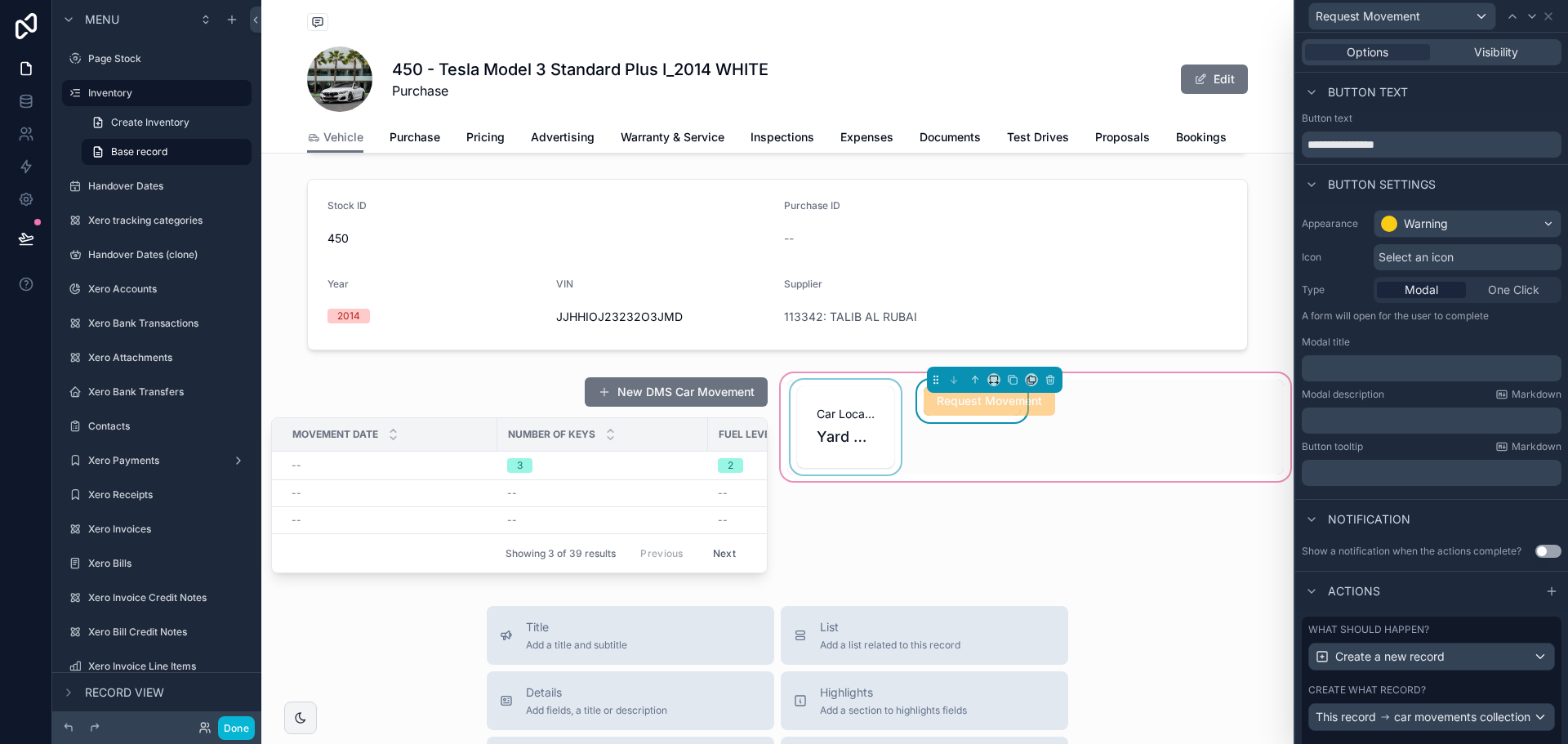
scroll to position [78, 0]
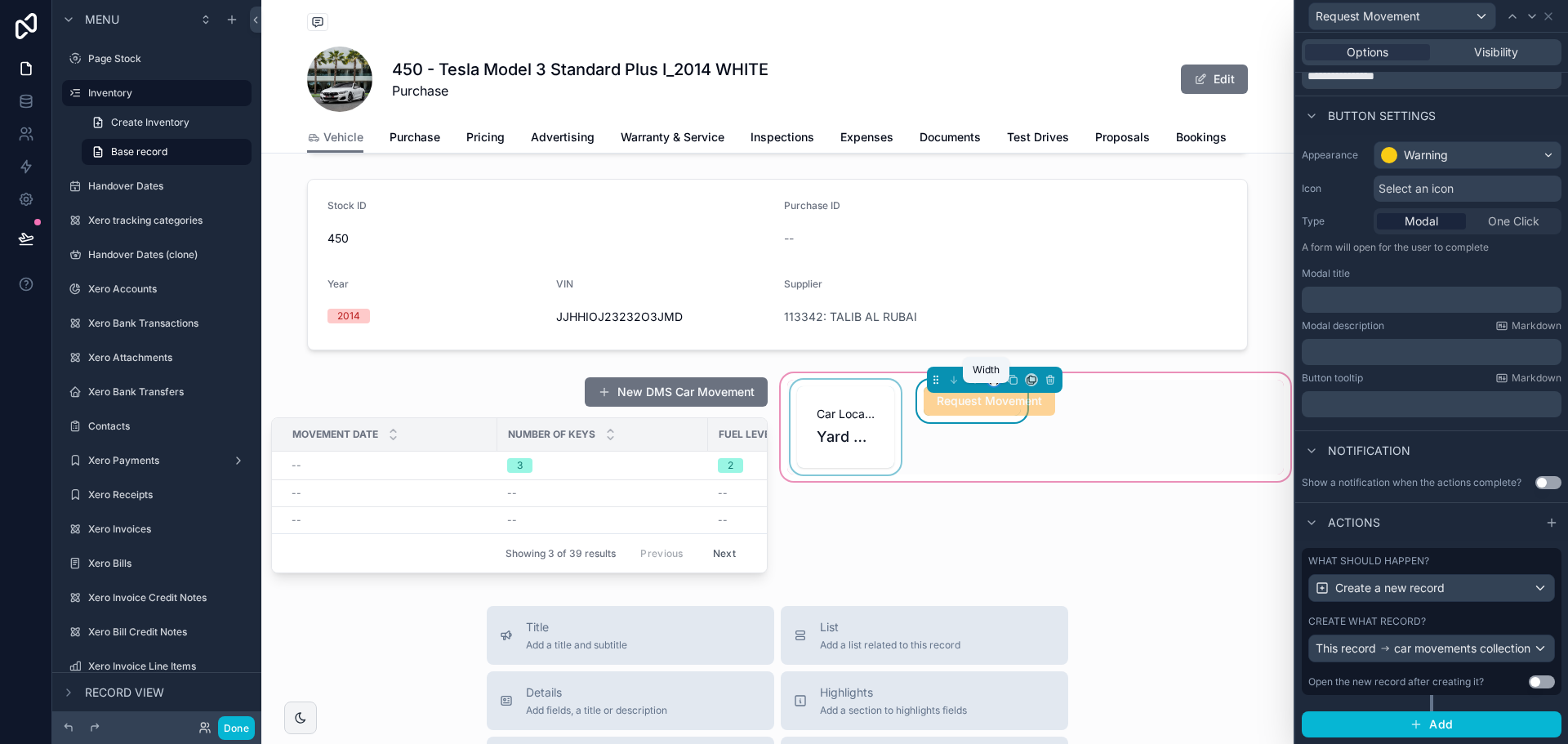
click at [988, 386] on icon "scrollable content" at bounding box center [993, 380] width 11 height 11
click at [1028, 484] on div "33%" at bounding box center [1019, 484] width 51 height 20
click at [995, 383] on icon "scrollable content" at bounding box center [997, 383] width 3 height 0
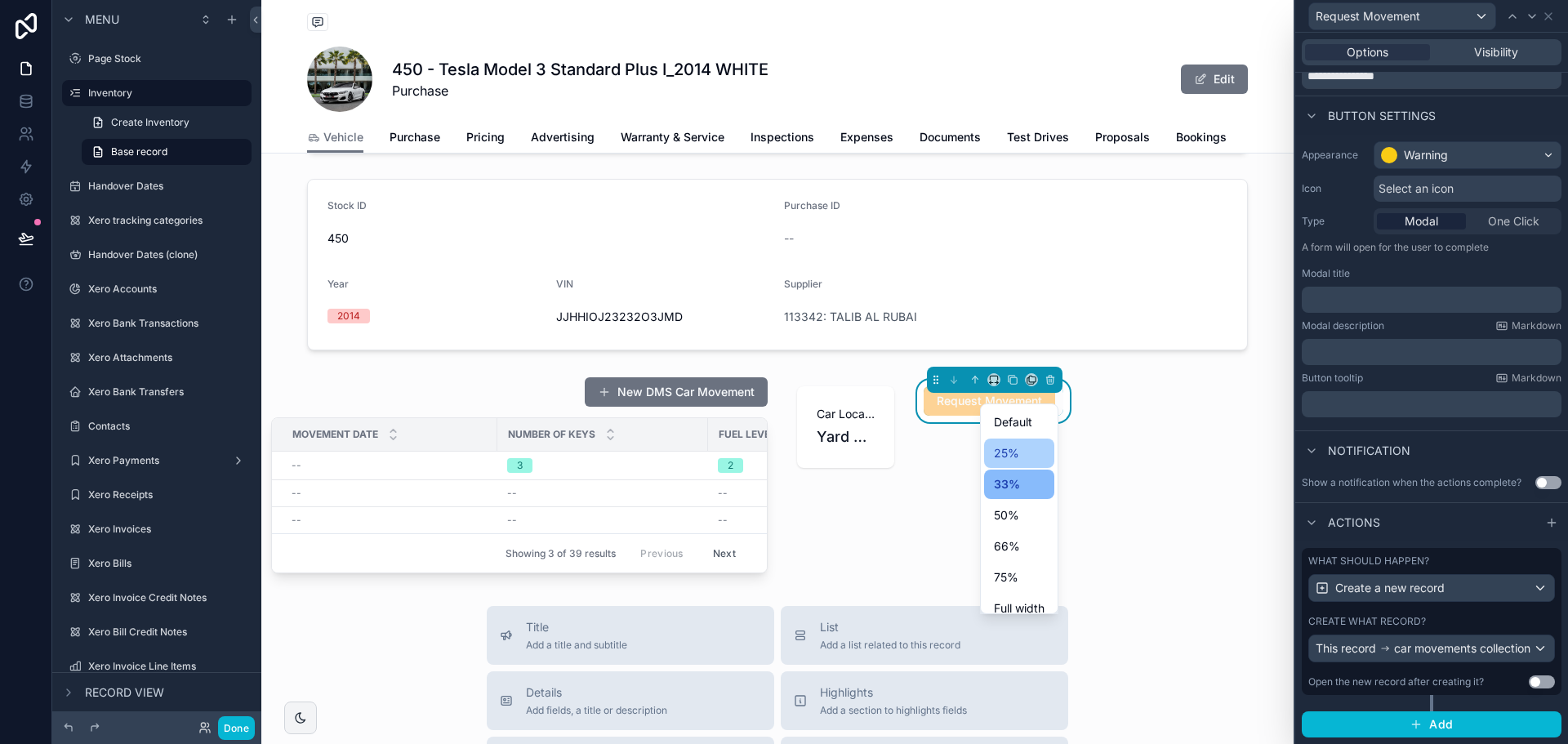
click at [1003, 456] on span "25%" at bounding box center [1006, 453] width 25 height 20
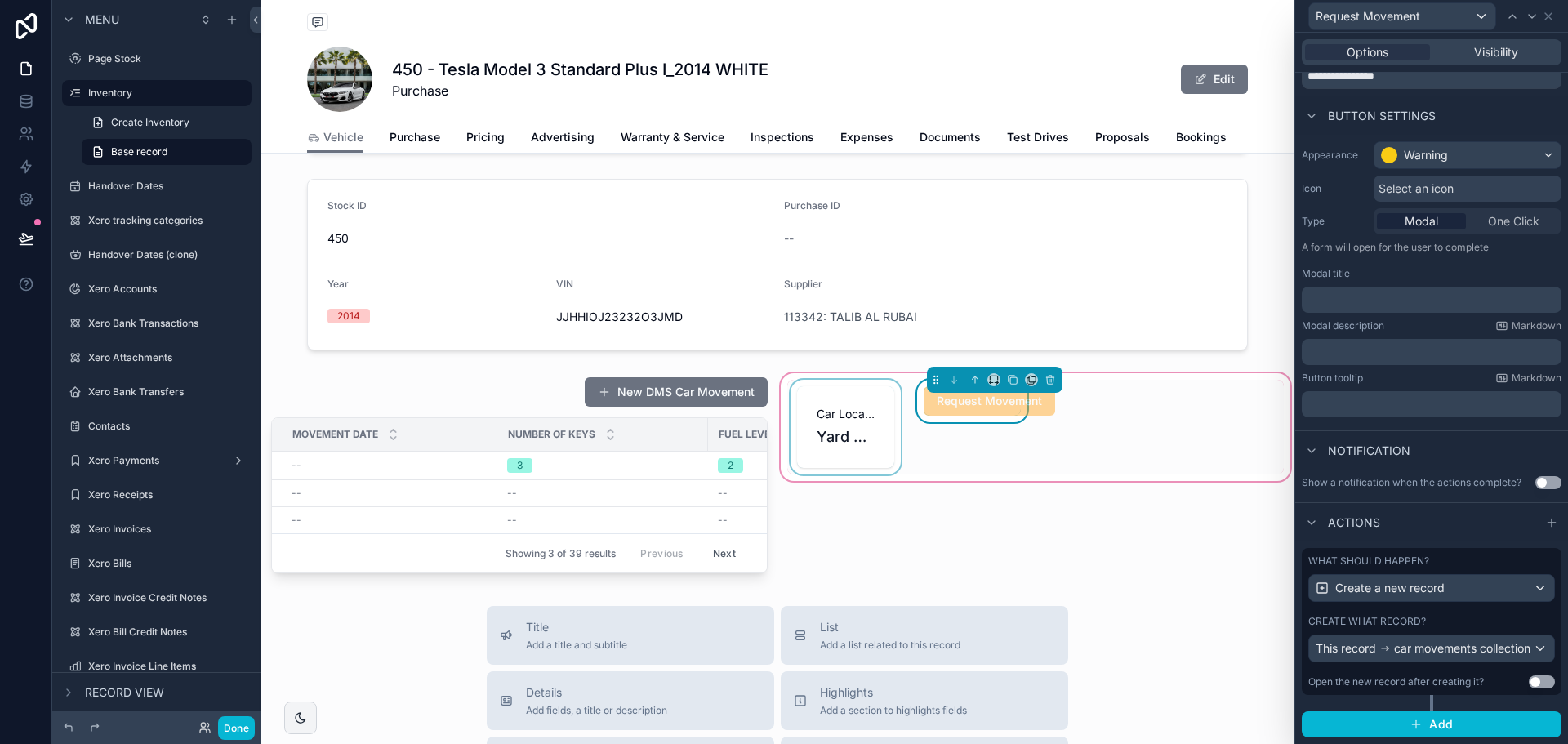
click at [885, 441] on div "scrollable content" at bounding box center [846, 427] width 117 height 95
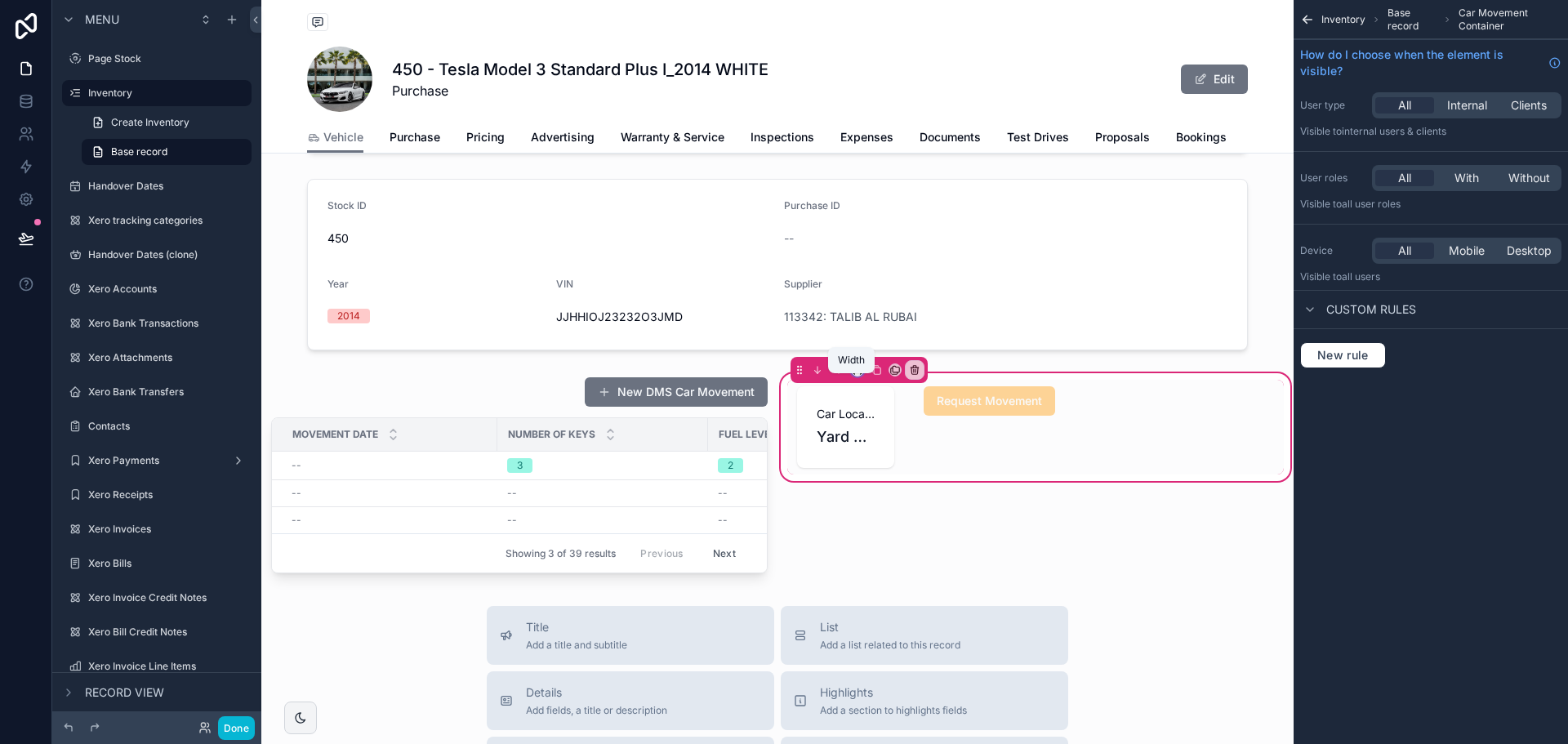
click at [852, 375] on icon "scrollable content" at bounding box center [857, 369] width 11 height 11
click at [891, 524] on div "66%" at bounding box center [885, 536] width 71 height 29
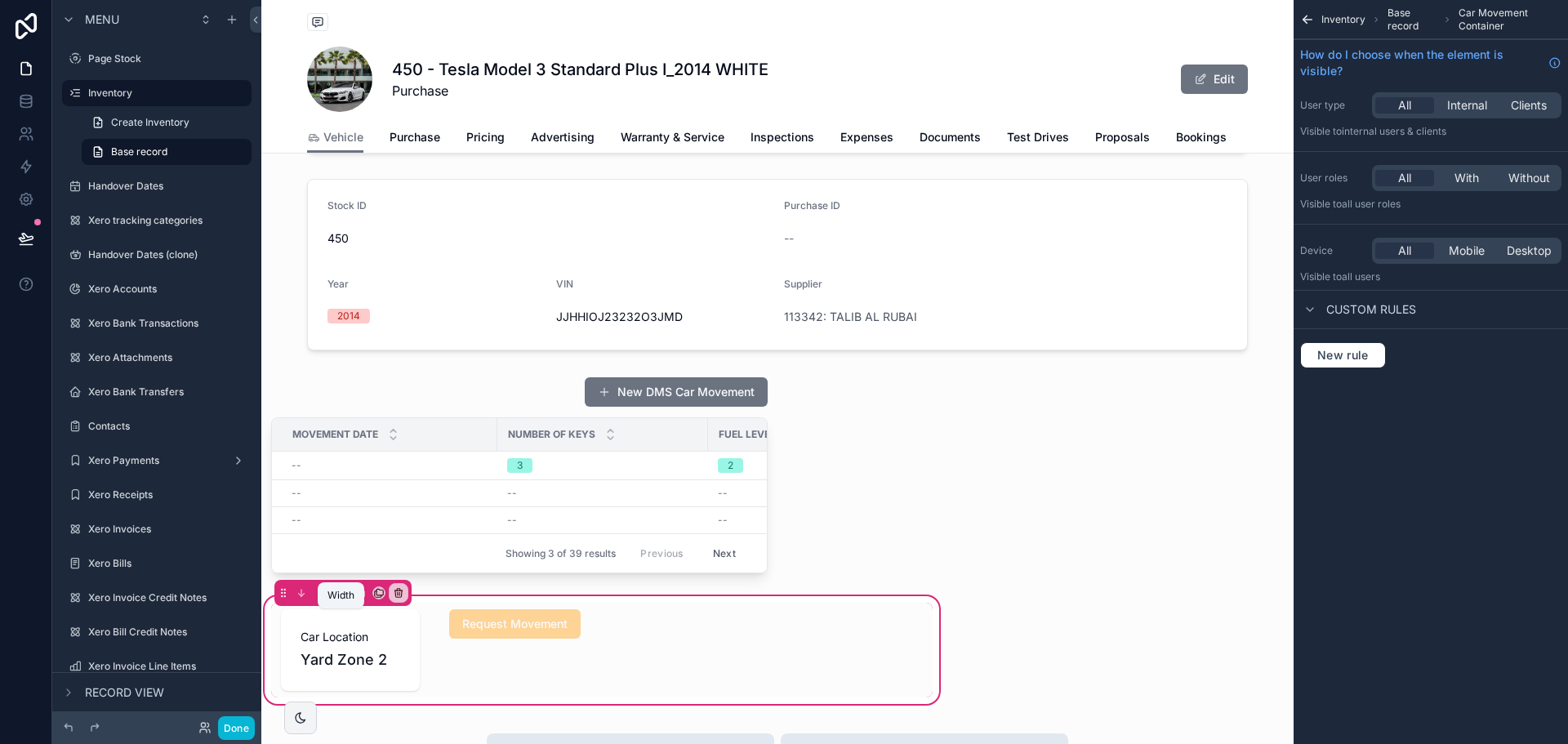
click at [343, 593] on icon "scrollable content" at bounding box center [341, 591] width 8 height 4
click at [367, 513] on span "50%" at bounding box center [361, 511] width 25 height 20
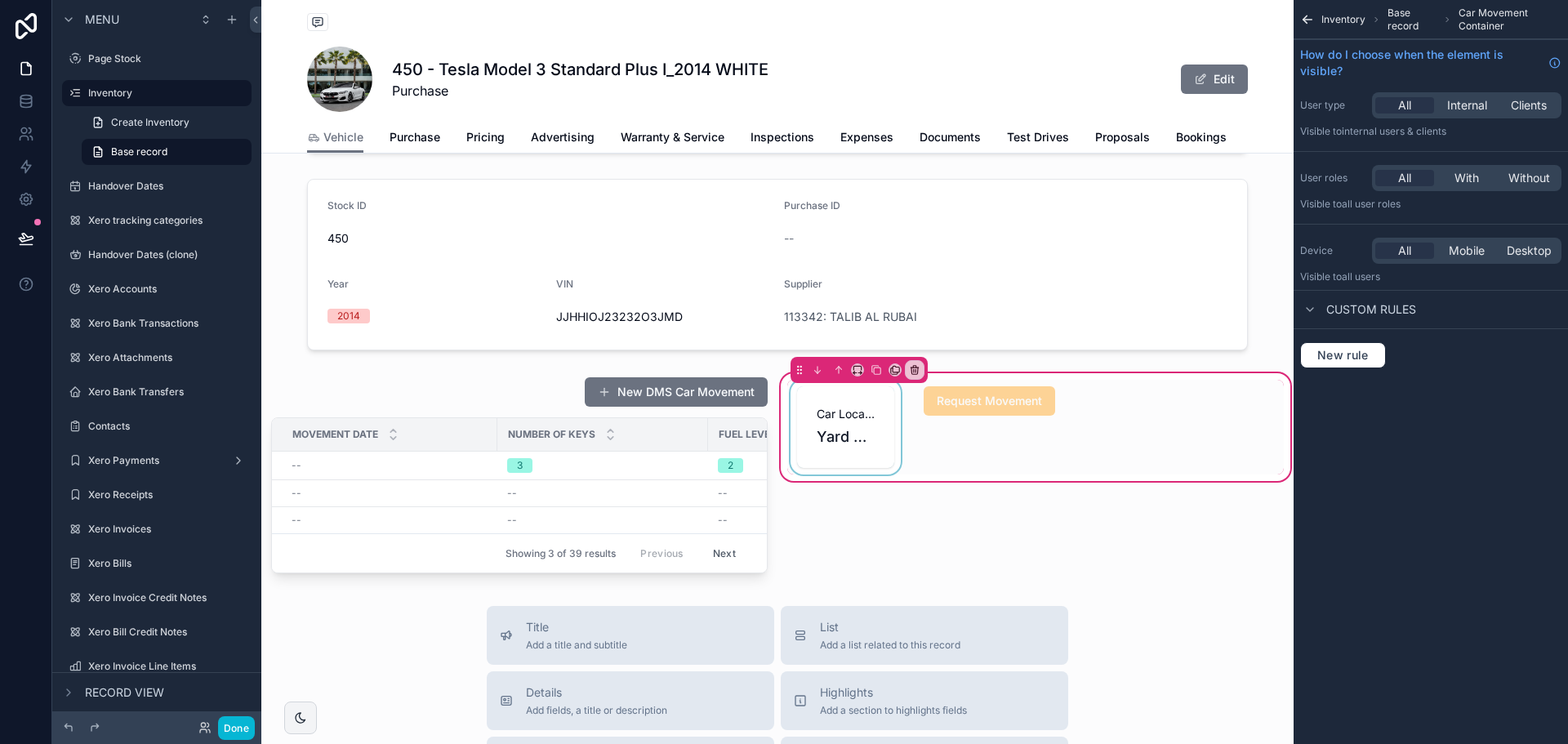
click at [817, 457] on div "scrollable content" at bounding box center [846, 427] width 117 height 95
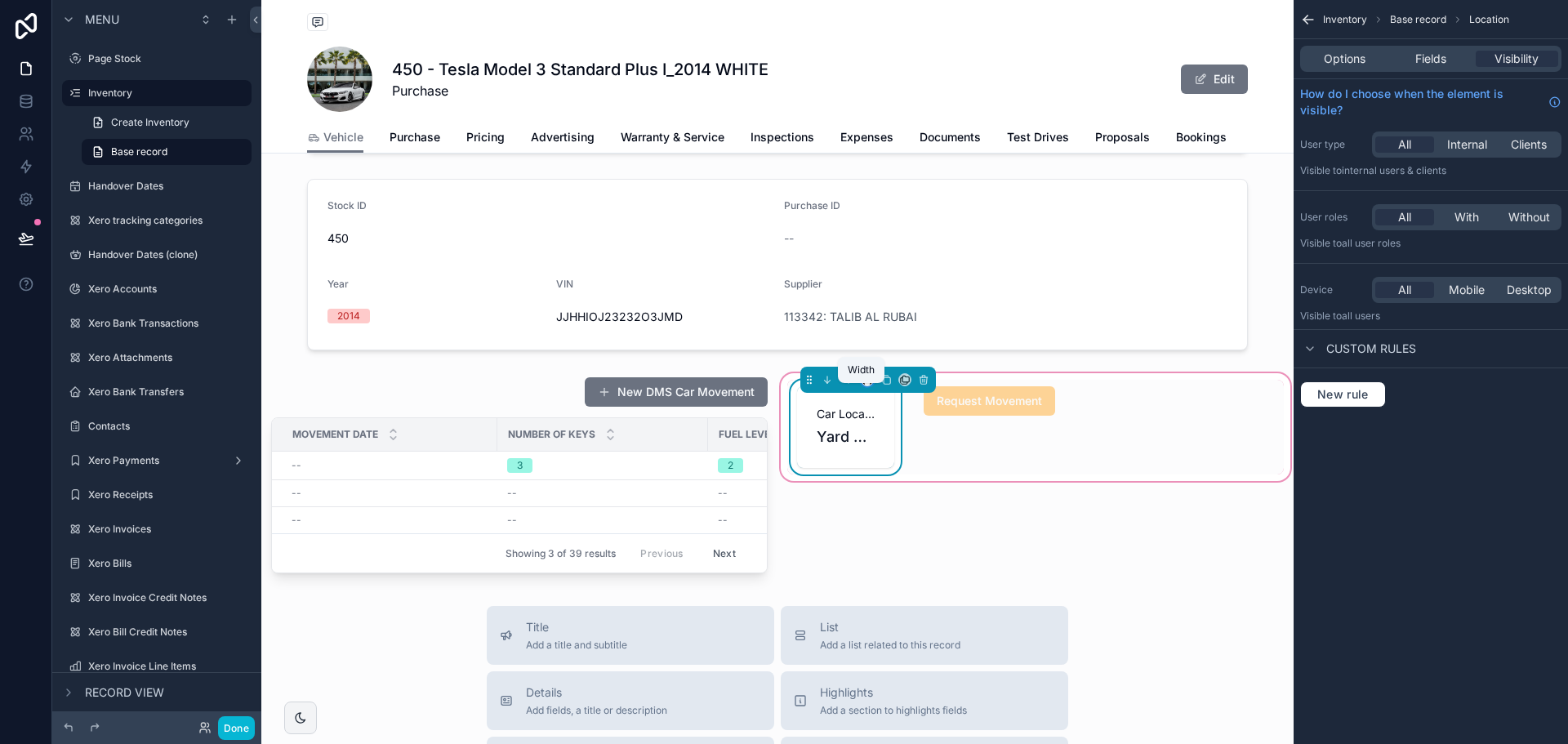
click at [861, 386] on icon "scrollable content" at bounding box center [867, 380] width 11 height 11
click at [892, 489] on span "33%" at bounding box center [882, 484] width 26 height 20
click at [868, 383] on icon "scrollable content" at bounding box center [870, 383] width 3 height 0
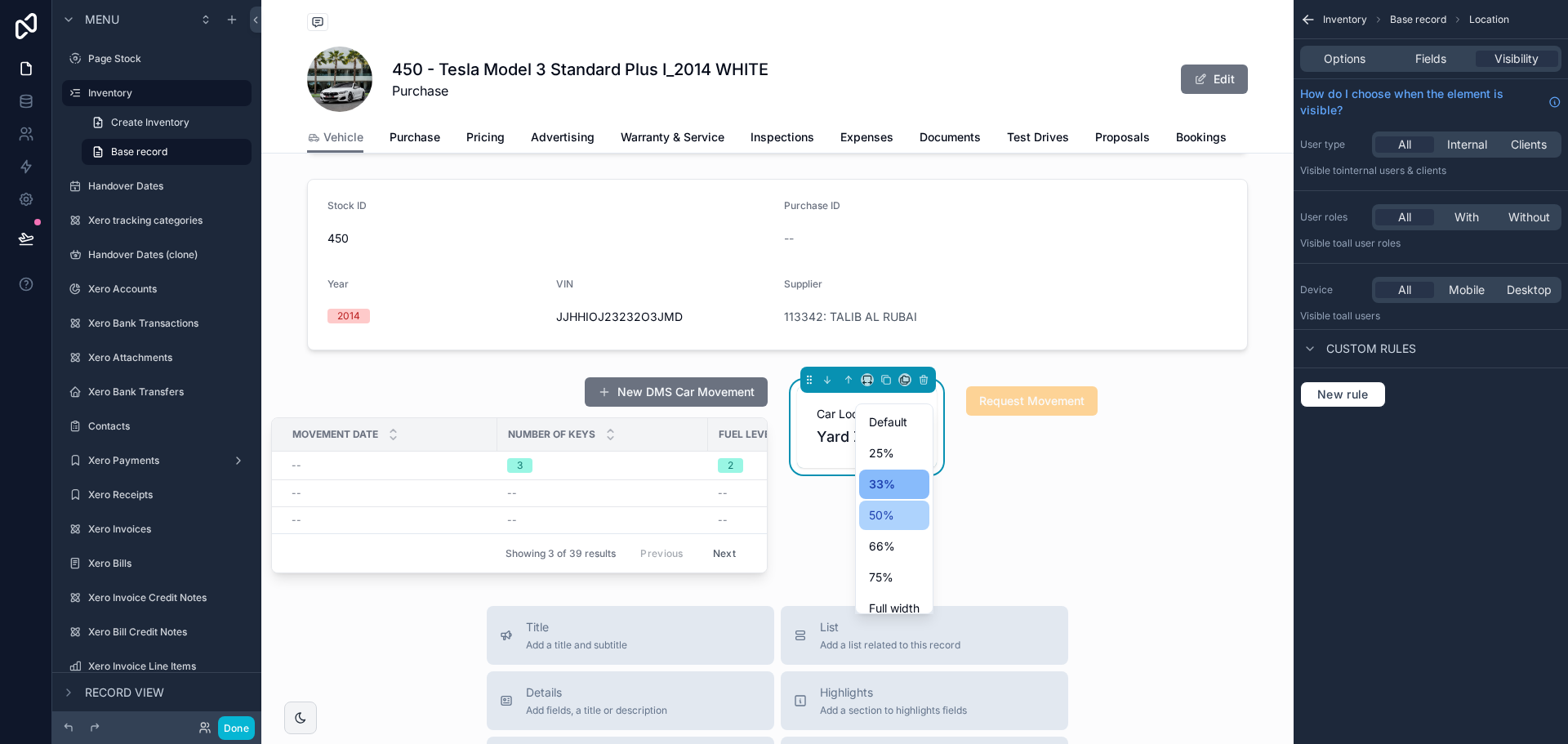
click at [878, 517] on span "50%" at bounding box center [881, 515] width 25 height 20
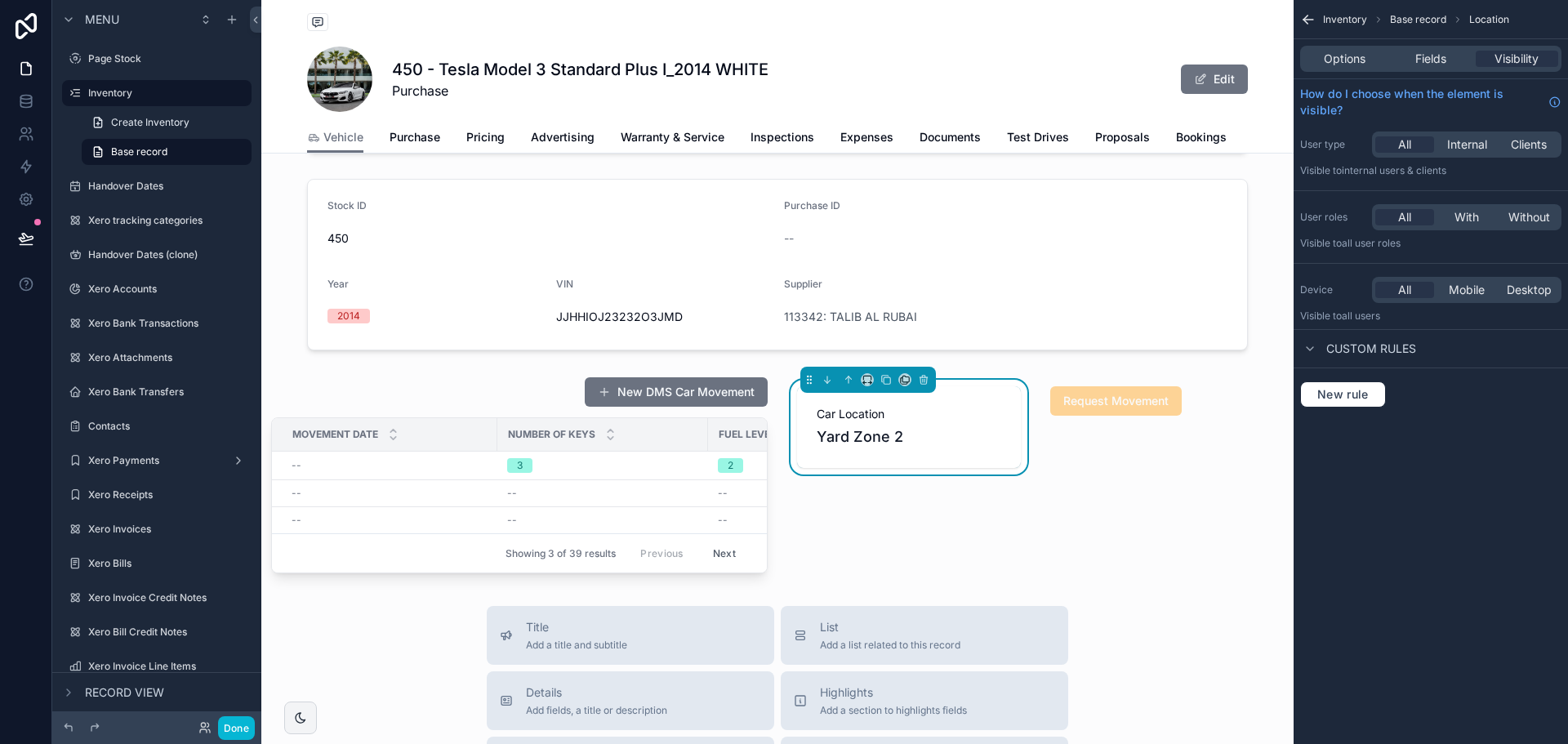
click at [1098, 556] on div "Car Location [GEOGRAPHIC_DATA] 2 Request Movement" at bounding box center [1035, 475] width 516 height 210
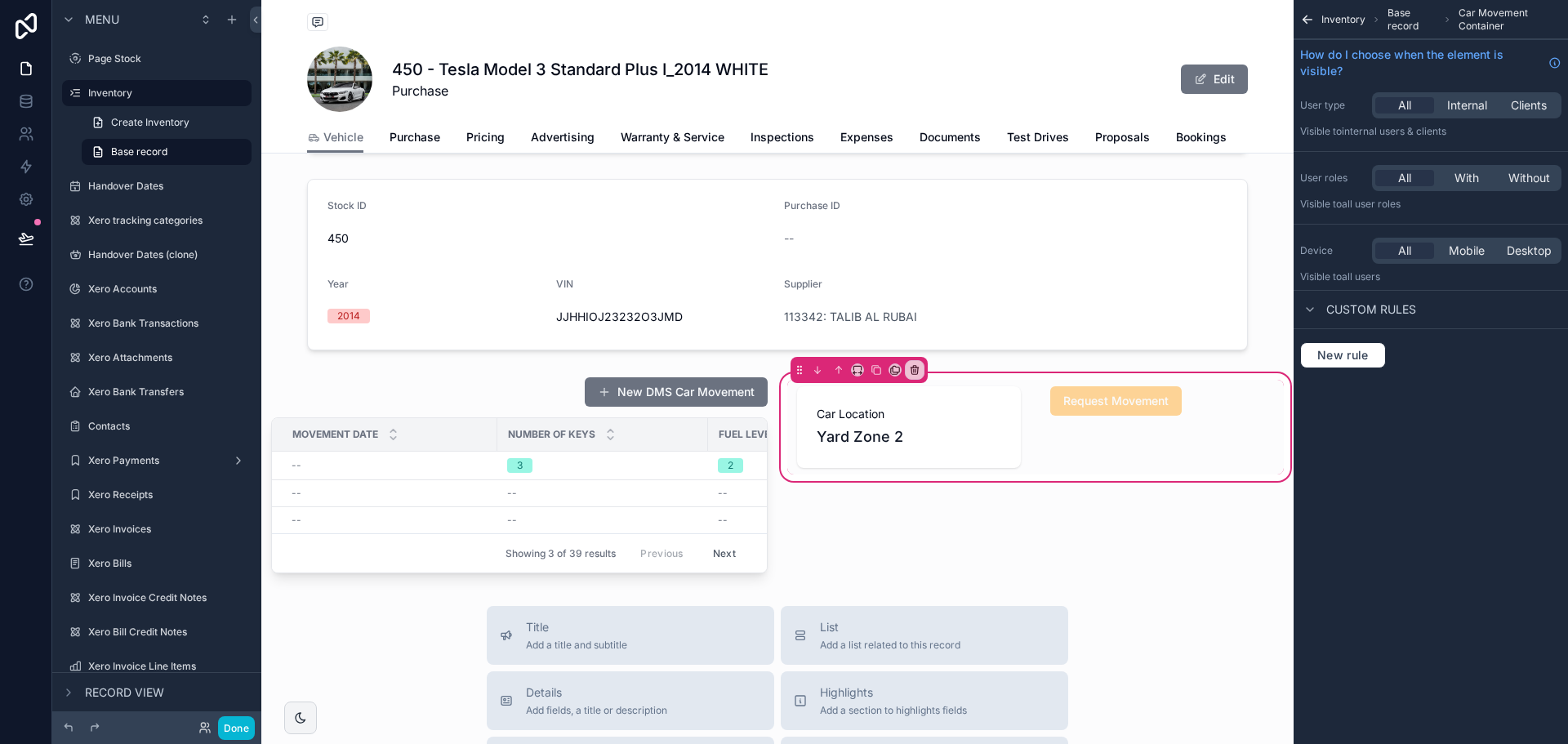
click at [1228, 450] on div "Car Location [GEOGRAPHIC_DATA] 2 Request Movement" at bounding box center [1035, 427] width 497 height 95
click at [855, 375] on icon "scrollable content" at bounding box center [857, 369] width 11 height 11
click at [886, 480] on div "33%" at bounding box center [884, 474] width 51 height 20
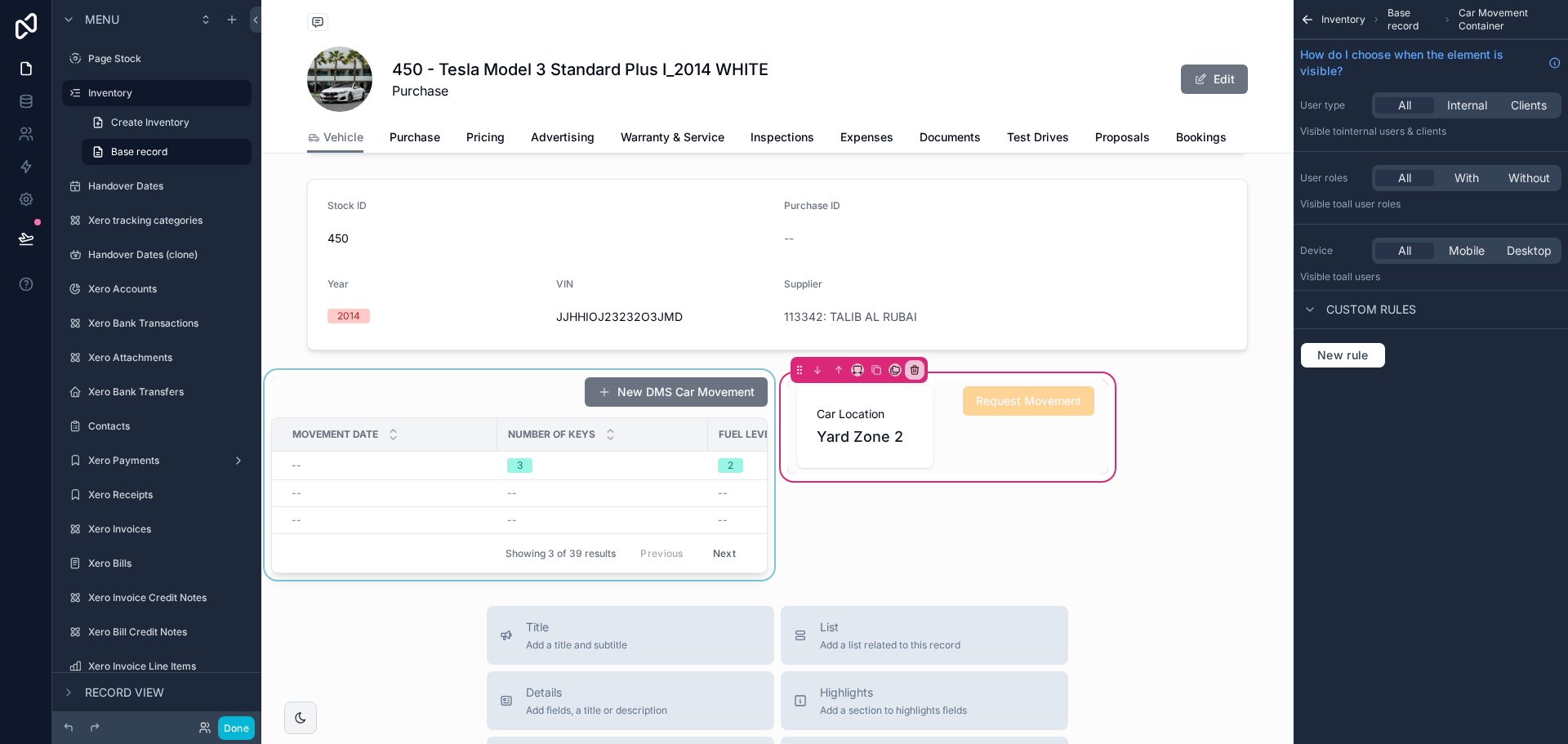
click at [540, 419] on div "scrollable content" at bounding box center [520, 475] width 516 height 210
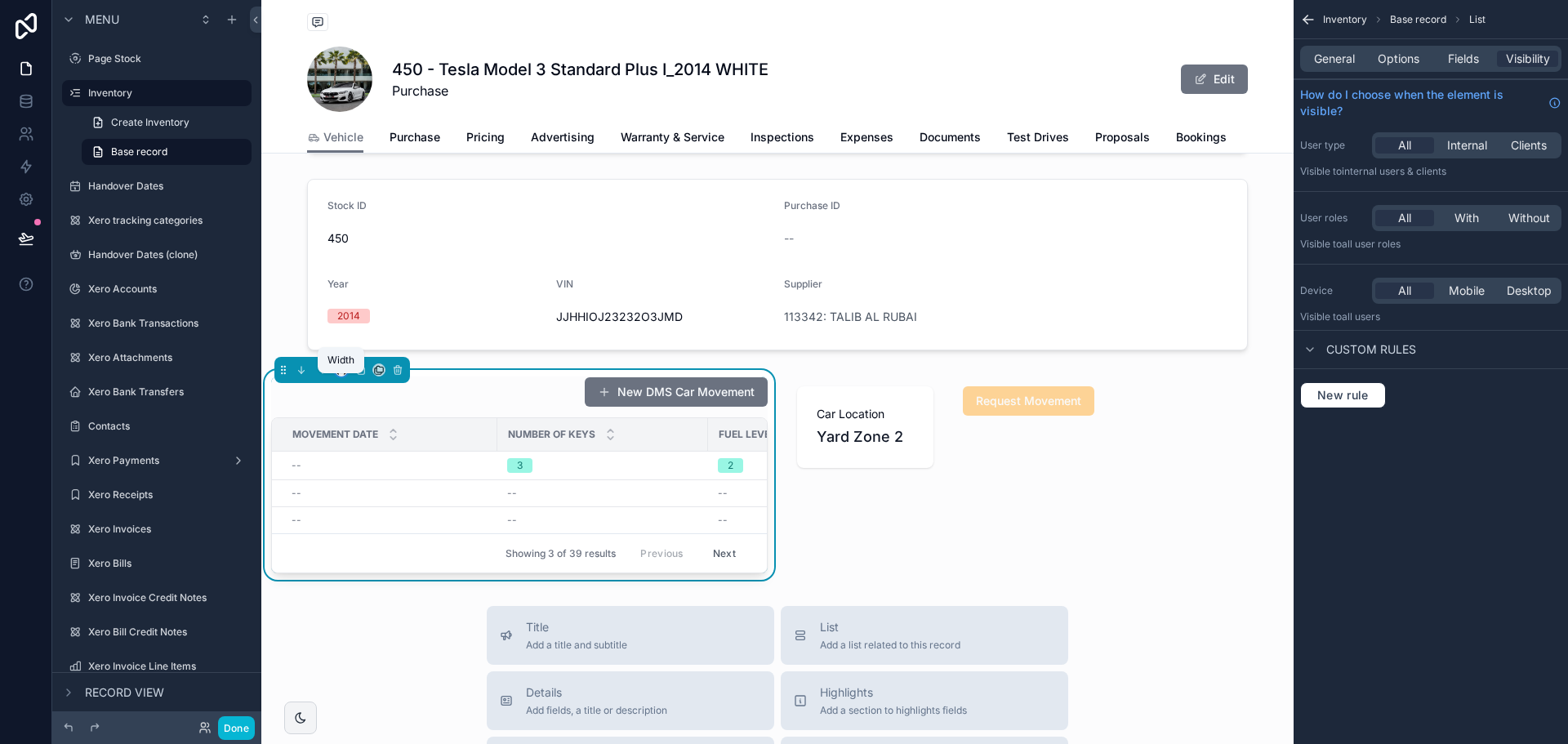
click at [343, 375] on icon "scrollable content" at bounding box center [341, 369] width 11 height 11
click at [366, 536] on span "66%" at bounding box center [361, 536] width 26 height 20
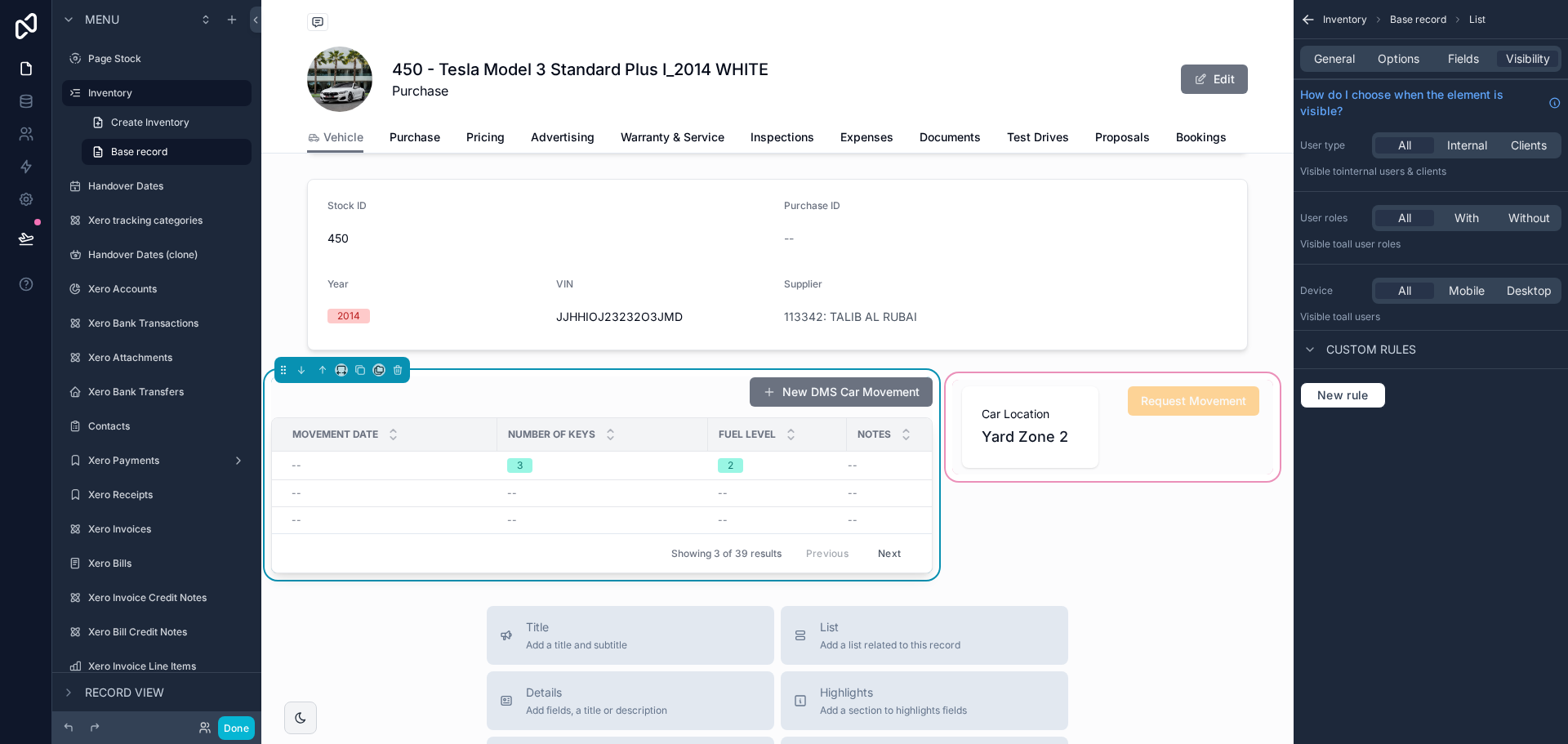
click at [1070, 565] on div "scrollable content" at bounding box center [1113, 475] width 341 height 210
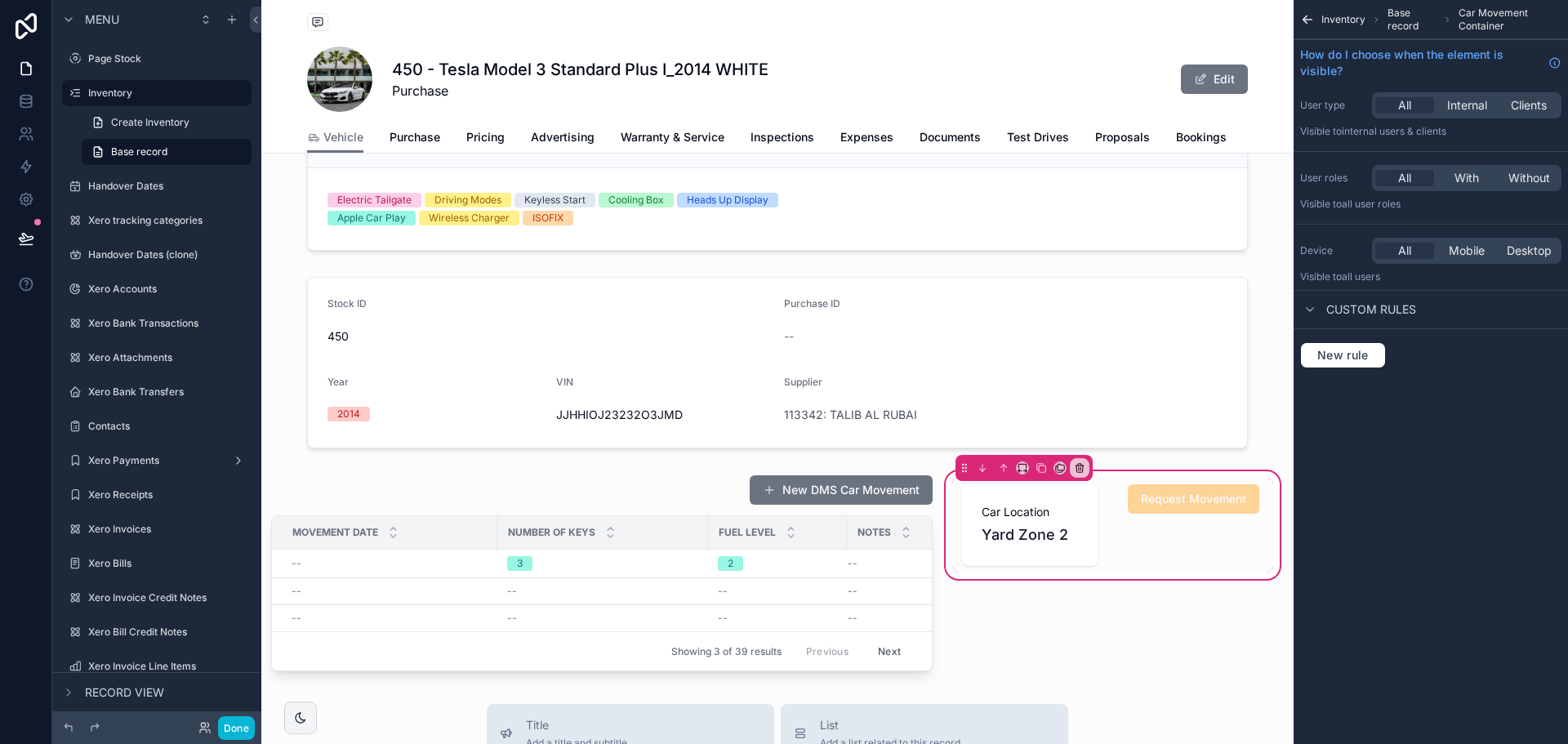
scroll to position [0, 0]
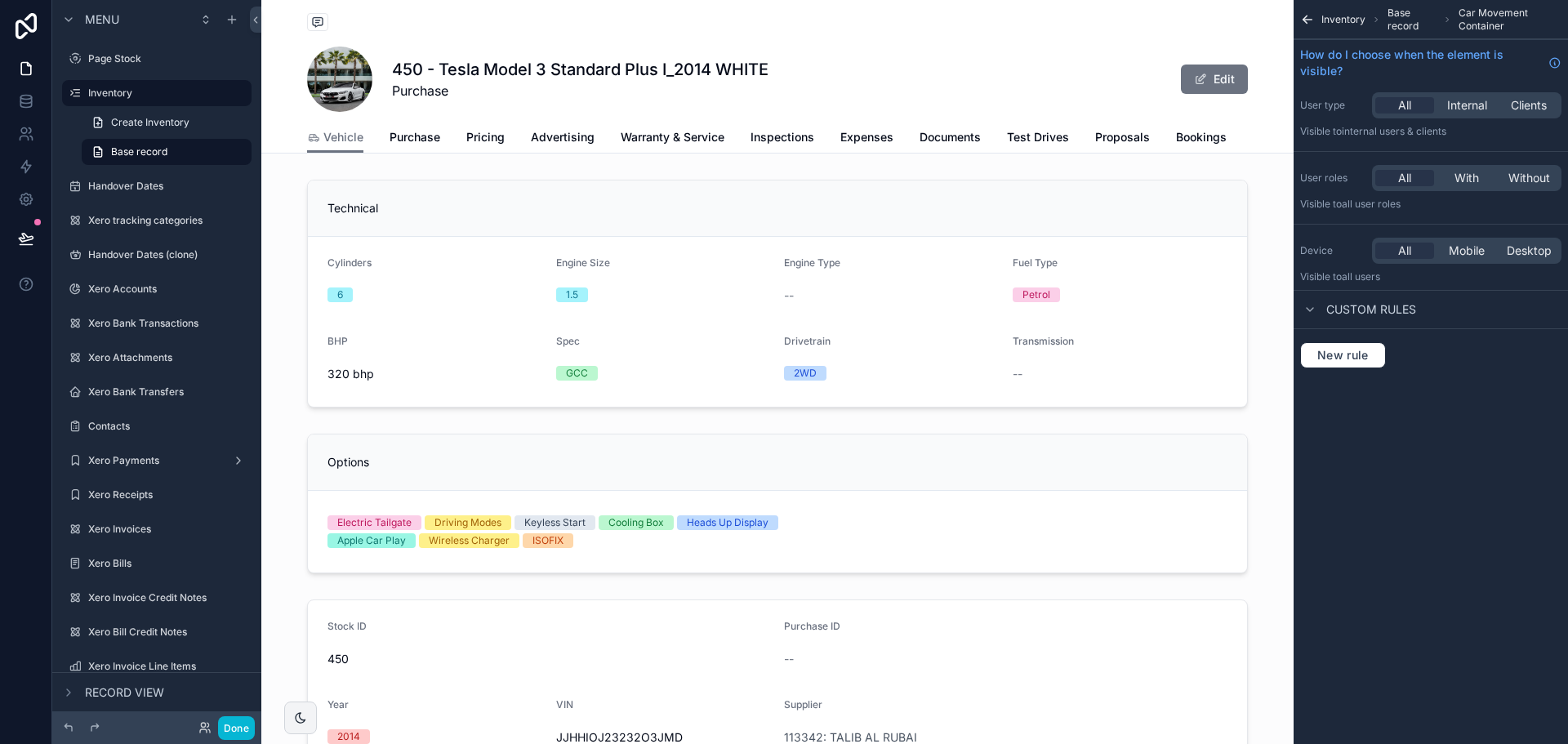
click at [487, 100] on span "Purchase" at bounding box center [579, 90] width 376 height 20
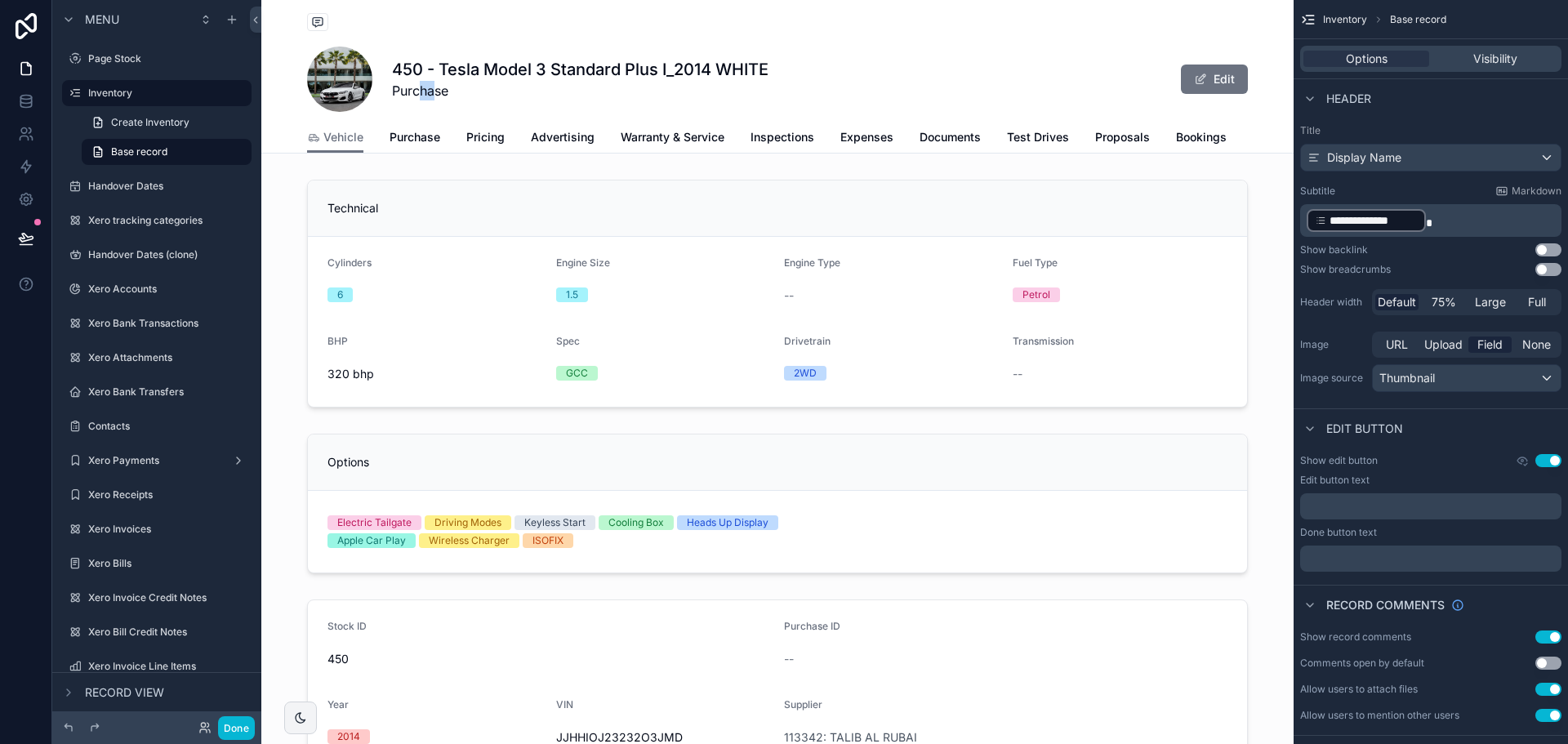
drag, startPoint x: 416, startPoint y: 90, endPoint x: 447, endPoint y: 95, distance: 31.4
click at [434, 94] on span "Purchase" at bounding box center [579, 90] width 376 height 20
click at [457, 96] on span "Purchase" at bounding box center [579, 90] width 376 height 20
click at [495, 93] on span "Purchase" at bounding box center [579, 90] width 376 height 20
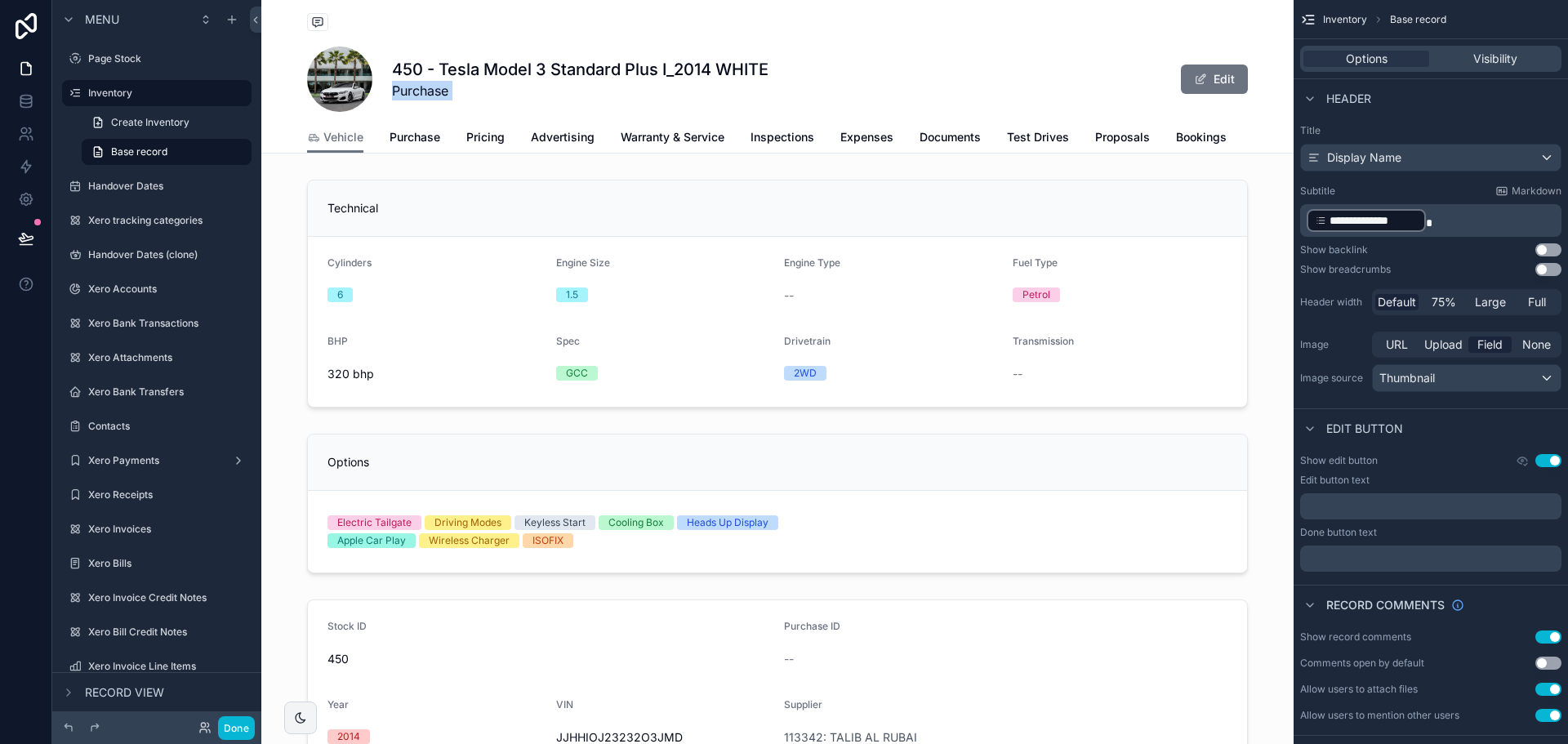
click at [495, 93] on span "Purchase" at bounding box center [579, 90] width 376 height 20
click at [1451, 221] on p "**********" at bounding box center [1432, 220] width 251 height 26
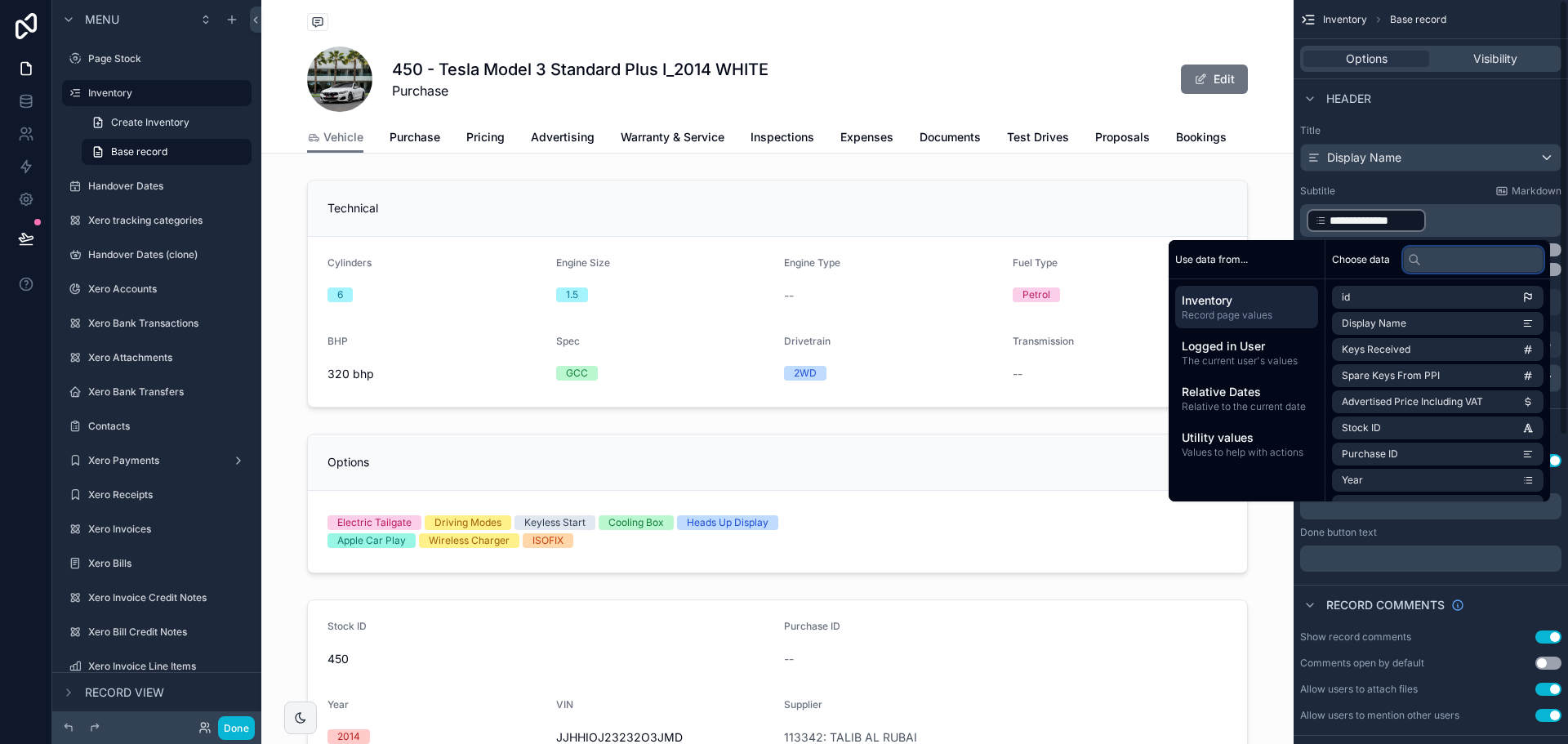
click at [1435, 257] on input "text" at bounding box center [1472, 260] width 140 height 26
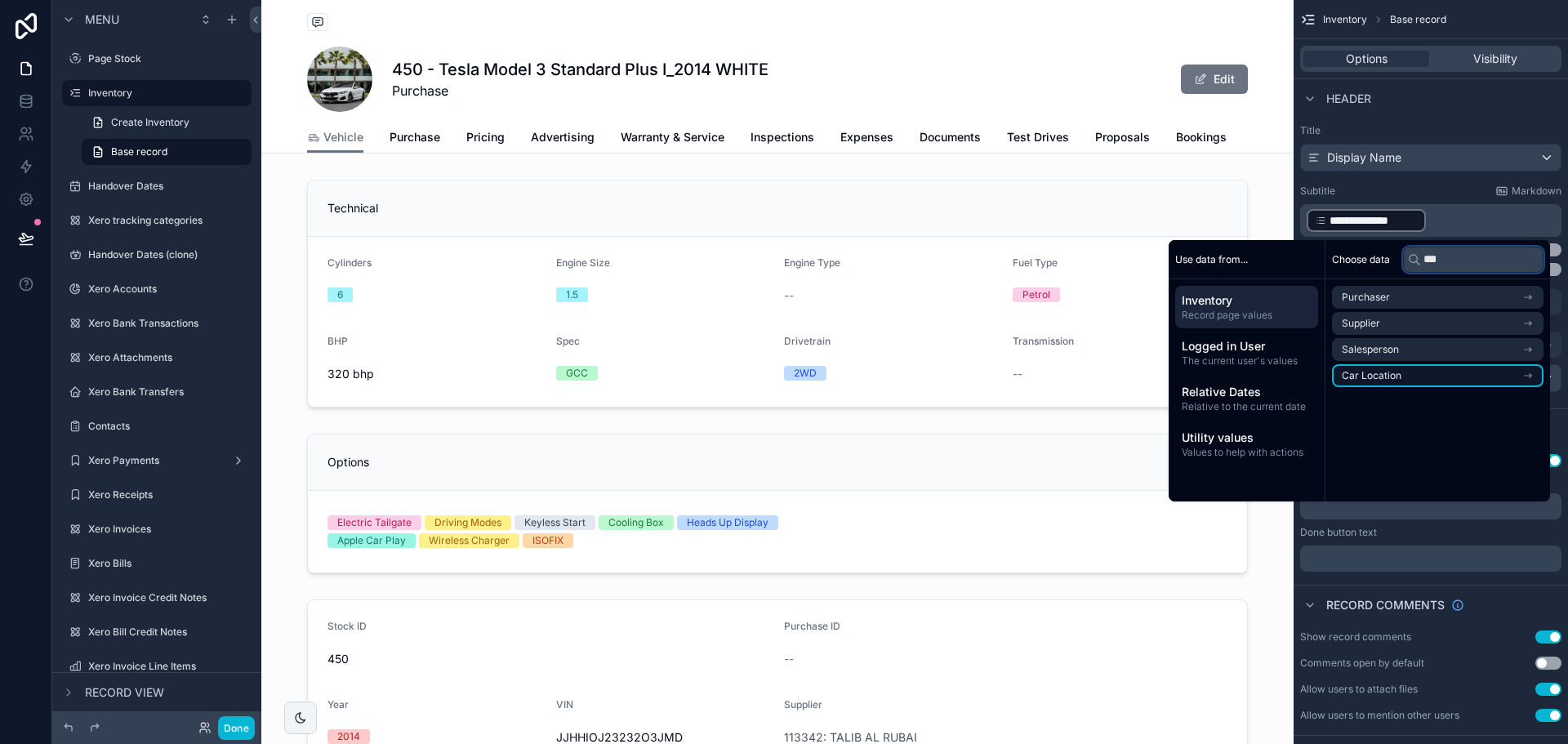
type input "***"
click at [1415, 368] on li "Car Location" at bounding box center [1438, 375] width 212 height 23
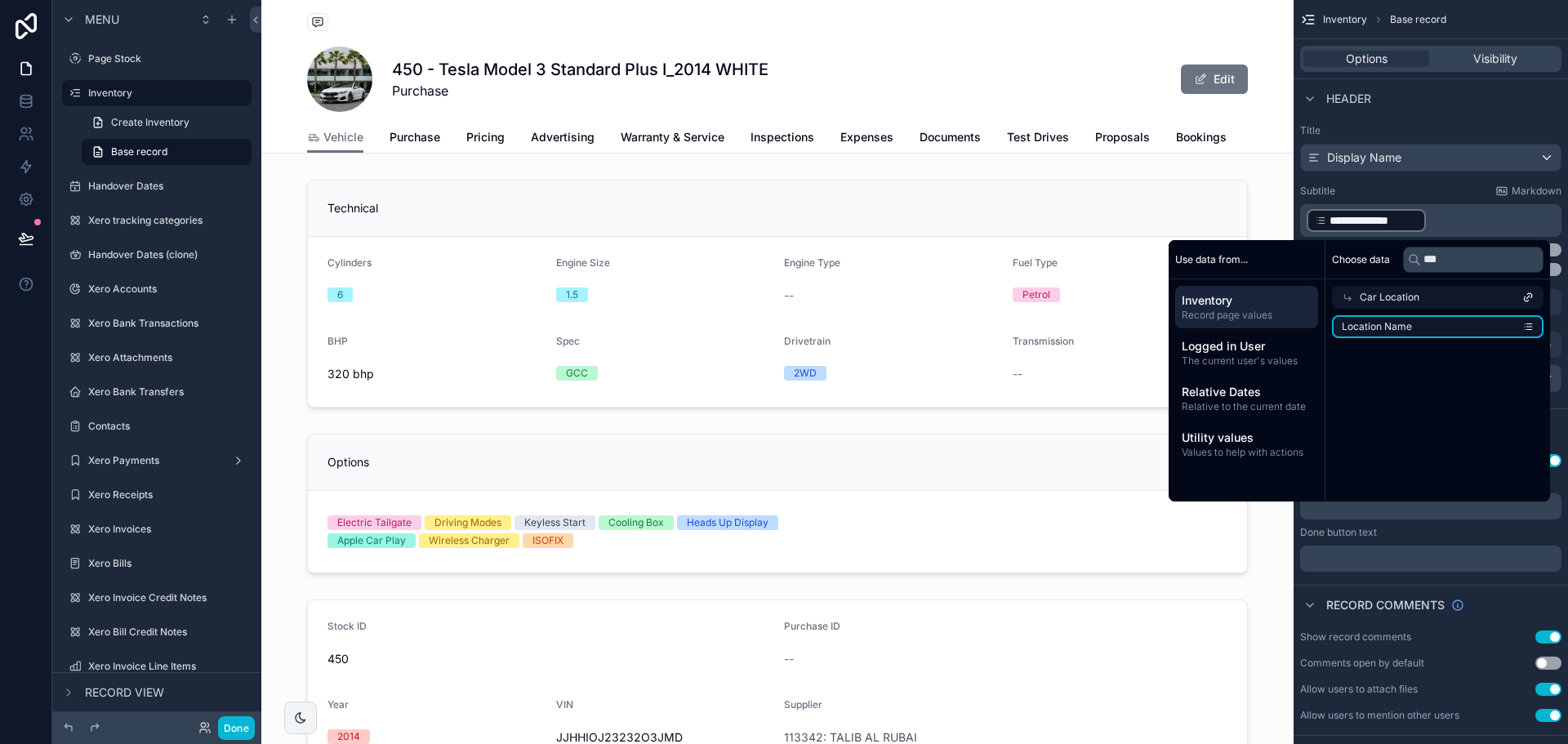
click at [1419, 332] on li "Location Name" at bounding box center [1438, 326] width 212 height 23
click at [1556, 218] on p "**********" at bounding box center [1432, 220] width 251 height 26
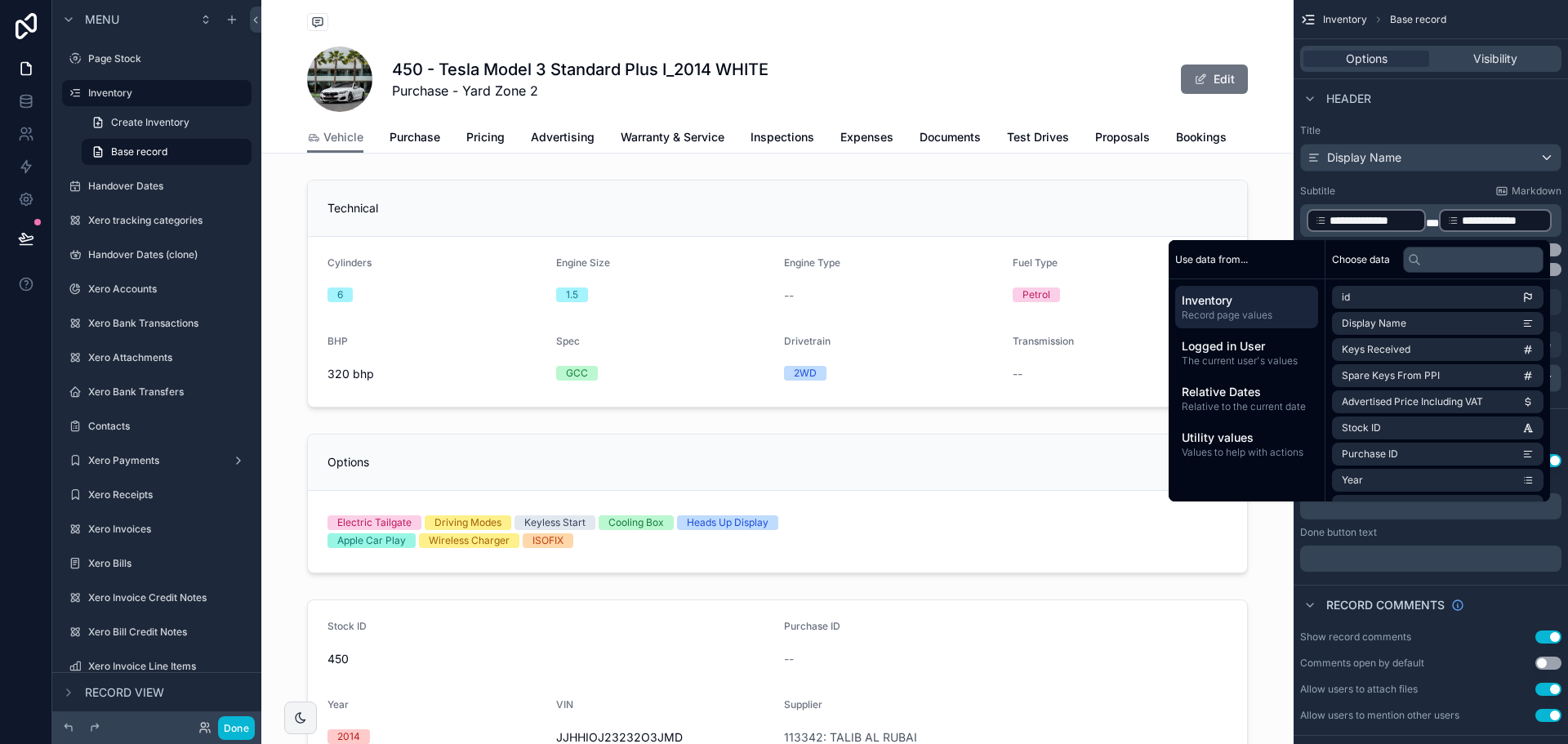
click at [1445, 189] on div "Subtitle Markdown" at bounding box center [1431, 190] width 262 height 13
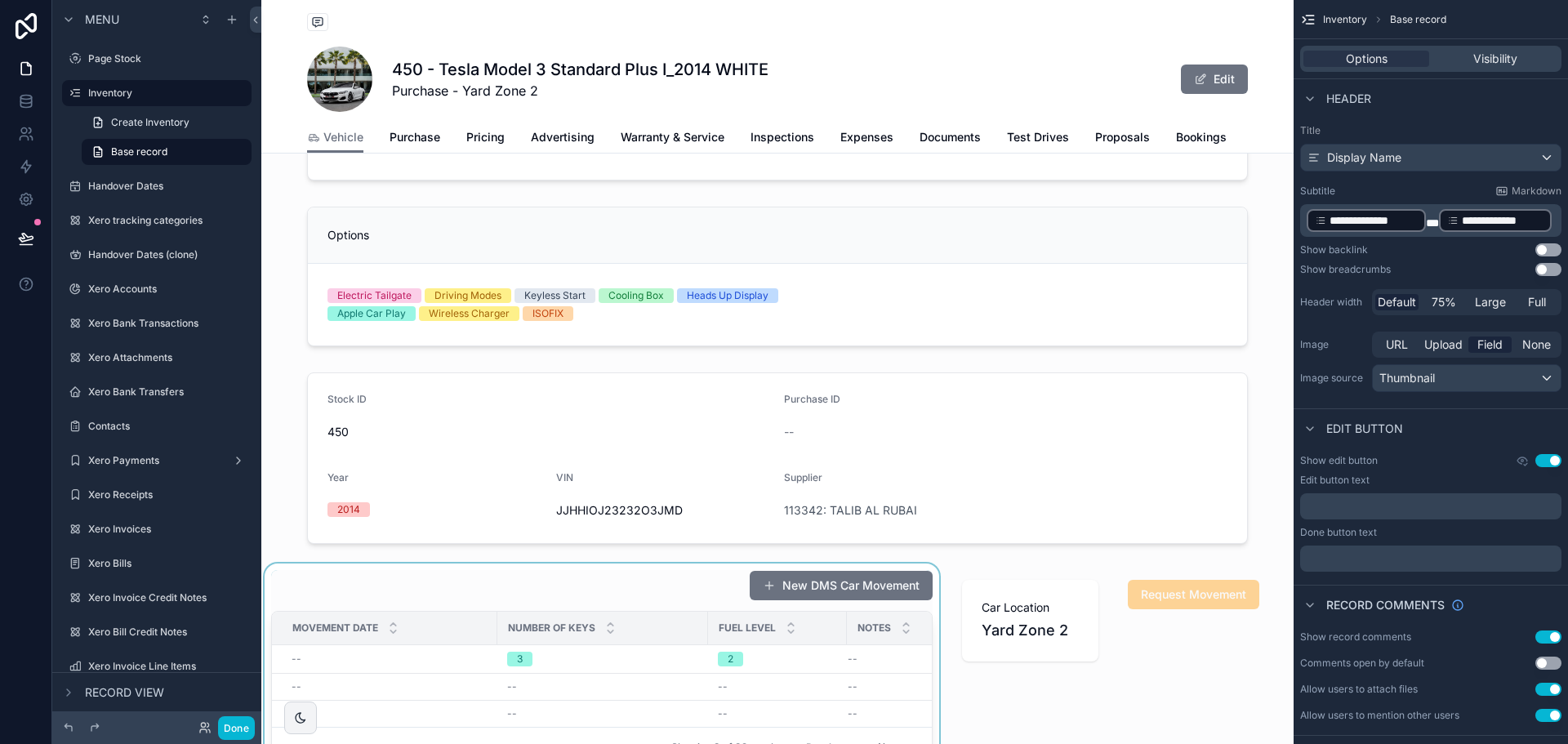
scroll to position [490, 0]
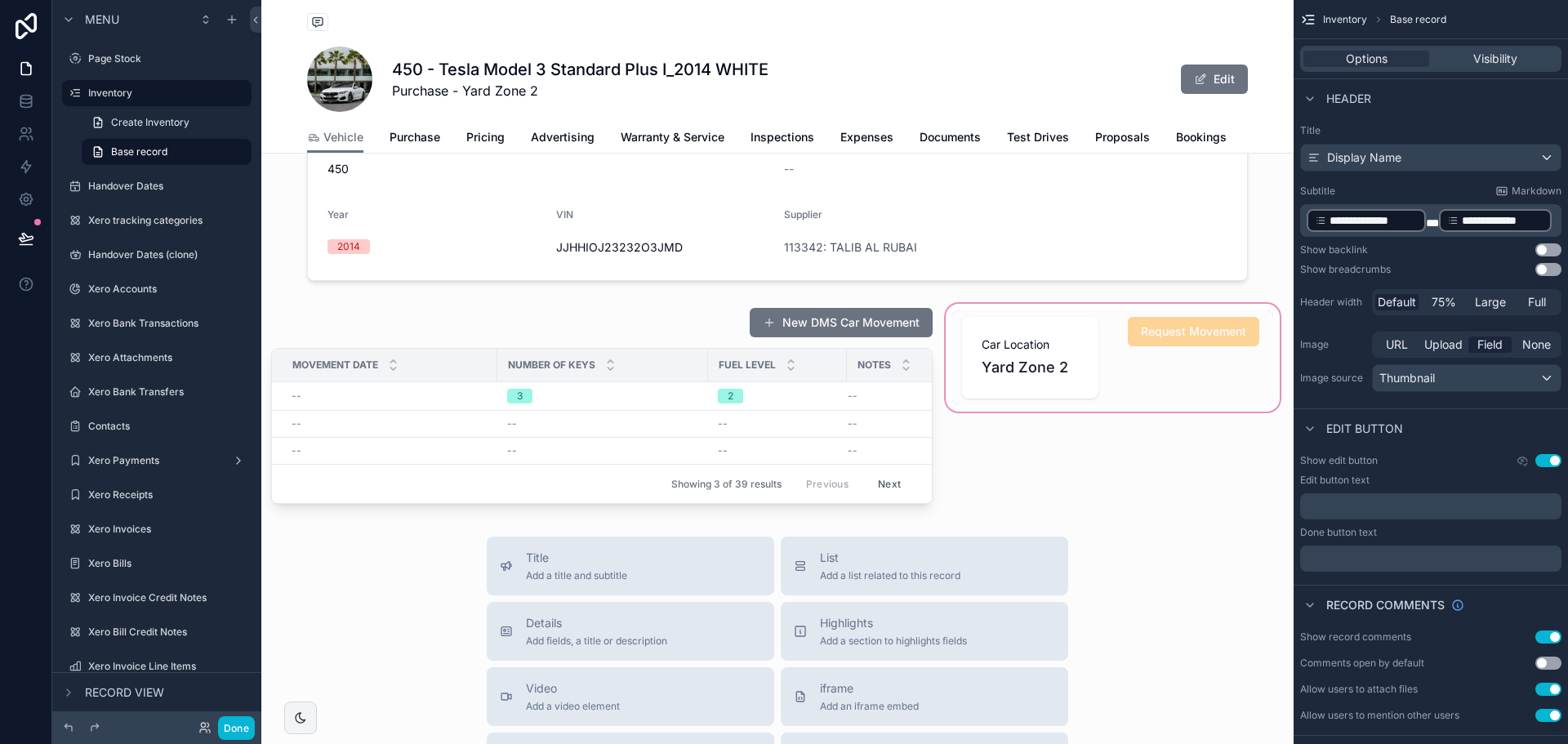
click at [1090, 391] on div "scrollable content" at bounding box center [1113, 406] width 341 height 210
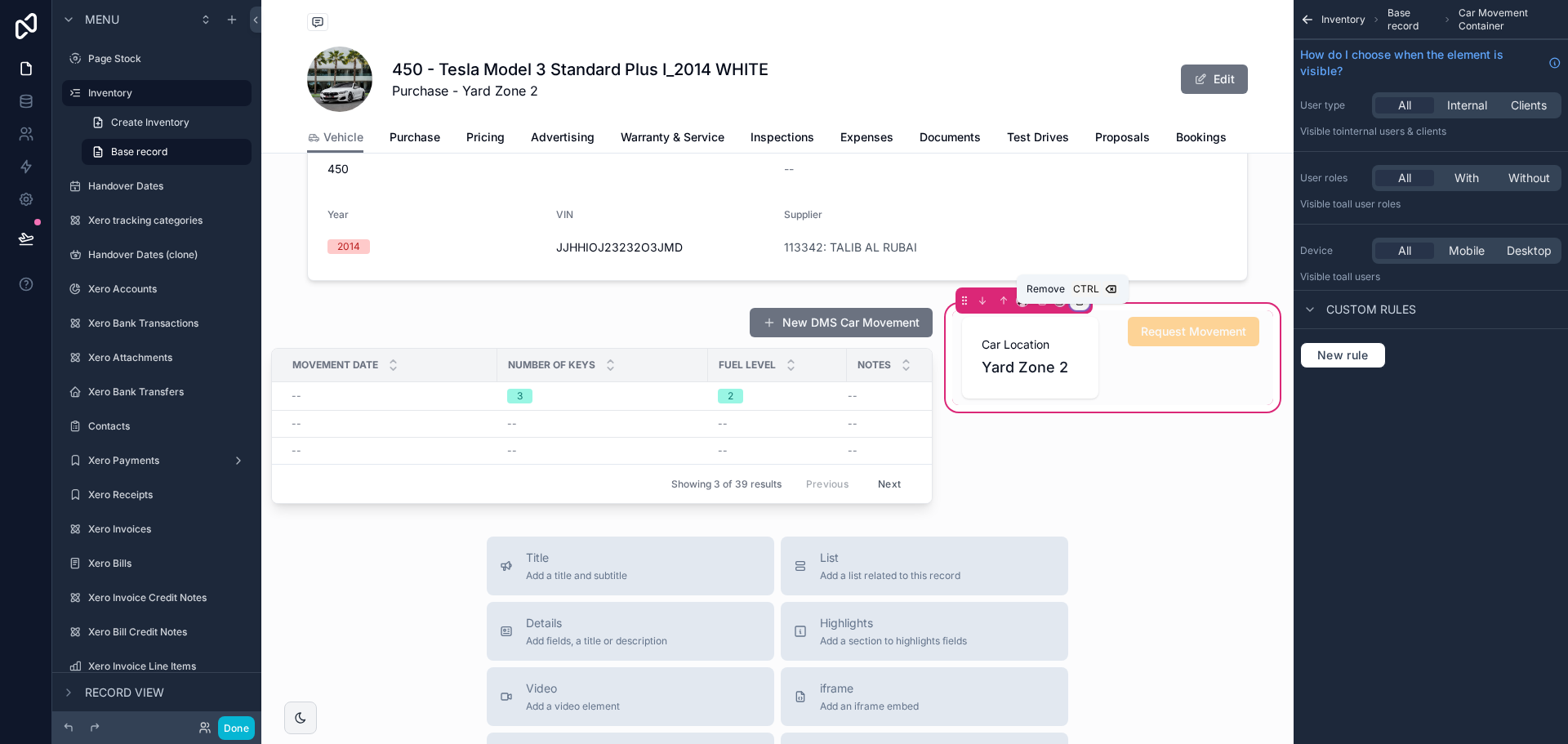
click at [1078, 303] on icon "scrollable content" at bounding box center [1078, 301] width 0 height 3
click at [1152, 384] on span "Remove entire container" at bounding box center [1140, 377] width 130 height 20
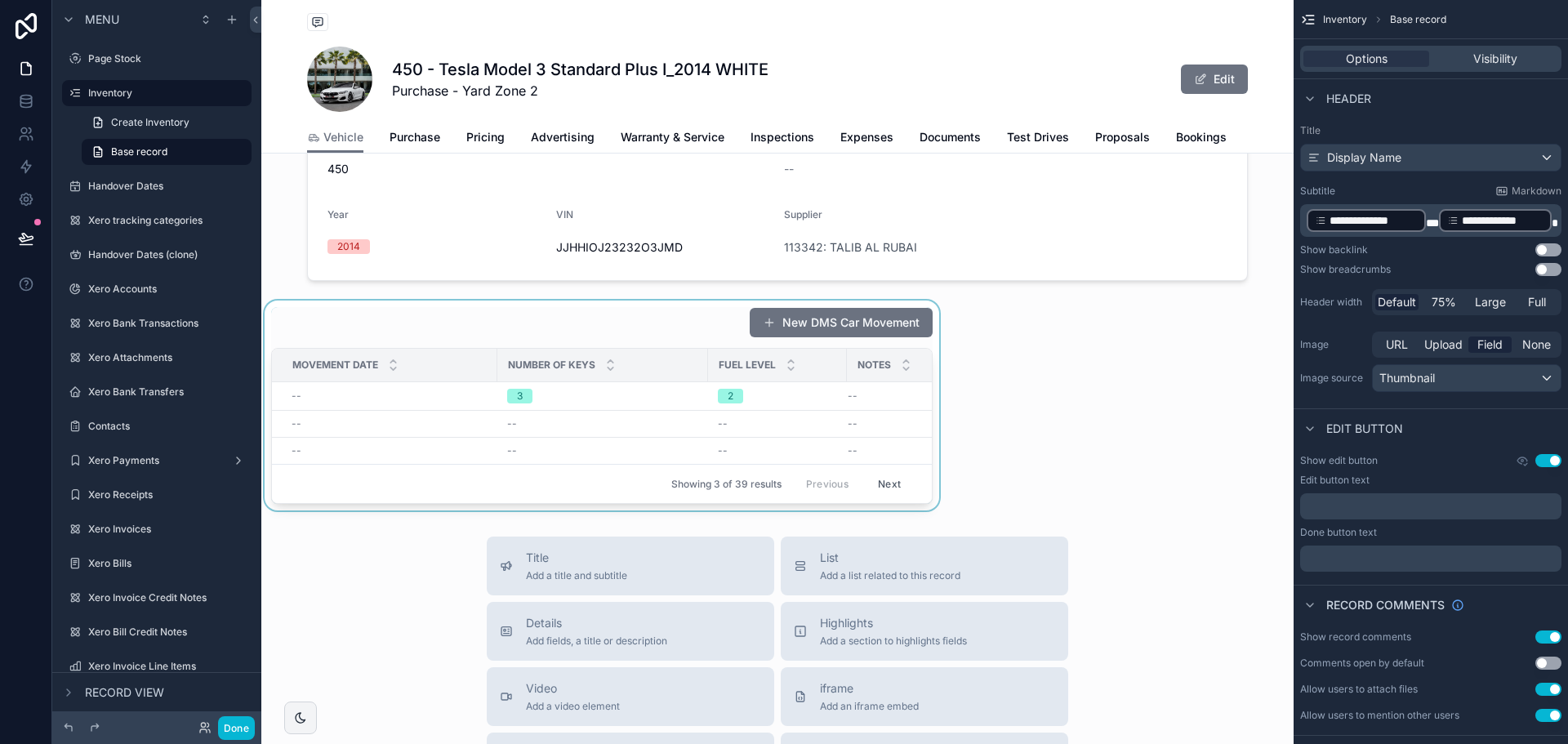
click at [664, 341] on div "scrollable content" at bounding box center [602, 406] width 681 height 210
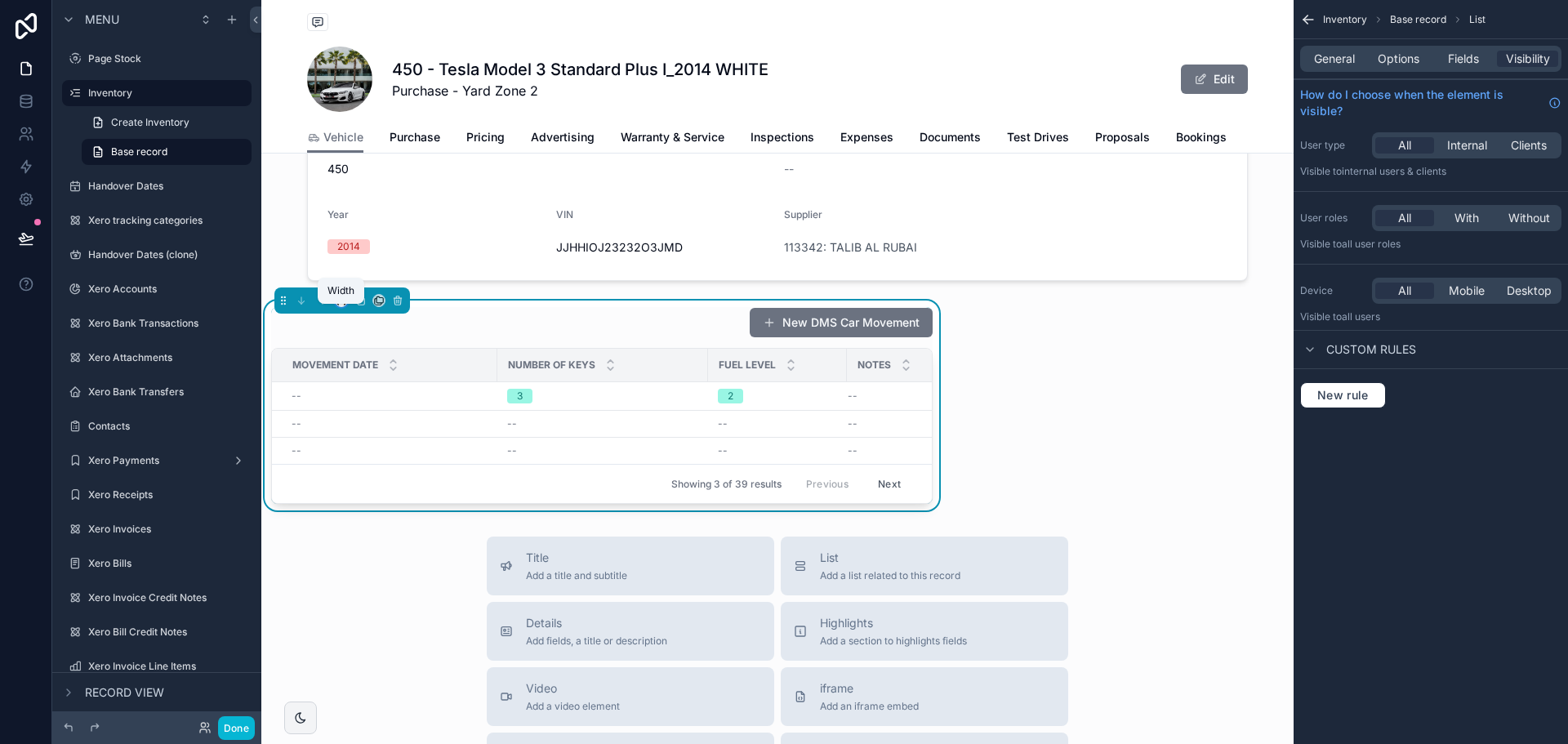
click at [341, 307] on icon "scrollable content" at bounding box center [341, 301] width 11 height 11
click at [364, 346] on span "Default" at bounding box center [367, 343] width 39 height 20
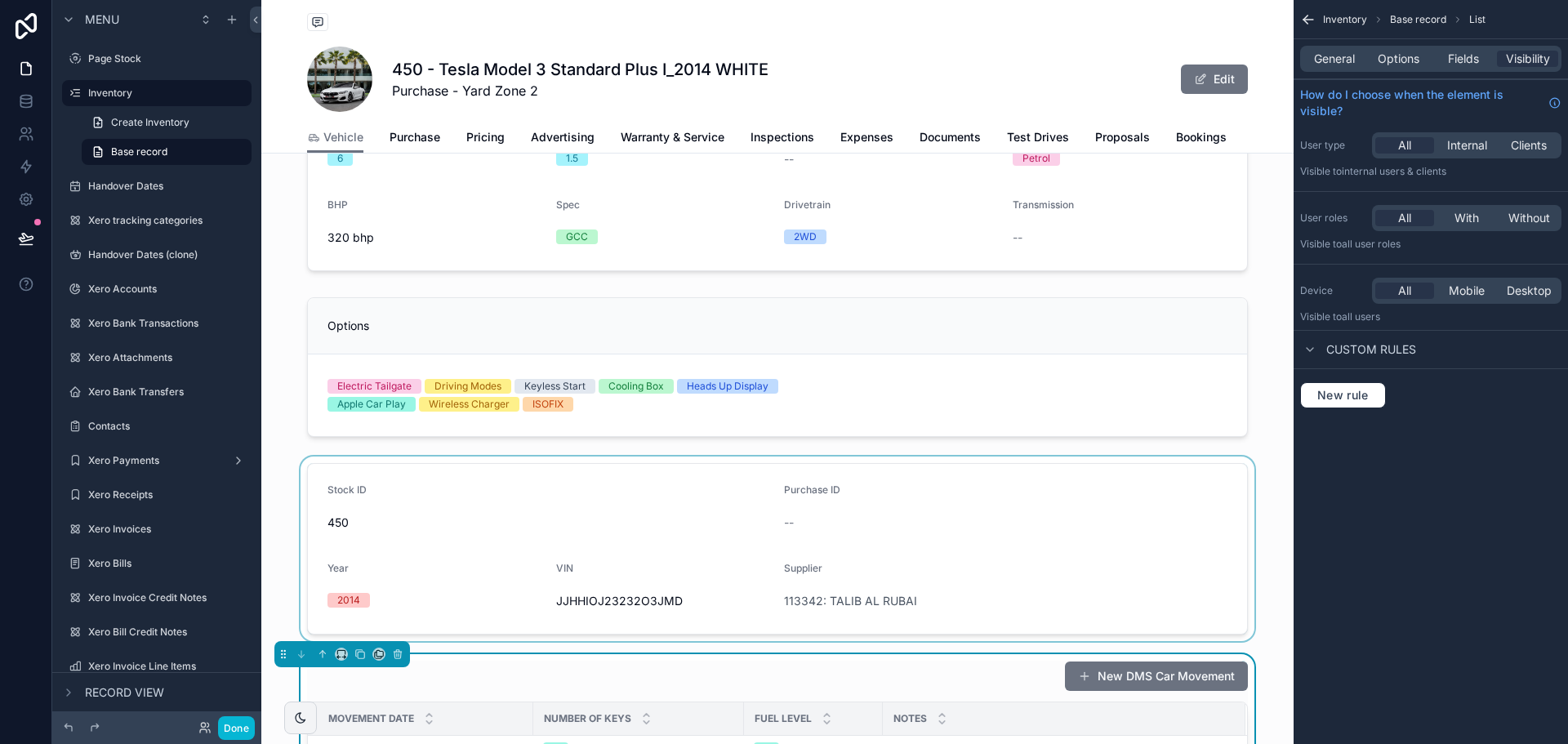
scroll to position [327, 0]
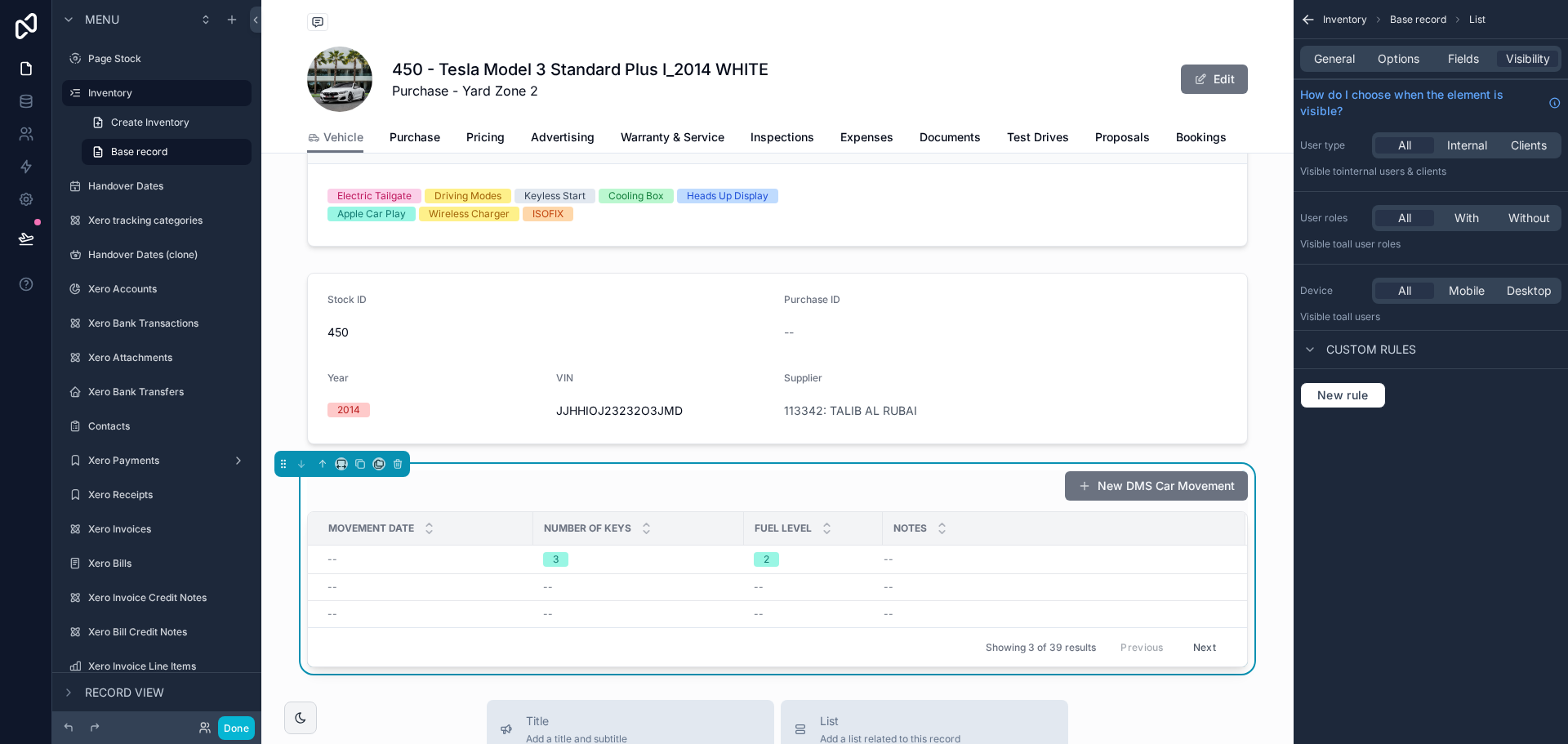
click at [1052, 496] on div "New DMS Car Movement" at bounding box center [1150, 487] width 196 height 31
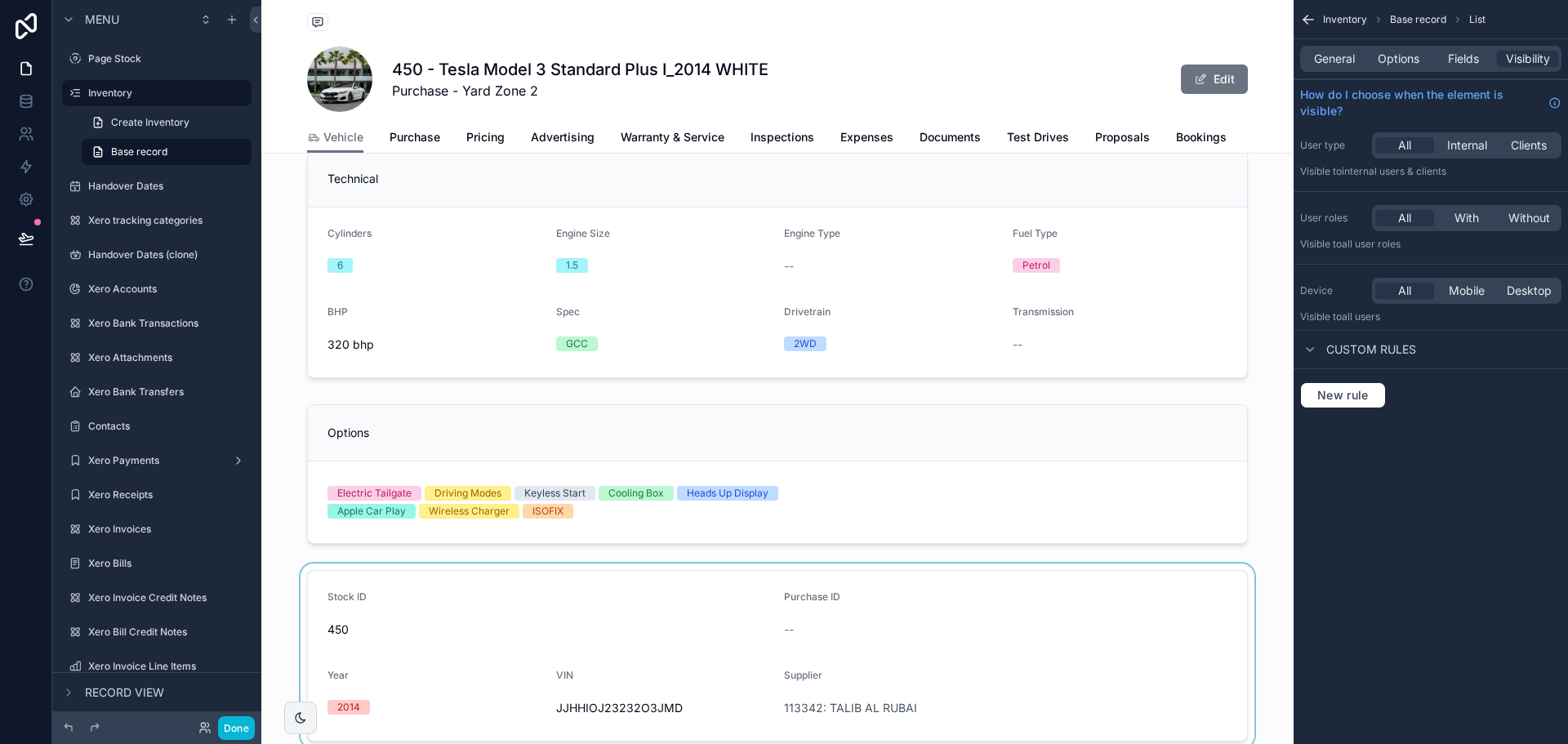
scroll to position [0, 0]
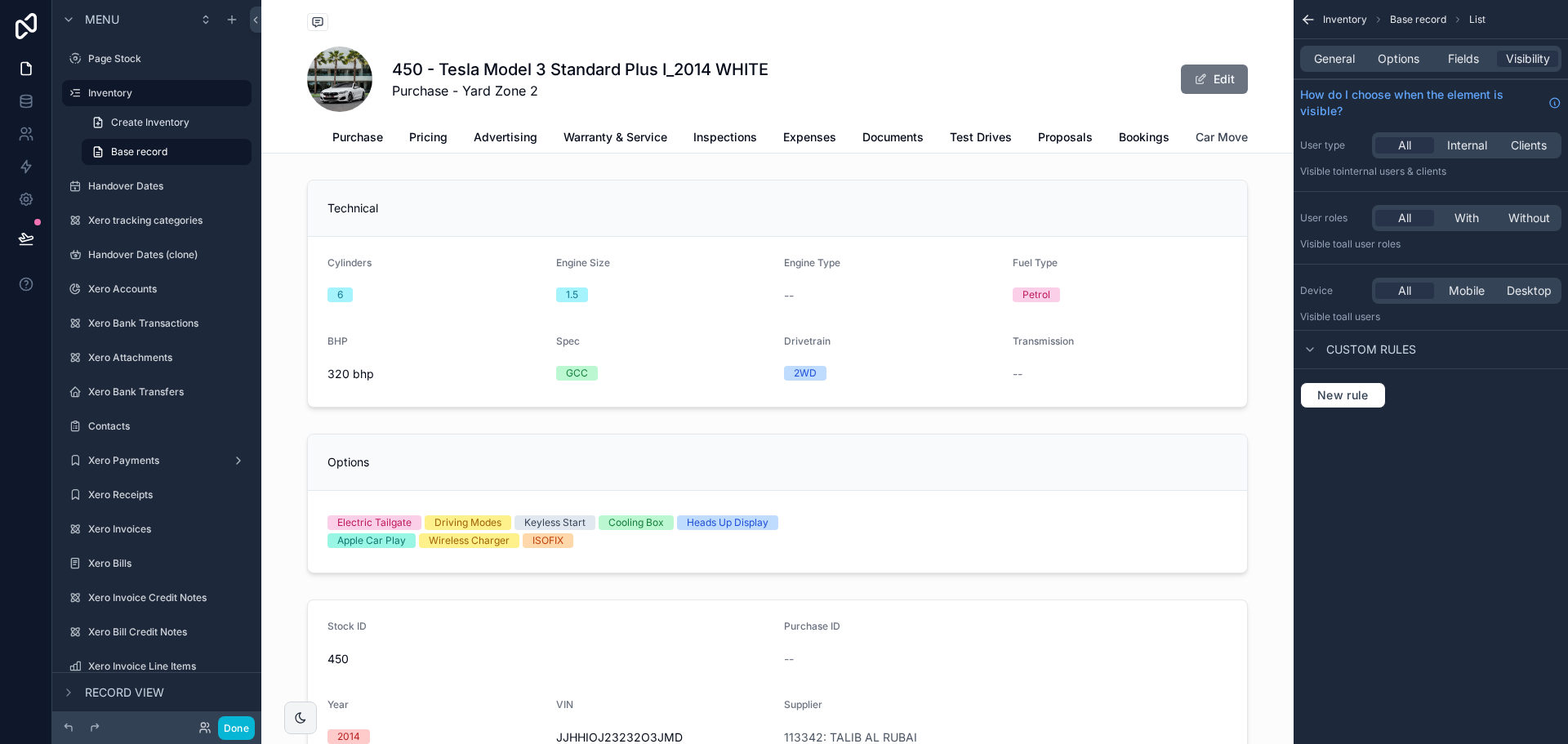
click at [1222, 138] on span "Car Move" at bounding box center [1221, 137] width 52 height 16
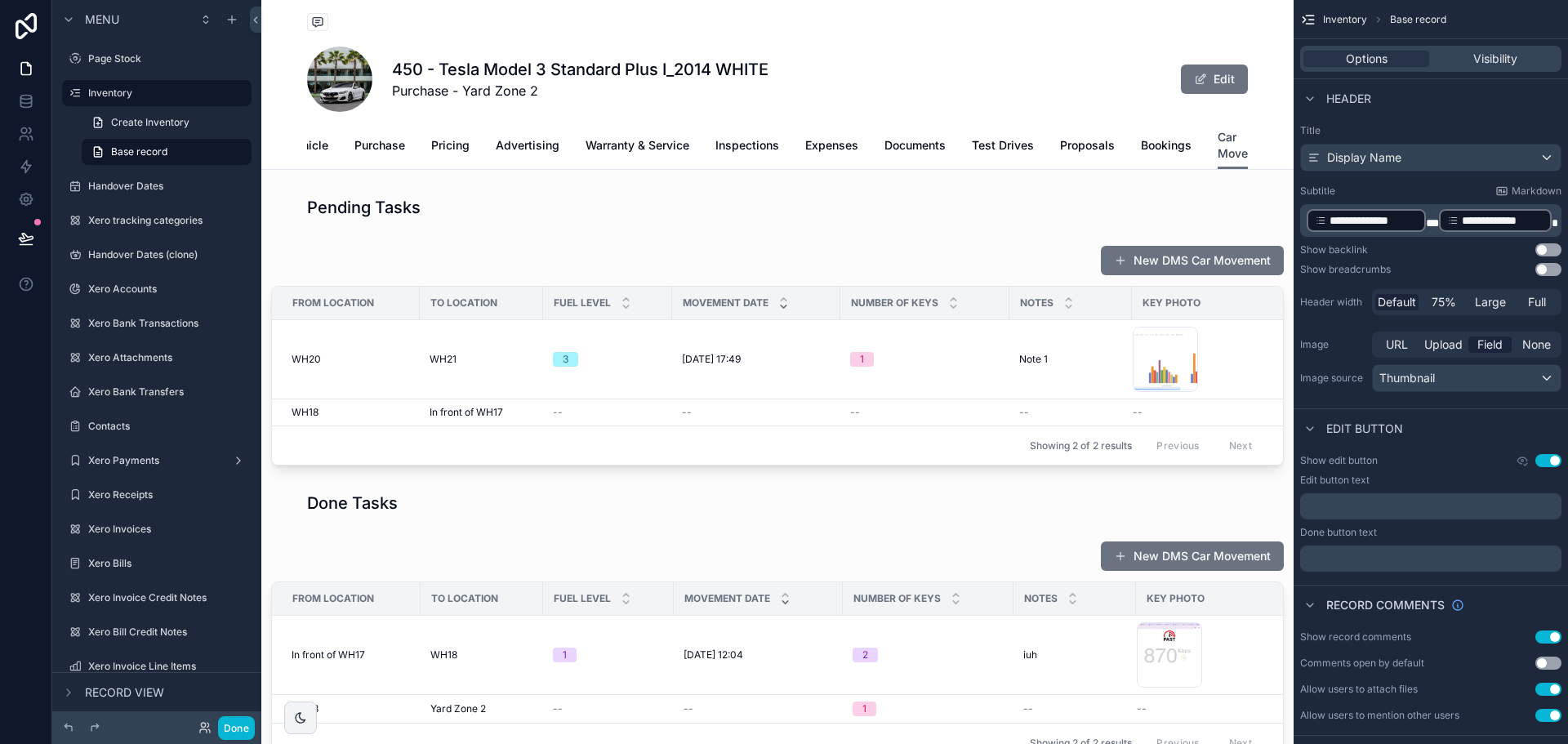
scroll to position [0, 35]
drag, startPoint x: 1036, startPoint y: 182, endPoint x: 1027, endPoint y: 182, distance: 9.0
click at [1027, 170] on div "450 - Tesla Model 3 Standard Plus I_2014 WHITE Purchase - Yard Zone 2 Edit Car …" at bounding box center [777, 84] width 1032 height 170
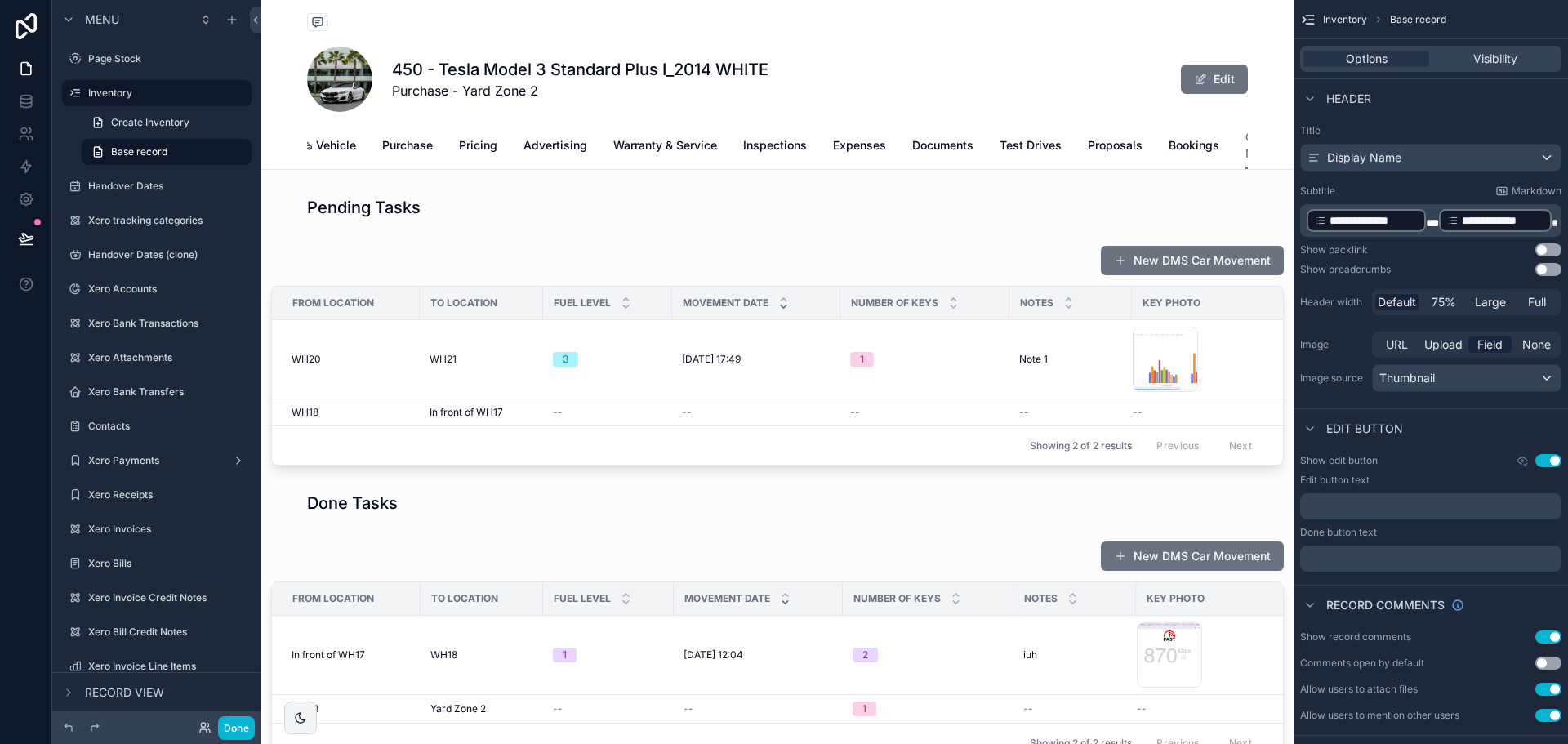
scroll to position [0, 0]
click at [411, 152] on span "Purchase" at bounding box center [415, 145] width 51 height 16
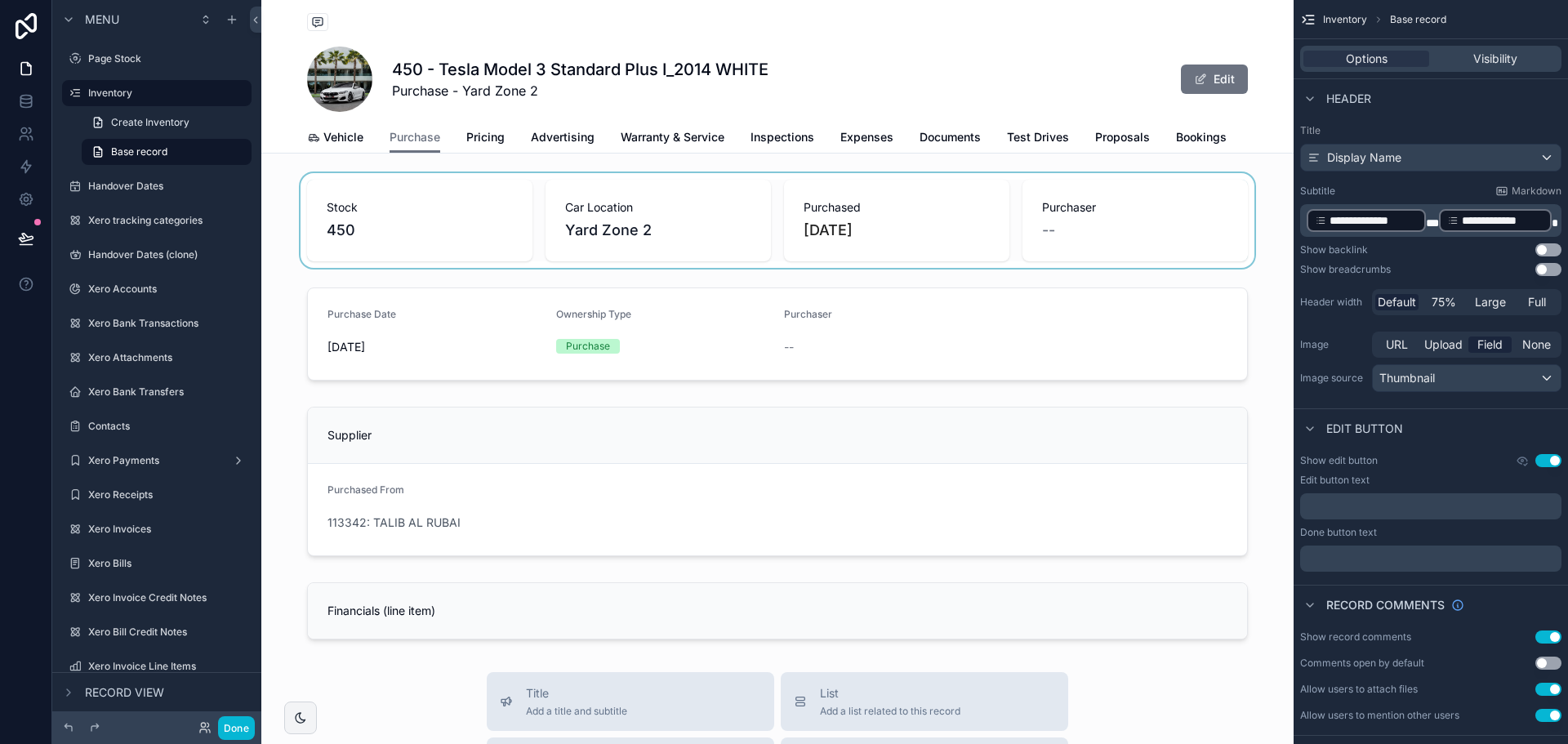
click at [490, 205] on div "scrollable content" at bounding box center [777, 220] width 1032 height 95
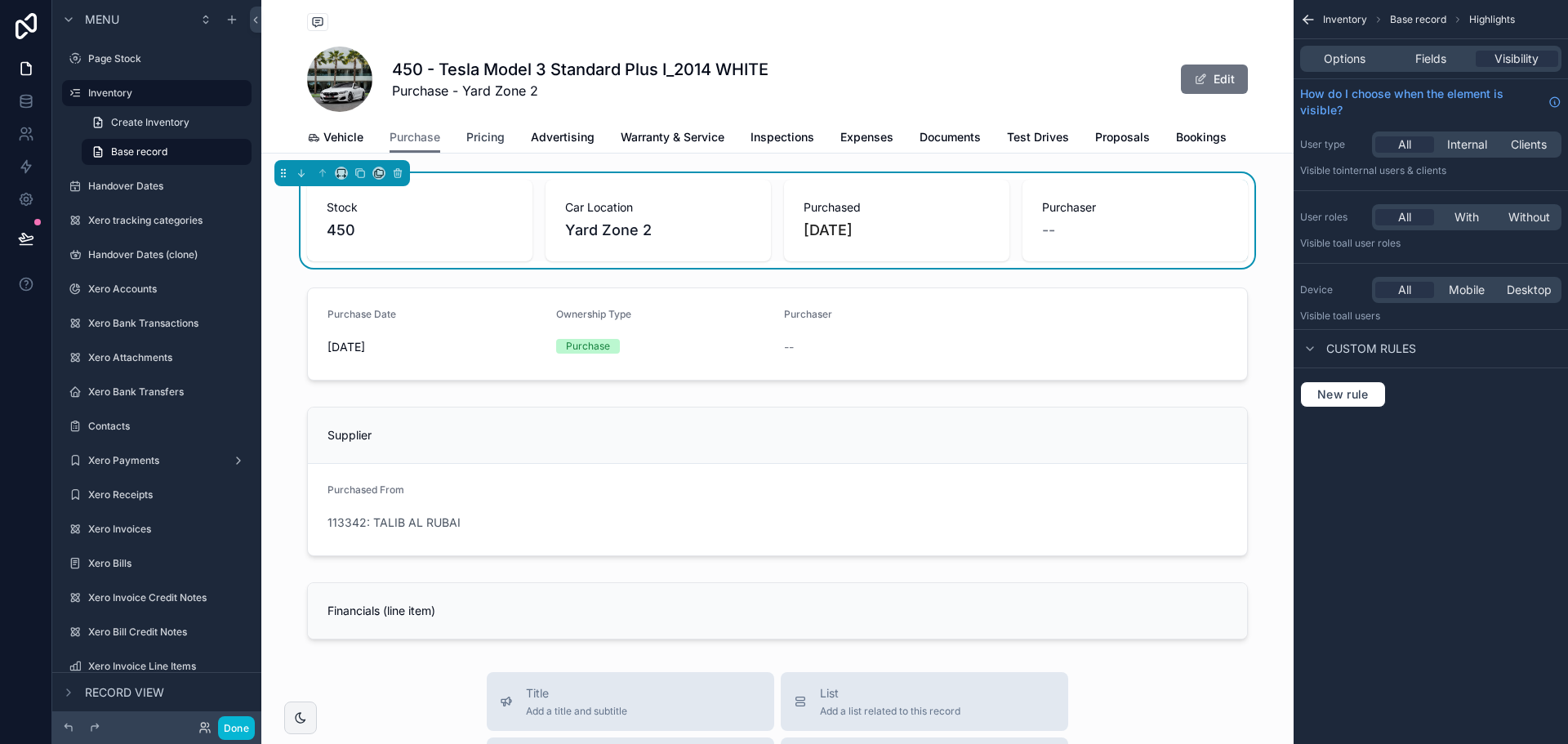
click at [477, 144] on span "Pricing" at bounding box center [485, 137] width 39 height 16
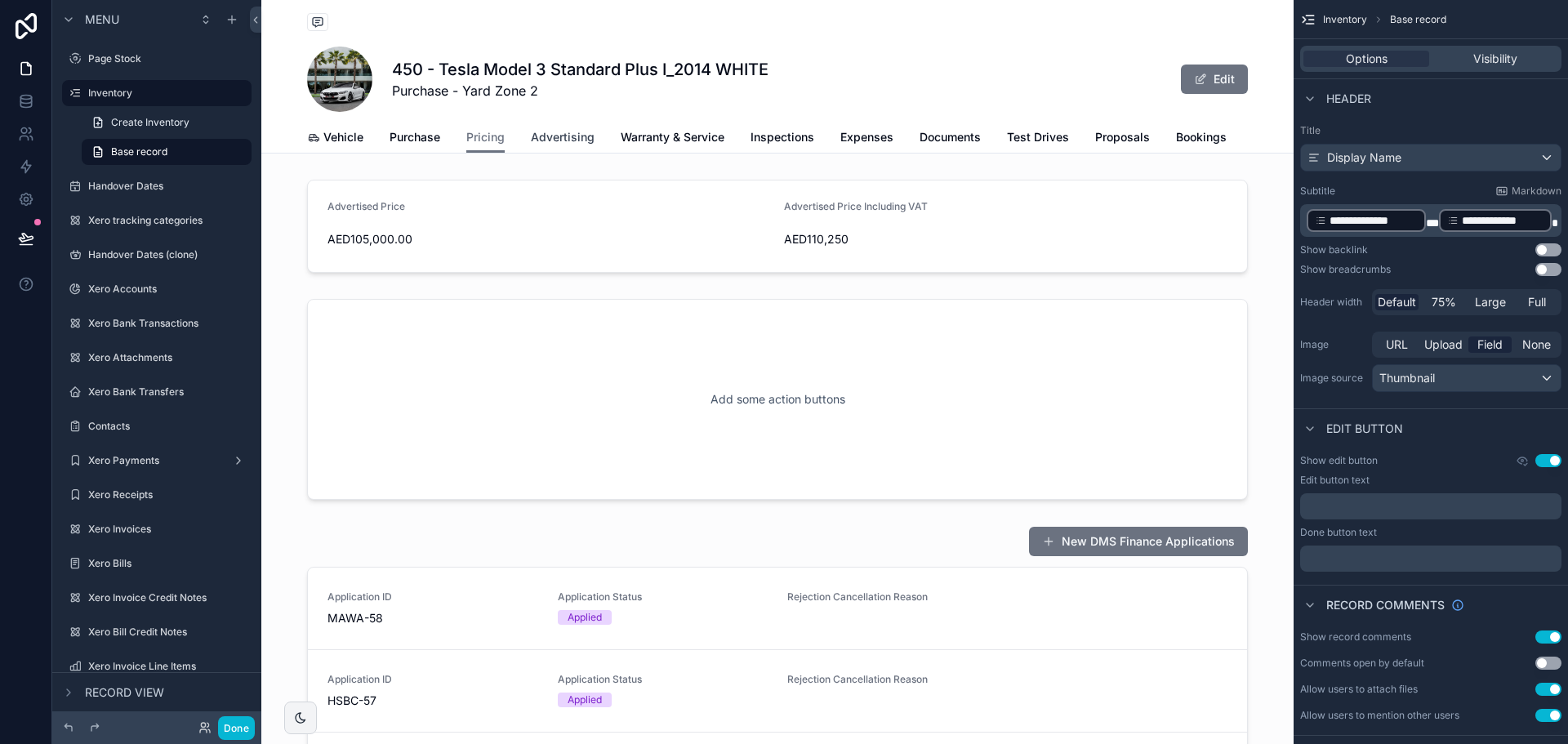
click at [559, 143] on span "Advertising" at bounding box center [563, 137] width 64 height 16
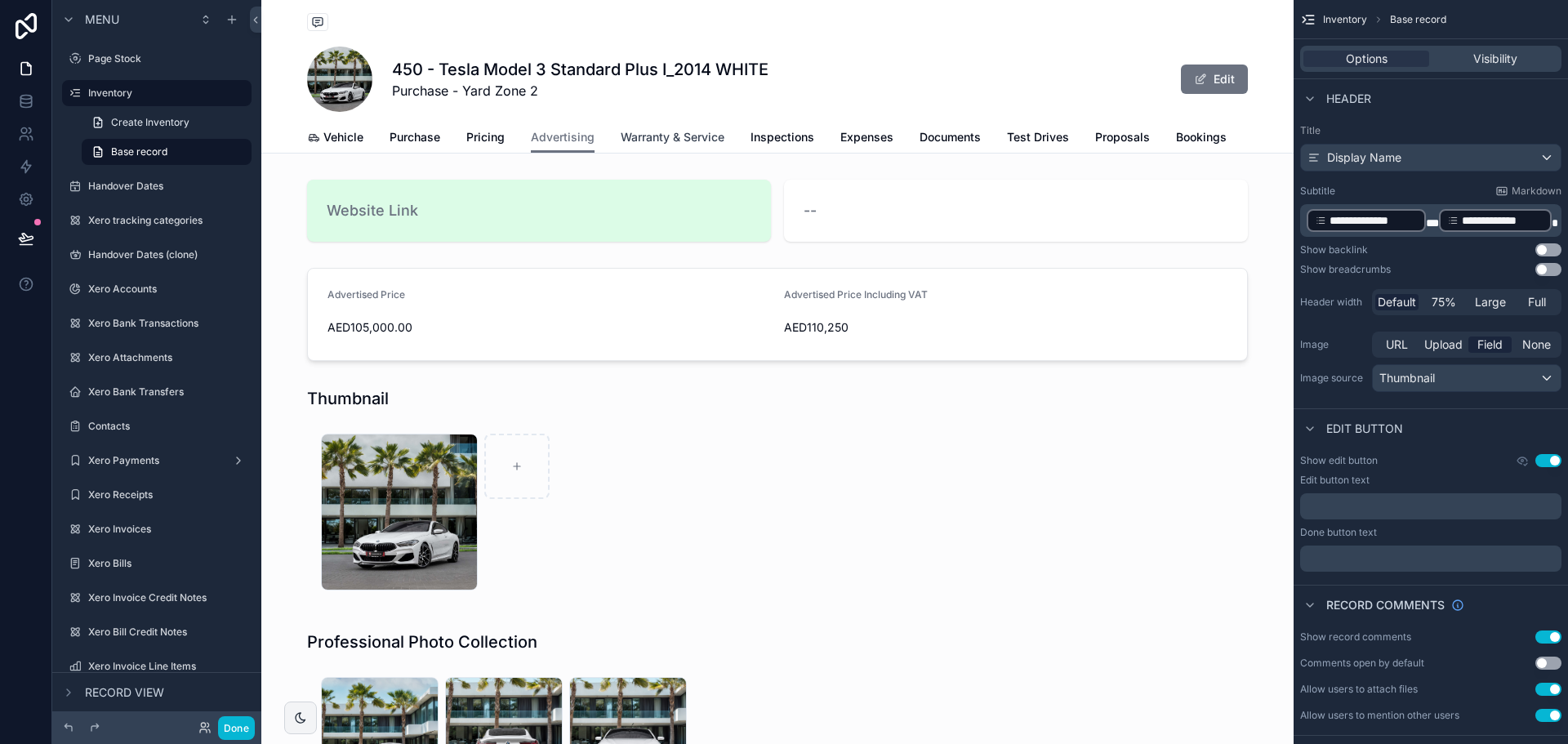
click at [667, 149] on link "Warranty & Service" at bounding box center [672, 139] width 104 height 33
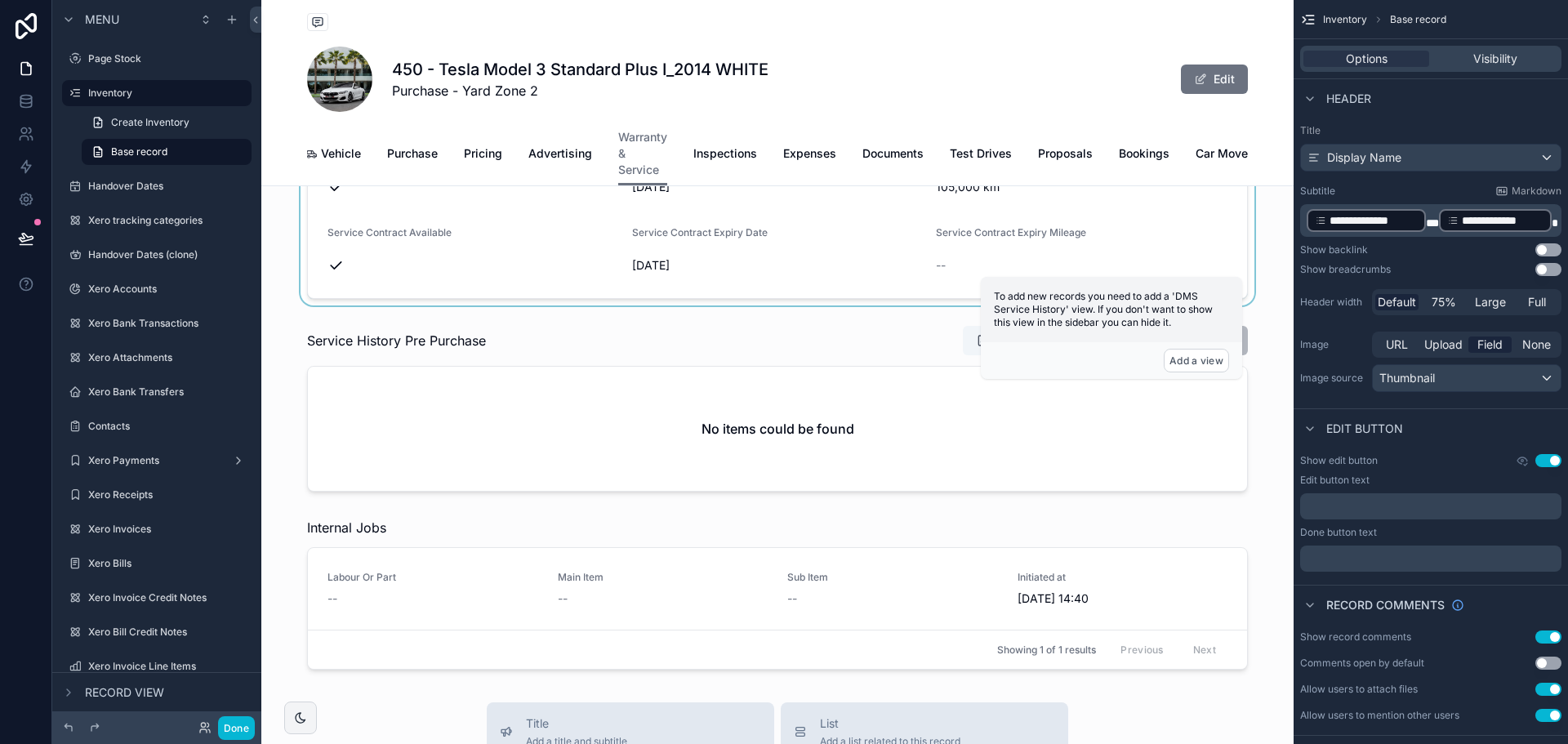
scroll to position [245, 0]
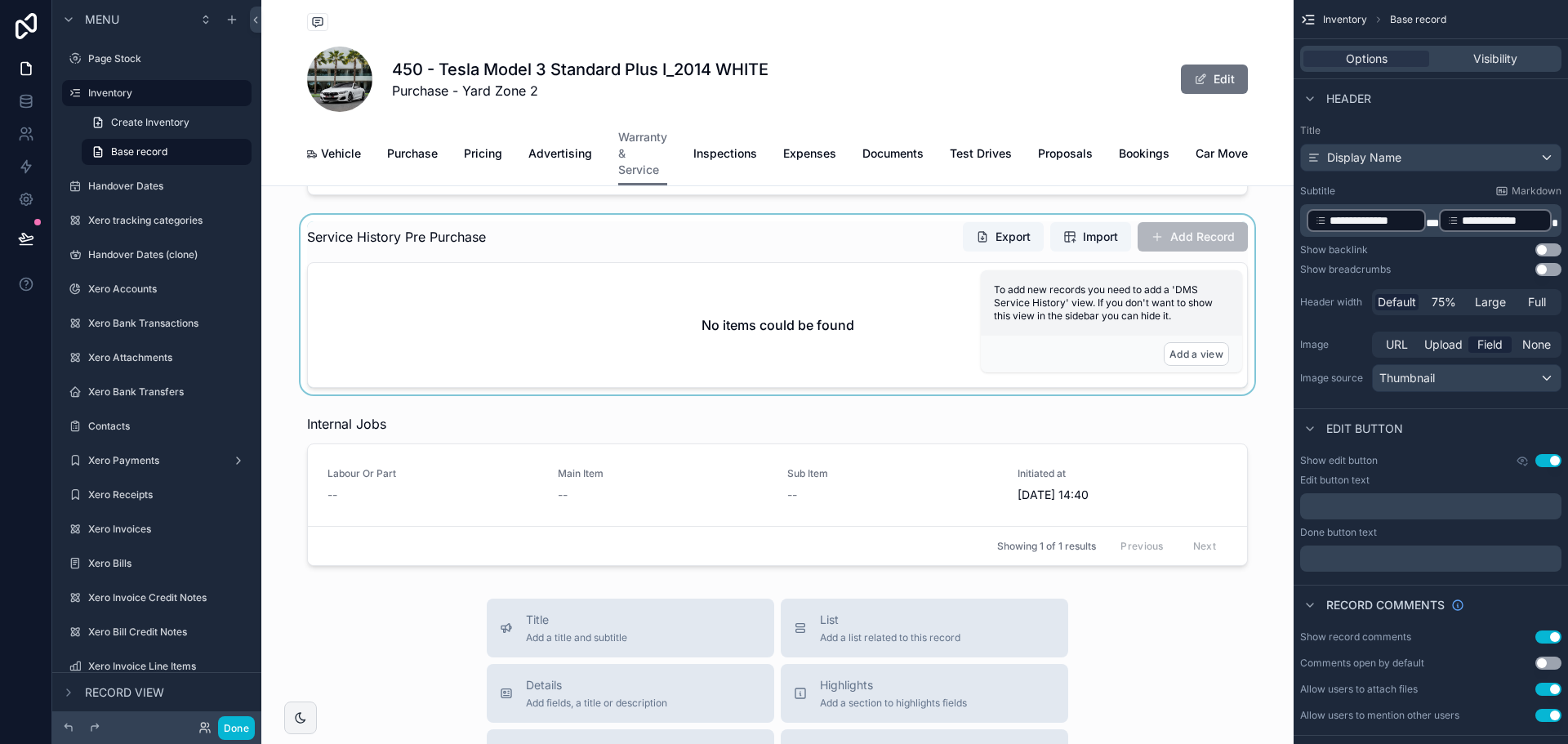
click at [566, 335] on div "scrollable content" at bounding box center [777, 305] width 1032 height 180
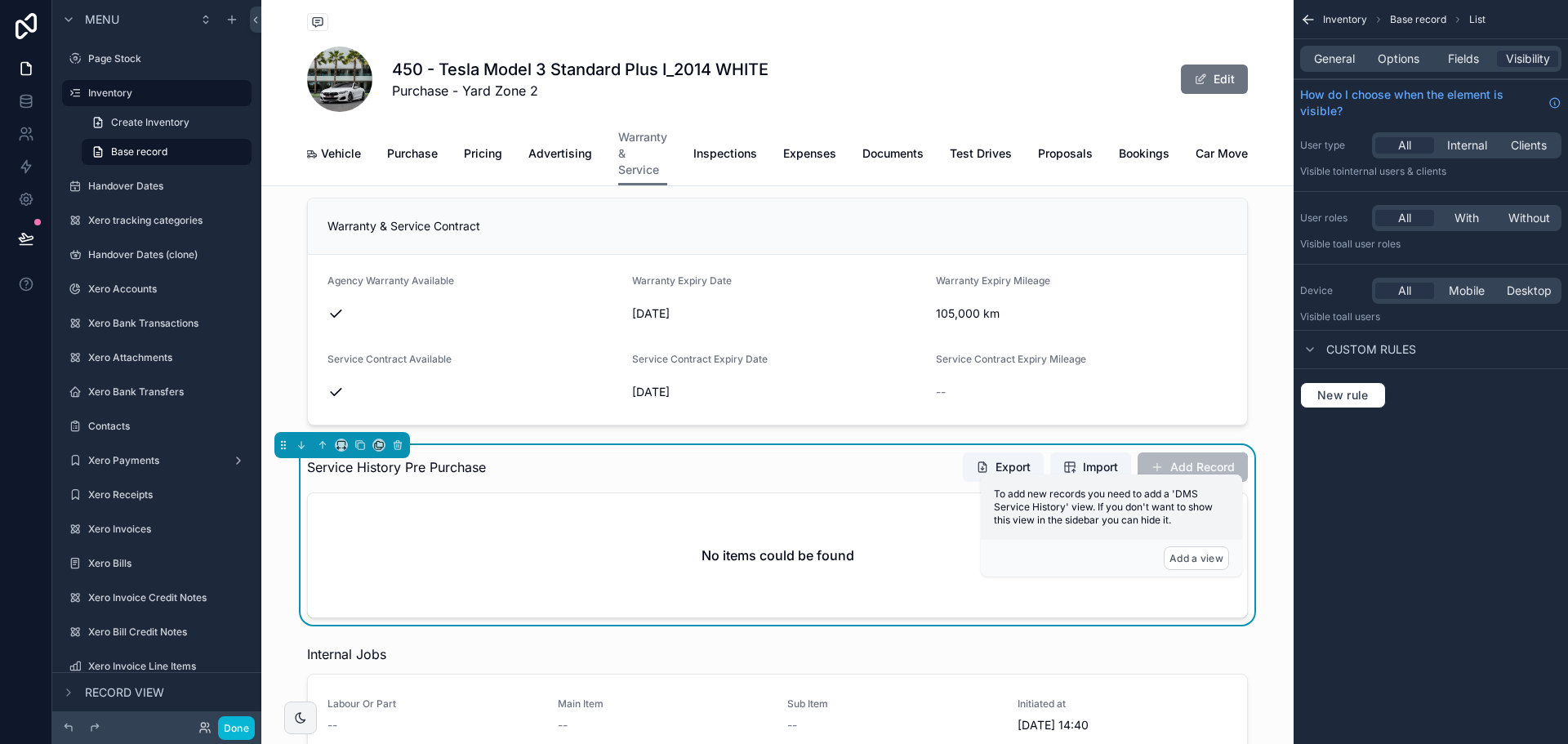
scroll to position [0, 0]
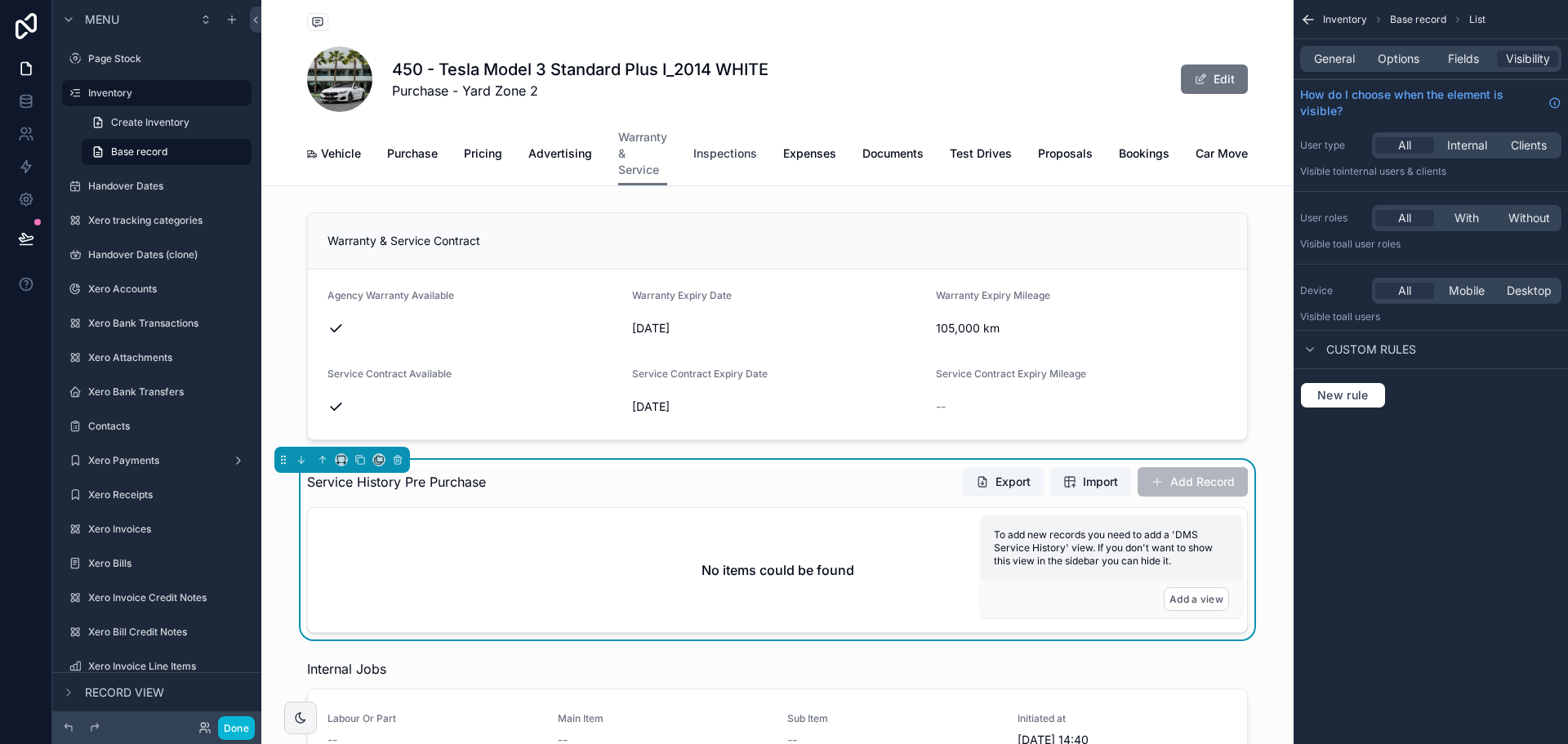
click at [725, 164] on link "Inspections" at bounding box center [725, 155] width 64 height 33
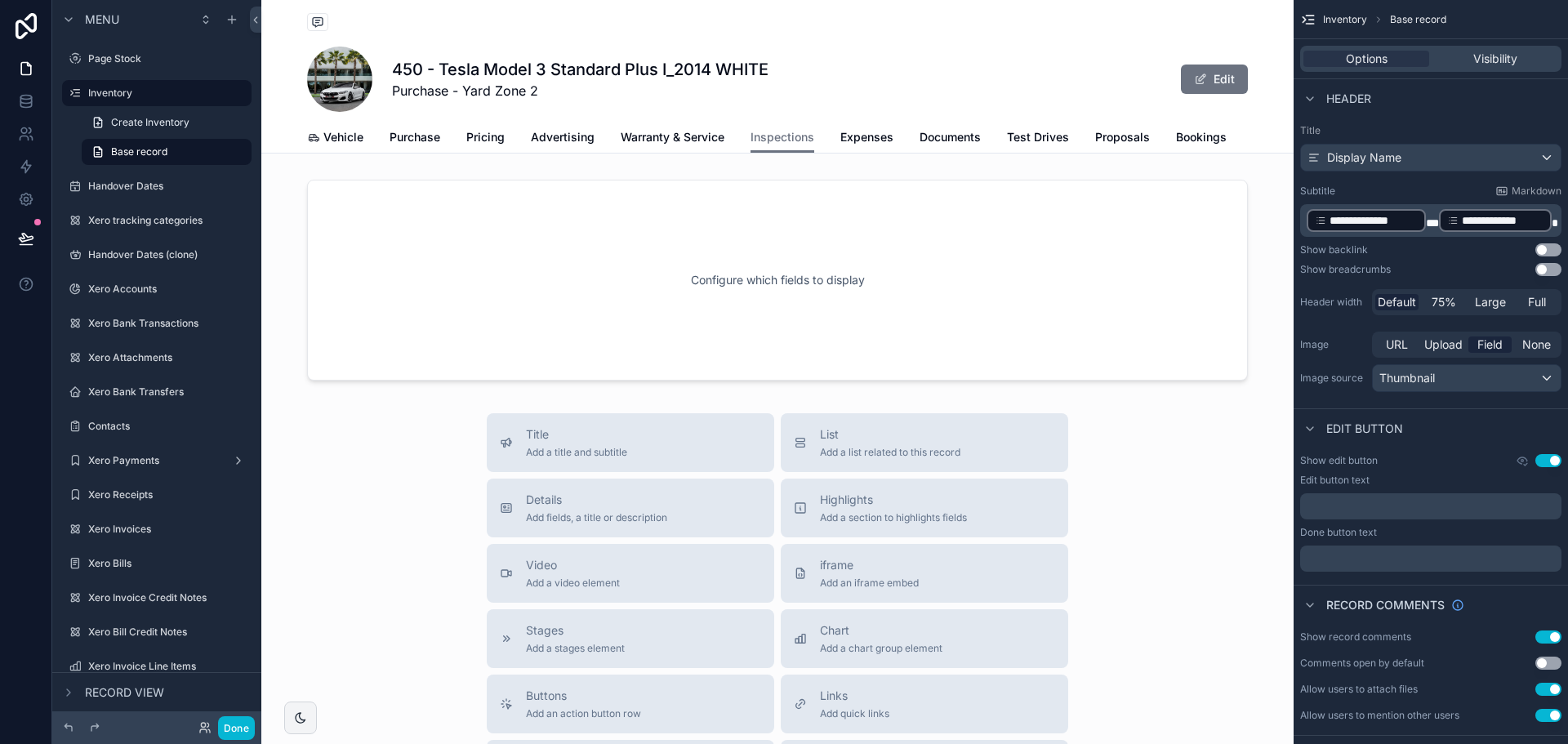
scroll to position [0, 57]
click at [993, 146] on link "Test Drives" at bounding box center [981, 139] width 62 height 33
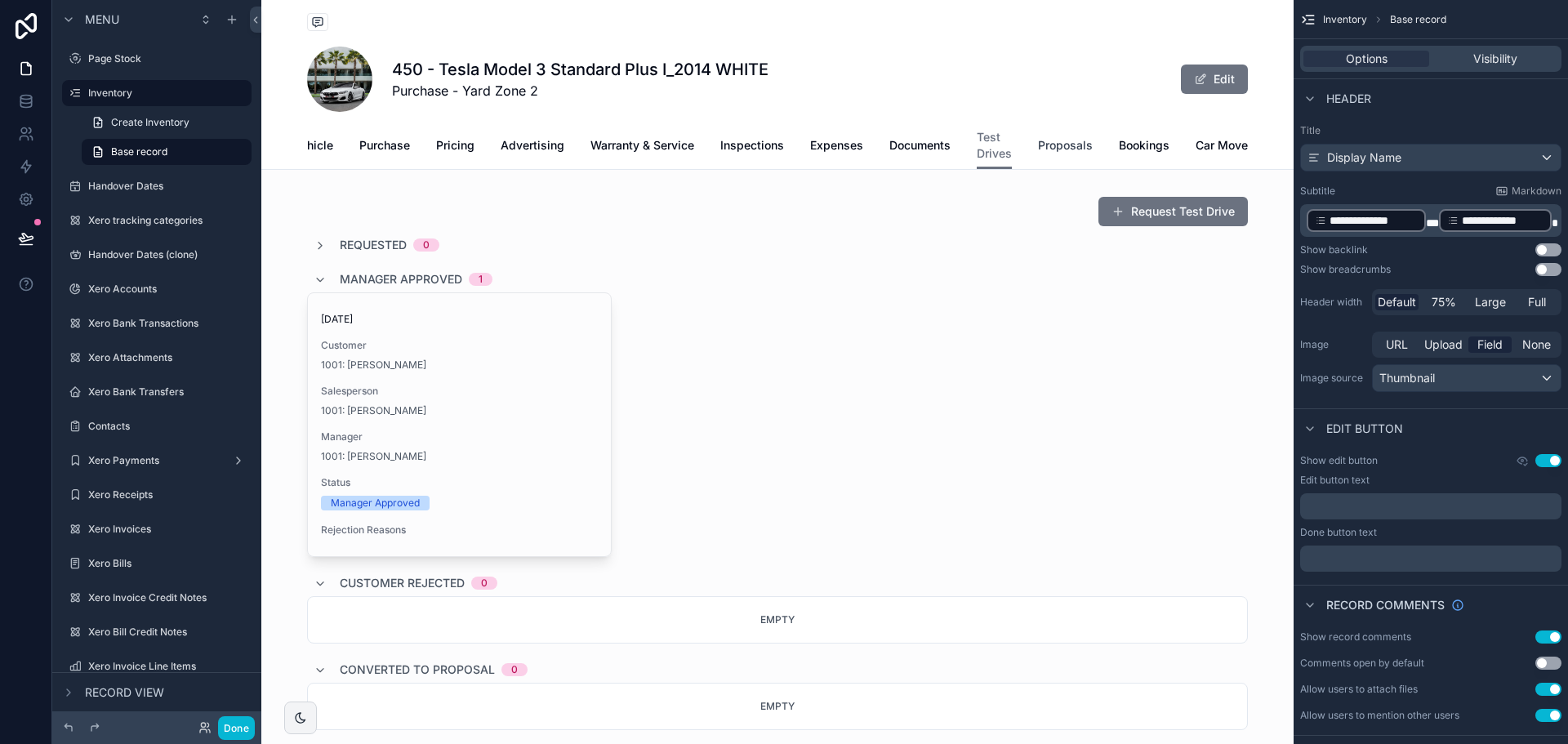
click at [1058, 147] on span "Proposals" at bounding box center [1065, 145] width 55 height 16
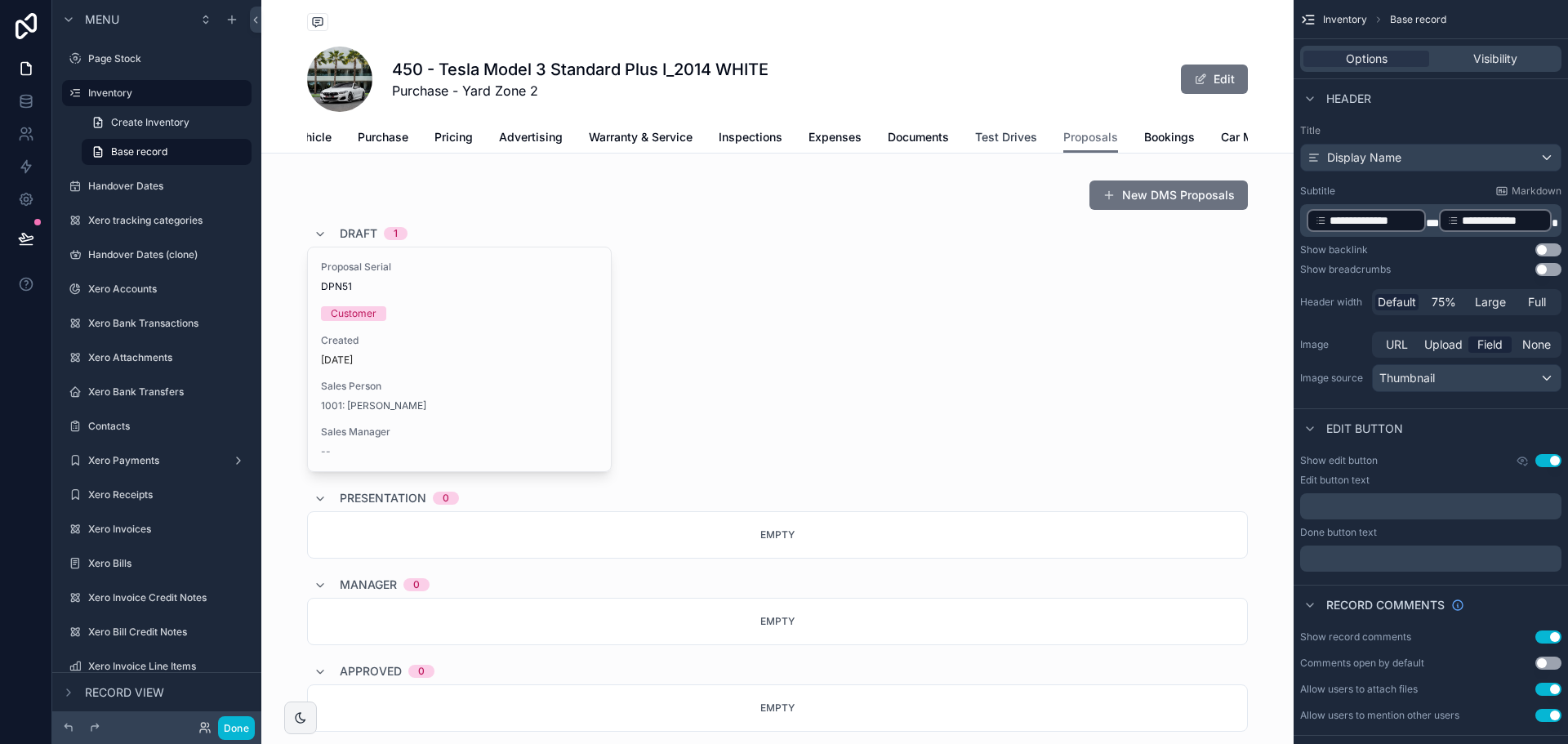
click at [1016, 146] on link "Test Drives" at bounding box center [1006, 139] width 62 height 33
click at [138, 94] on label "Inventory" at bounding box center [153, 93] width 131 height 13
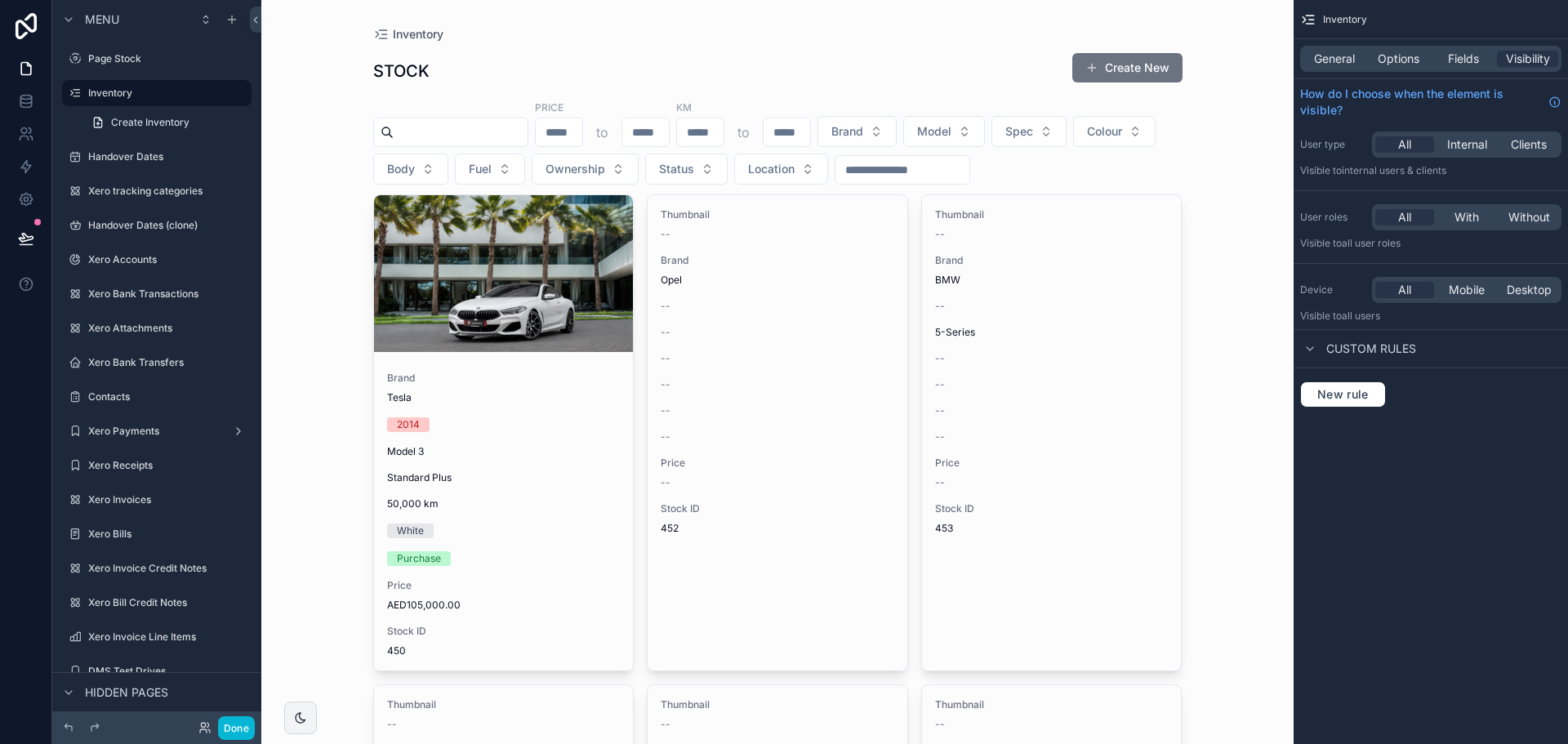
click at [1215, 259] on div "Inventory STOCK Create New Price to KM to Brand Model Spec Colour Body Fuel Own…" at bounding box center [777, 372] width 1032 height 744
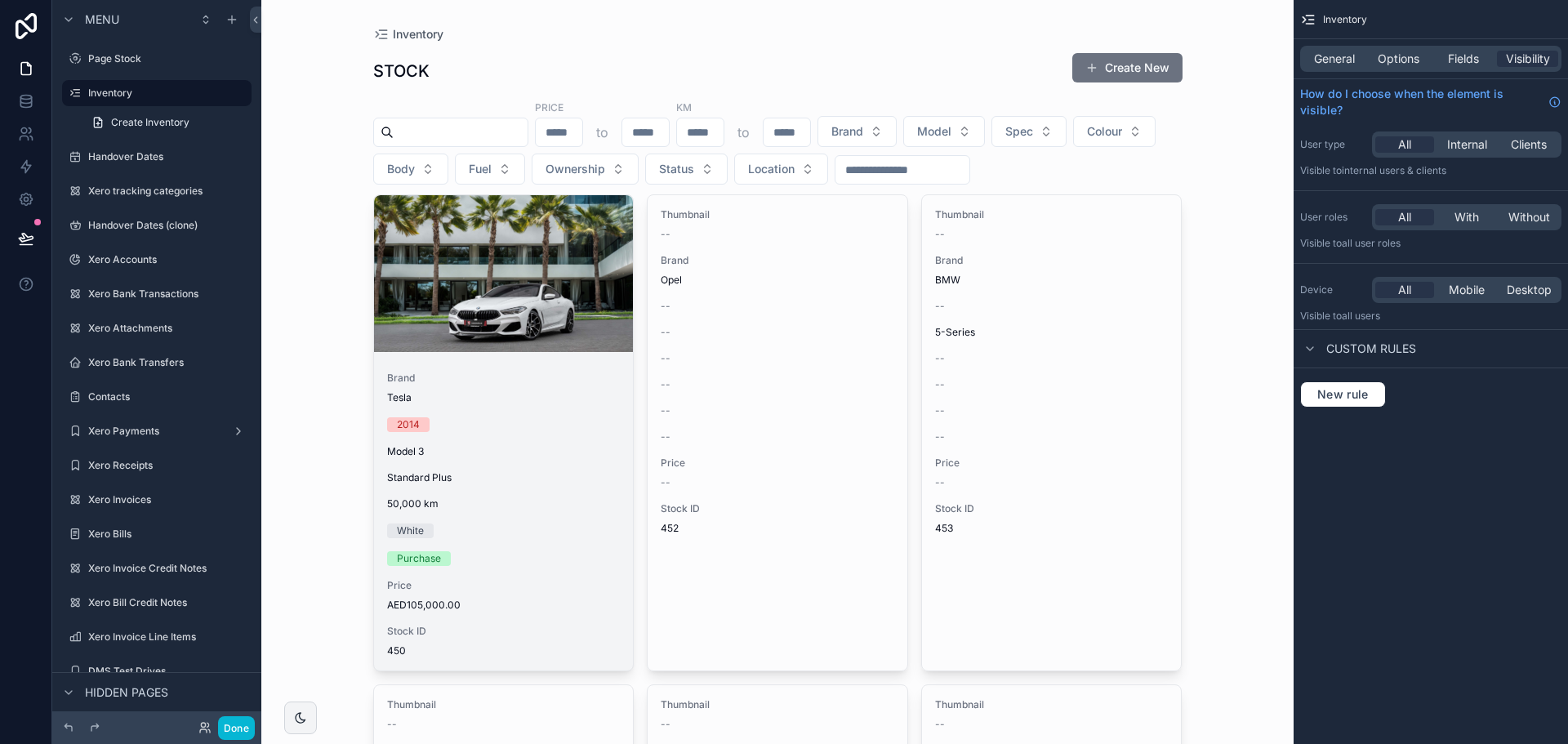
click at [565, 353] on link "Brand Tesla 2014 Model 3 Standard Plus 50,000 [PERSON_NAME] Purchase Price AED1…" at bounding box center [504, 433] width 262 height 477
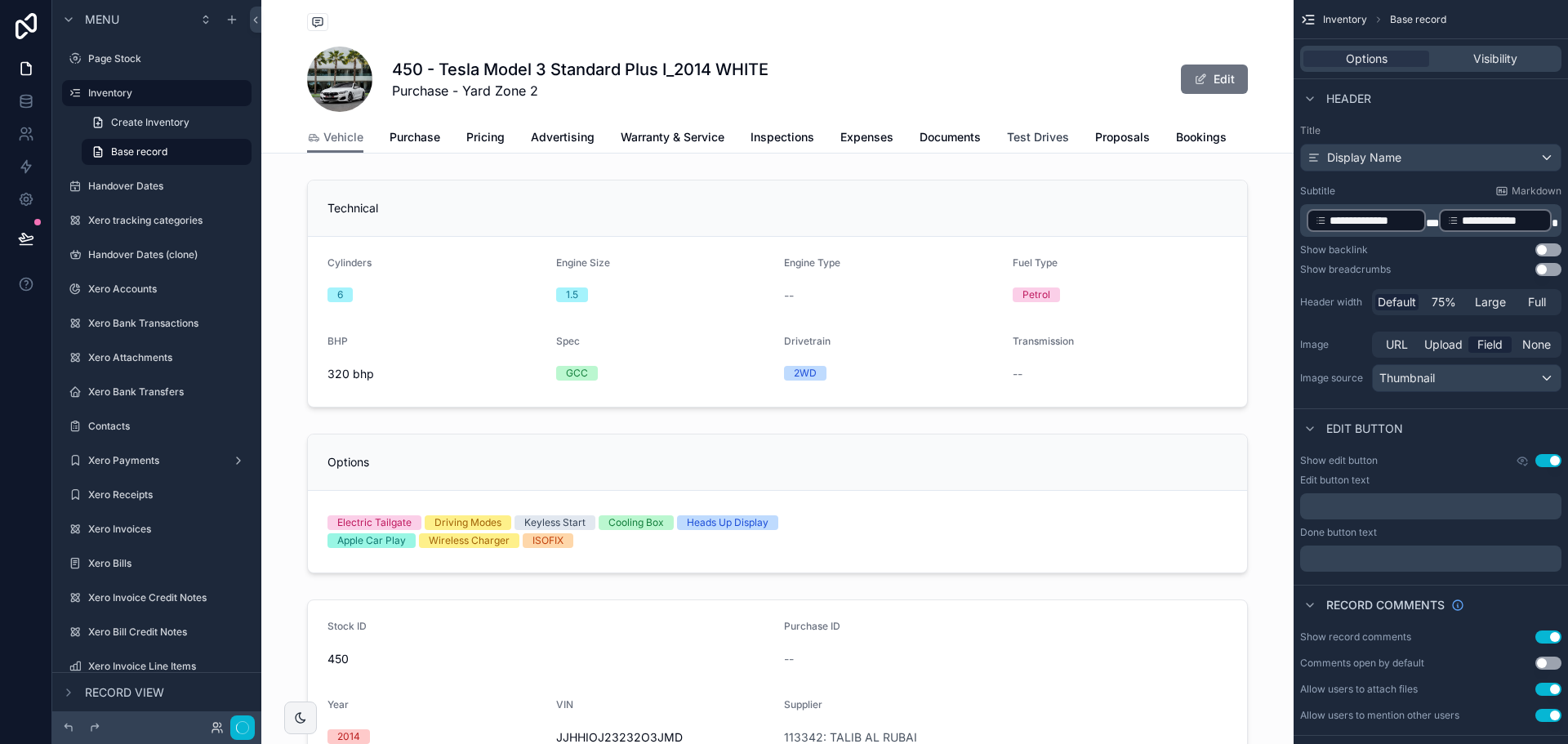
click at [1009, 133] on span "Test Drives" at bounding box center [1038, 137] width 62 height 16
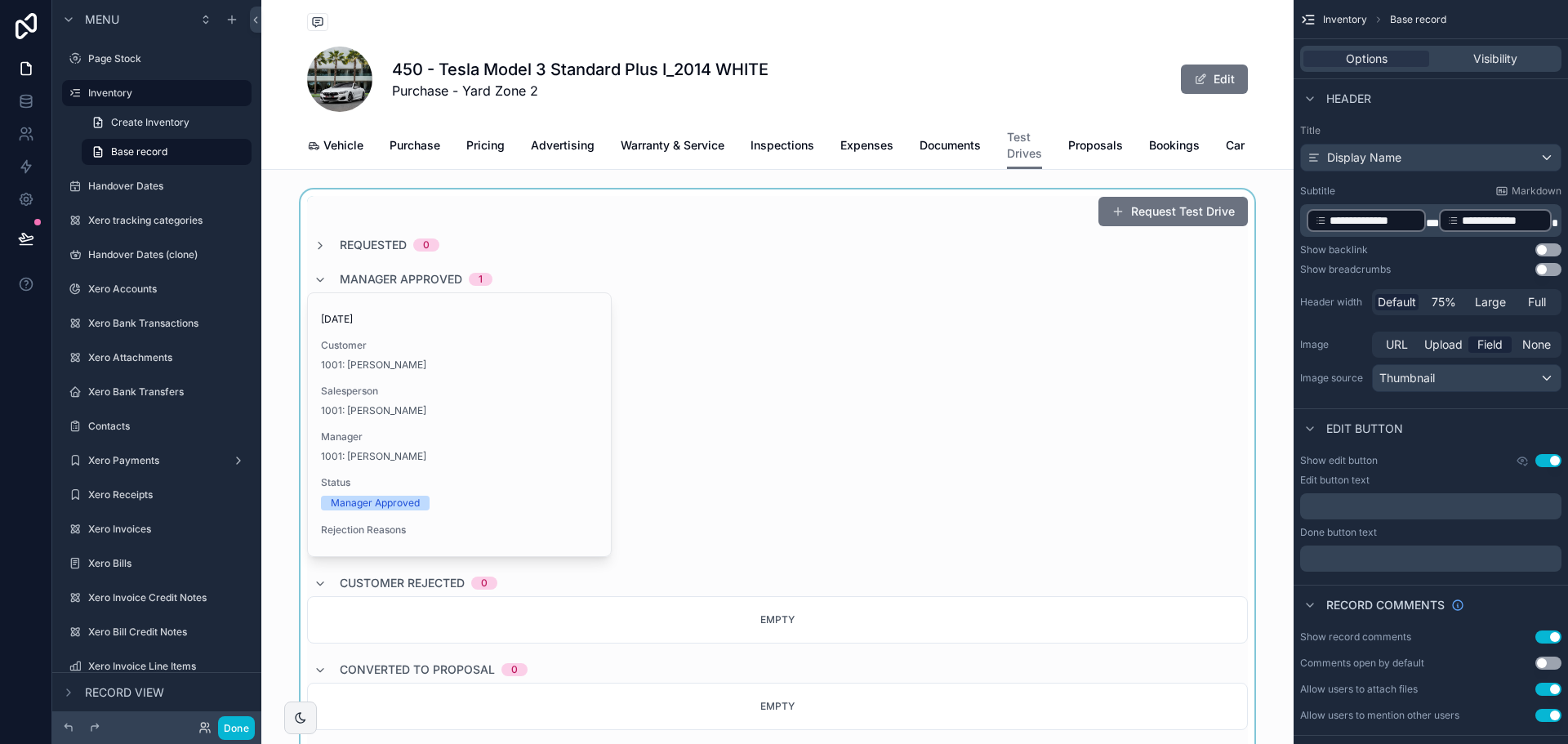
click at [573, 359] on div "scrollable content" at bounding box center [777, 532] width 1032 height 685
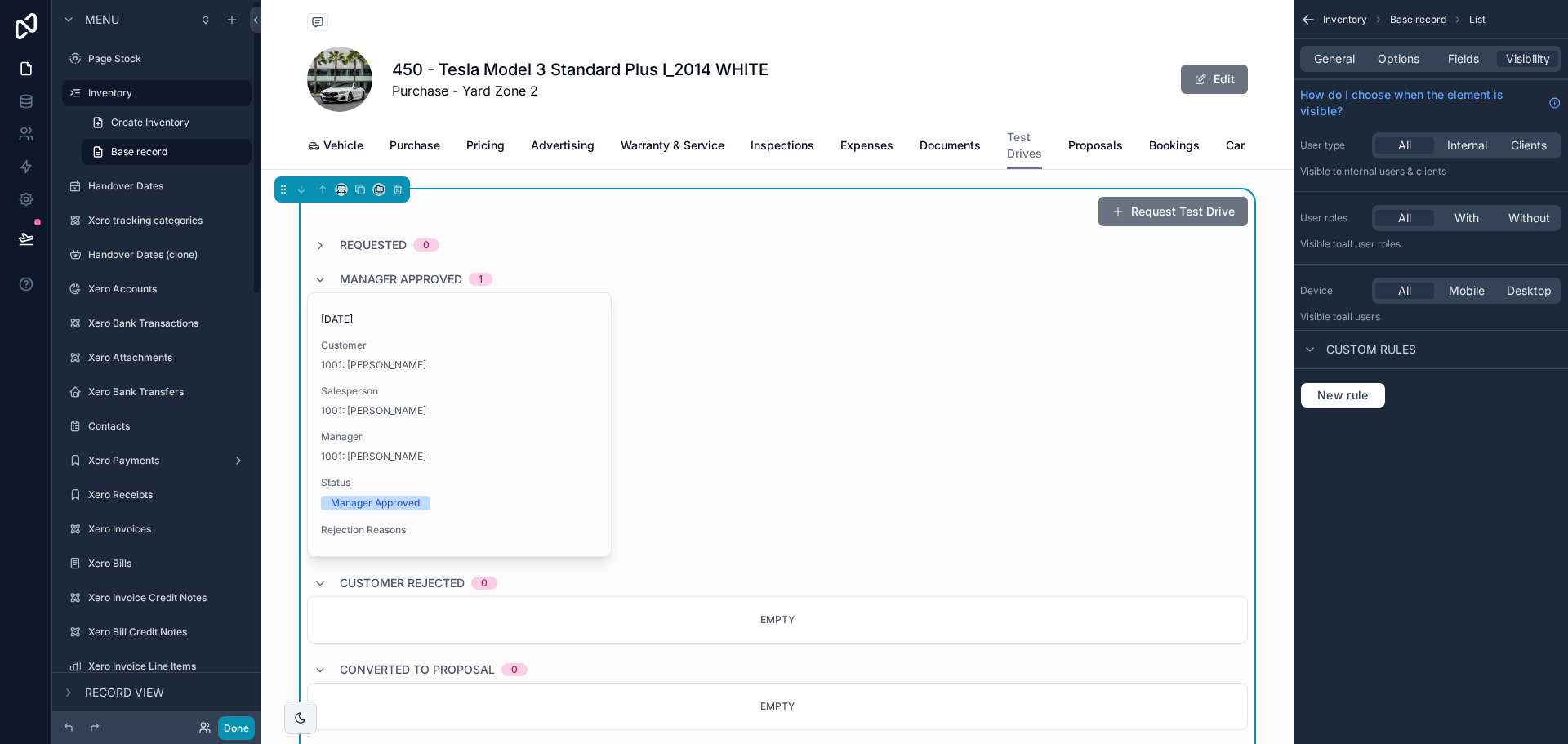
click at [238, 723] on button "Done" at bounding box center [236, 728] width 37 height 24
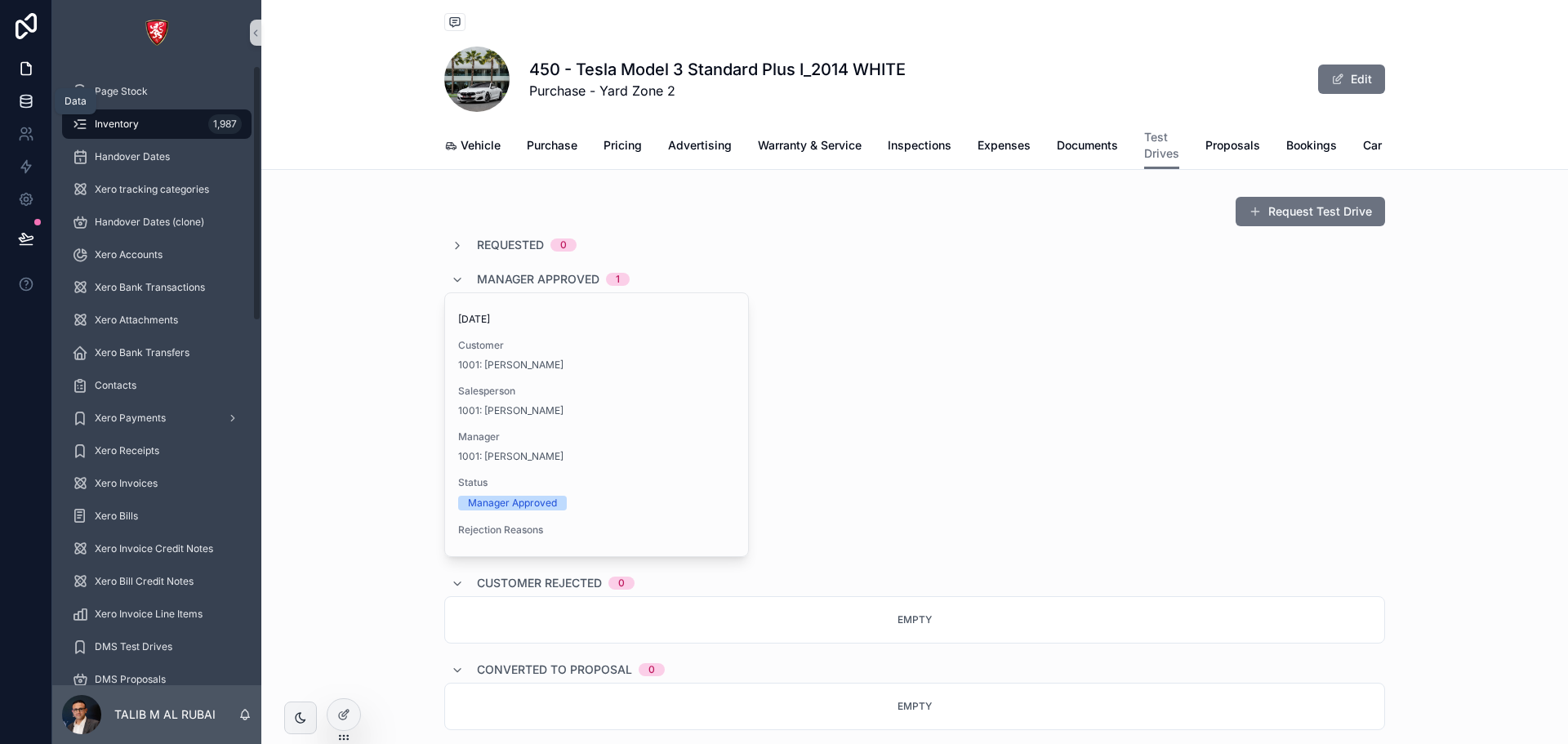
click at [26, 96] on icon at bounding box center [26, 97] width 10 height 4
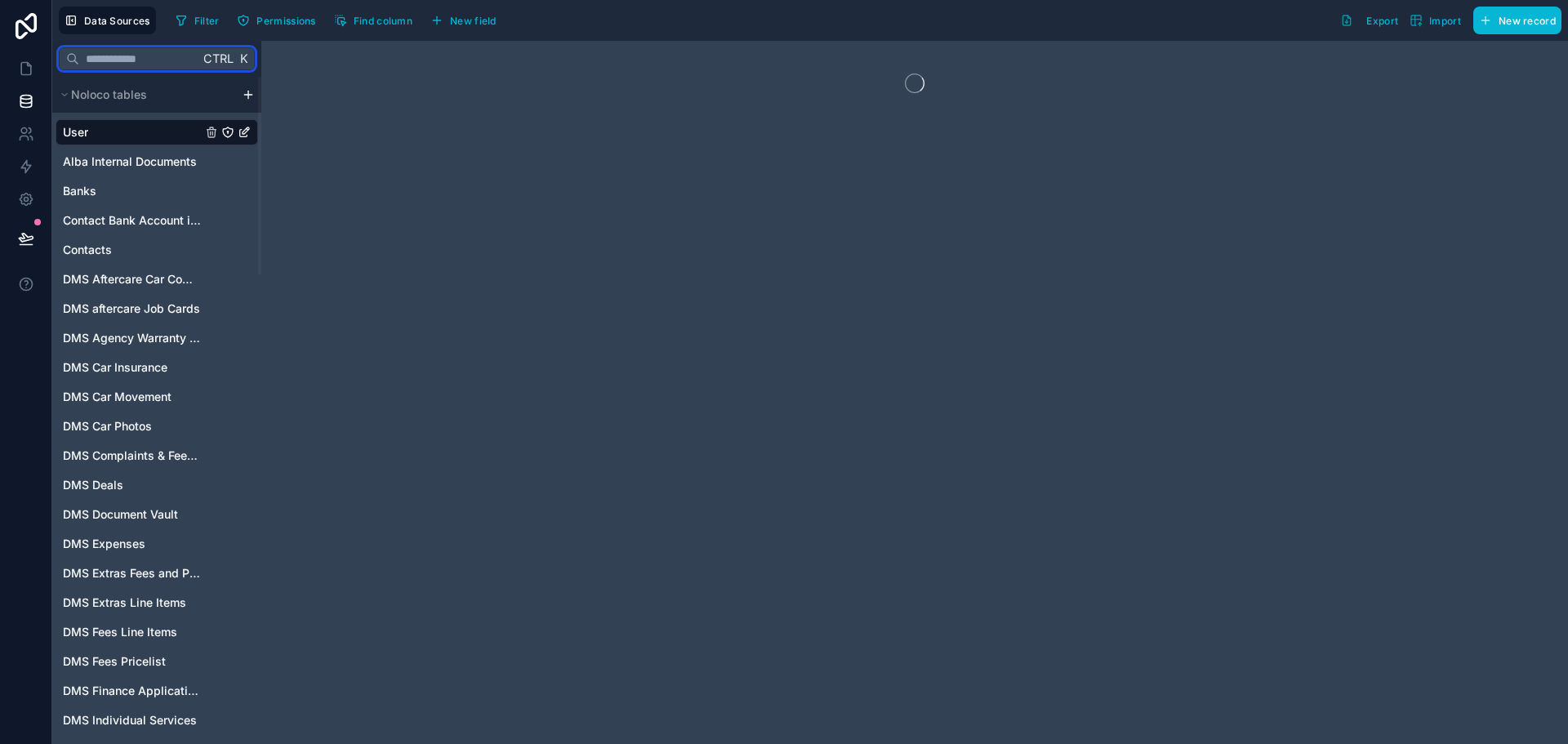
click at [131, 50] on input "text" at bounding box center [139, 59] width 120 height 29
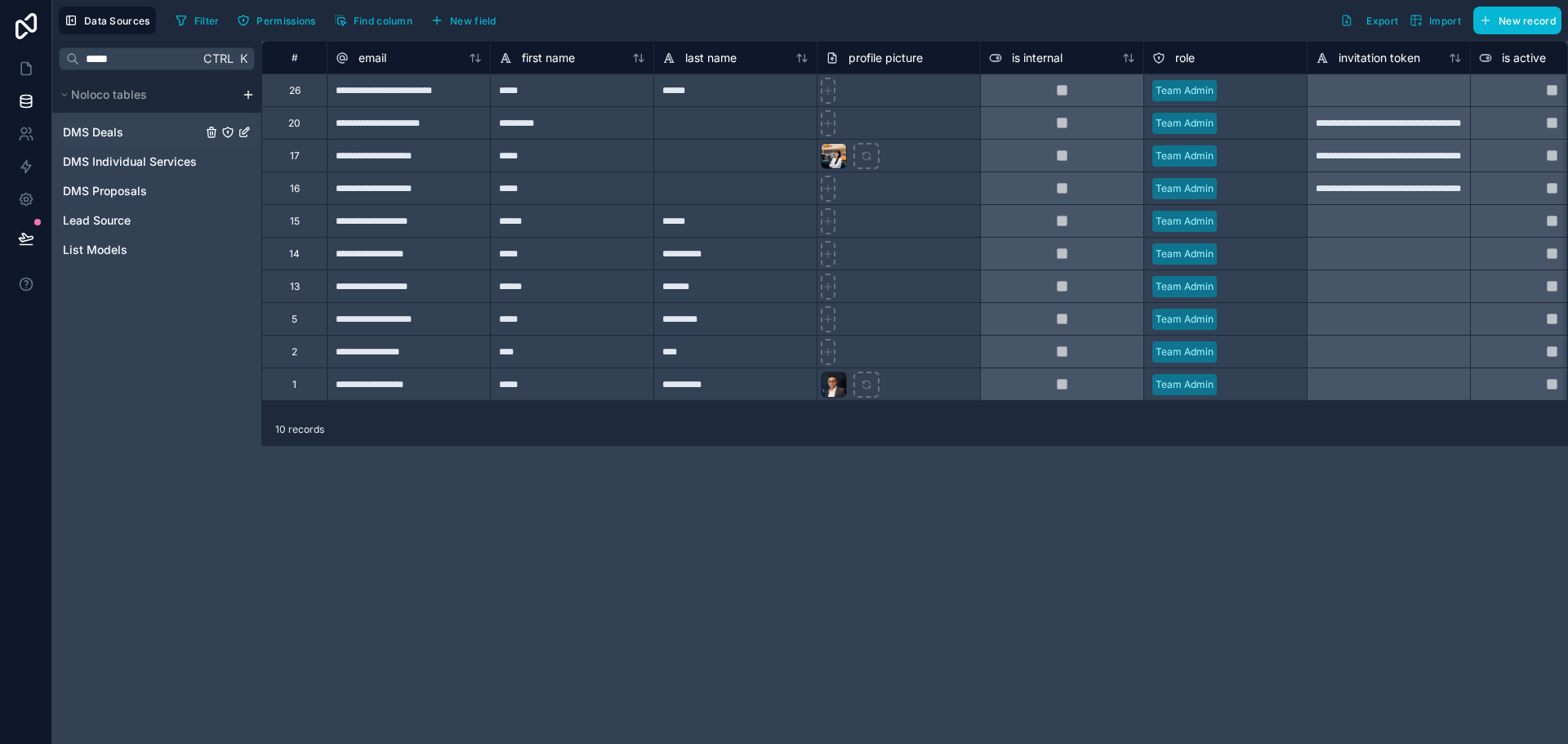
click at [132, 133] on link "DMS Deals" at bounding box center [132, 132] width 139 height 16
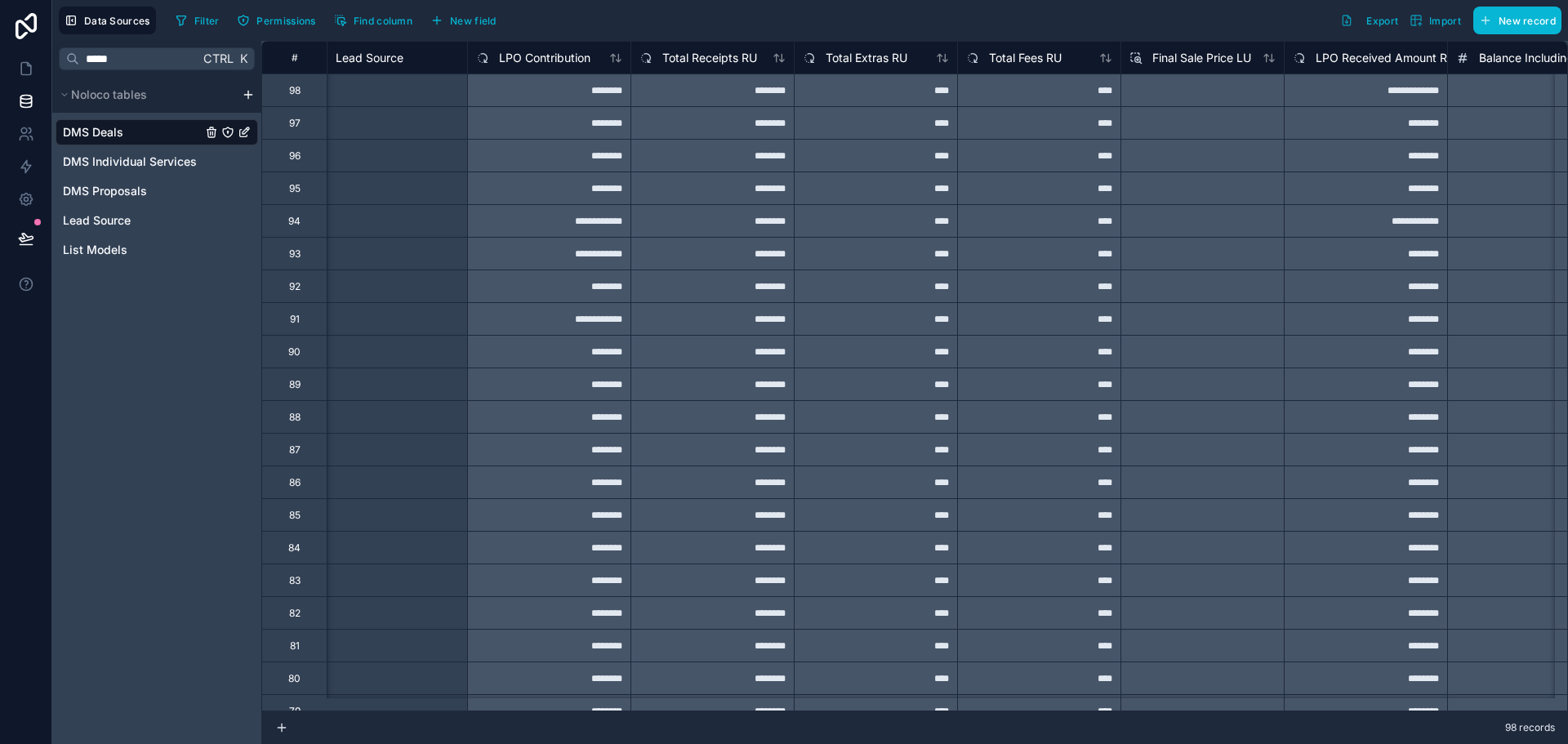
scroll to position [0, 1944]
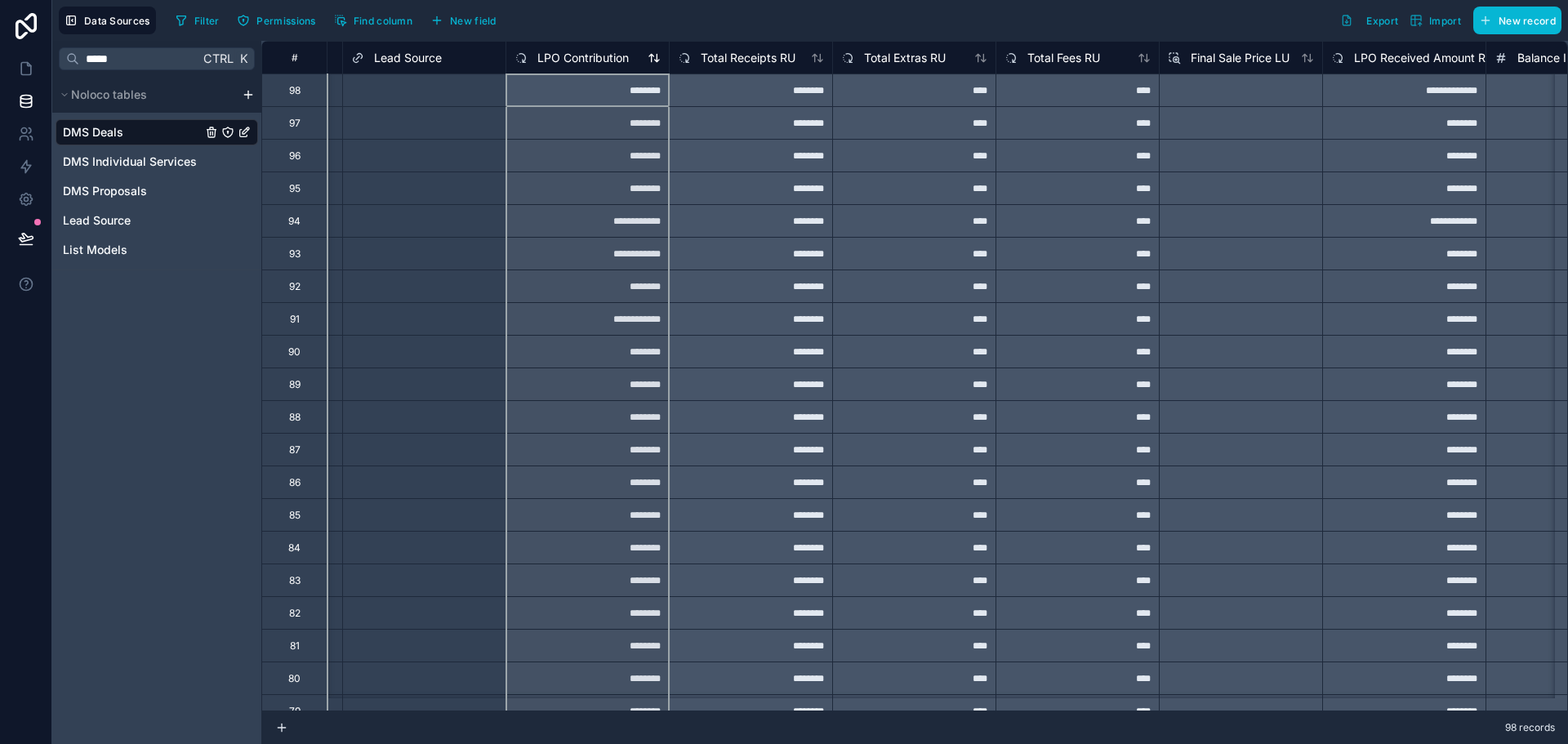
click at [577, 66] on div "LPO Contribution" at bounding box center [571, 58] width 114 height 20
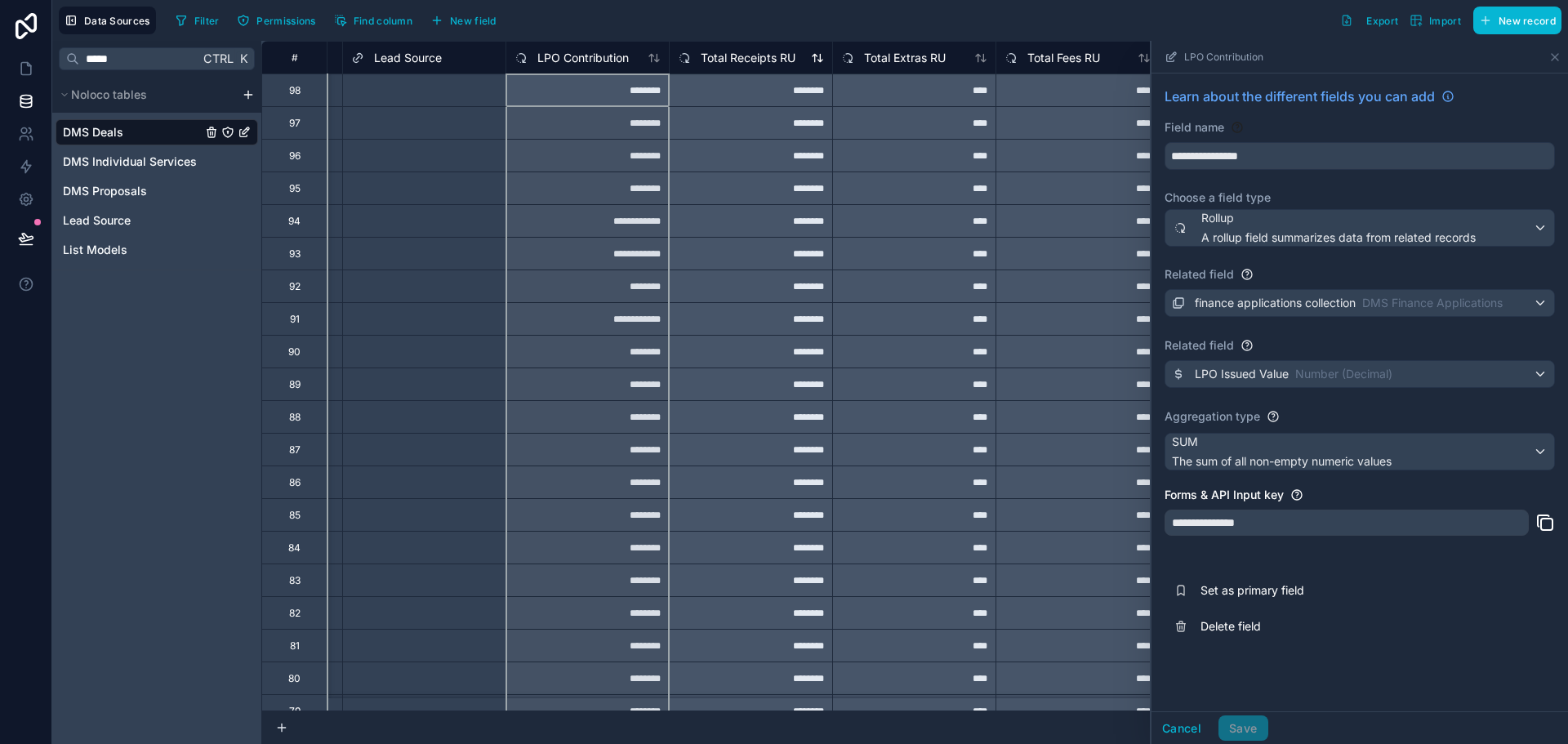
click at [758, 56] on span "Total Receipts RU" at bounding box center [748, 58] width 95 height 16
click at [606, 55] on span "LPO Contribution" at bounding box center [583, 58] width 91 height 16
click at [151, 66] on input "*****" at bounding box center [139, 59] width 120 height 29
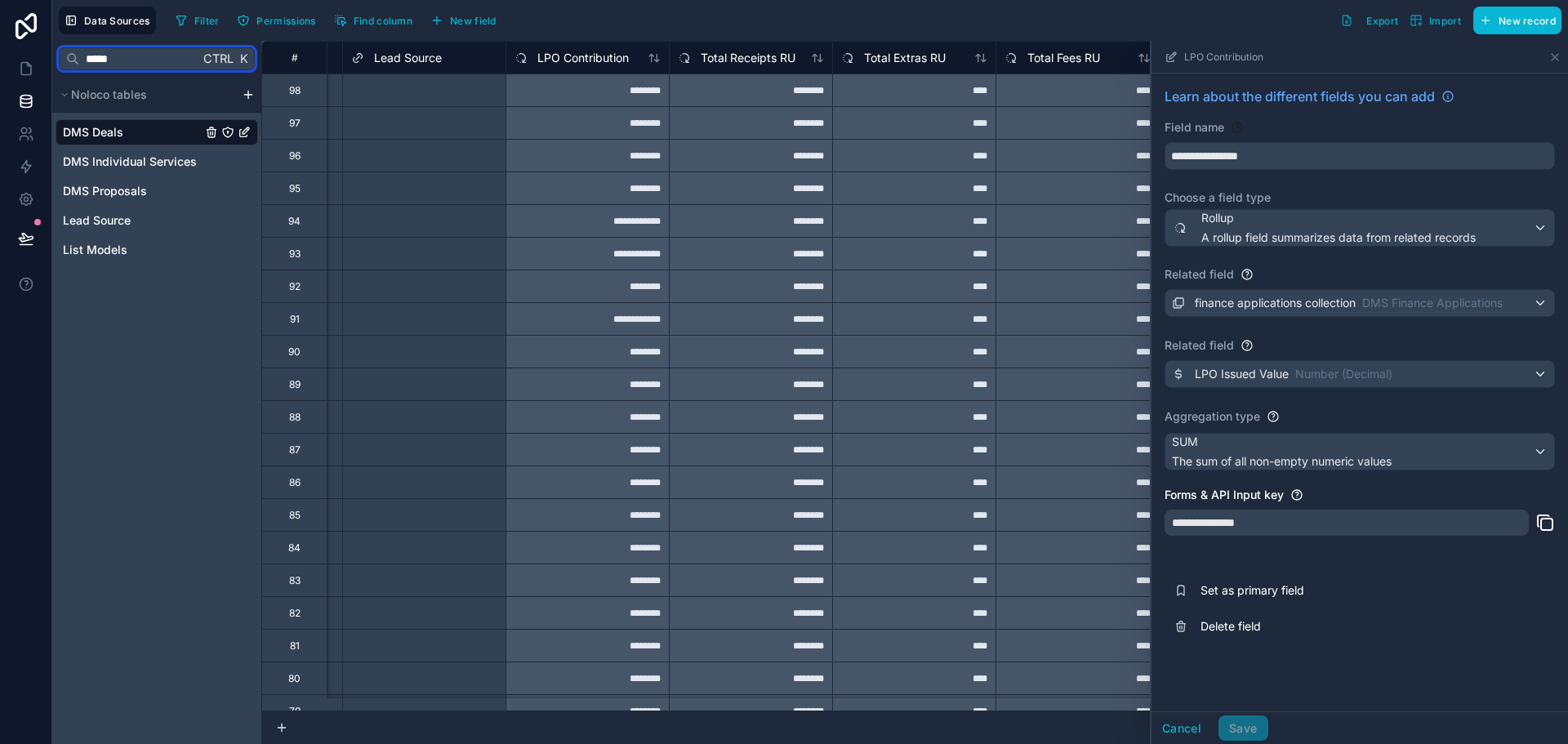
click at [151, 66] on input "*****" at bounding box center [139, 59] width 120 height 29
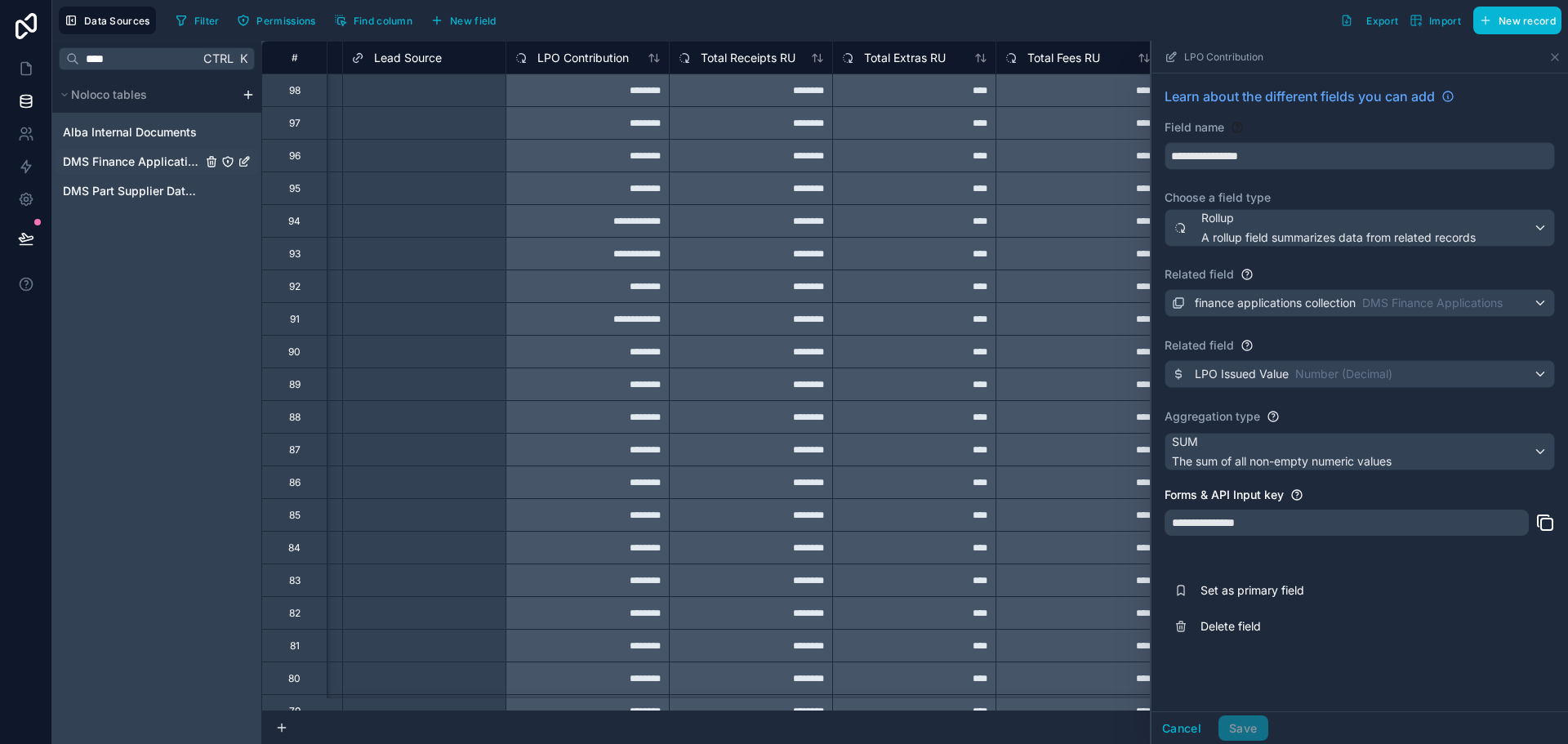
click at [164, 162] on span "DMS Finance Applications" at bounding box center [132, 161] width 139 height 16
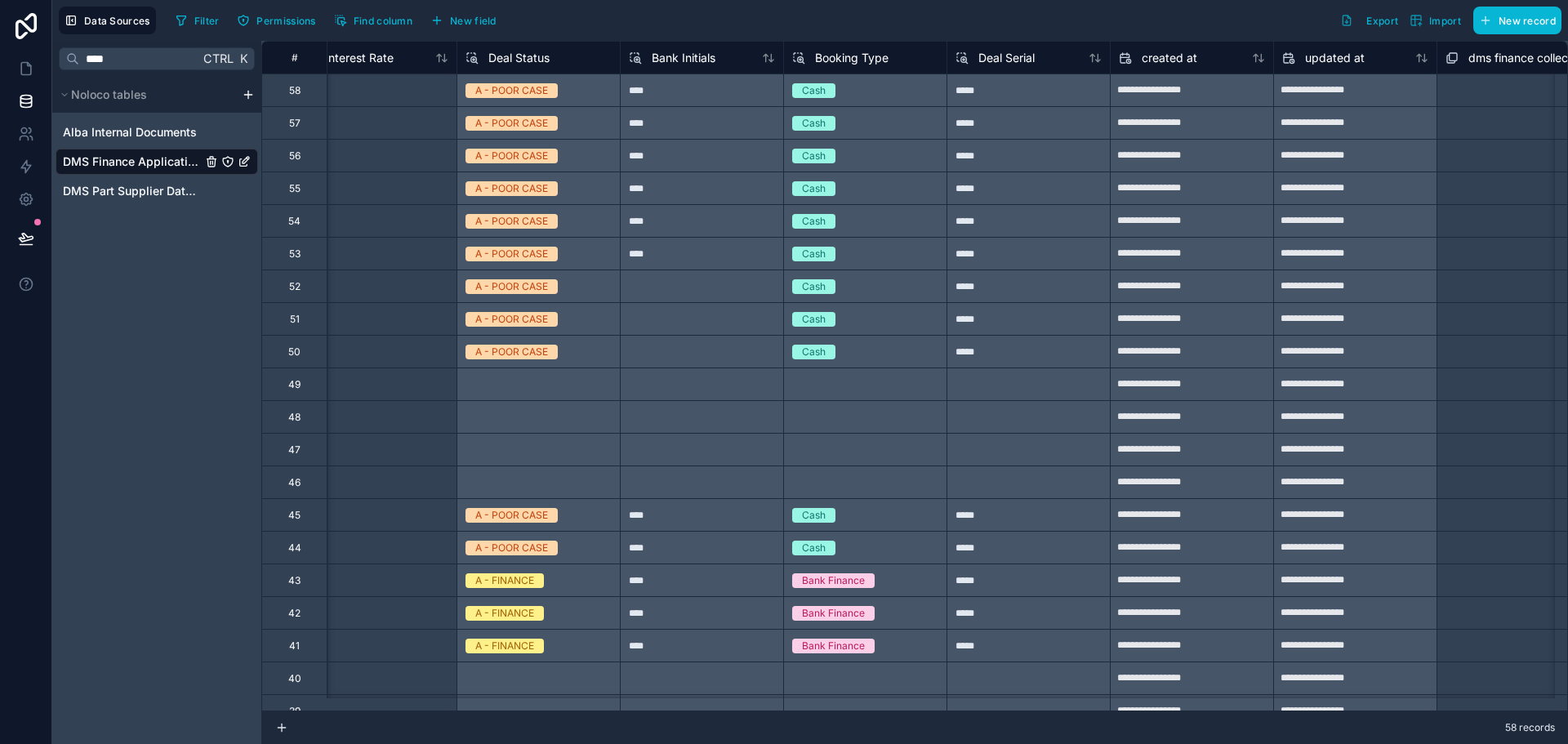
scroll to position [0, 4590]
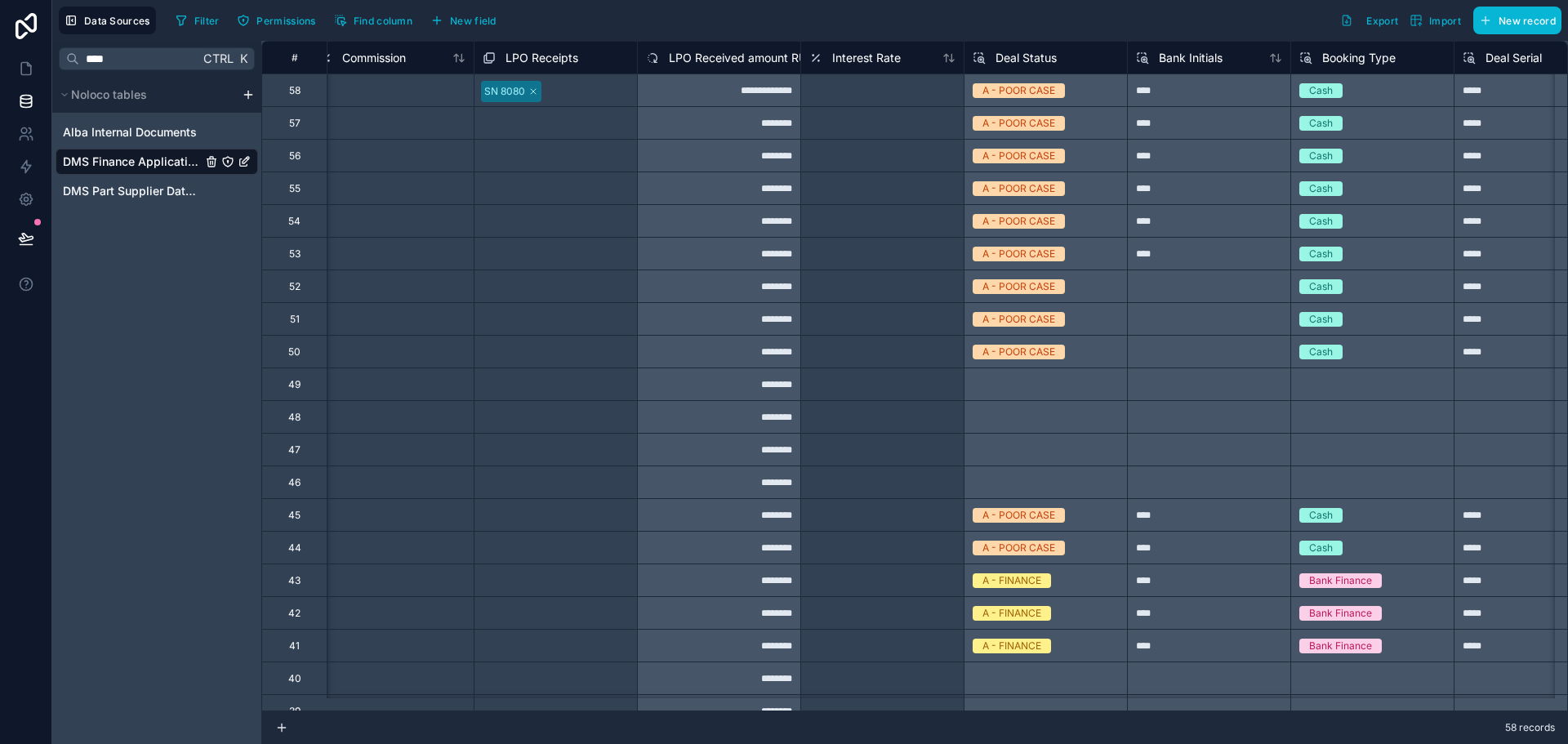
click at [723, 88] on div "**********" at bounding box center [719, 90] width 164 height 33
click at [726, 60] on span "LPO Received amount RU" at bounding box center [738, 58] width 138 height 16
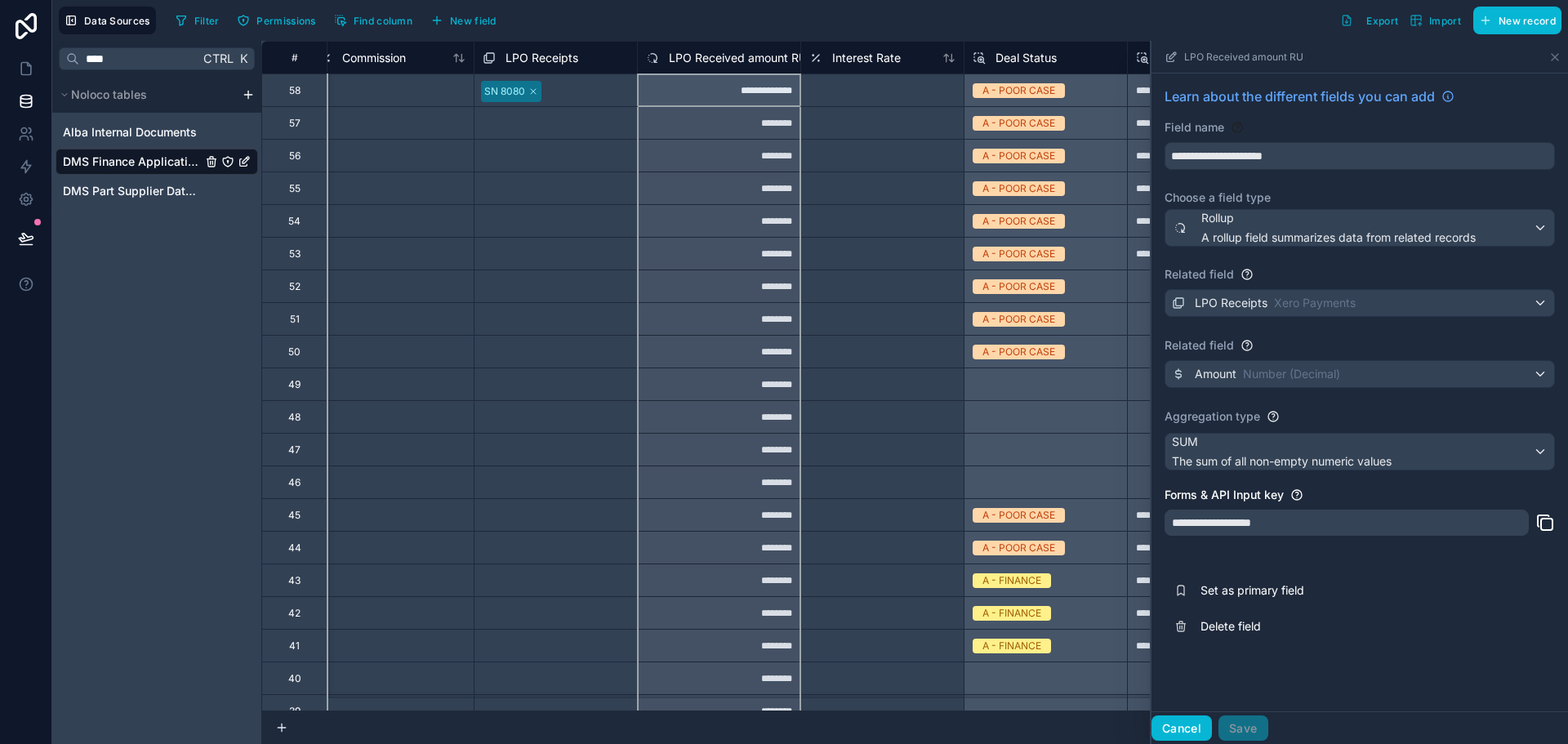
click at [1169, 727] on button "Cancel" at bounding box center [1182, 728] width 60 height 26
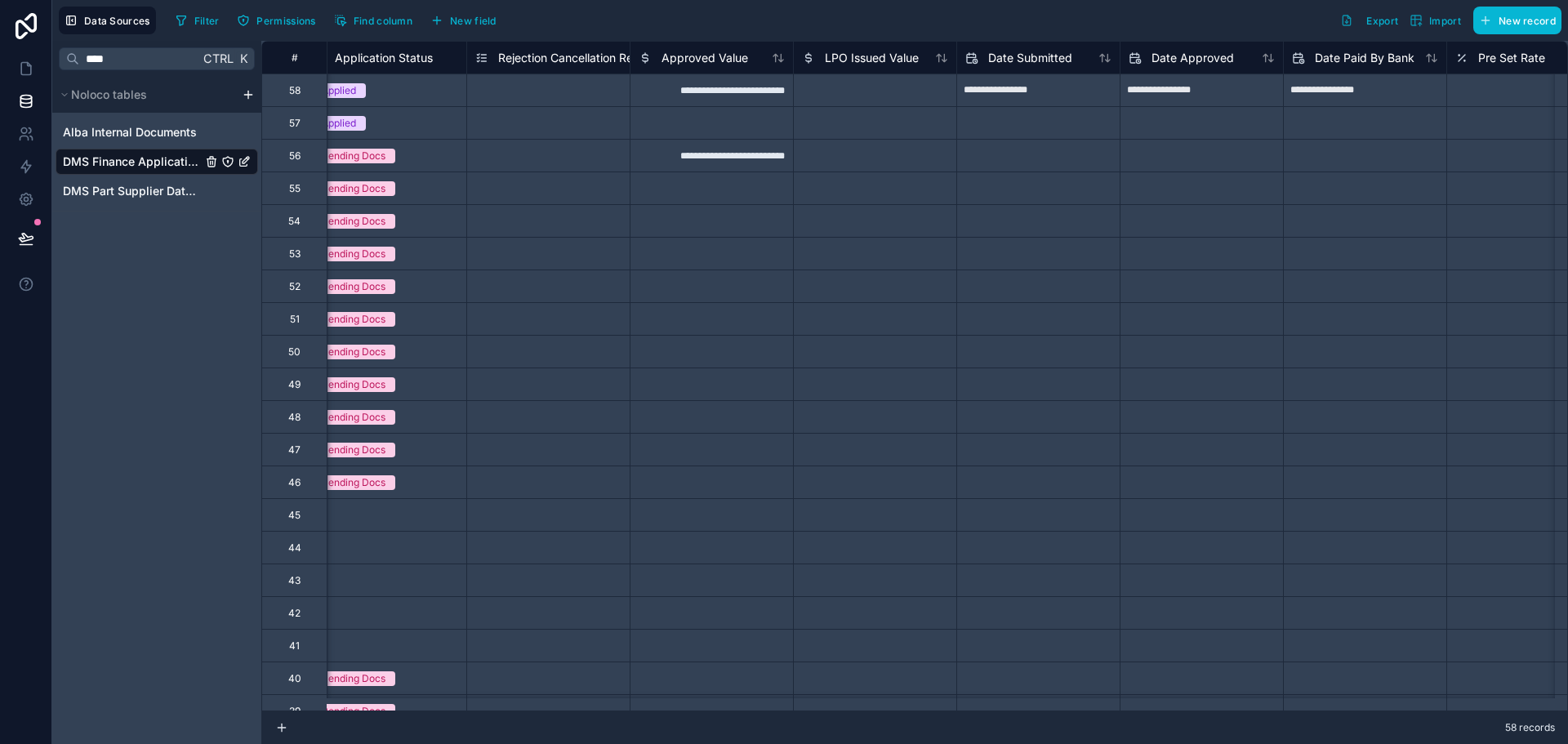
scroll to position [0, 192]
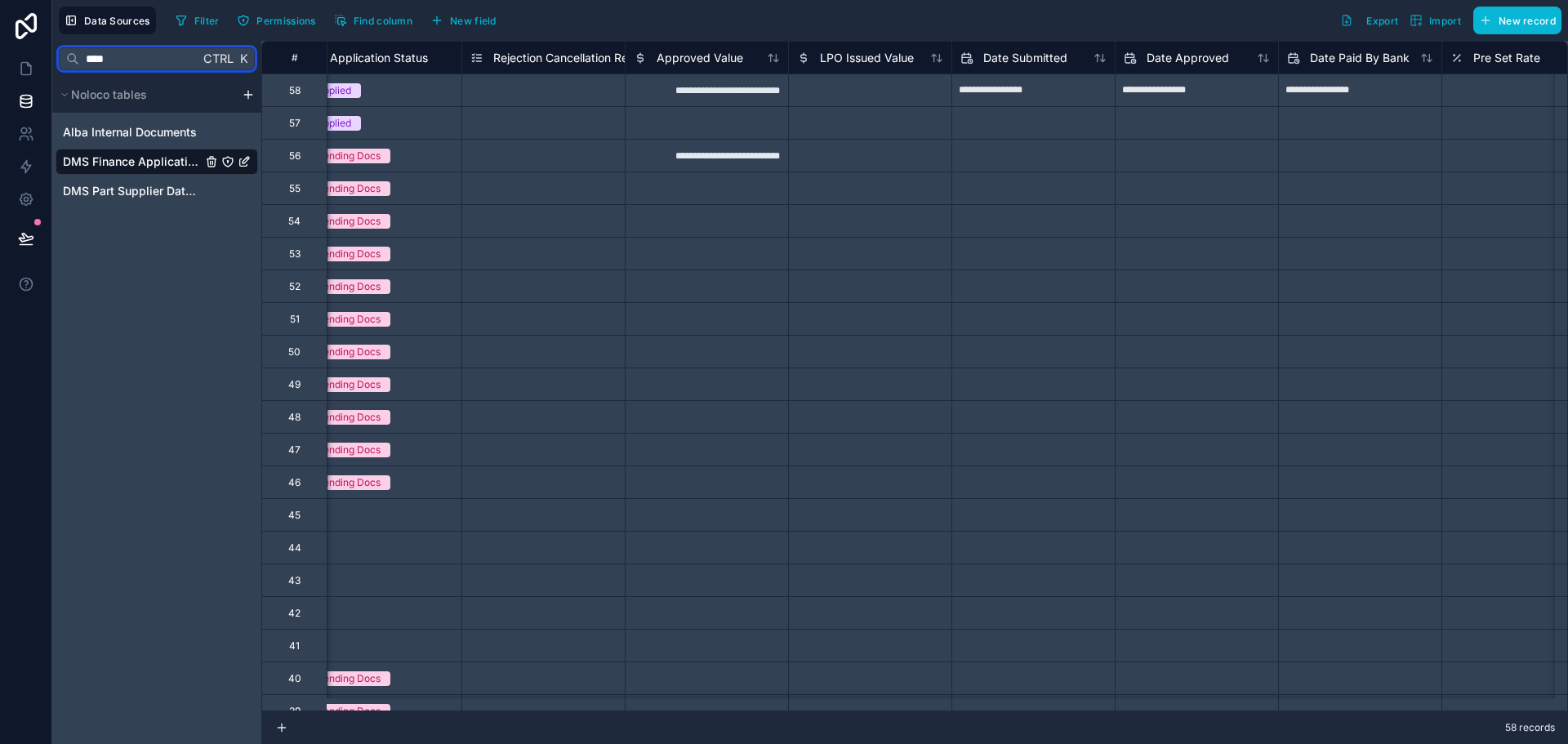
click at [162, 65] on input "****" at bounding box center [139, 59] width 120 height 29
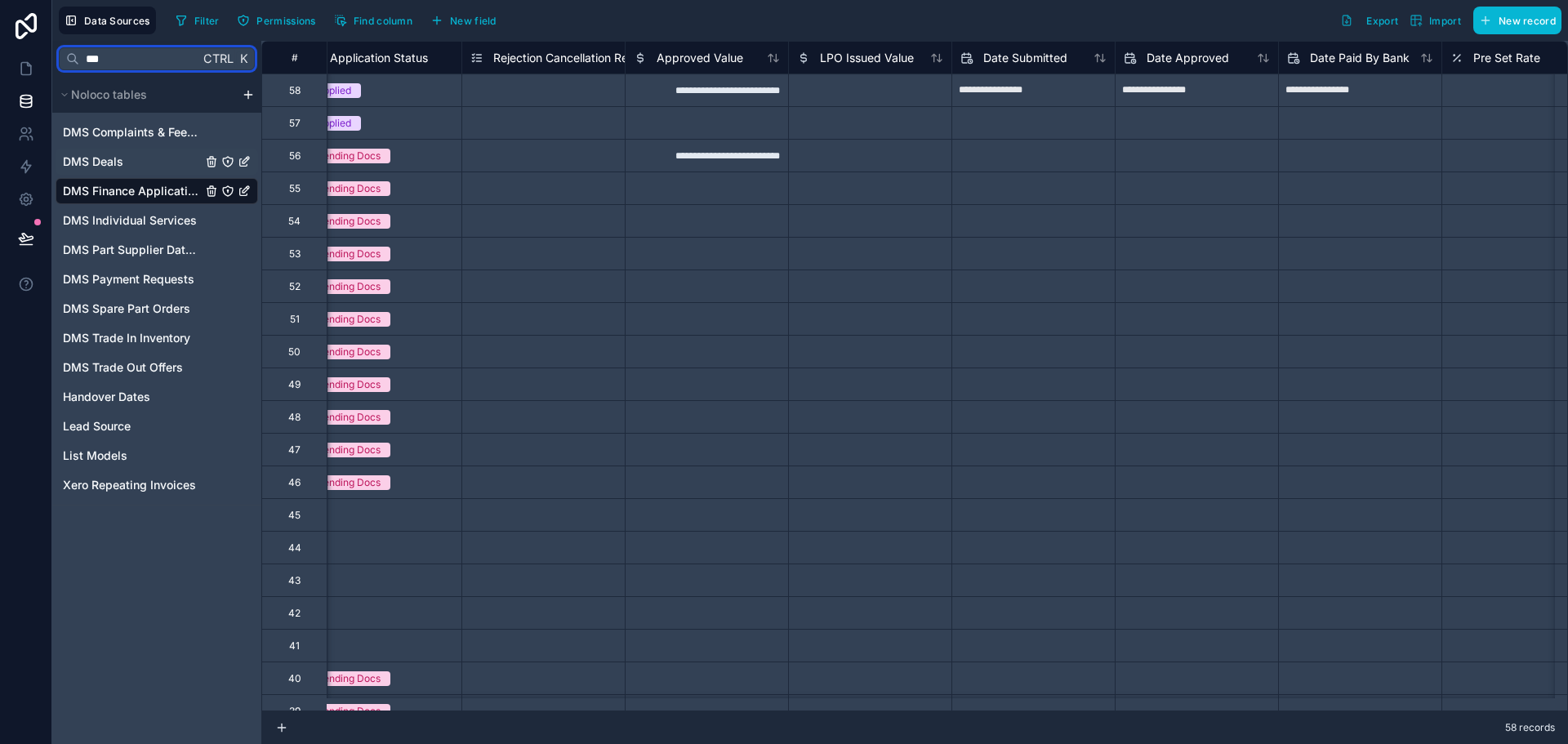
type input "***"
click at [156, 169] on link "DMS Deals" at bounding box center [132, 161] width 139 height 16
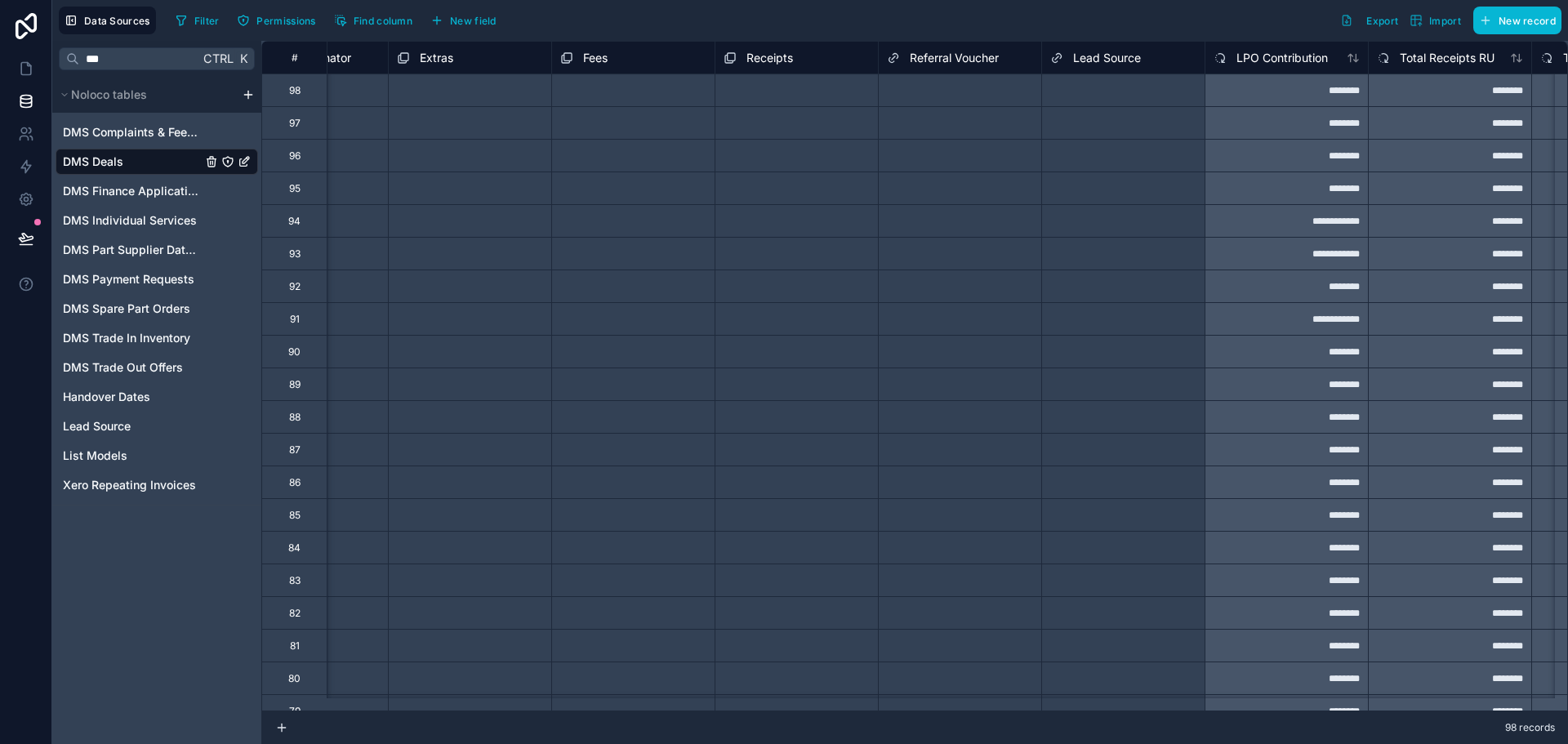
scroll to position [0, 1260]
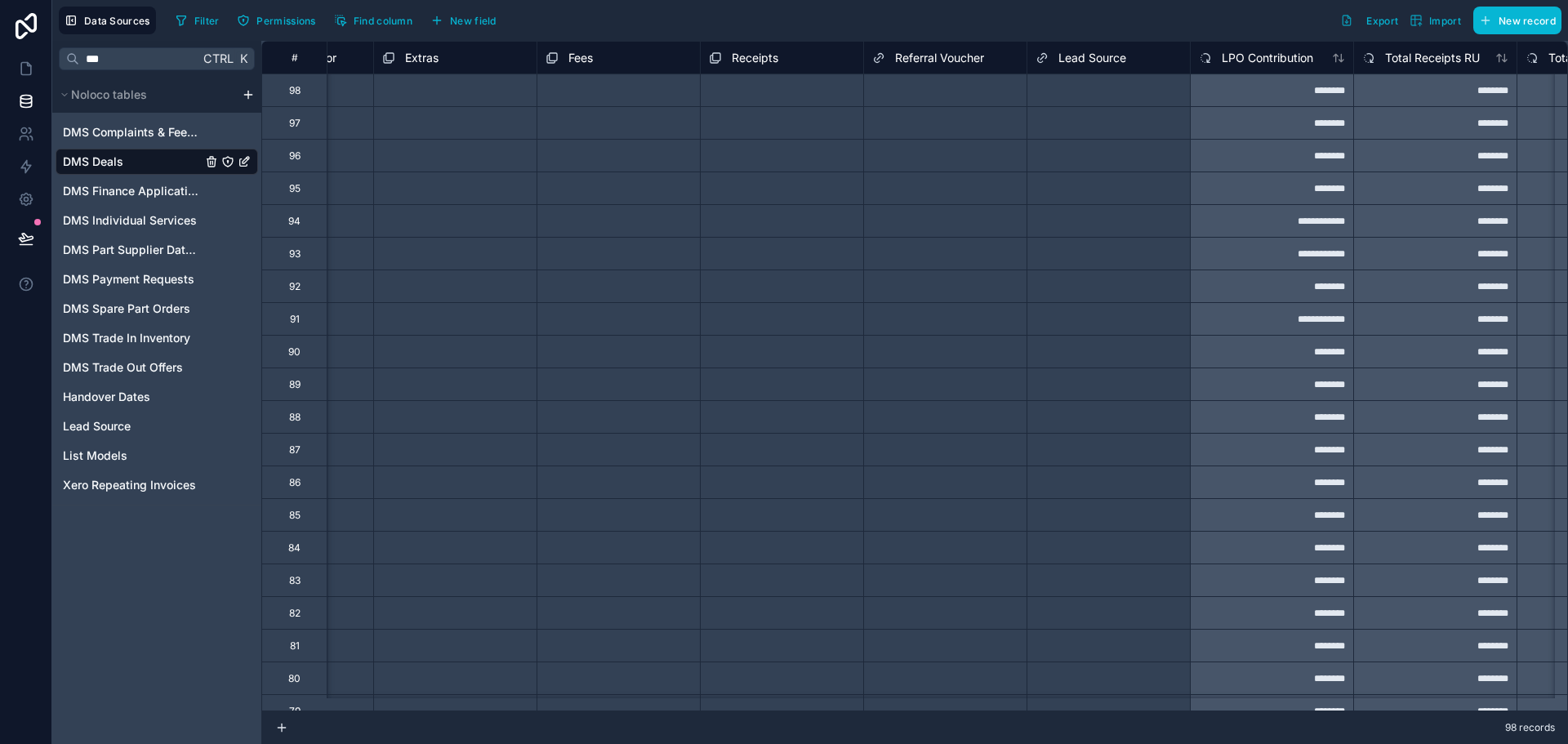
click at [566, 64] on div "Fees" at bounding box center [569, 58] width 47 height 20
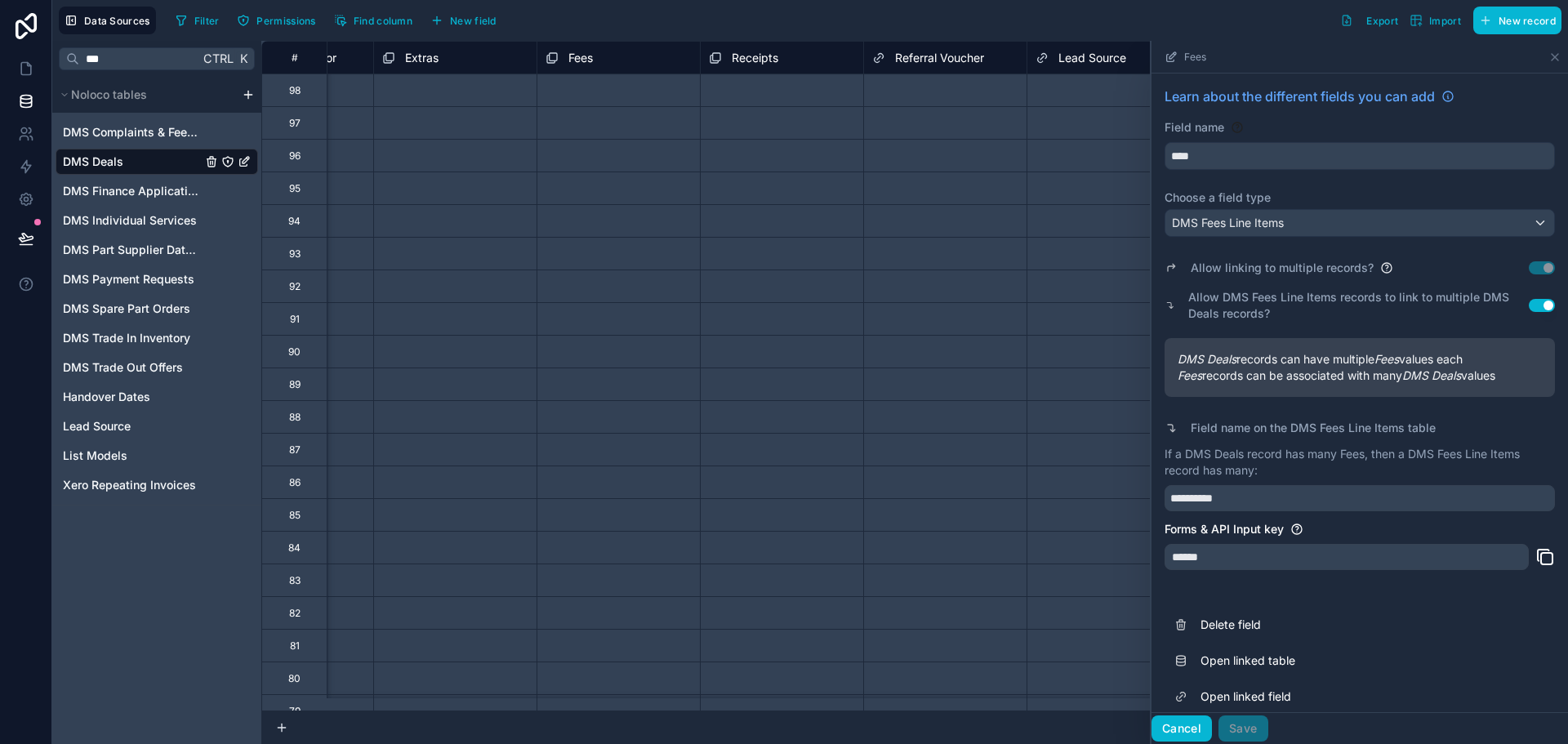
click at [1174, 728] on button "Cancel" at bounding box center [1182, 728] width 60 height 26
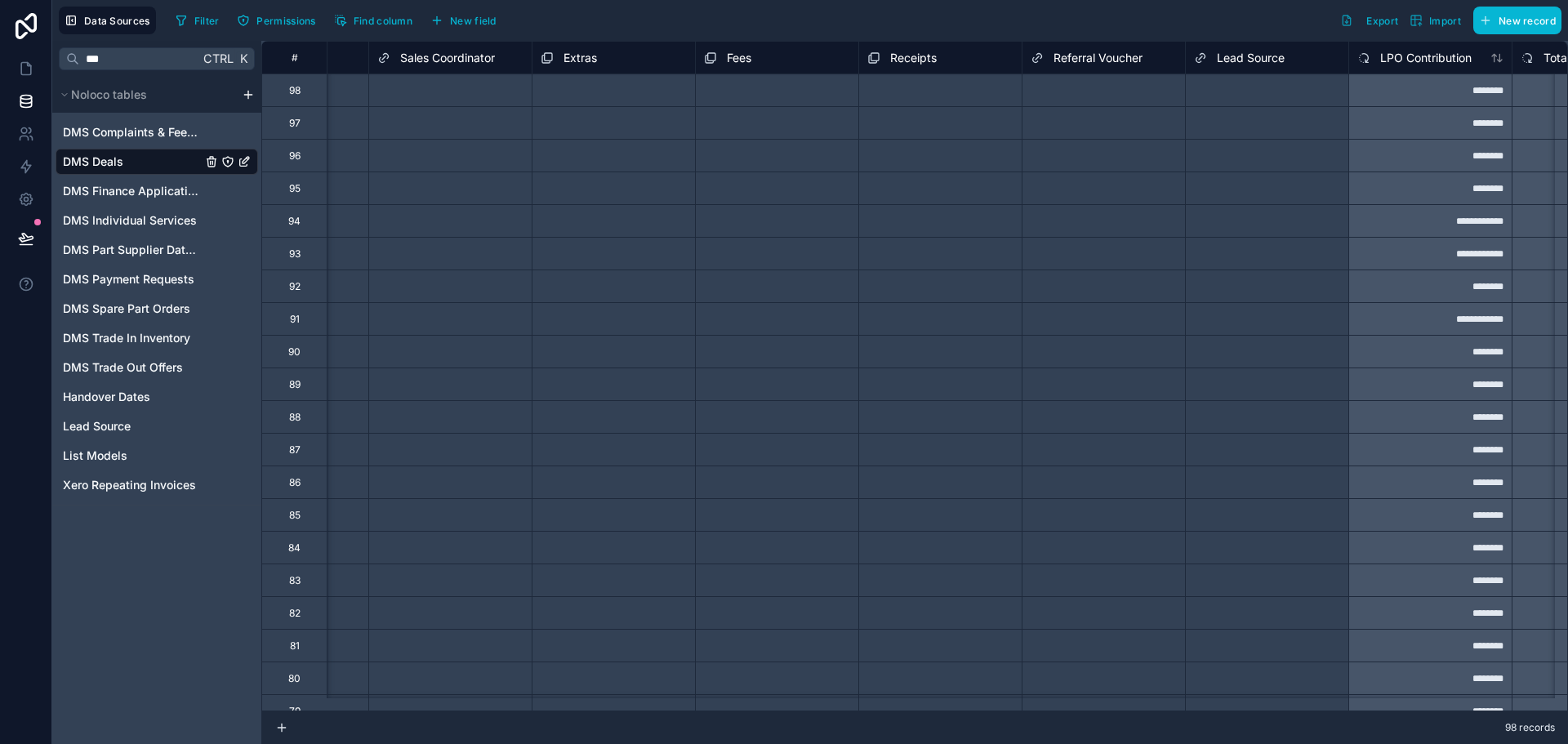
scroll to position [0, 1140]
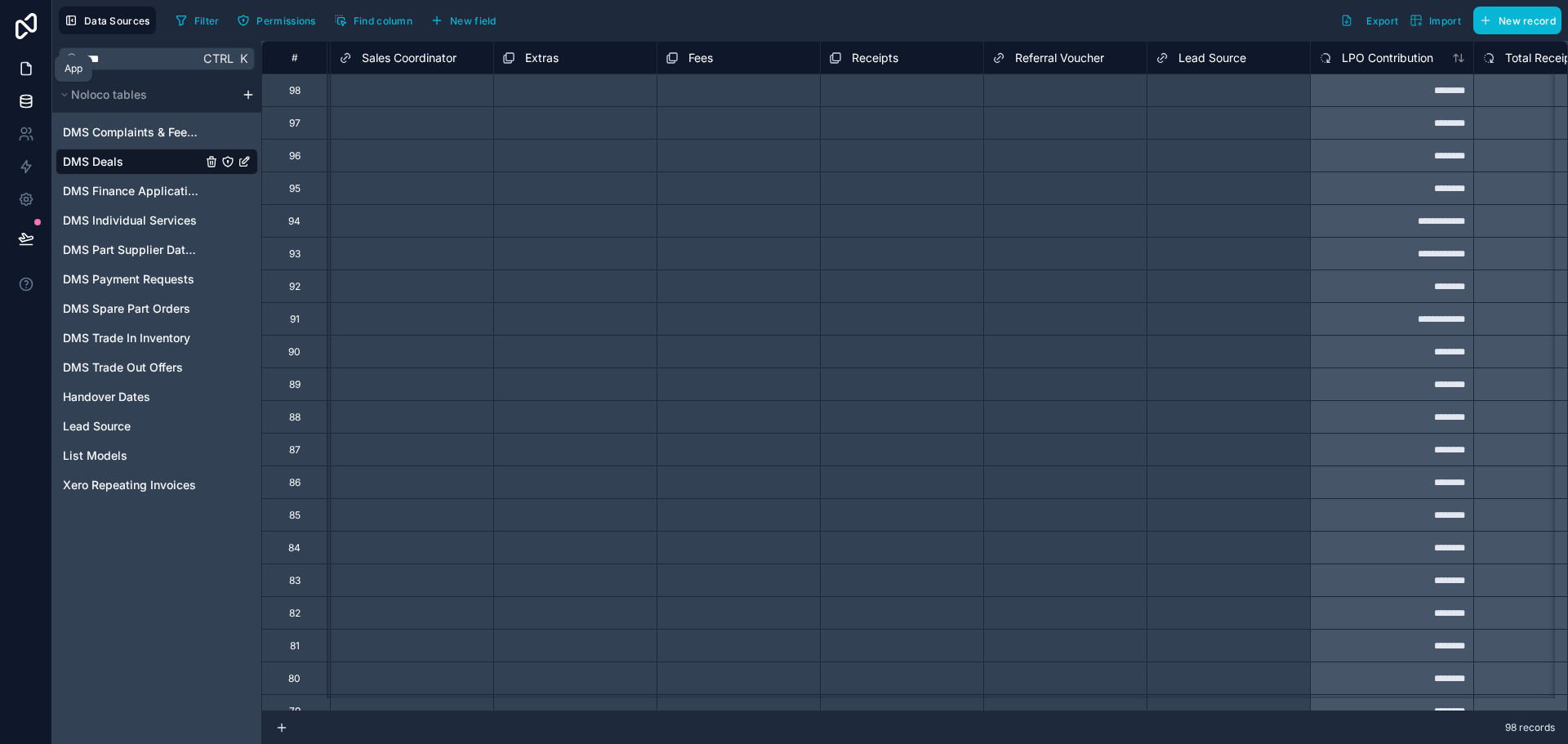
click at [35, 69] on link at bounding box center [26, 69] width 52 height 33
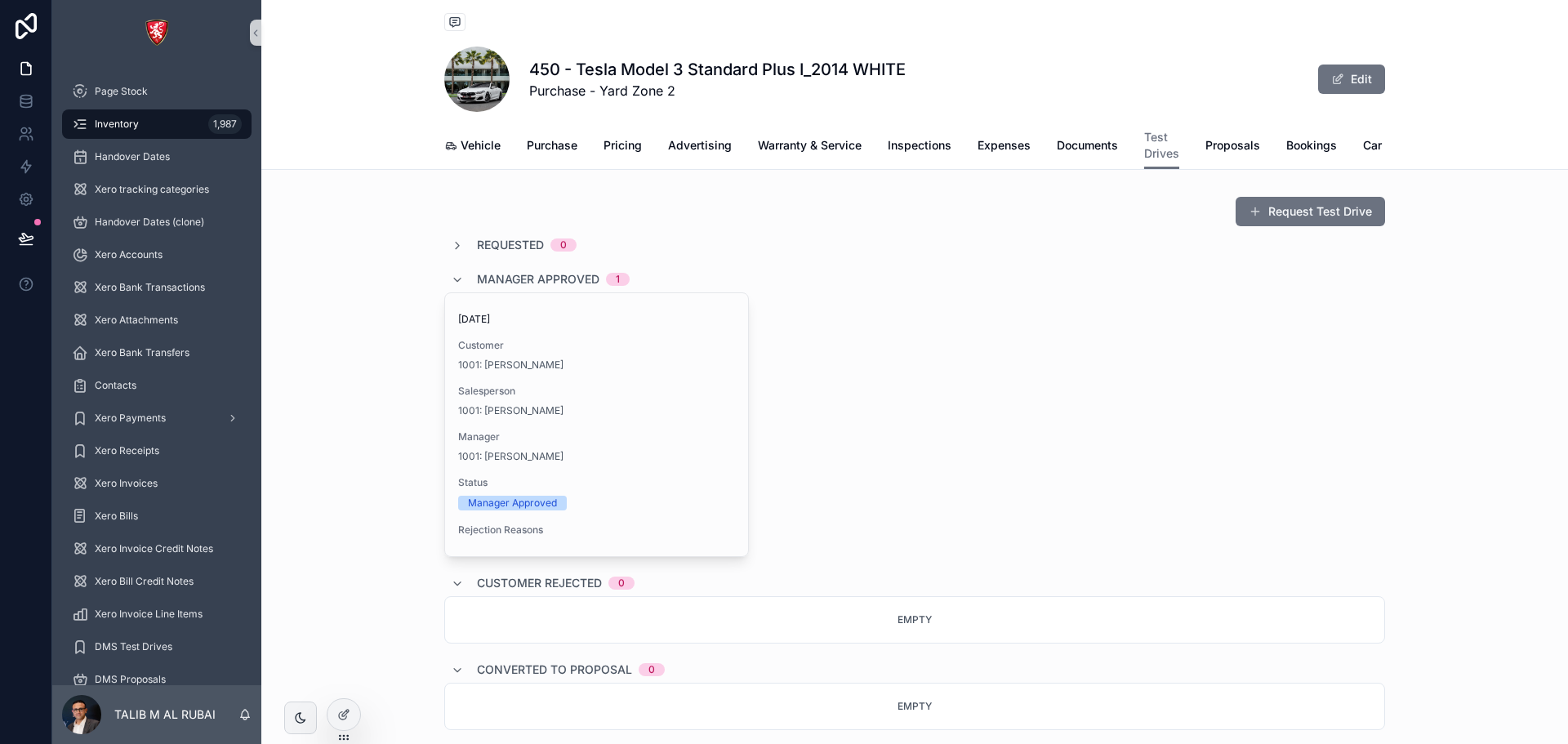
scroll to position [0, 31]
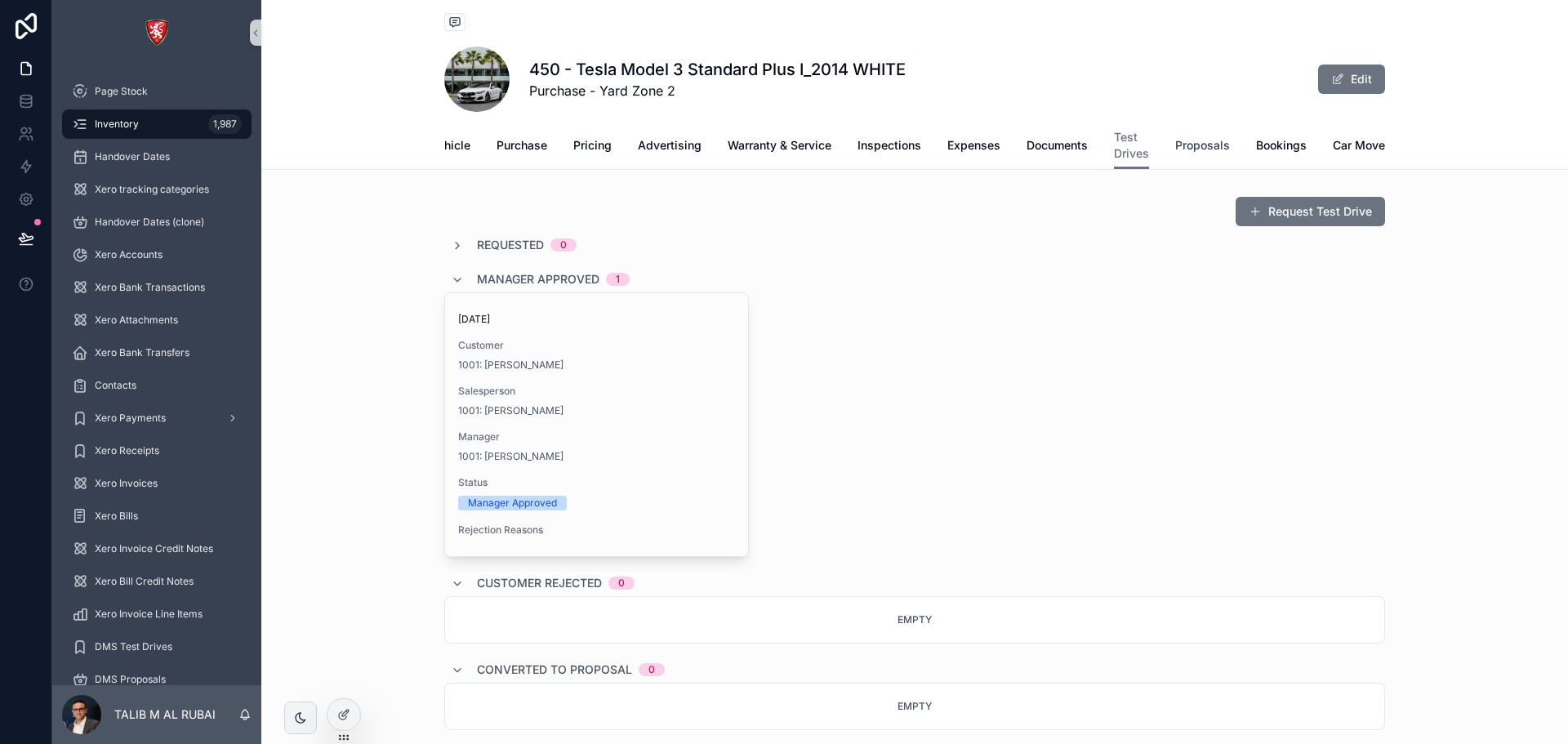
click at [1193, 153] on link "Proposals" at bounding box center [1202, 147] width 55 height 33
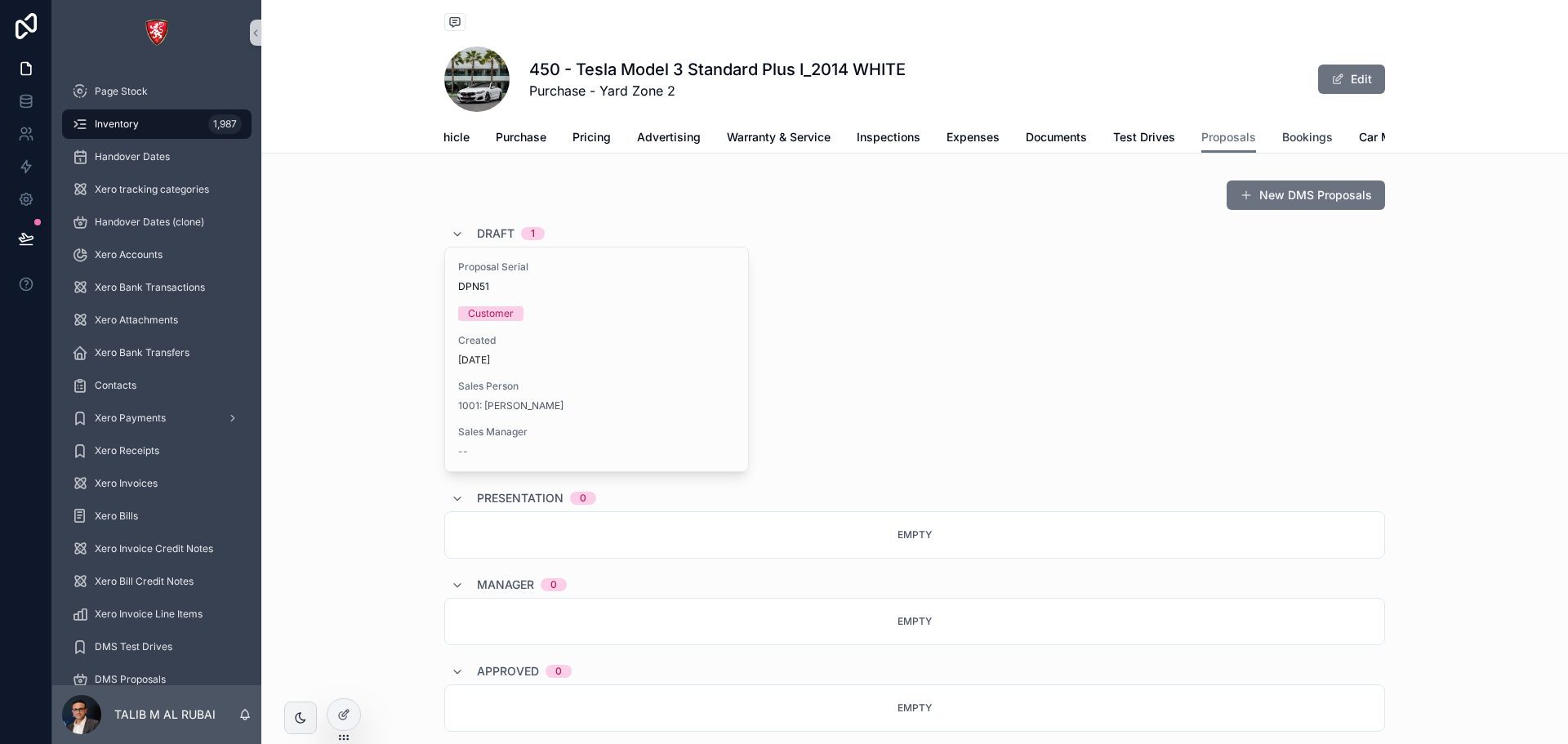
click at [1297, 136] on span "Bookings" at bounding box center [1307, 137] width 51 height 16
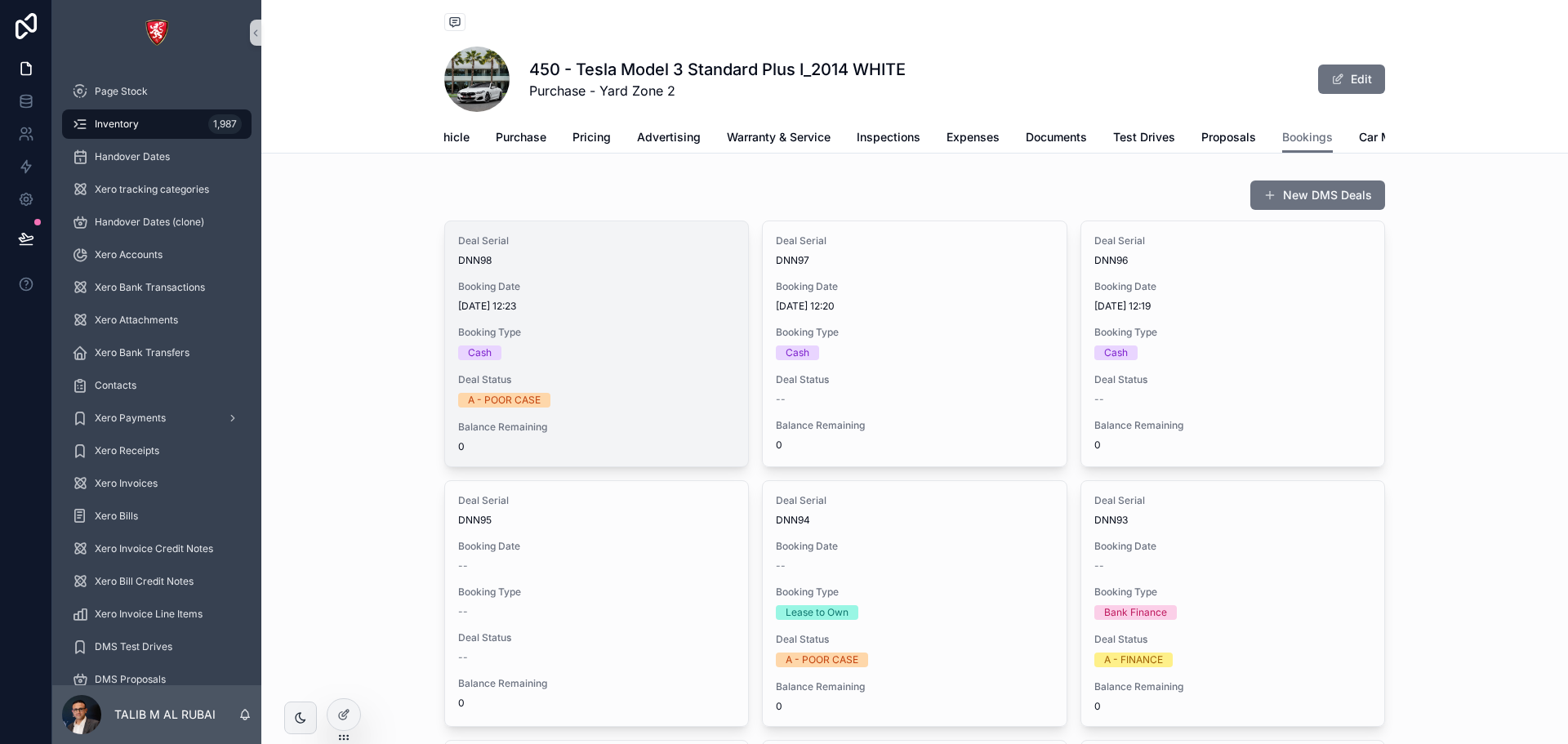
click at [583, 294] on span "Booking Date" at bounding box center [596, 286] width 277 height 13
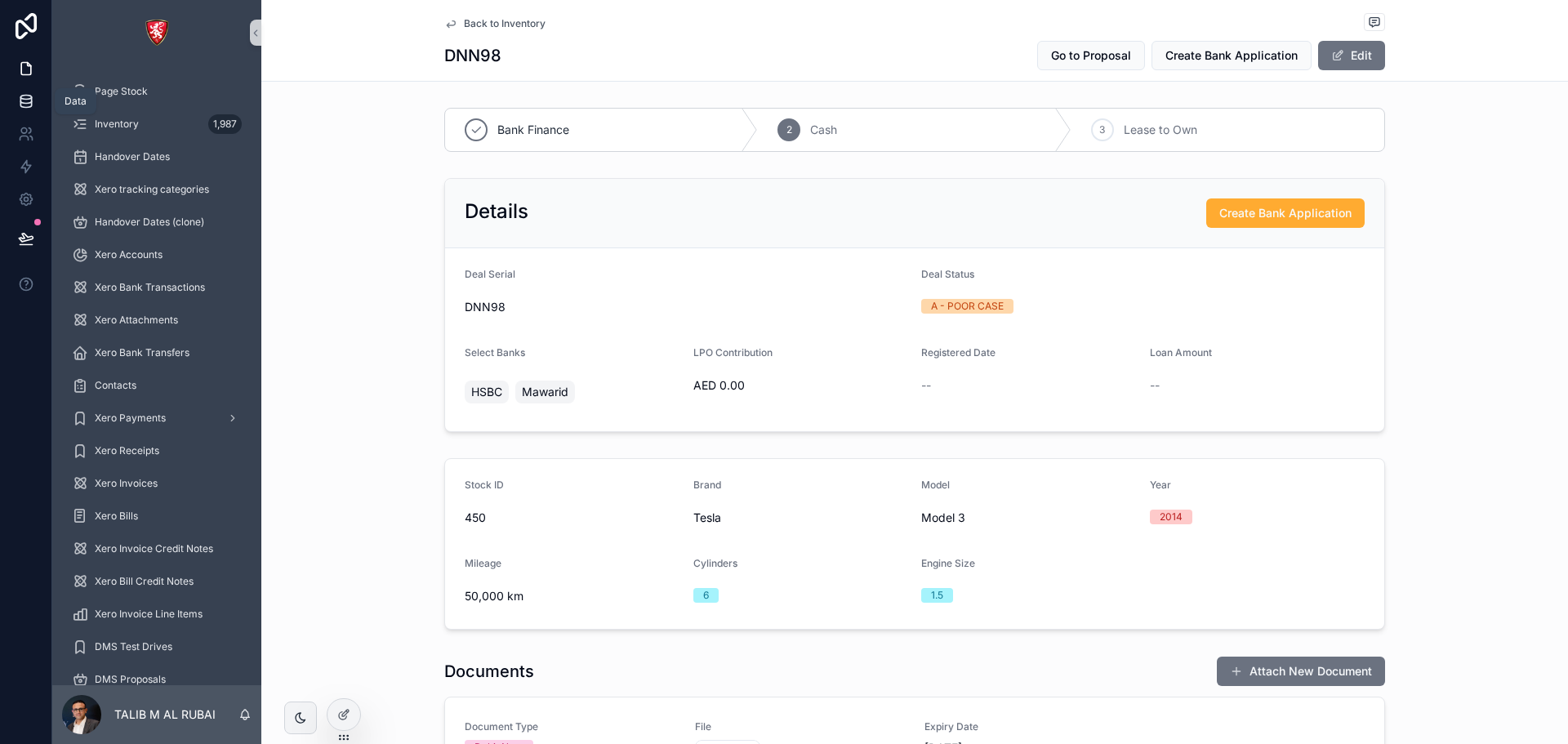
click at [24, 107] on icon at bounding box center [26, 105] width 10 height 7
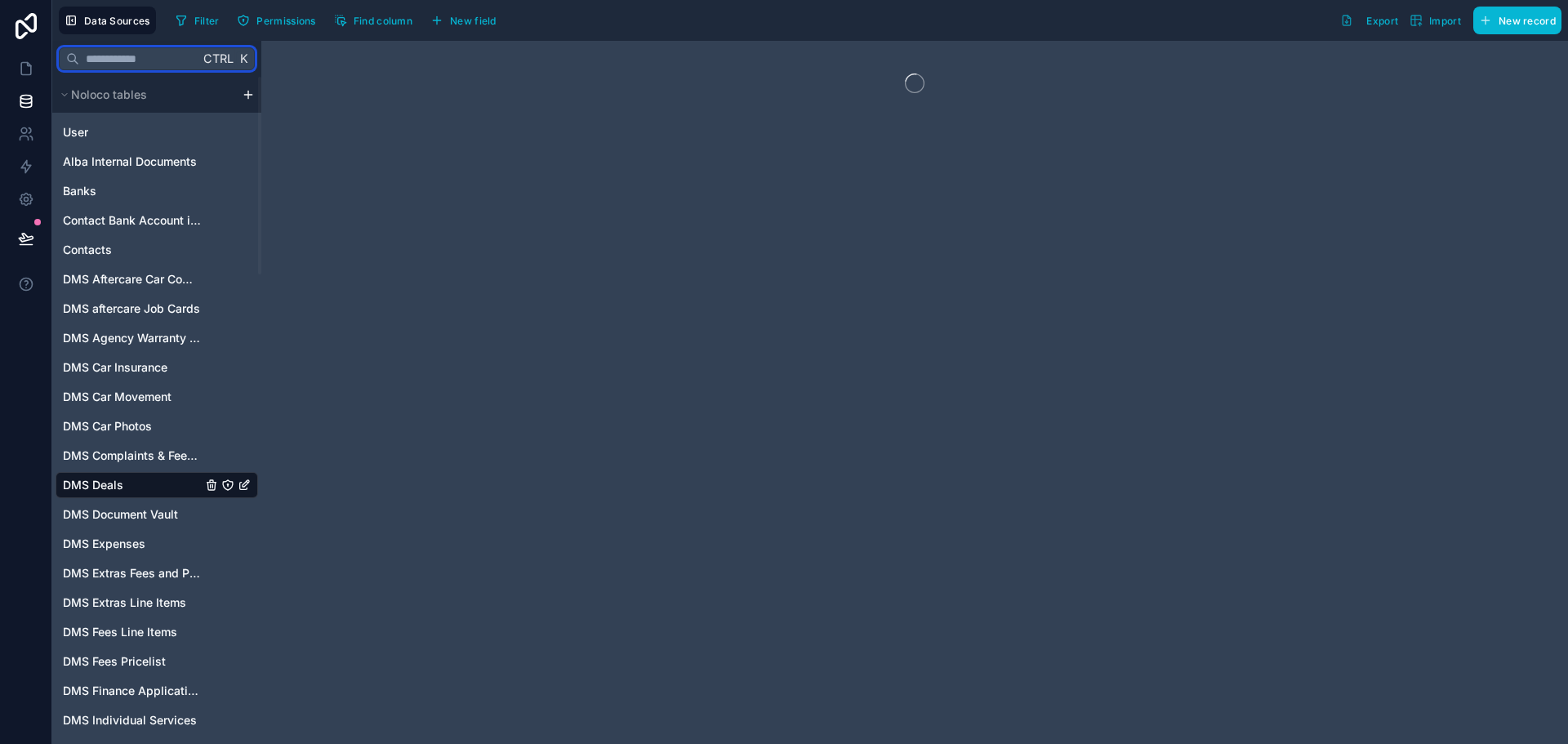
click at [140, 58] on input "text" at bounding box center [139, 59] width 120 height 29
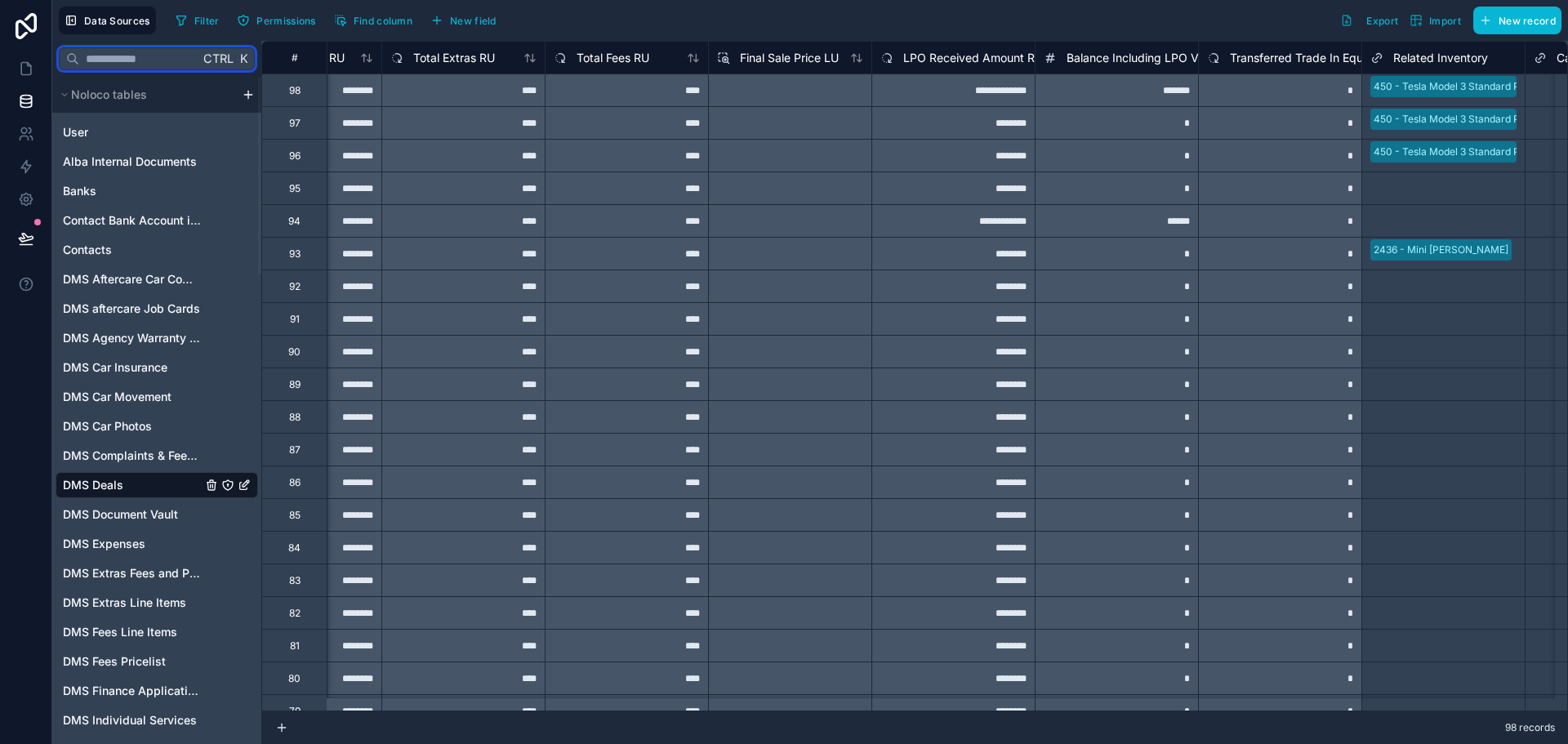
scroll to position [0, 2467]
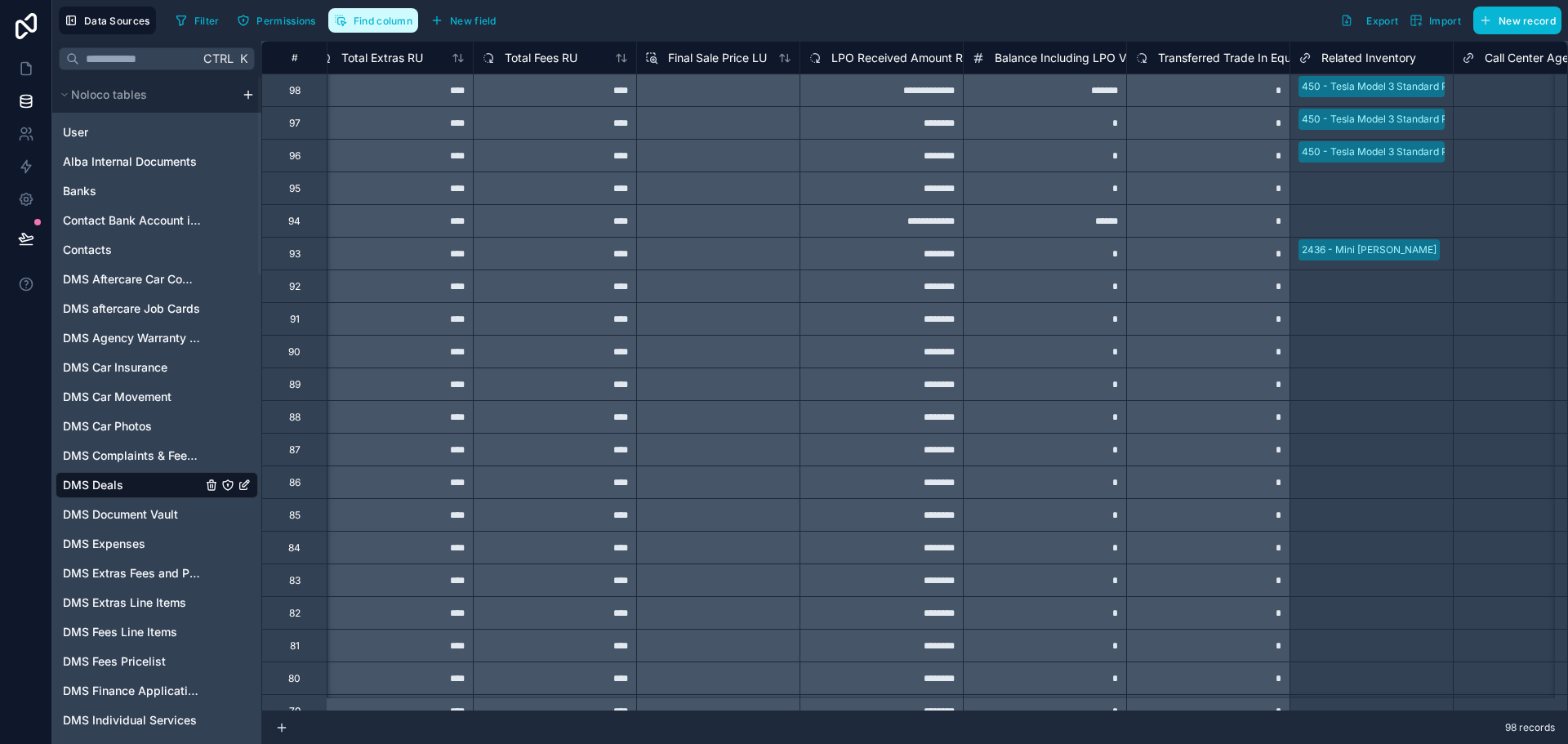
click at [386, 12] on button "Find column" at bounding box center [373, 20] width 90 height 24
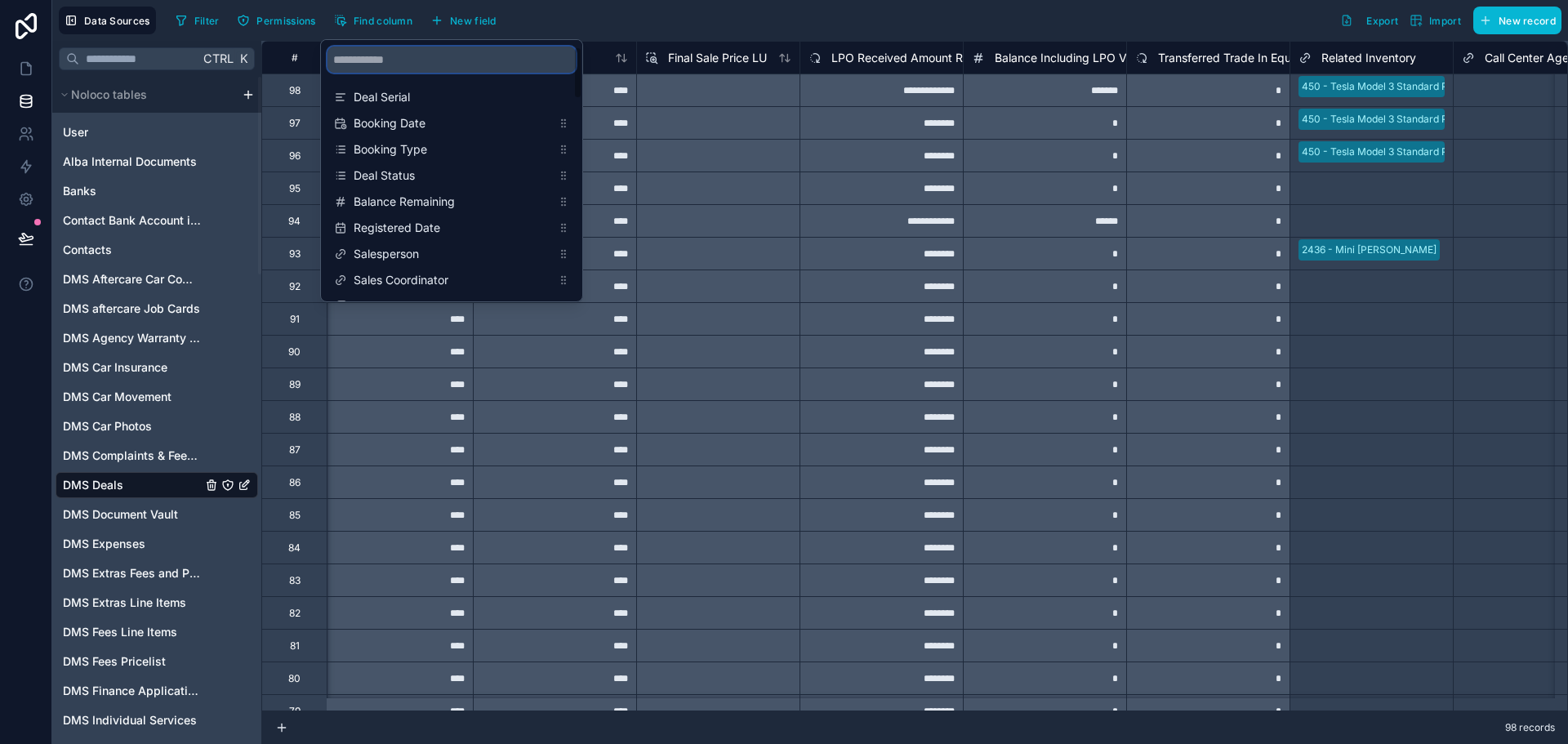
click at [398, 61] on input "scrollable content" at bounding box center [451, 59] width 248 height 26
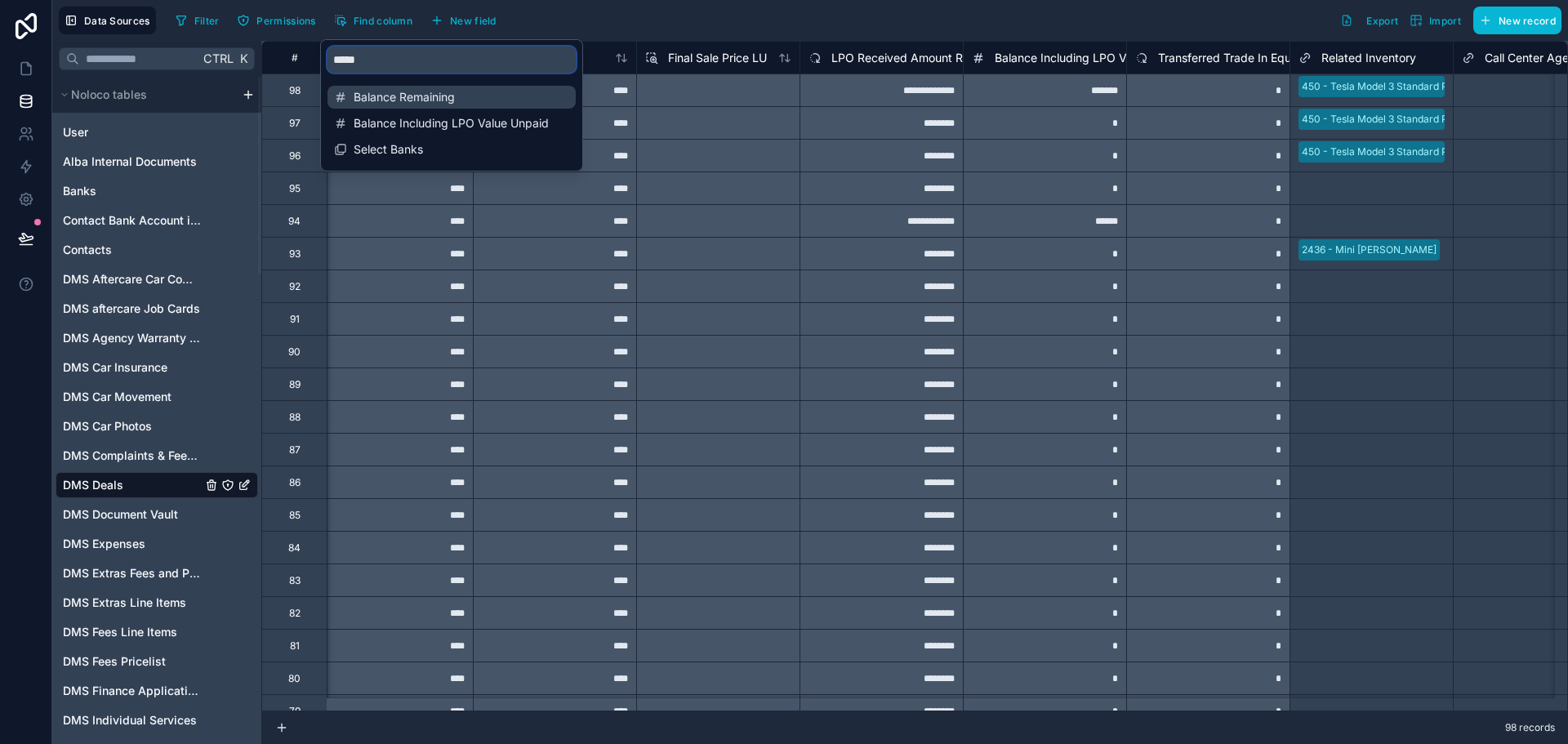
type input "*****"
click at [407, 100] on span "Balance Remaining" at bounding box center [453, 96] width 198 height 16
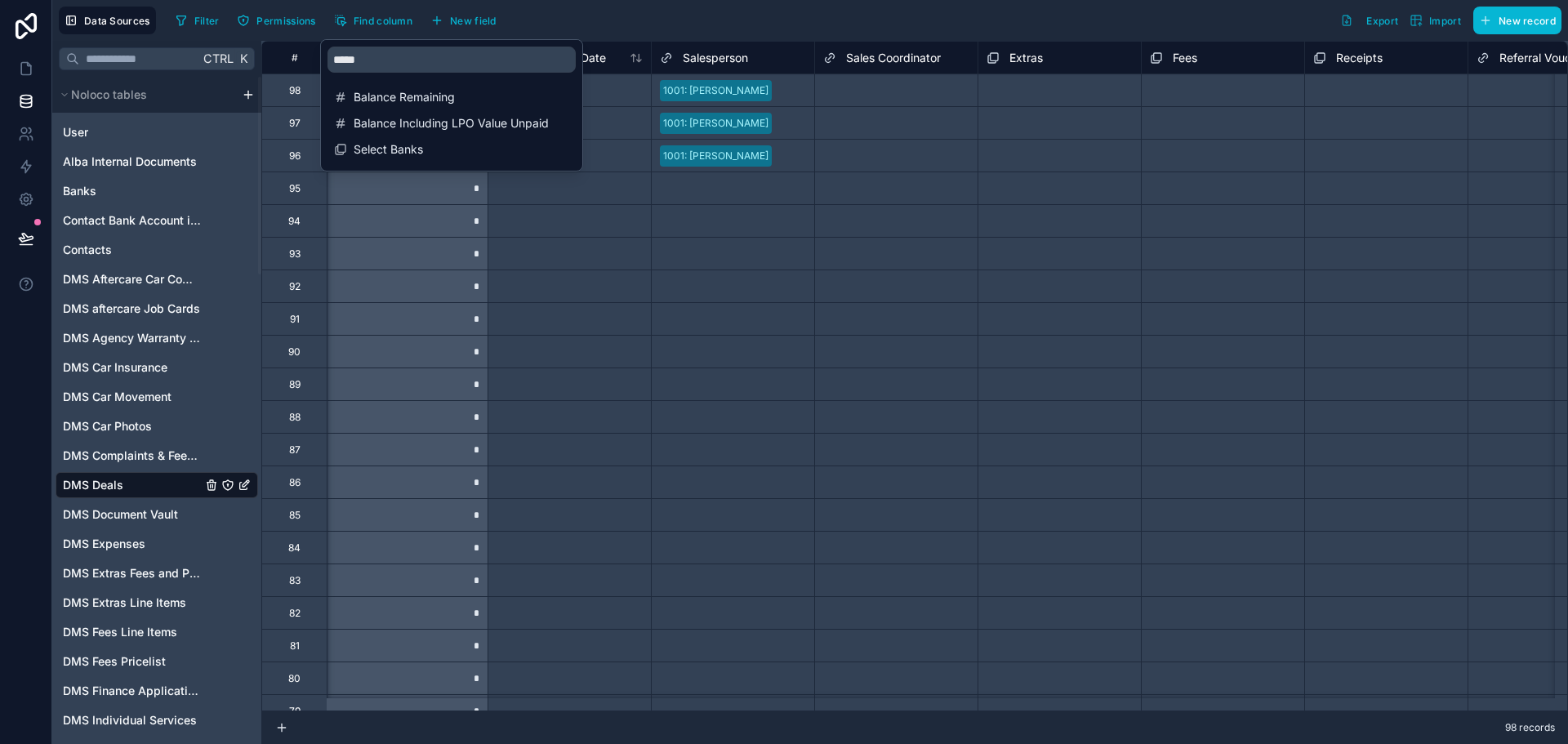
scroll to position [0, 653]
click at [479, 265] on div "*" at bounding box center [409, 253] width 164 height 33
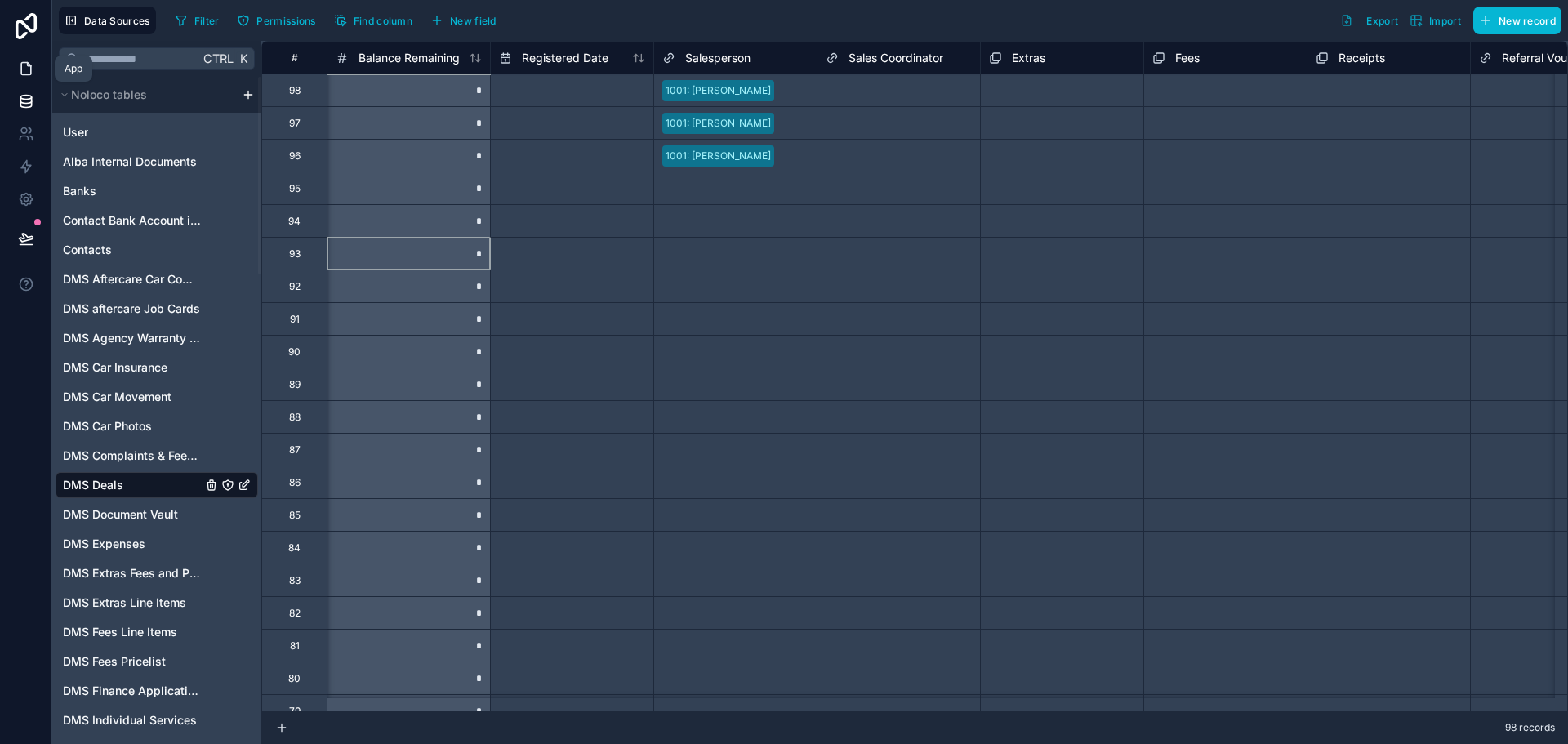
click at [28, 68] on icon at bounding box center [26, 68] width 16 height 16
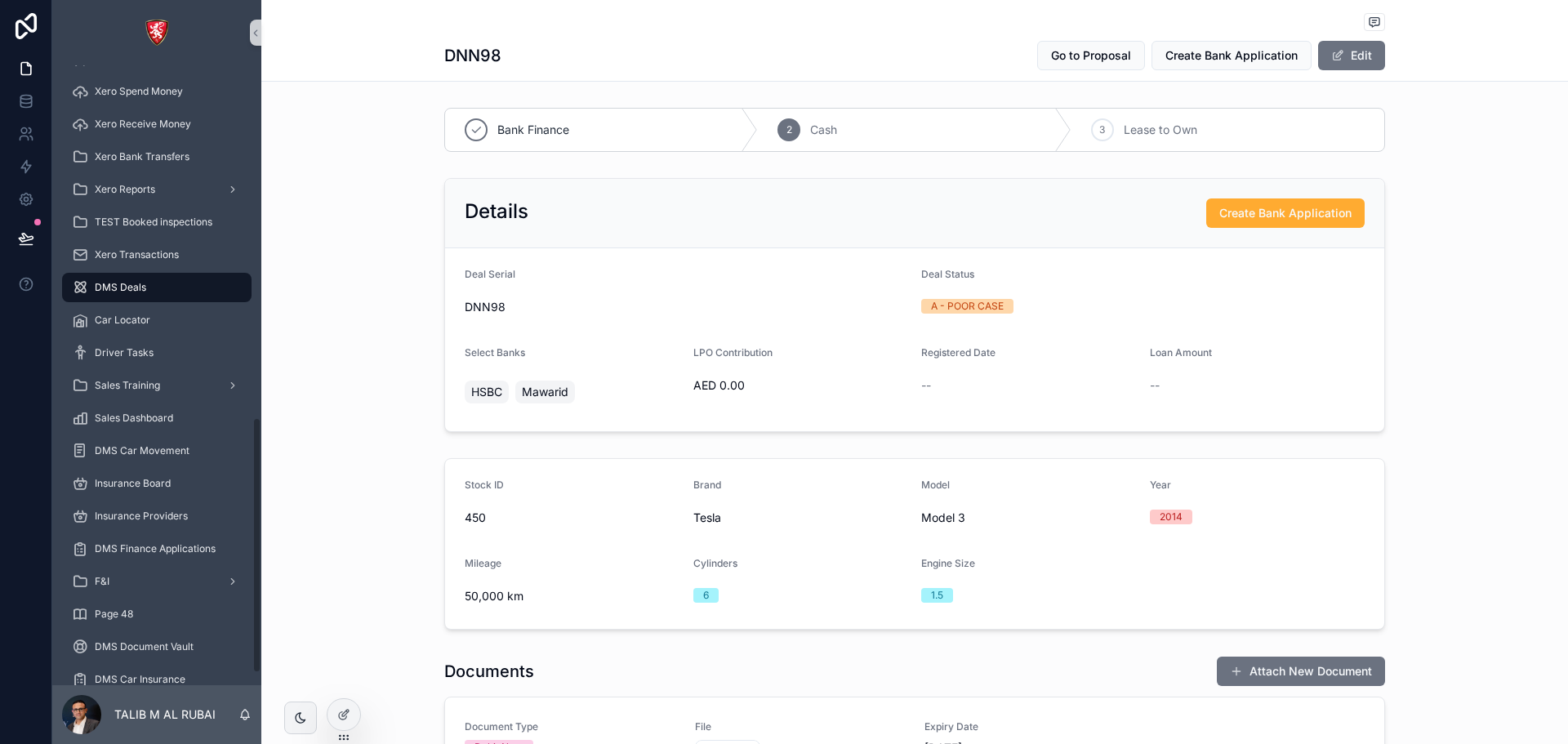
scroll to position [880, 0]
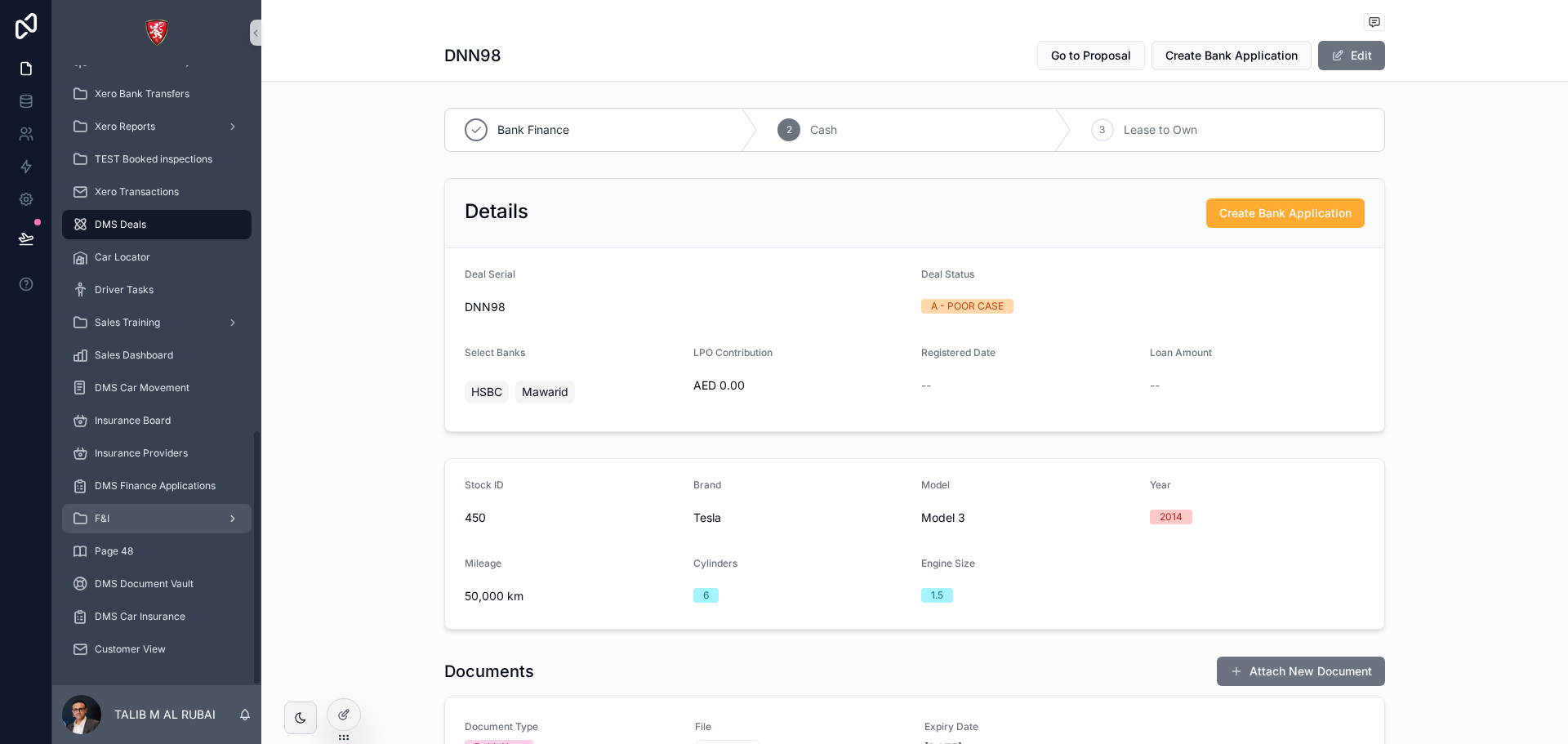
click at [139, 508] on div "F&I" at bounding box center [157, 518] width 170 height 26
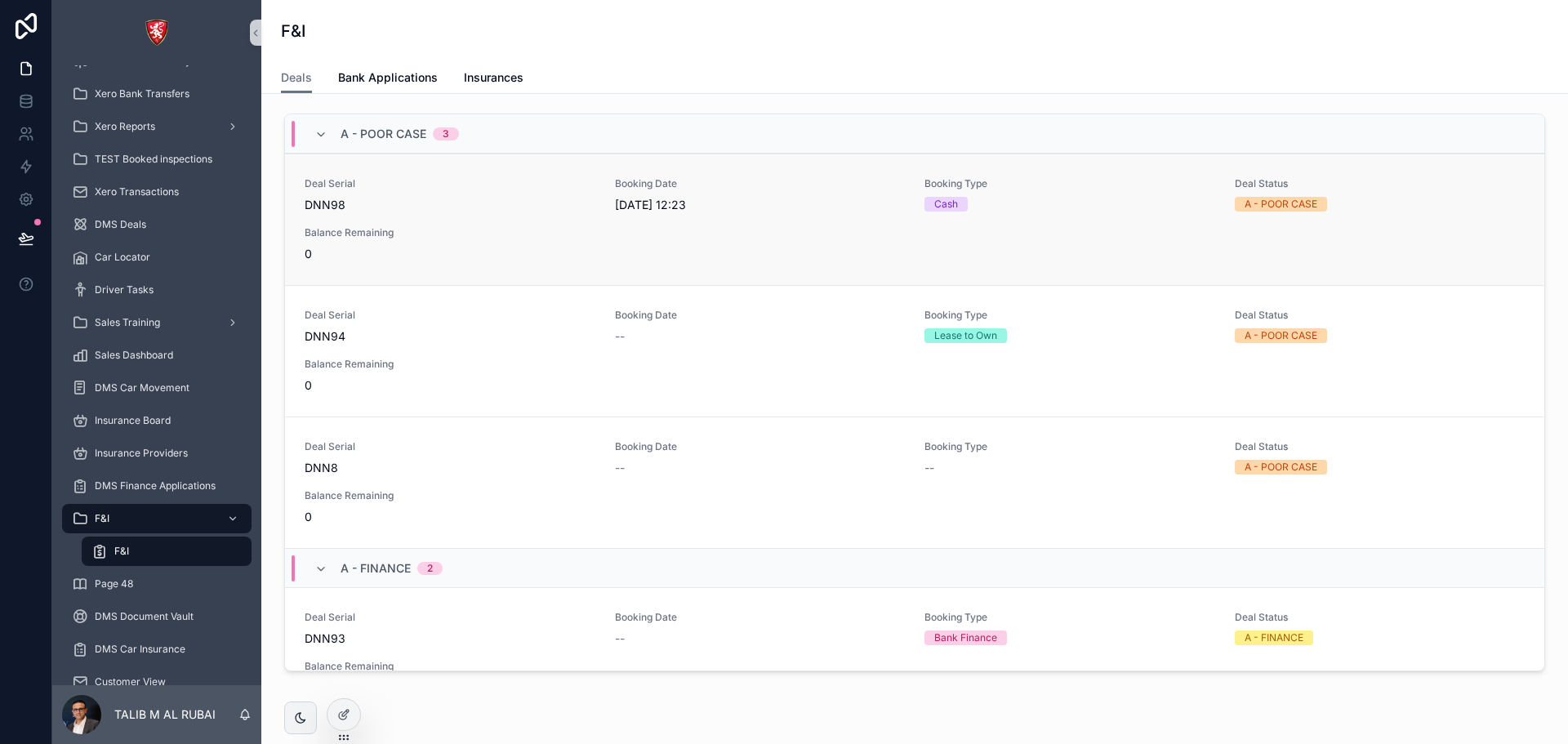
click at [491, 208] on span "DNN98" at bounding box center [450, 205] width 291 height 16
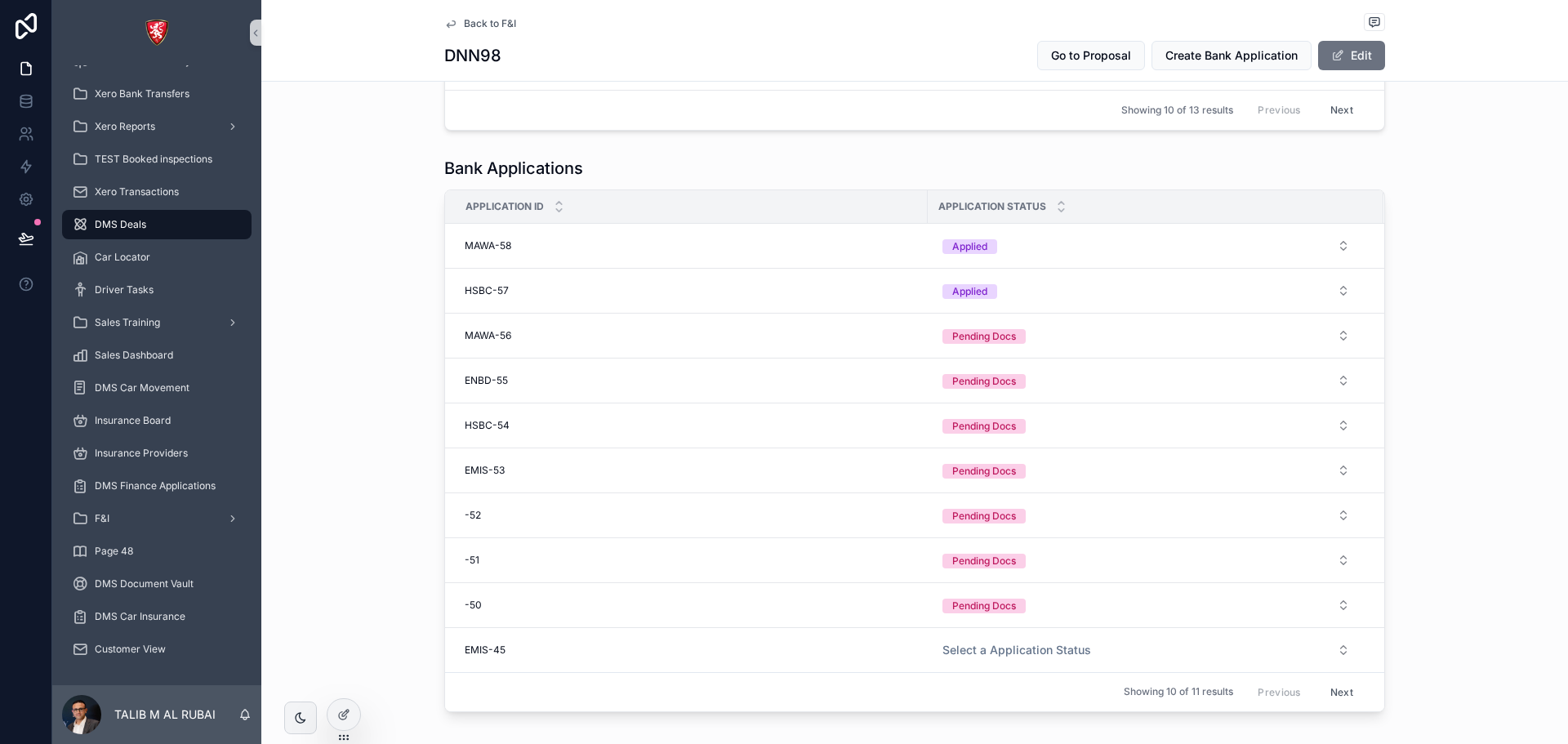
scroll to position [1879, 0]
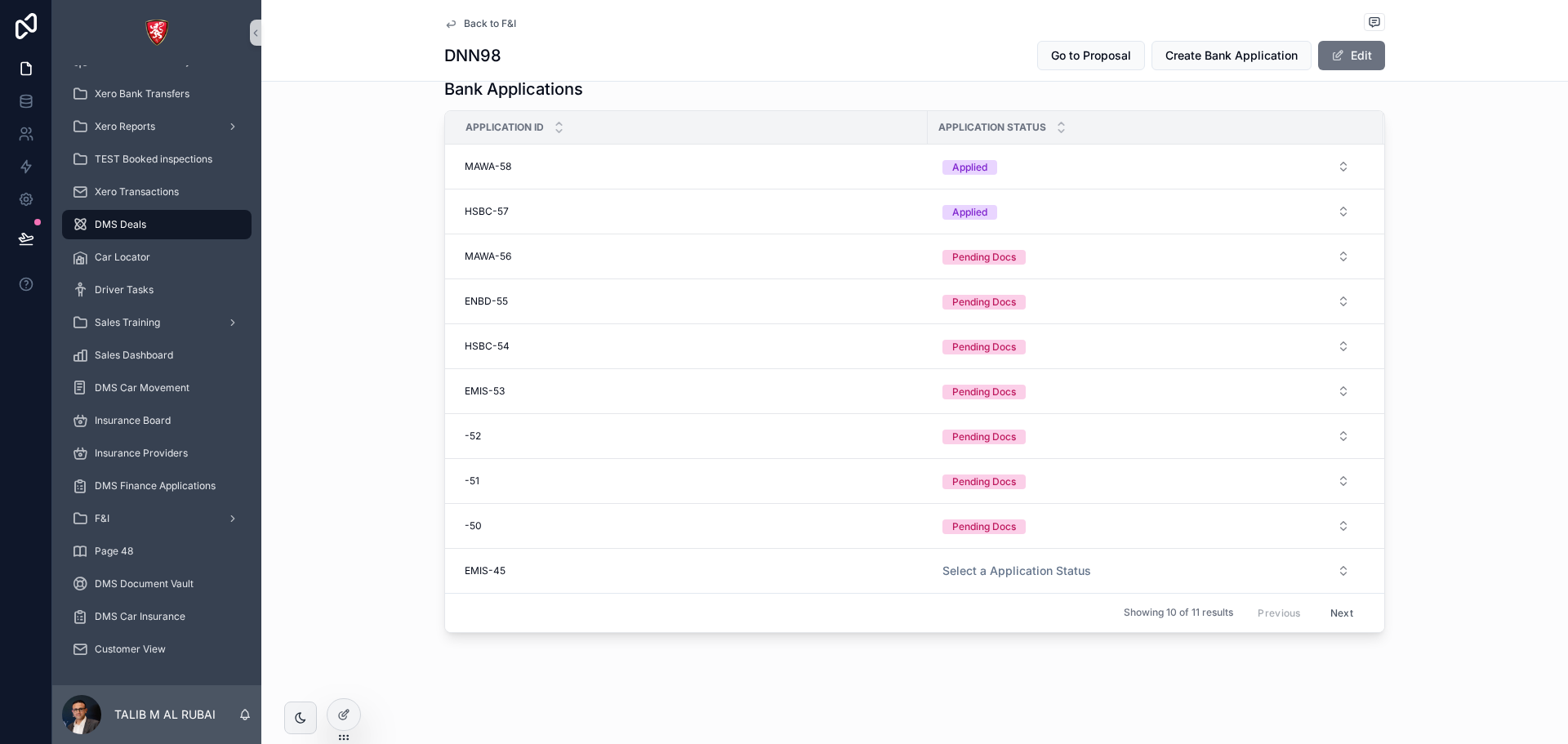
click at [478, 26] on span "Back to F&I" at bounding box center [490, 23] width 52 height 13
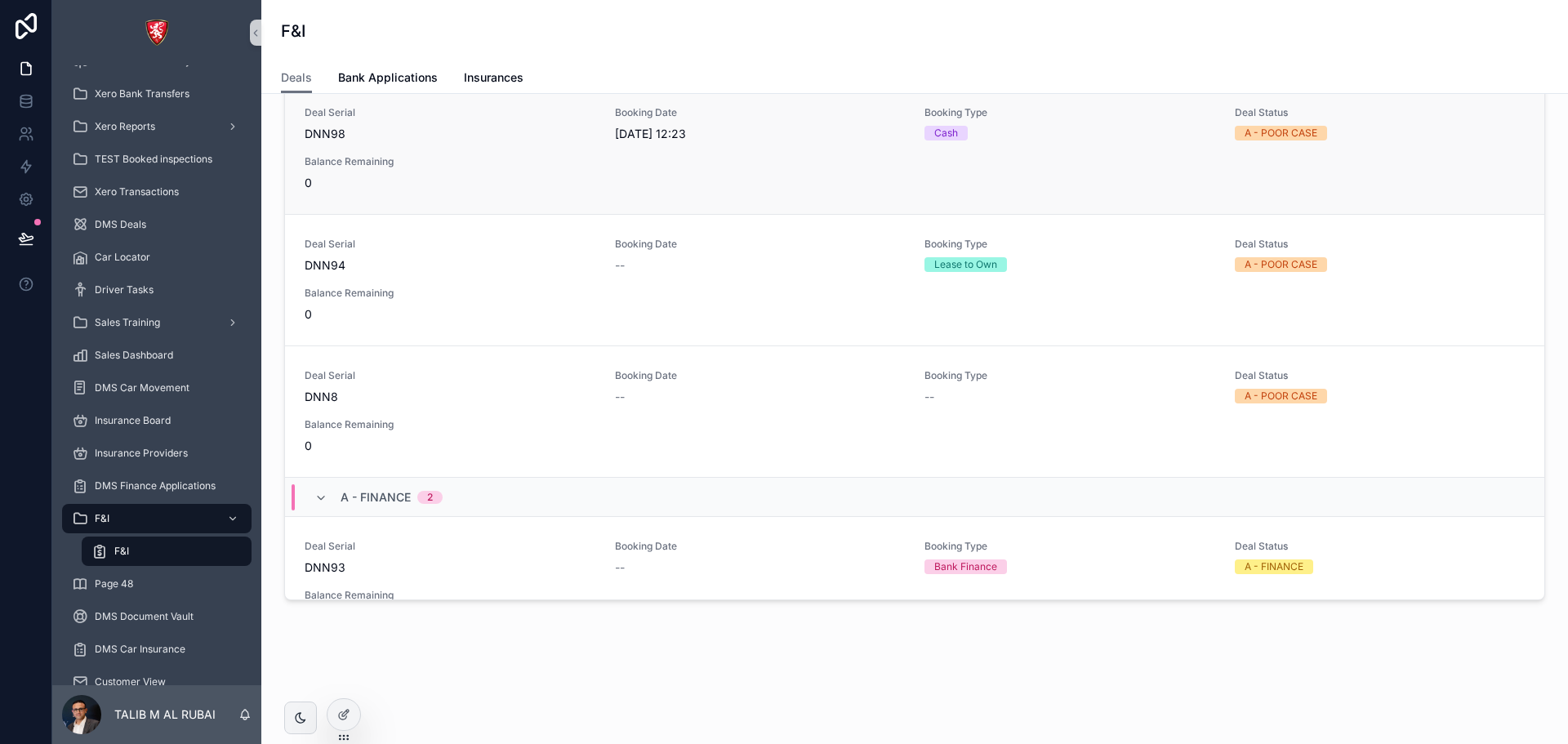
scroll to position [71, 0]
click at [411, 79] on span "Bank Applications" at bounding box center [388, 78] width 100 height 16
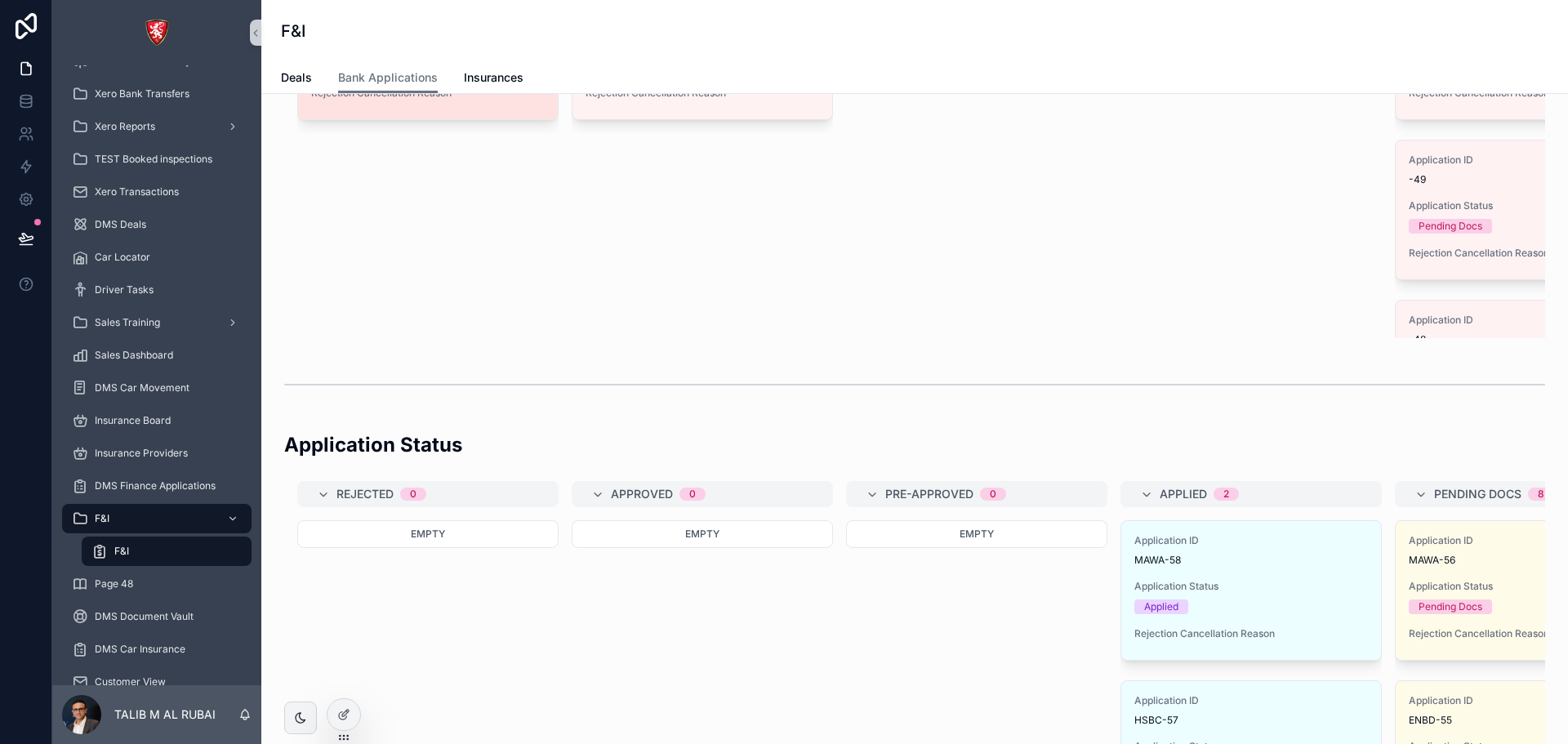
scroll to position [327, 0]
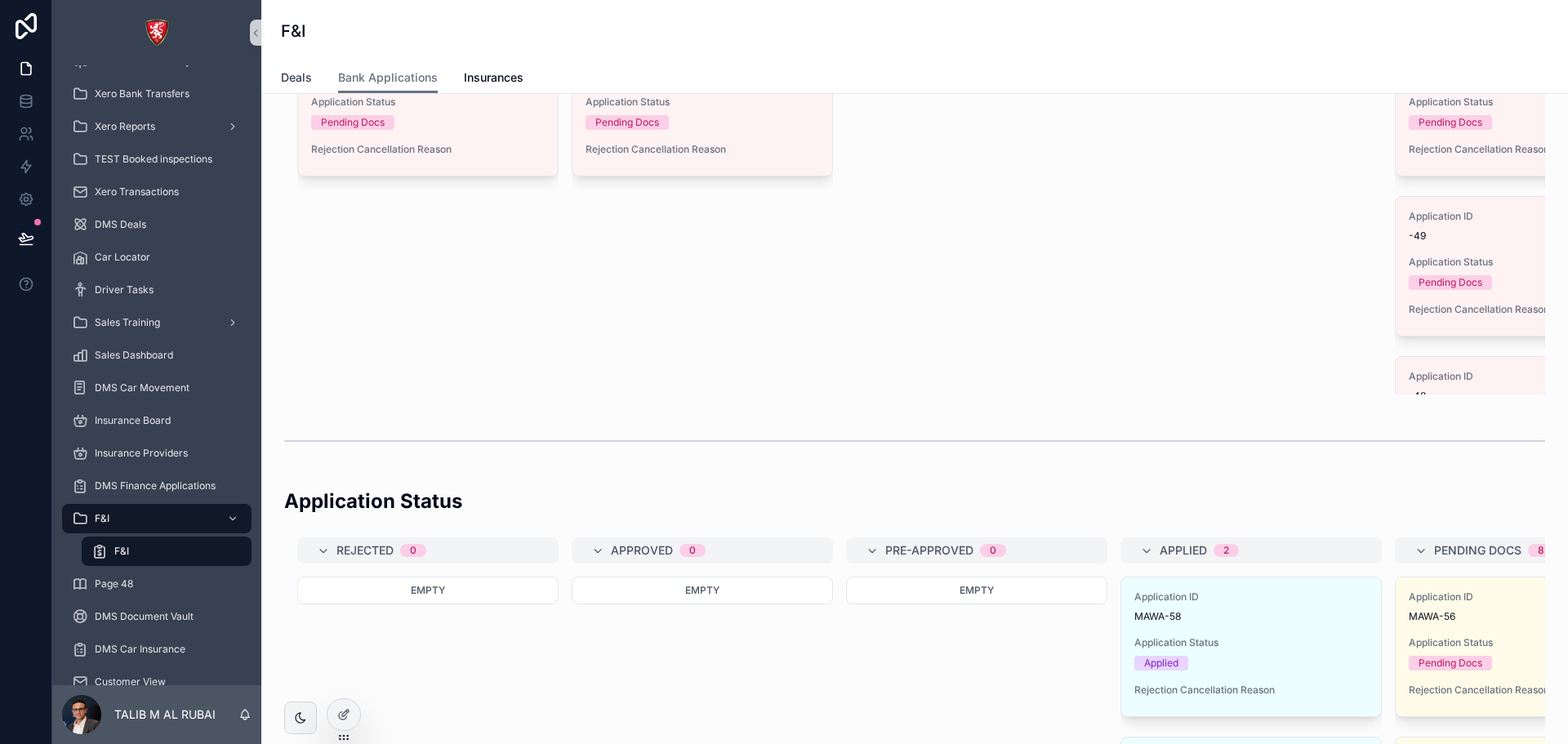
click at [310, 79] on span "Deals" at bounding box center [296, 78] width 31 height 16
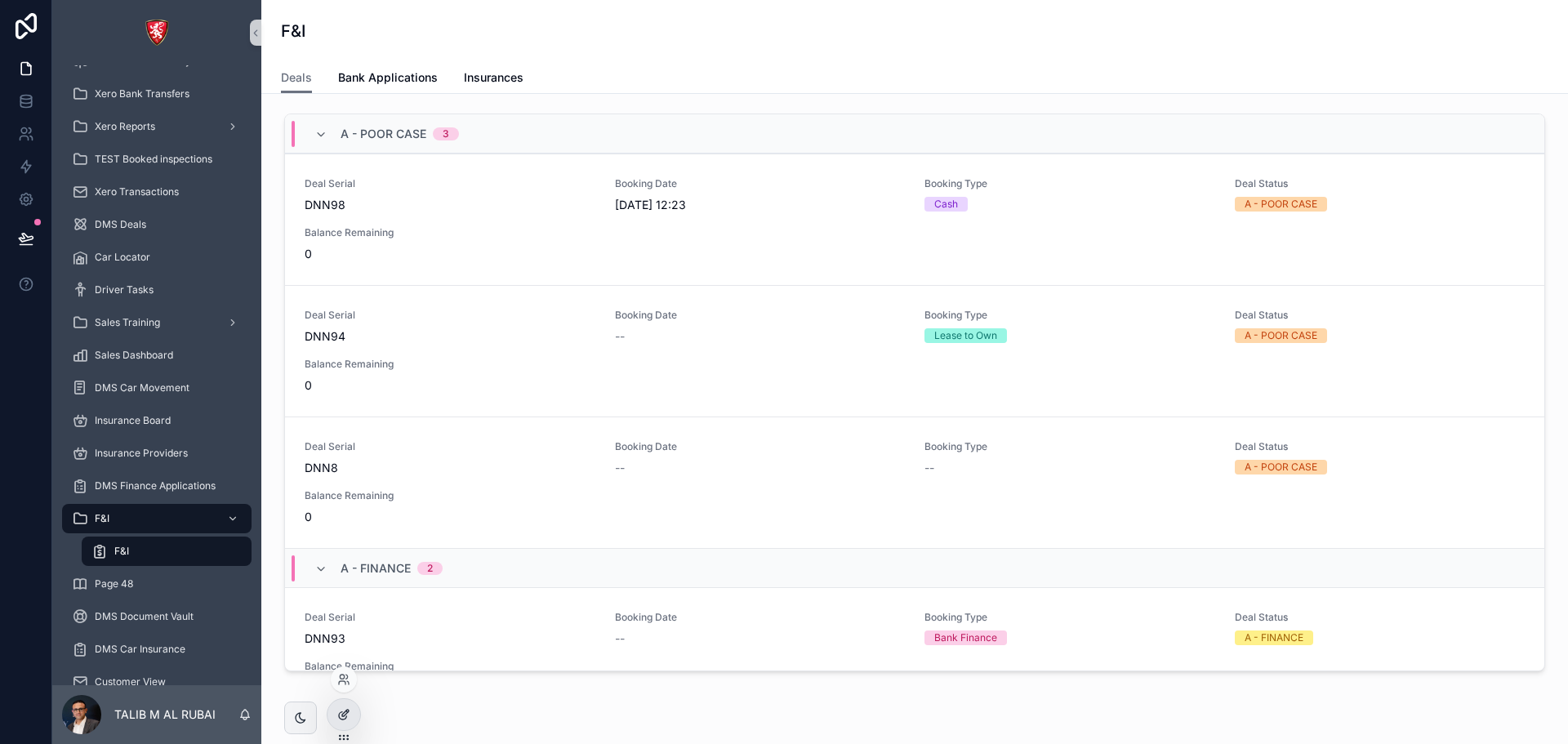
click at [352, 716] on div at bounding box center [343, 715] width 33 height 31
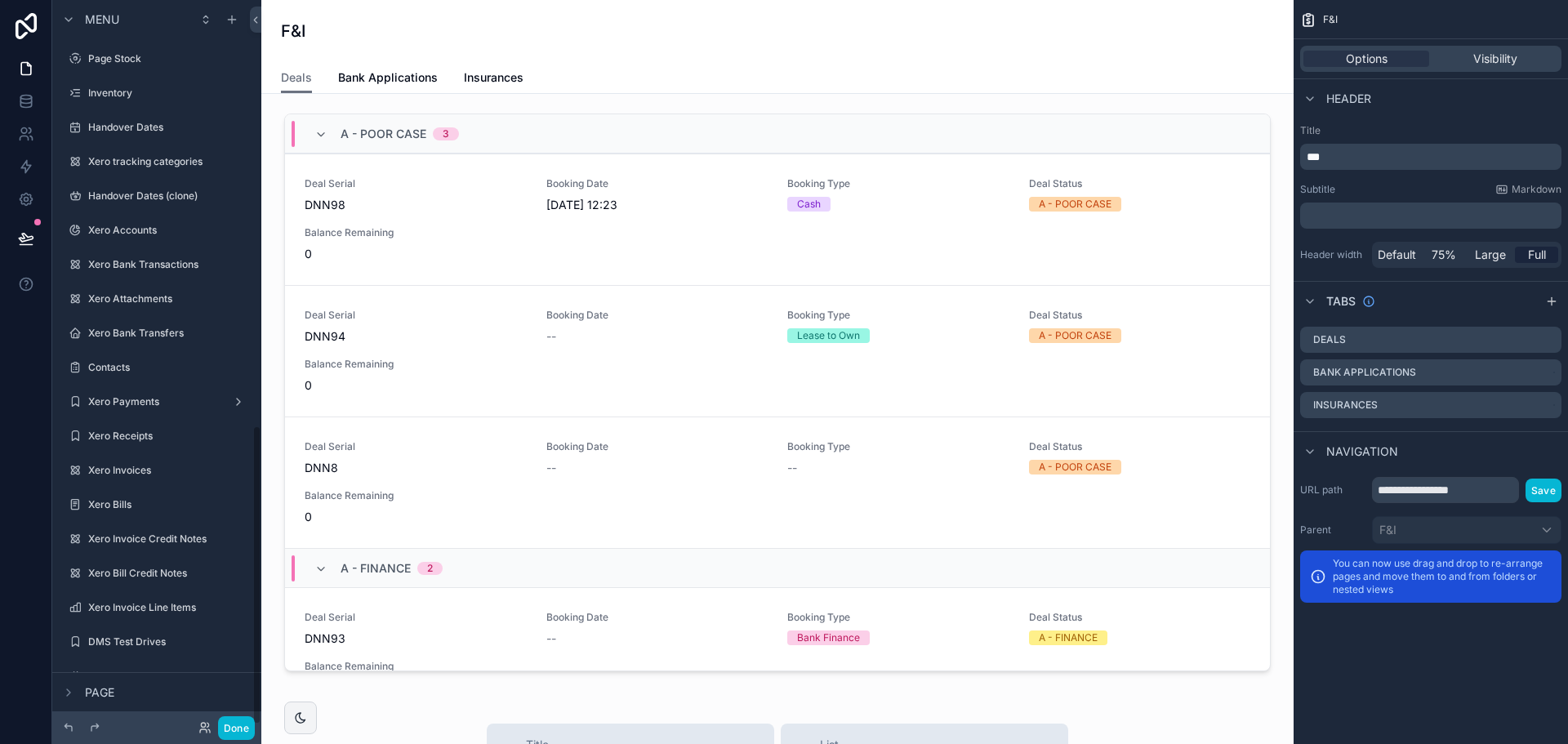
scroll to position [1031, 0]
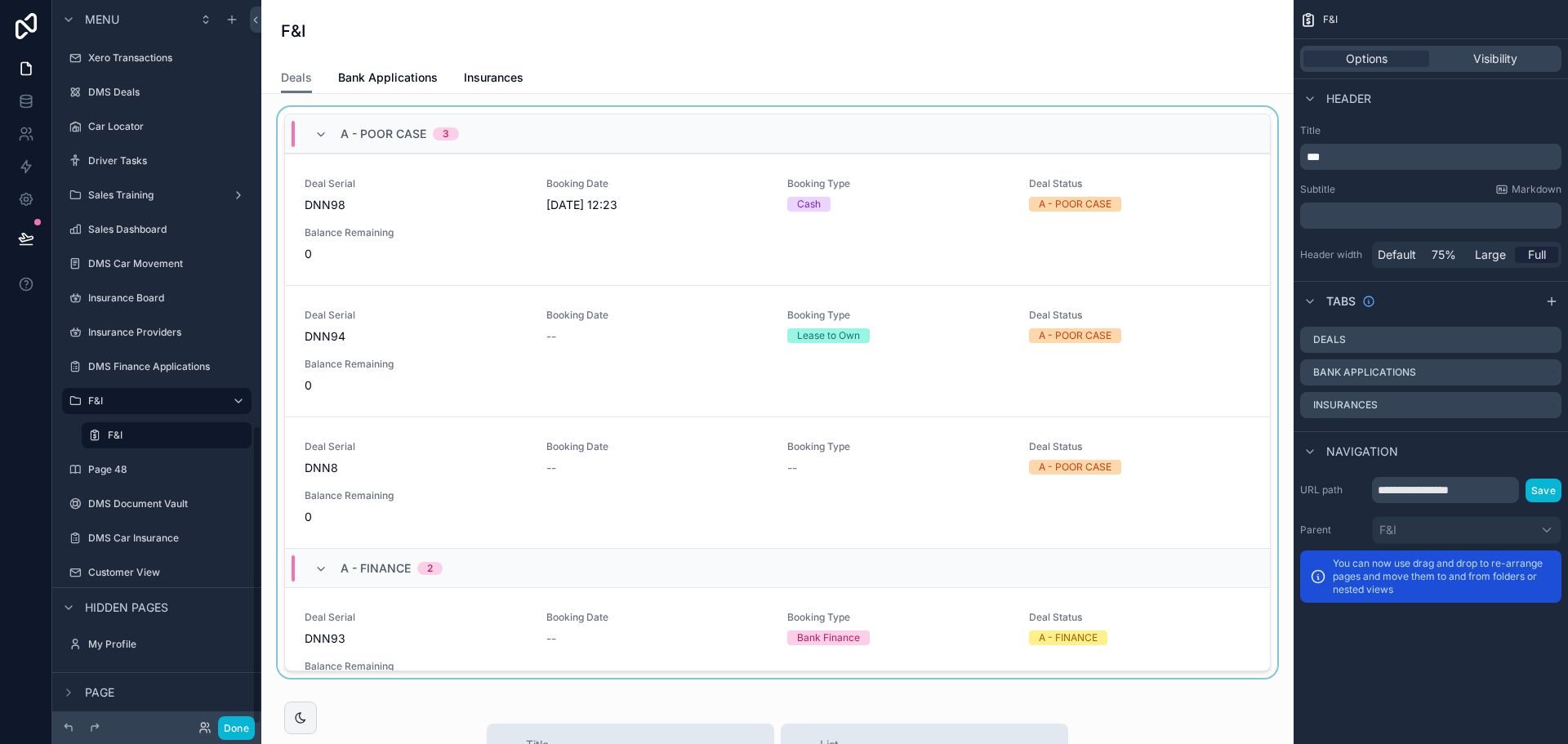
click at [966, 119] on div "A - POOR CASE 3" at bounding box center [777, 134] width 985 height 40
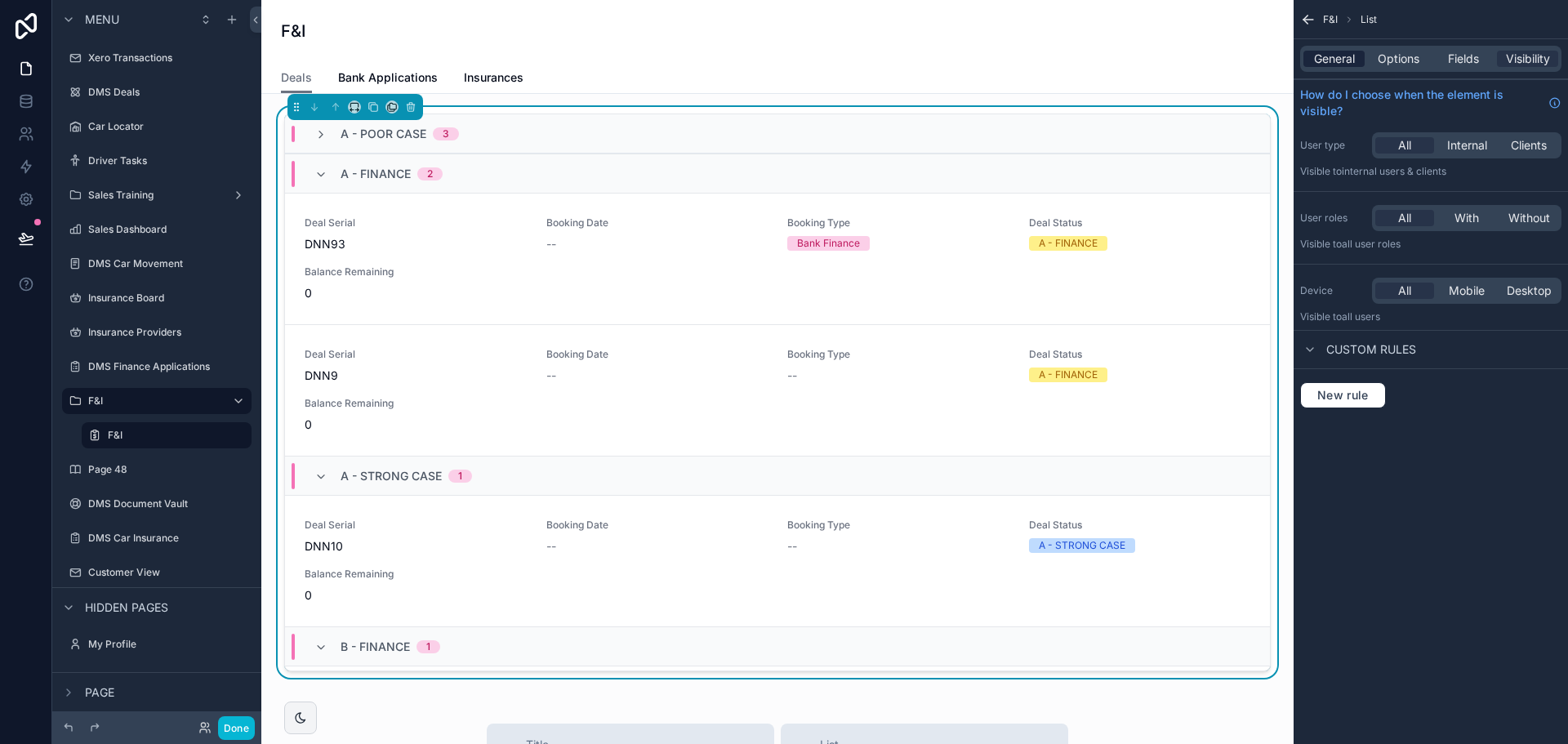
click at [1344, 53] on span "General" at bounding box center [1334, 59] width 40 height 16
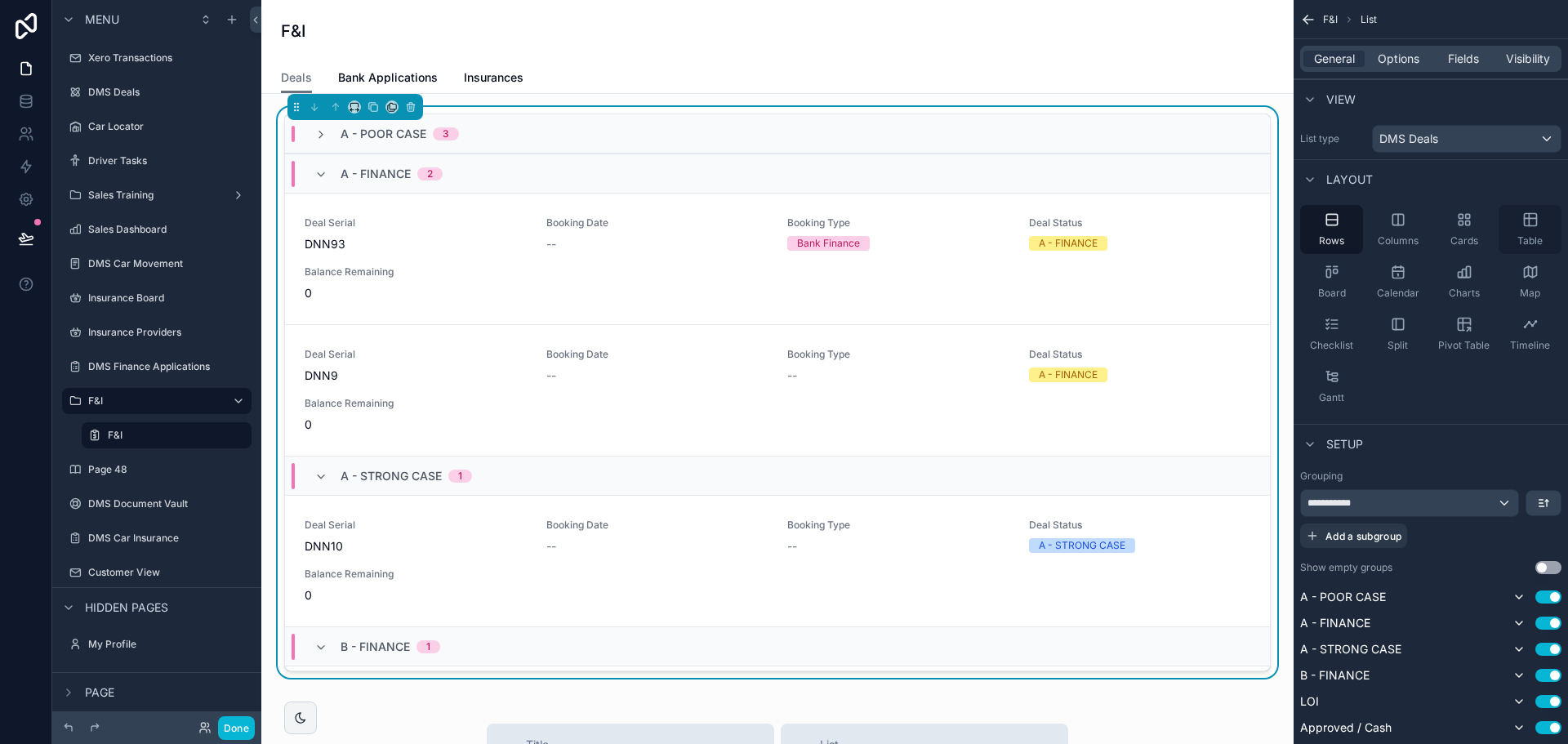
click at [1533, 224] on icon "scrollable content" at bounding box center [1530, 220] width 16 height 16
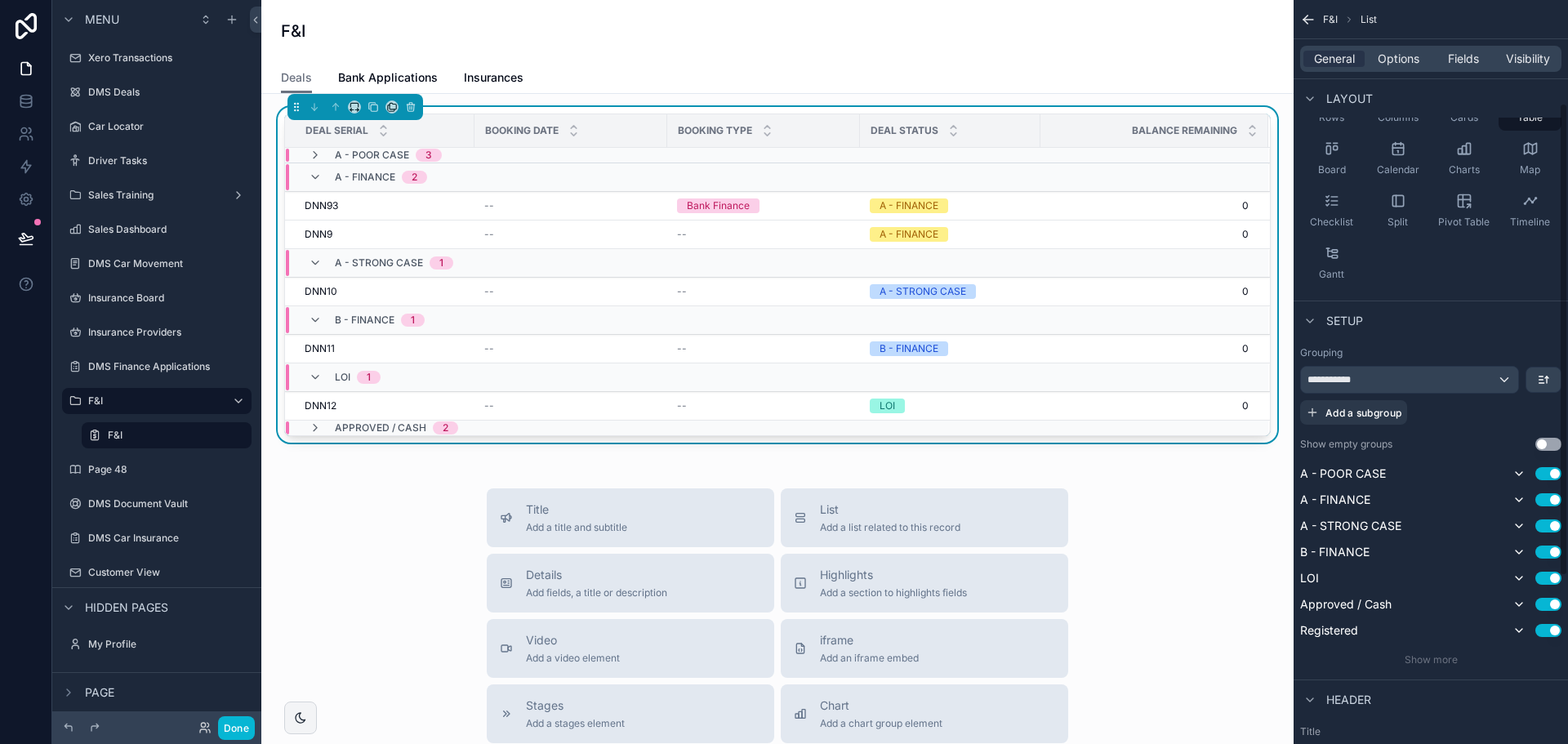
scroll to position [164, 0]
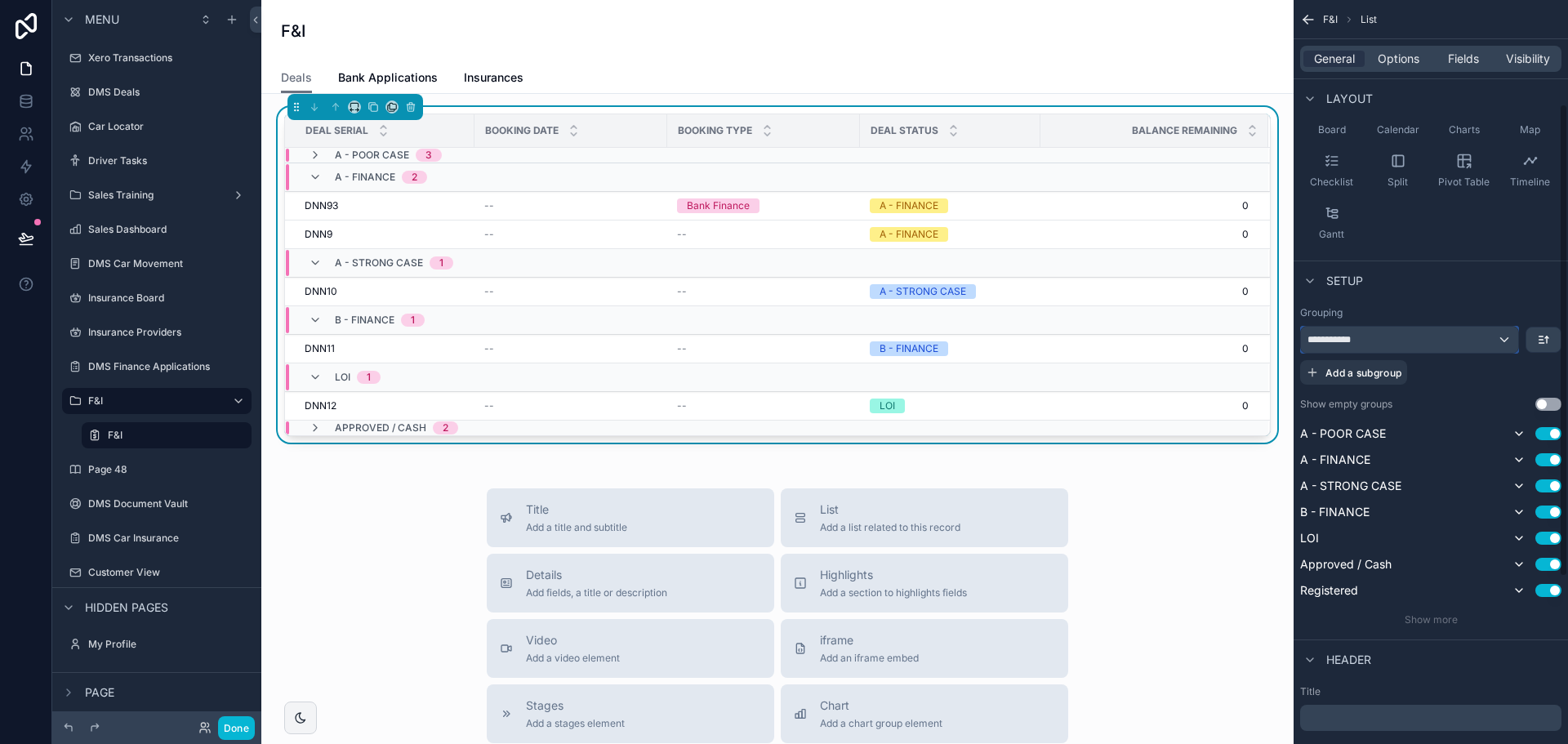
click at [1460, 343] on div "**********" at bounding box center [1410, 340] width 217 height 26
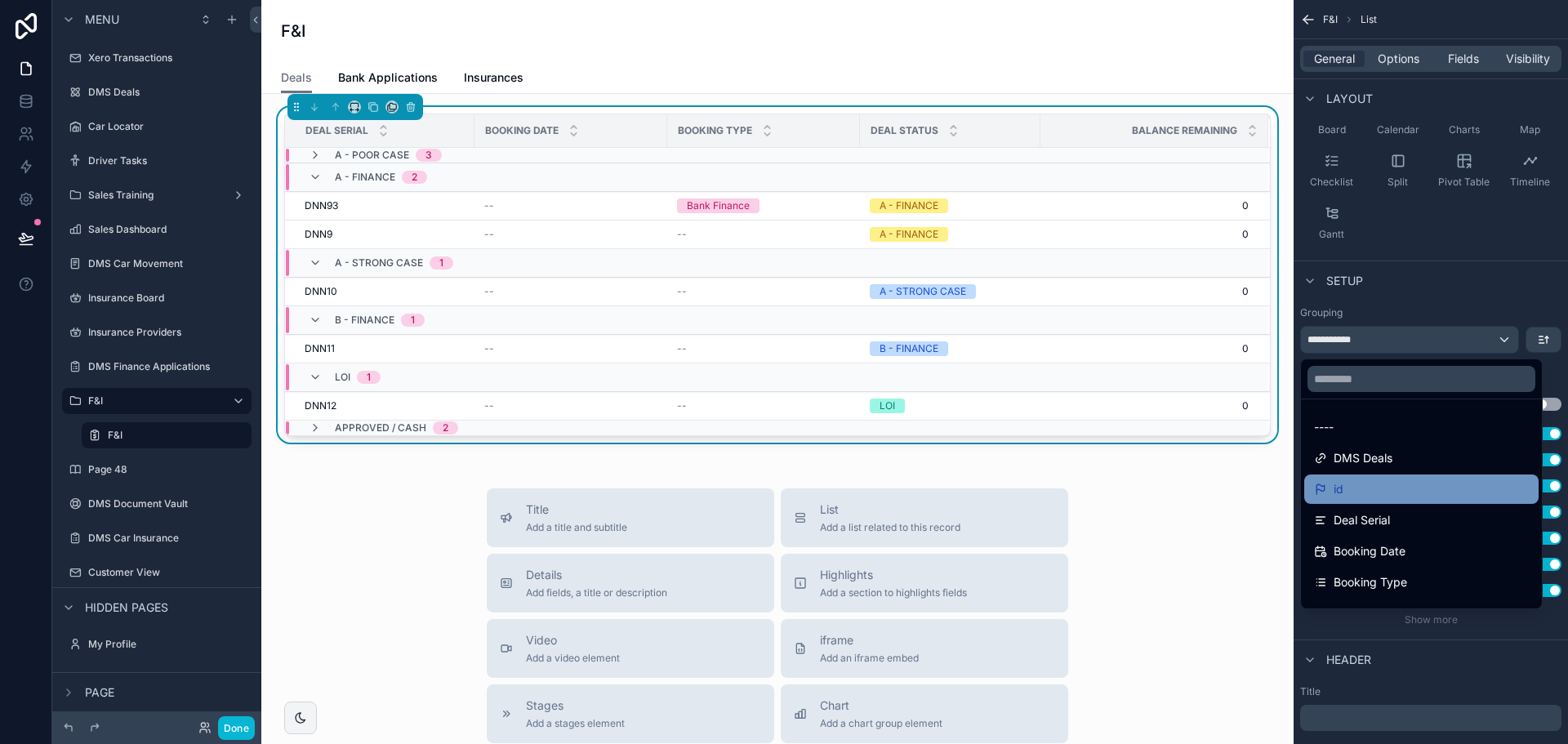
click at [1401, 491] on div "id" at bounding box center [1422, 489] width 215 height 20
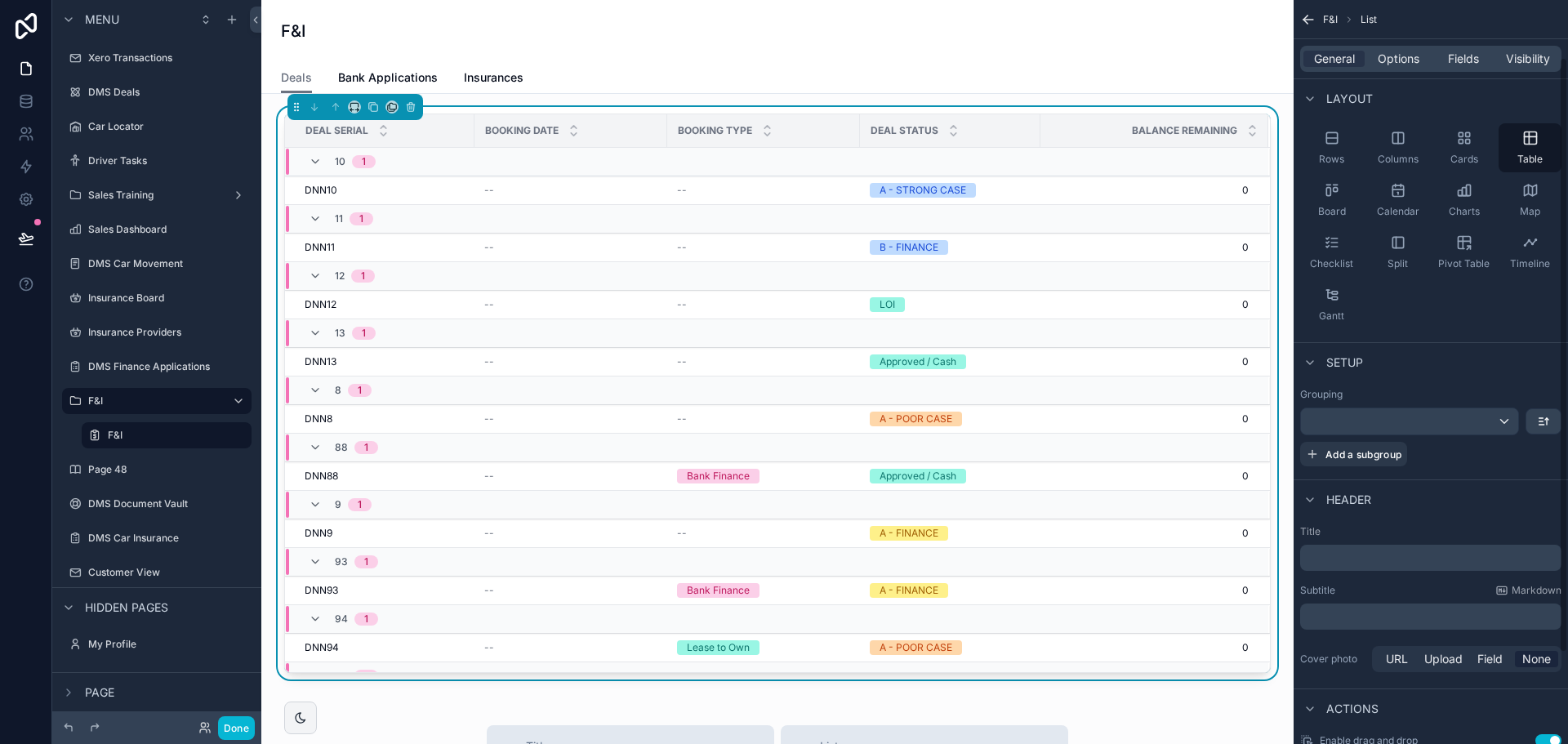
scroll to position [0, 0]
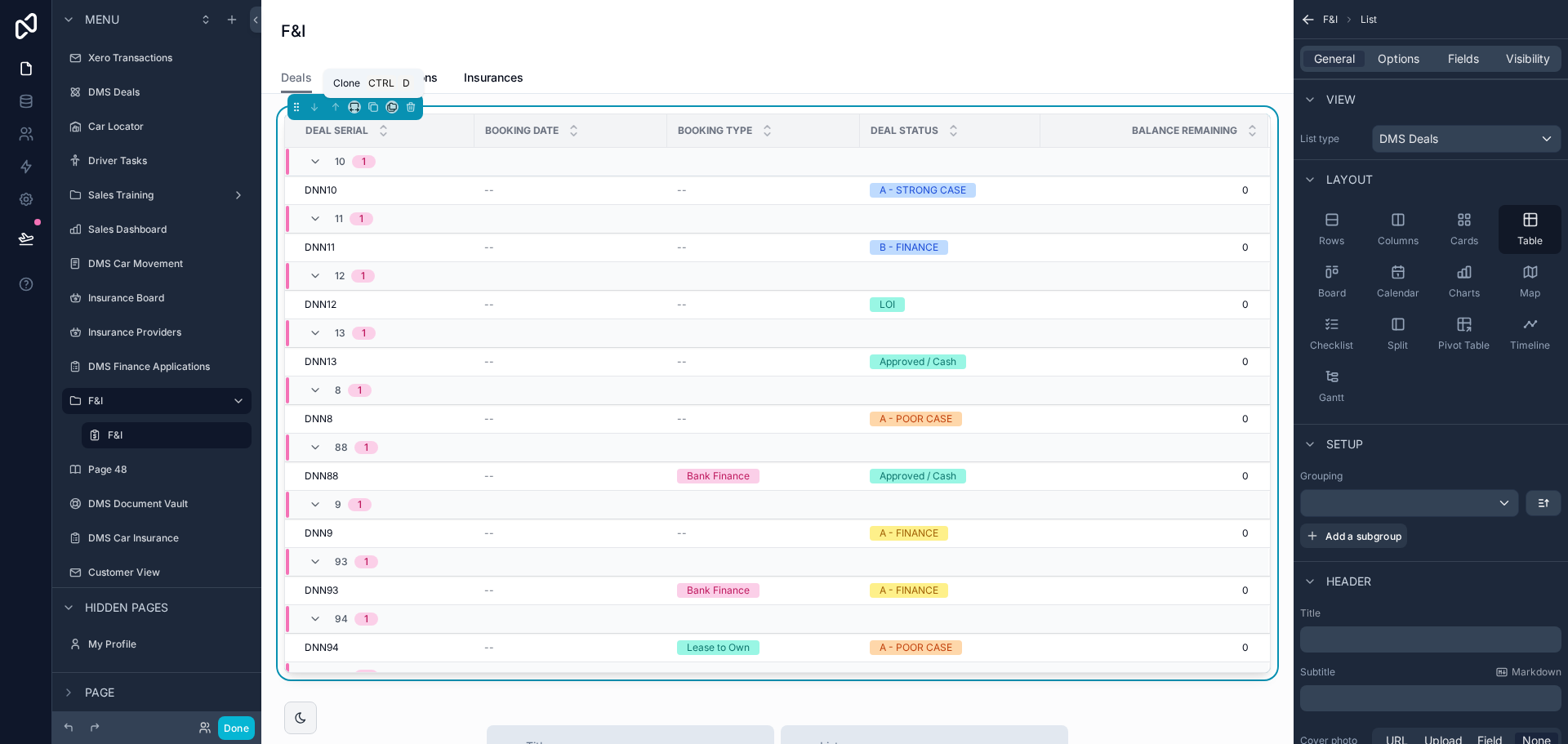
click at [406, 75] on span "D" at bounding box center [405, 83] width 16 height 16
click at [428, 80] on span "Bank Applications" at bounding box center [388, 78] width 100 height 16
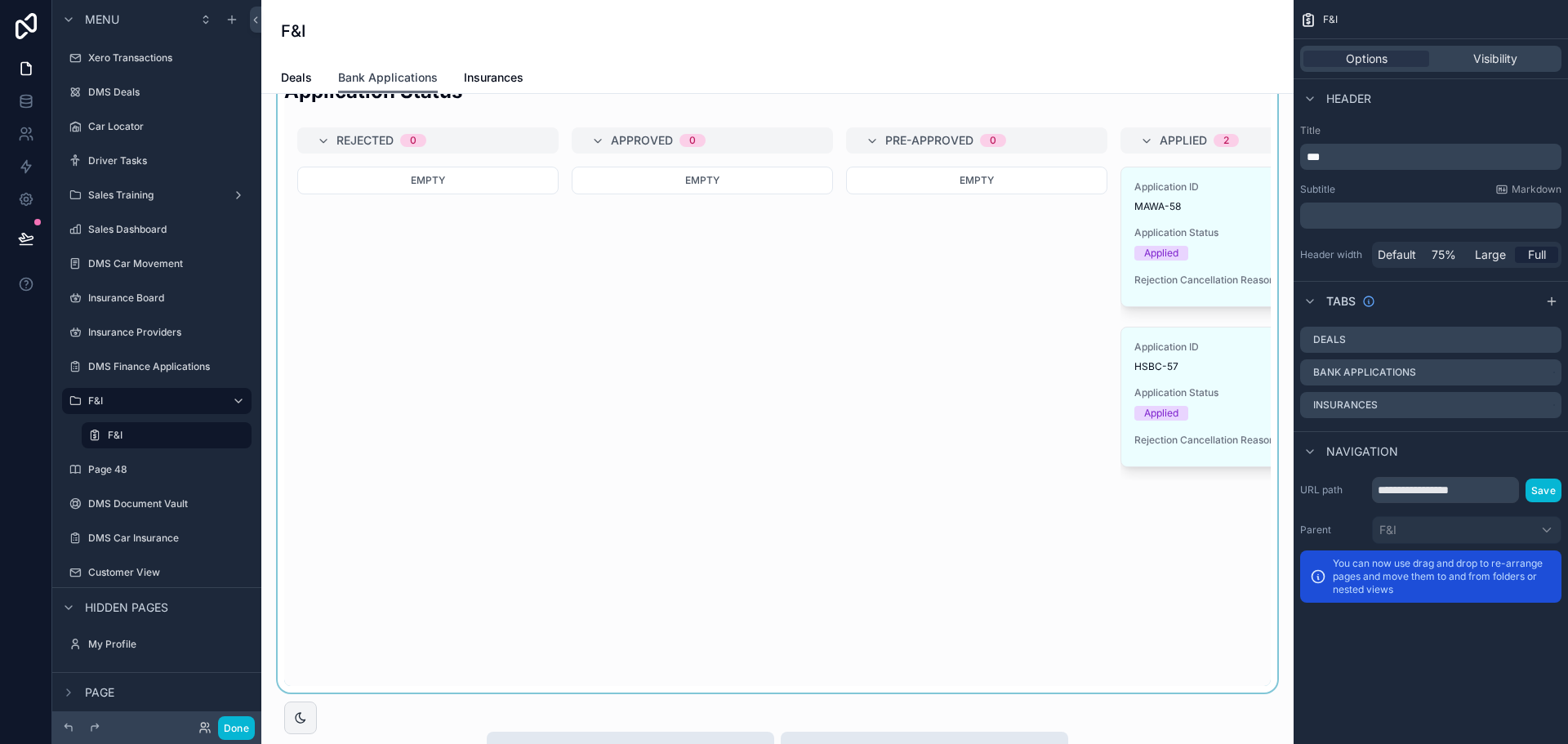
scroll to position [735, 0]
drag, startPoint x: 756, startPoint y: 707, endPoint x: 836, endPoint y: 704, distance: 80.1
click at [836, 694] on div "scrollable content" at bounding box center [777, 382] width 1006 height 621
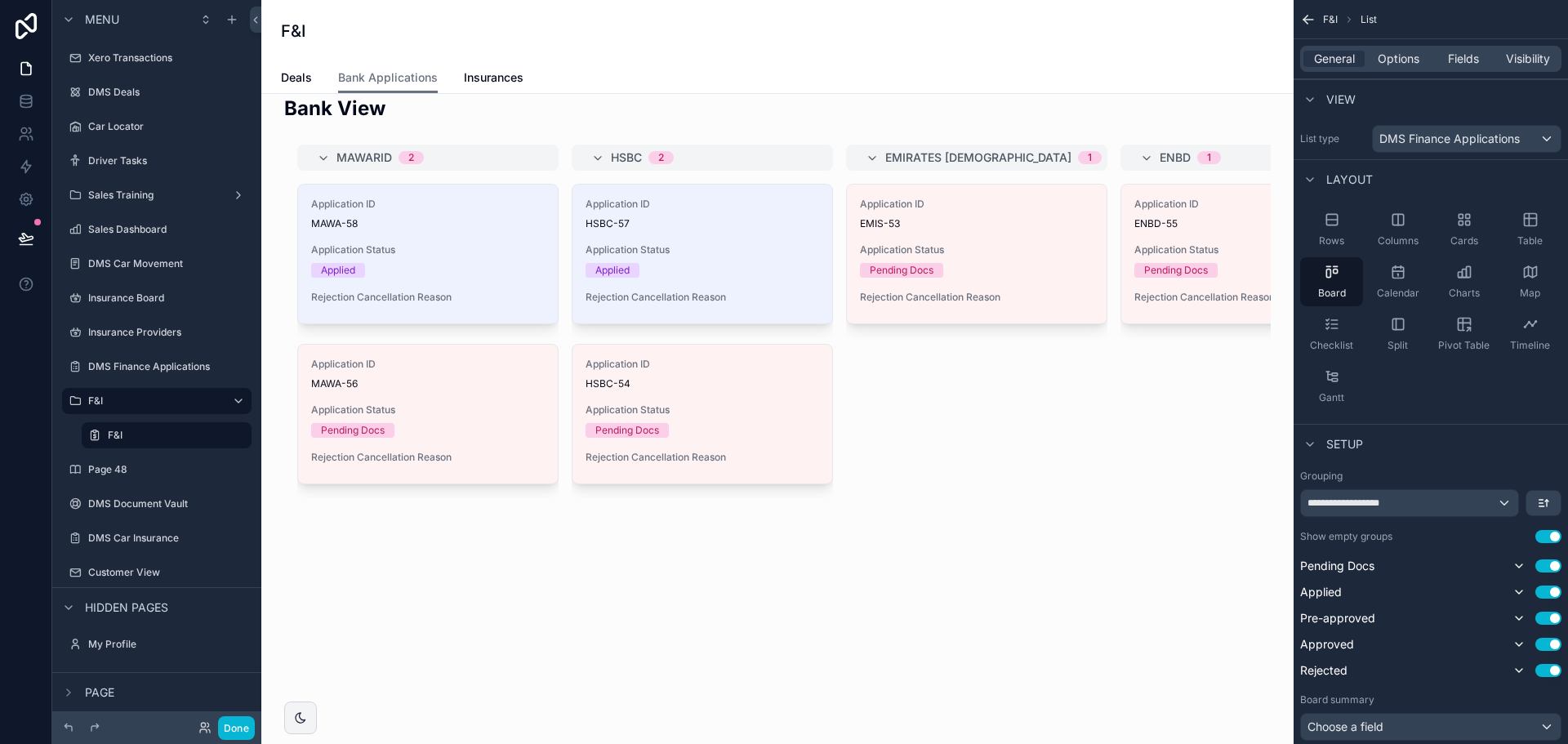
scroll to position [0, 0]
